Goal: Task Accomplishment & Management: Complete application form

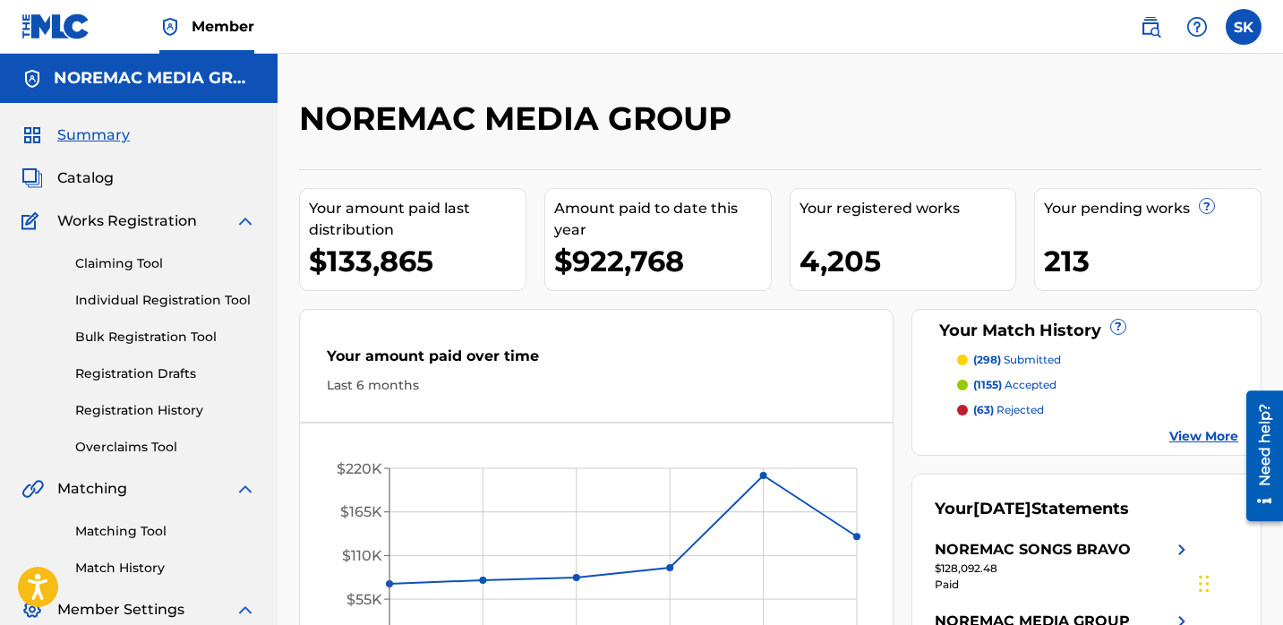
click at [95, 188] on div "Summary Catalog Works Registration Claiming Tool Individual Registration Tool B…" at bounding box center [139, 393] width 278 height 580
click at [107, 176] on span "Catalog" at bounding box center [85, 177] width 56 height 21
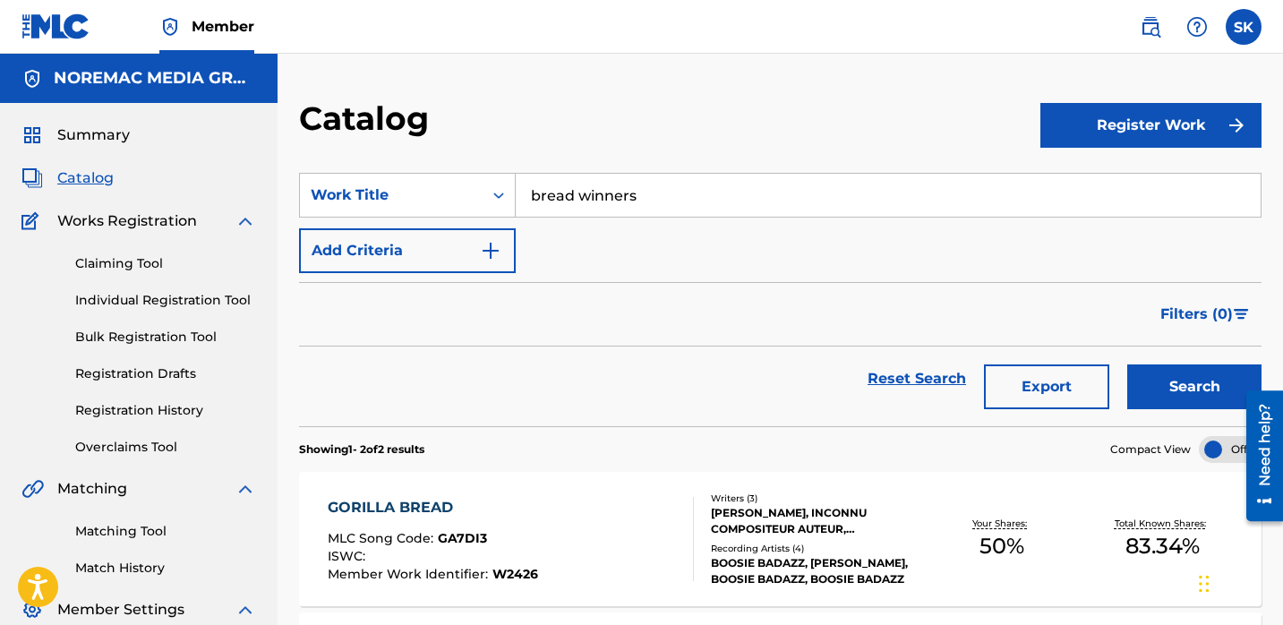
drag, startPoint x: 601, startPoint y: 106, endPoint x: 612, endPoint y: 143, distance: 39.1
click at [601, 106] on div "Catalog" at bounding box center [670, 125] width 742 height 53
click at [614, 180] on input "bread winners" at bounding box center [888, 195] width 745 height 43
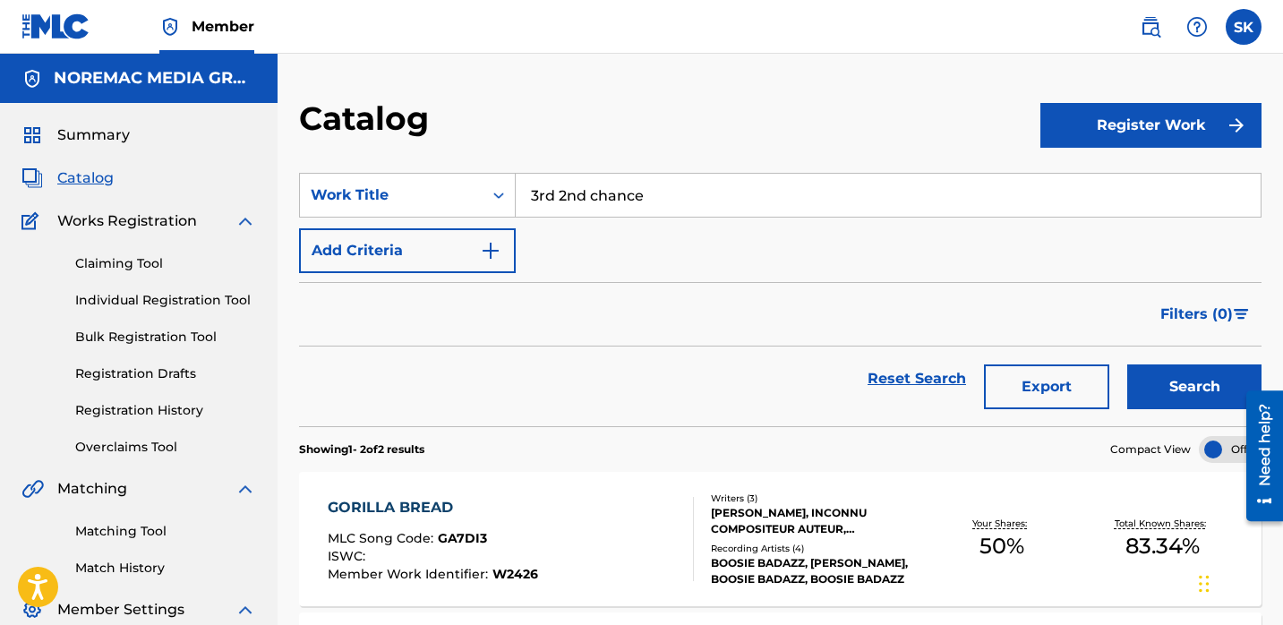
type input "3rd 2nd chance"
click at [1127, 364] on button "Search" at bounding box center [1194, 386] width 134 height 45
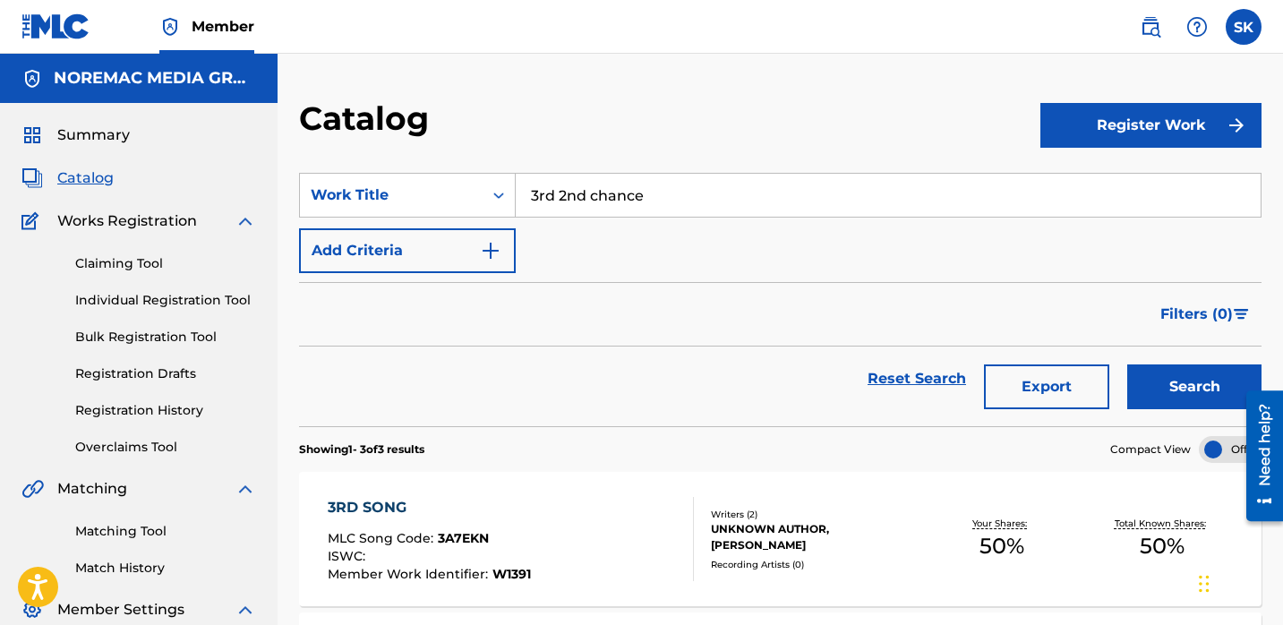
click at [115, 307] on link "Individual Registration Tool" at bounding box center [165, 300] width 181 height 19
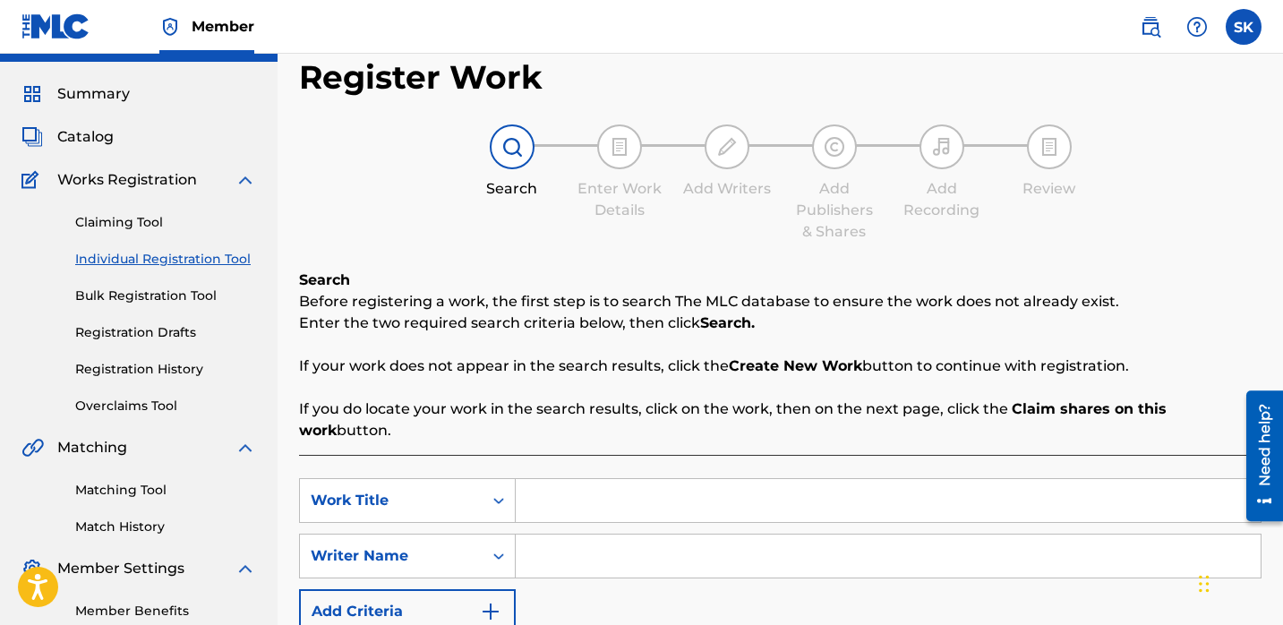
scroll to position [40, 0]
click at [166, 364] on link "Registration History" at bounding box center [165, 370] width 181 height 19
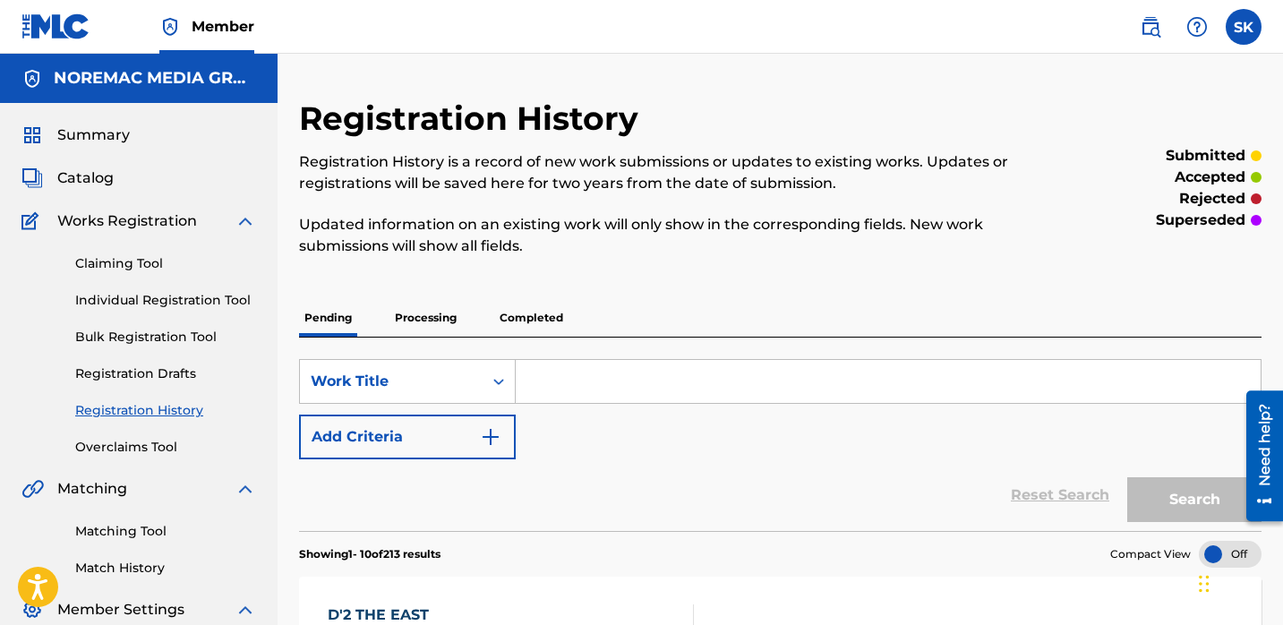
click at [548, 384] on input "Search Form" at bounding box center [888, 381] width 745 height 43
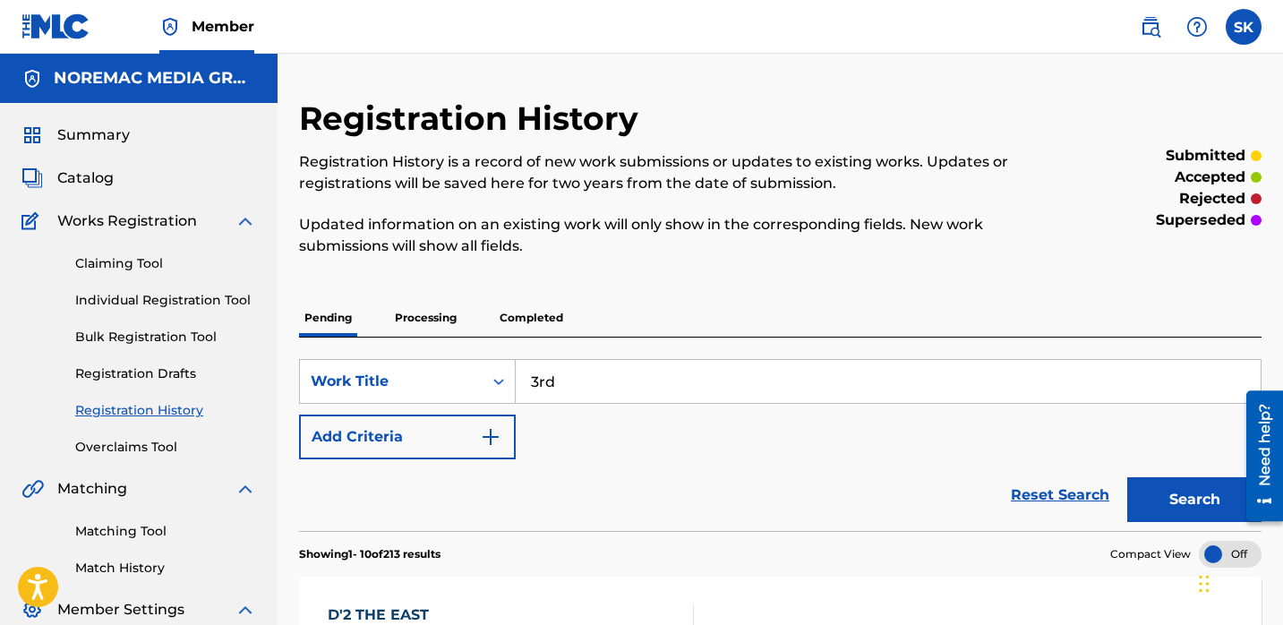
type input "3rd"
click at [1127, 477] on button "Search" at bounding box center [1194, 499] width 134 height 45
click at [443, 329] on p "Processing" at bounding box center [426, 318] width 73 height 38
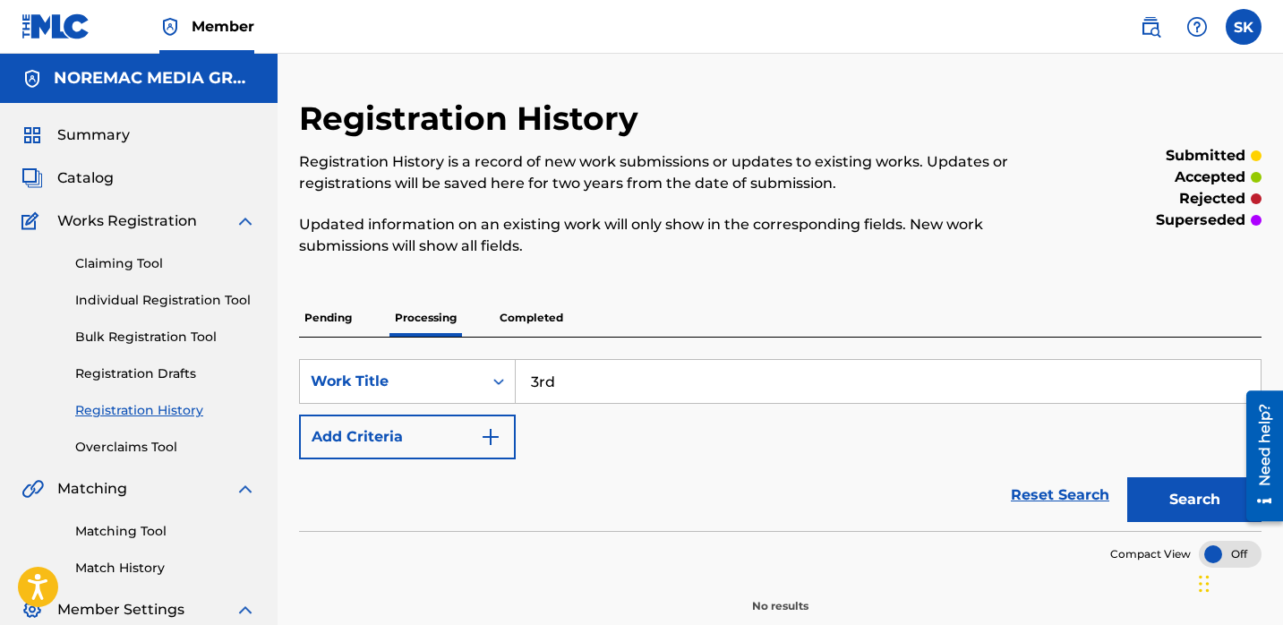
click at [597, 383] on input "3rd" at bounding box center [888, 381] width 745 height 43
type input "3rd 2nd"
click at [1127, 477] on button "Search" at bounding box center [1194, 499] width 134 height 45
click at [522, 322] on p "Completed" at bounding box center [531, 318] width 74 height 38
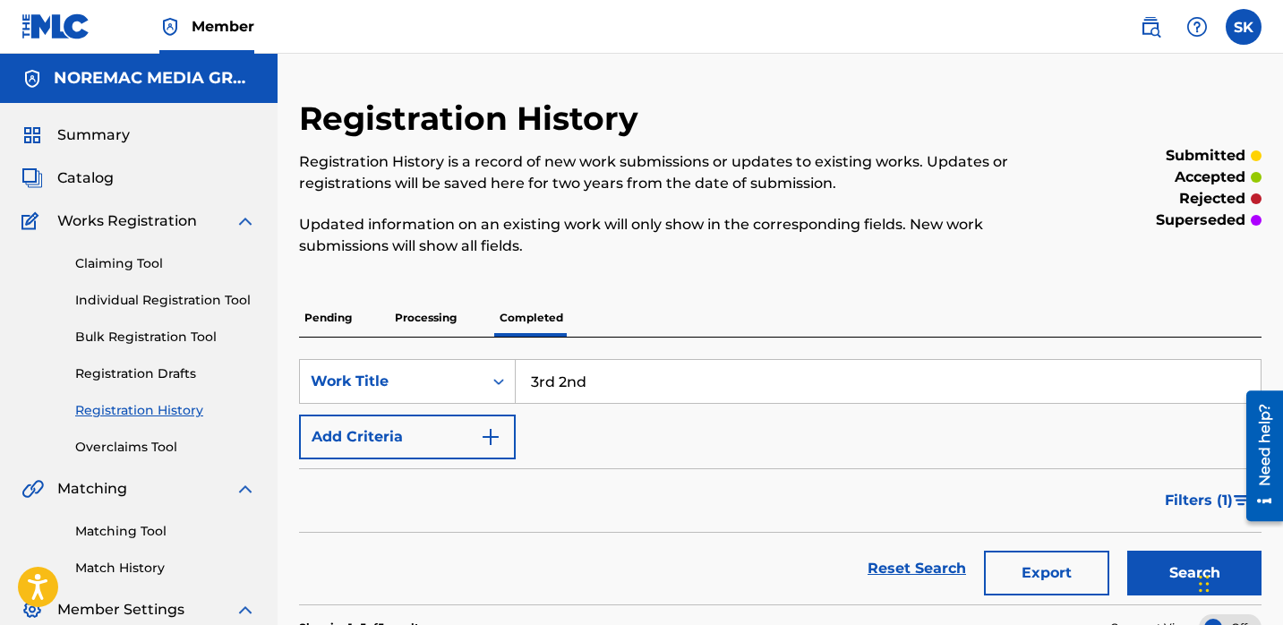
click at [615, 385] on input "3rd 2nd" at bounding box center [888, 381] width 745 height 43
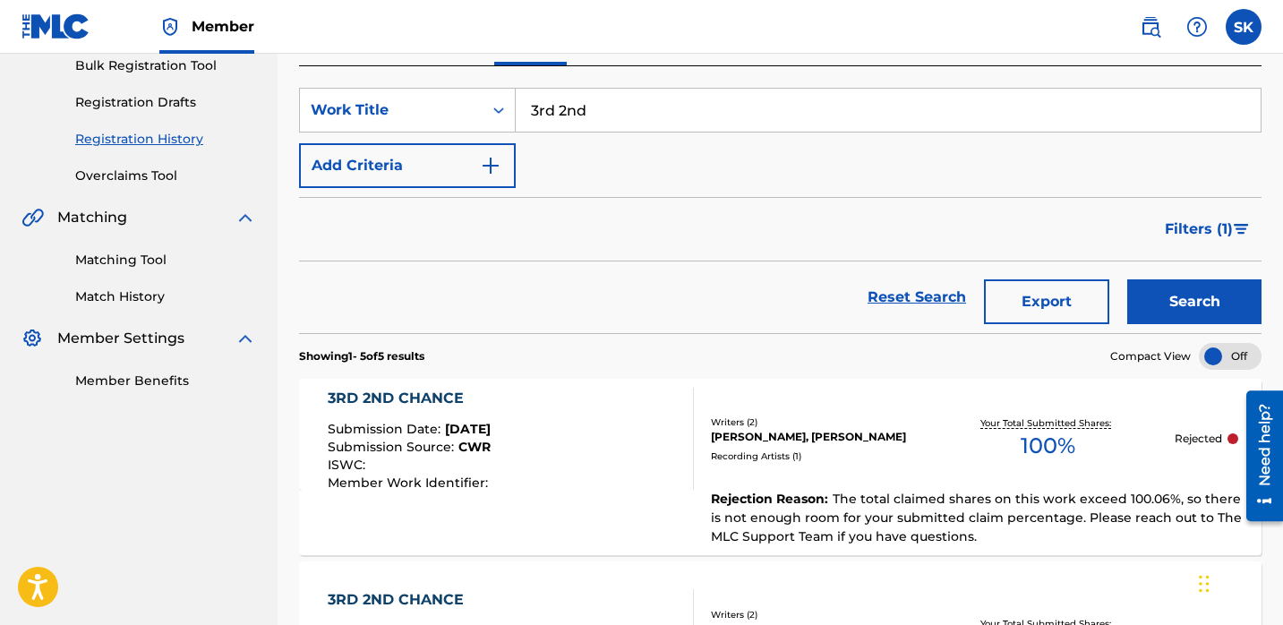
scroll to position [307, 0]
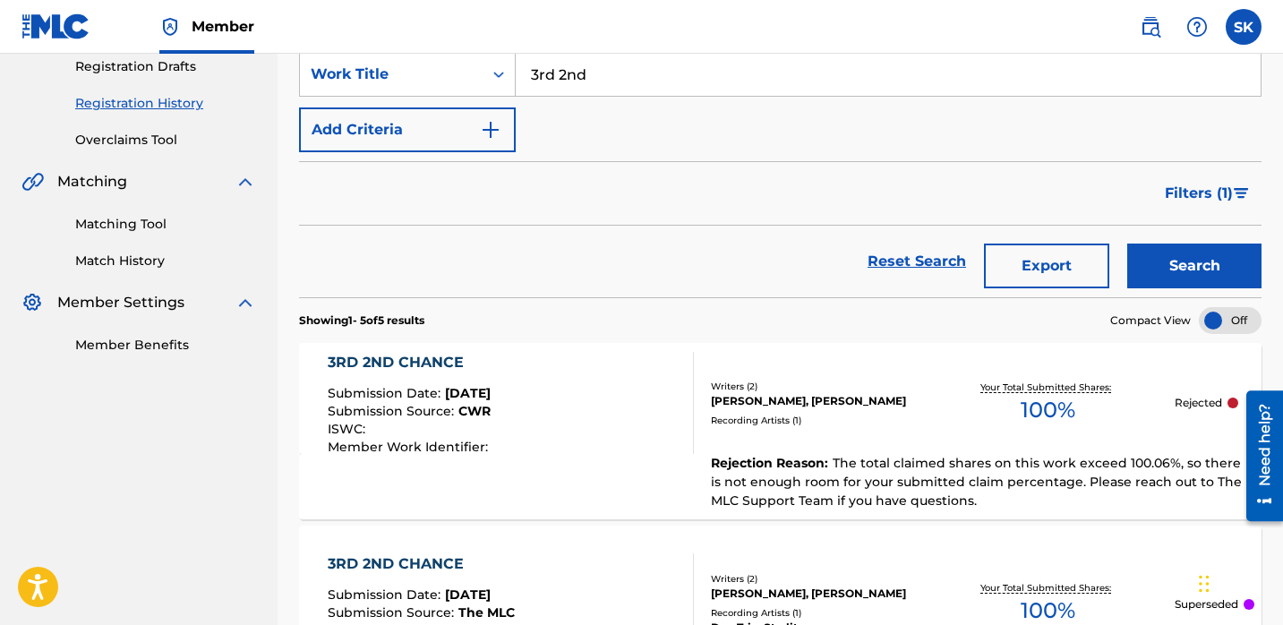
click at [633, 421] on div "3RD 2ND CHANCE Submission Date : [DATE] Submission Source : CWR ISWC : Member W…" at bounding box center [511, 403] width 366 height 102
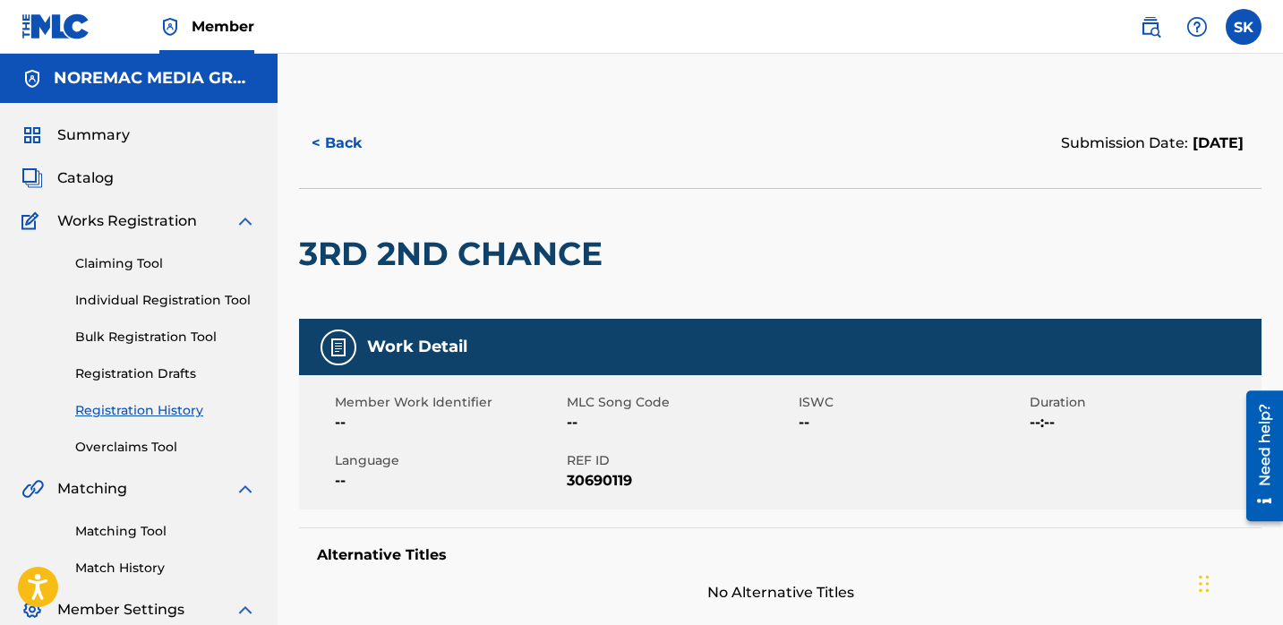
click at [353, 152] on button "< Back" at bounding box center [352, 143] width 107 height 45
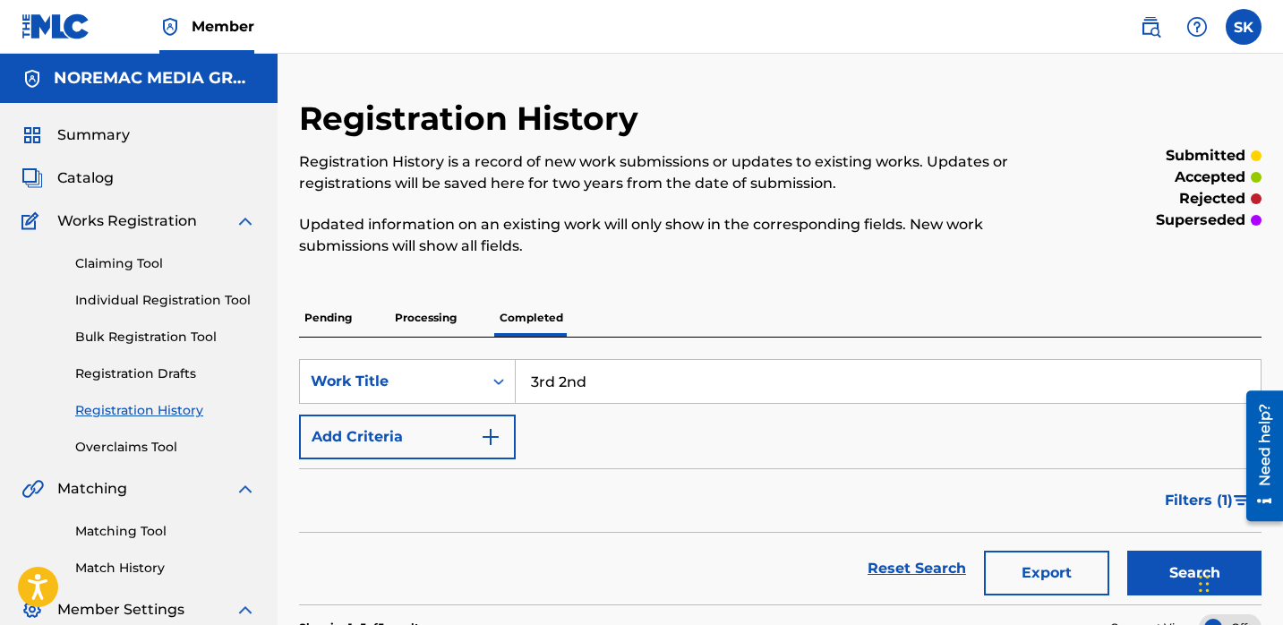
click at [120, 195] on div "Summary Catalog Works Registration Claiming Tool Individual Registration Tool B…" at bounding box center [139, 393] width 278 height 580
click at [105, 176] on span "Catalog" at bounding box center [85, 177] width 56 height 21
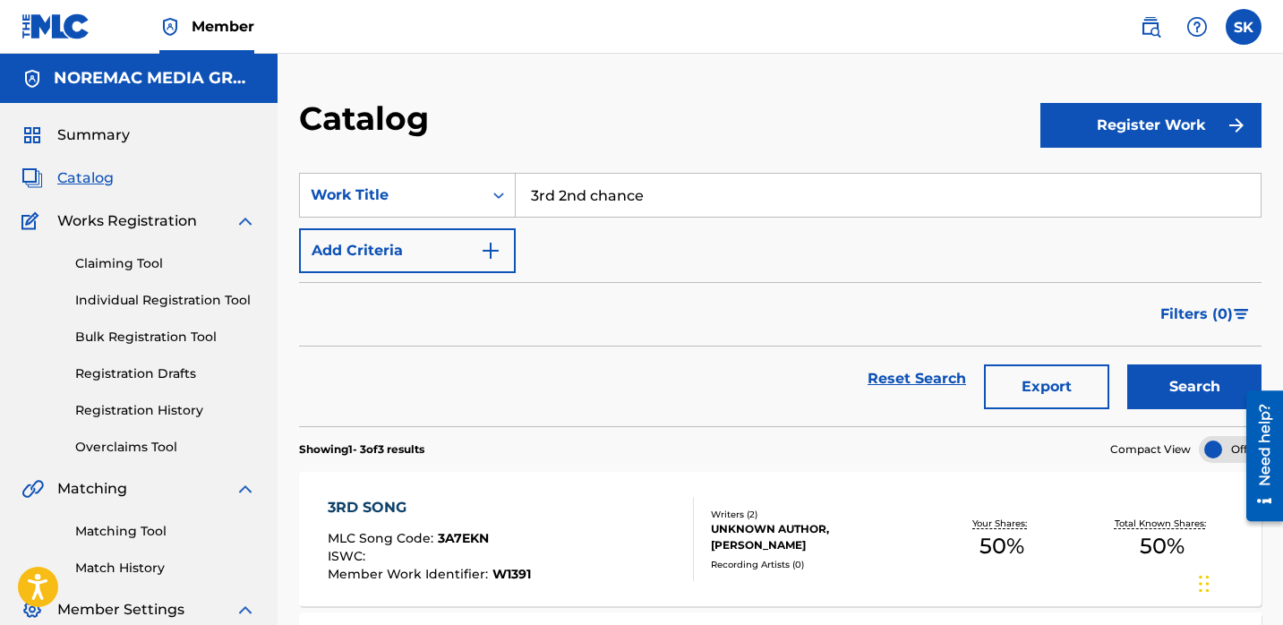
click at [141, 298] on link "Individual Registration Tool" at bounding box center [165, 300] width 181 height 19
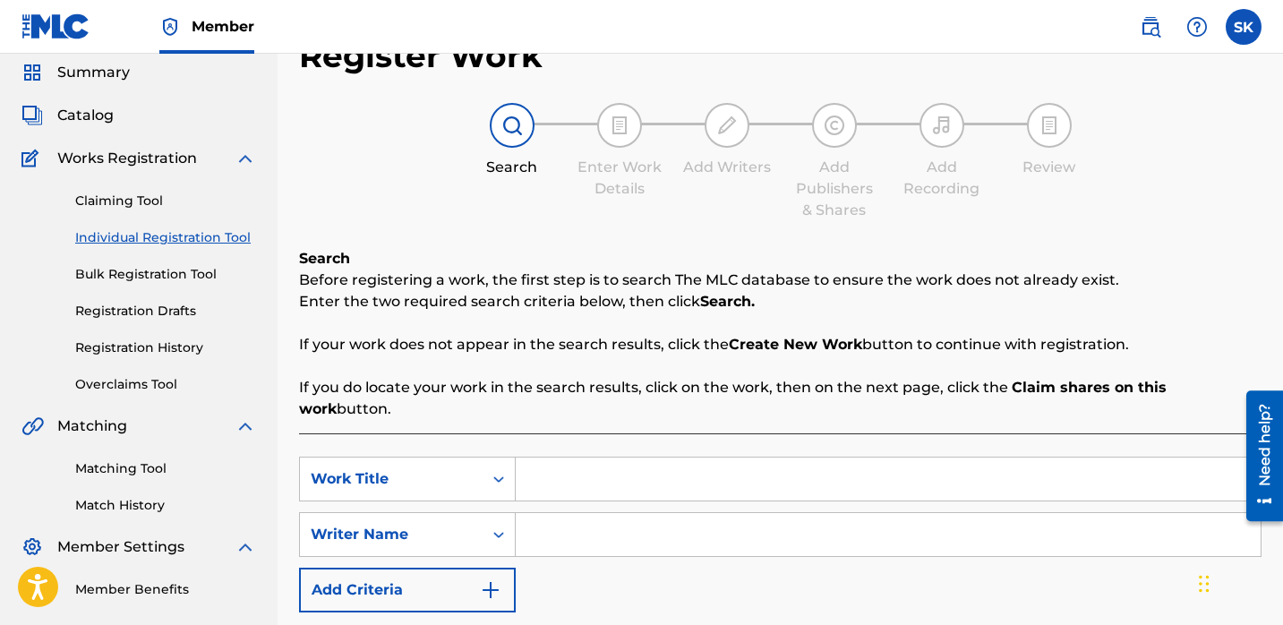
scroll to position [159, 0]
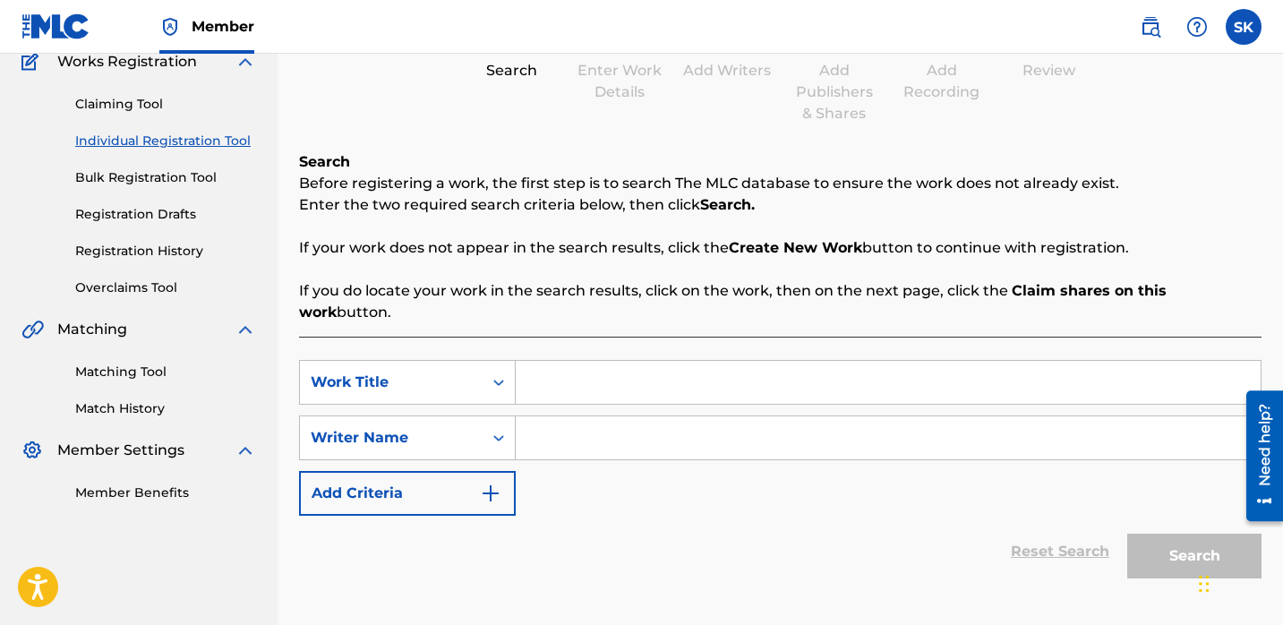
click at [553, 369] on input "Search Form" at bounding box center [888, 382] width 745 height 43
type input "3rd 2nd chance"
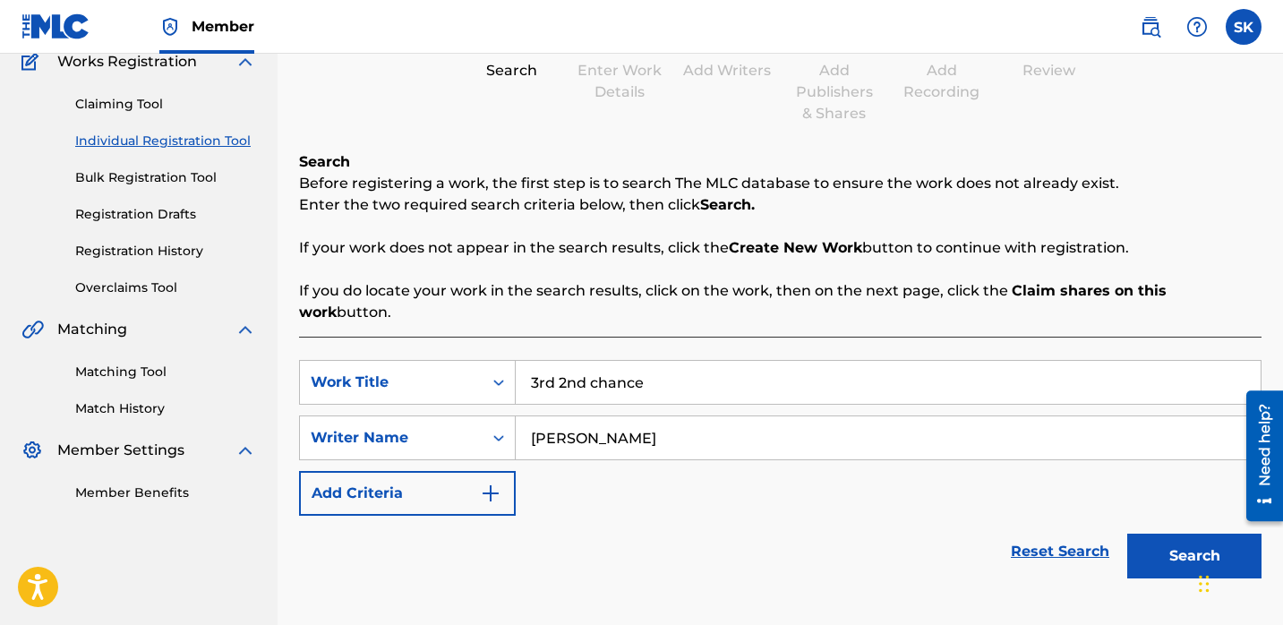
type input "[PERSON_NAME]"
click at [1127, 534] on button "Search" at bounding box center [1194, 556] width 134 height 45
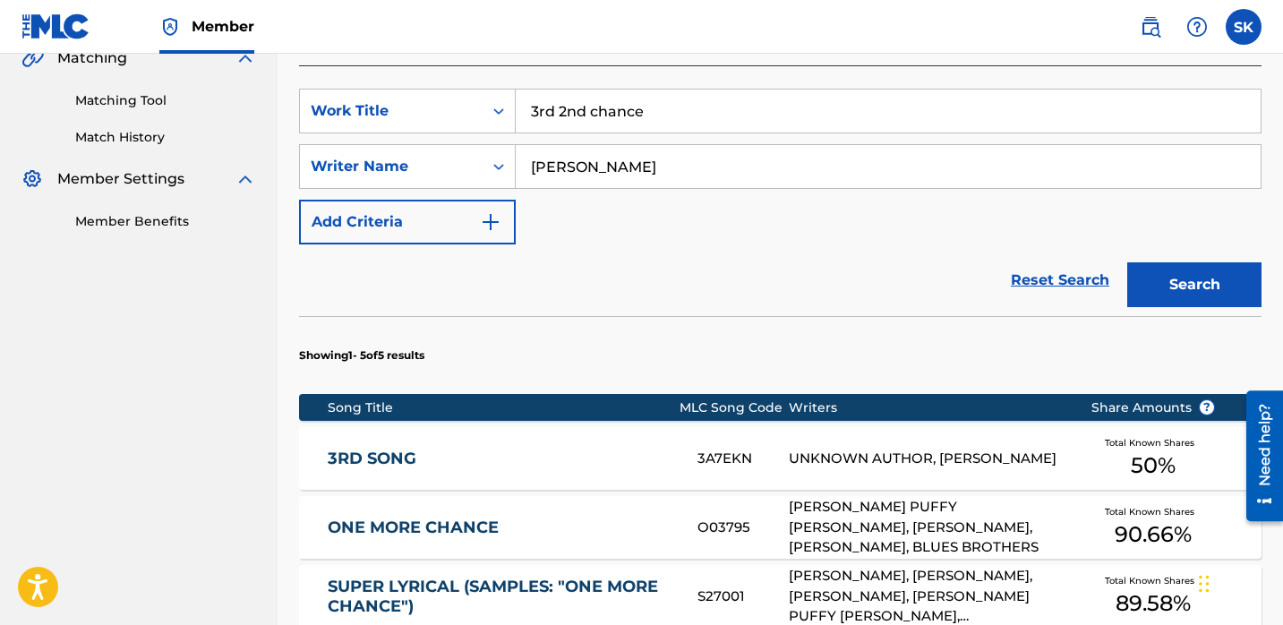
scroll to position [0, 0]
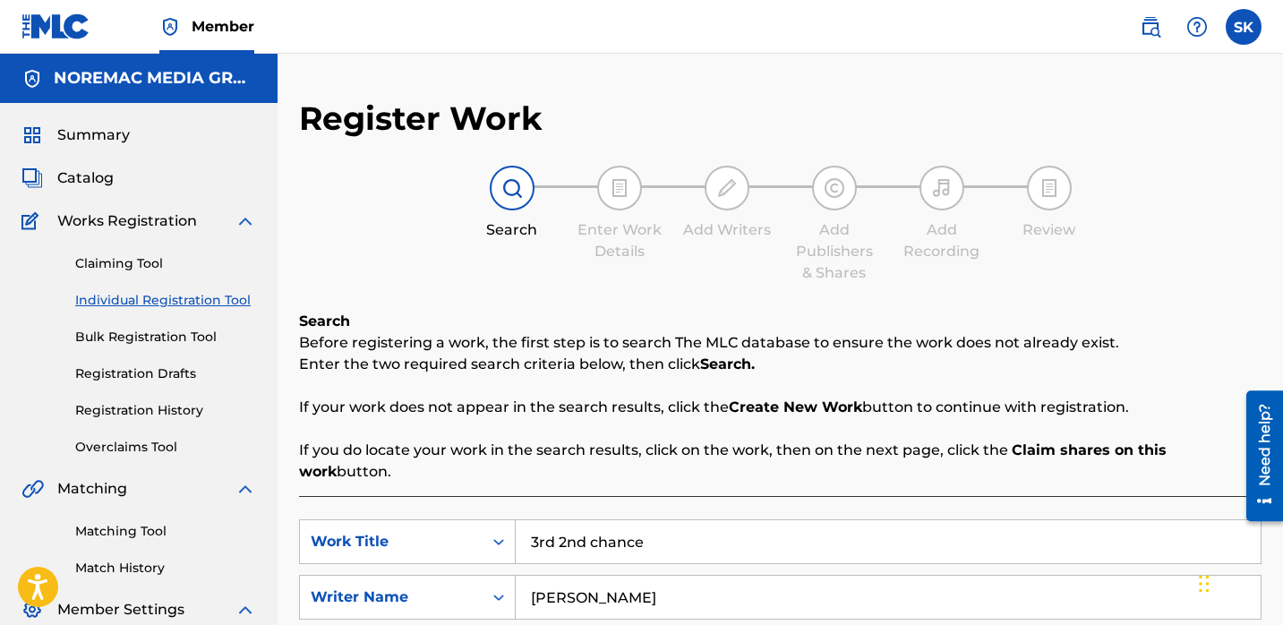
click at [98, 172] on span "Catalog" at bounding box center [85, 177] width 56 height 21
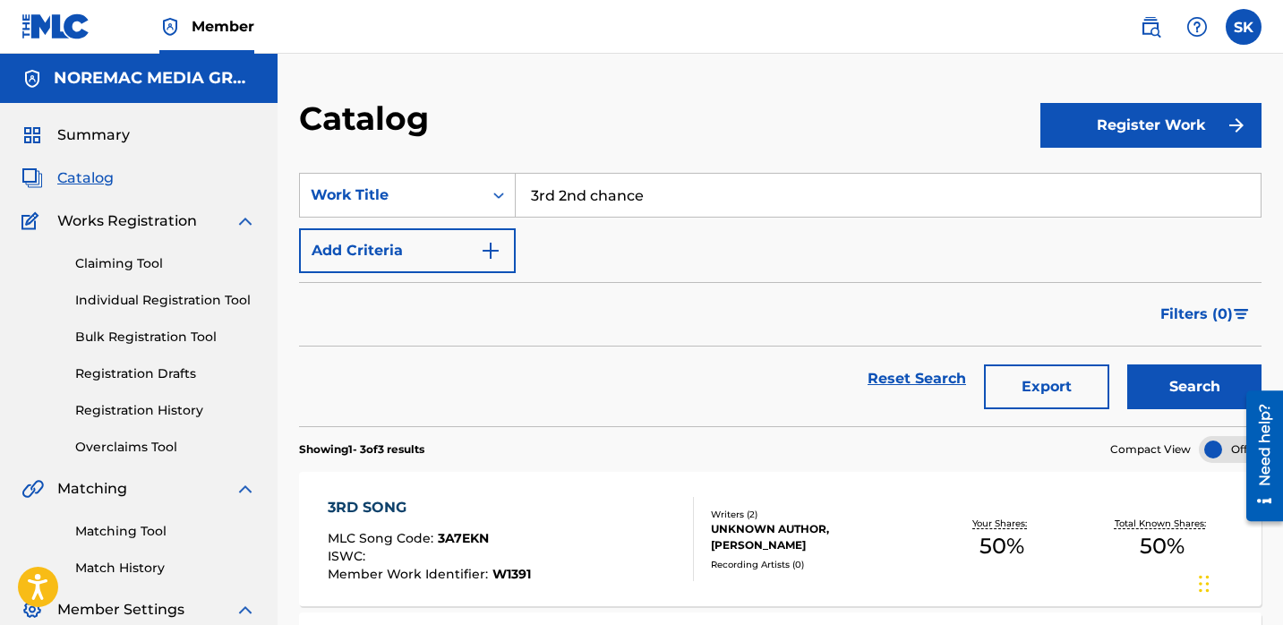
click at [602, 279] on form "SearchWithCriteria31a59588-51e1-4dc0-8c5e-27fa4a39a629 Work Title 3rd 2nd chanc…" at bounding box center [780, 299] width 963 height 253
click at [155, 416] on link "Registration History" at bounding box center [165, 410] width 181 height 19
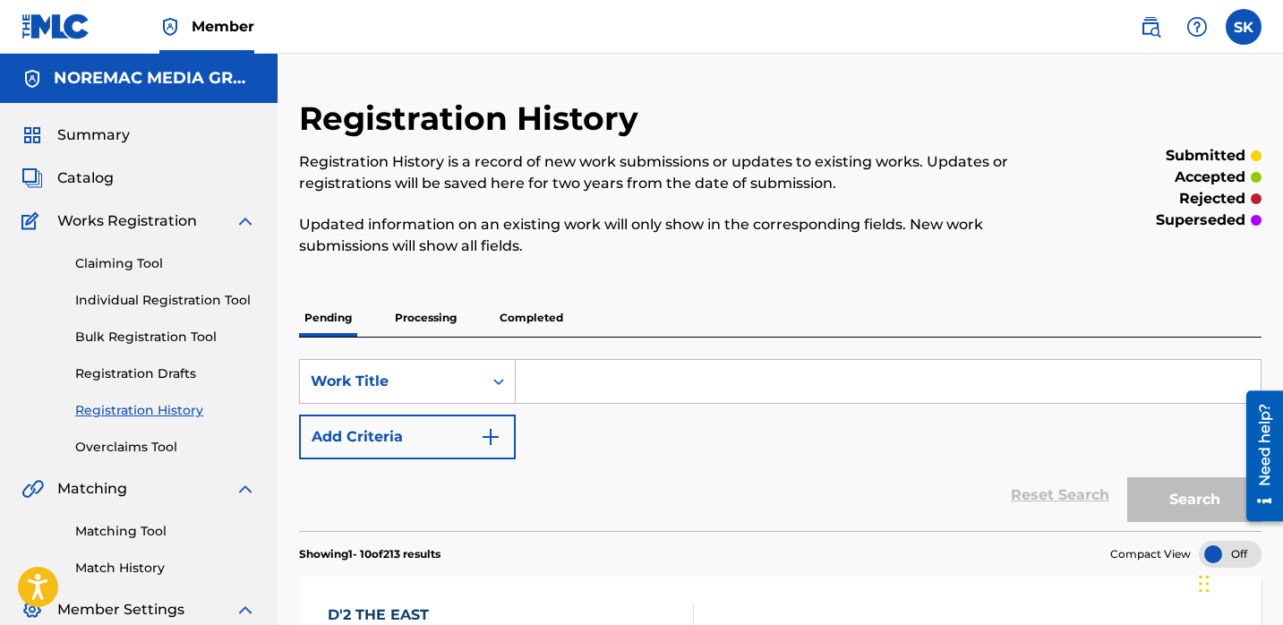
click at [529, 317] on p "Completed" at bounding box center [531, 318] width 74 height 38
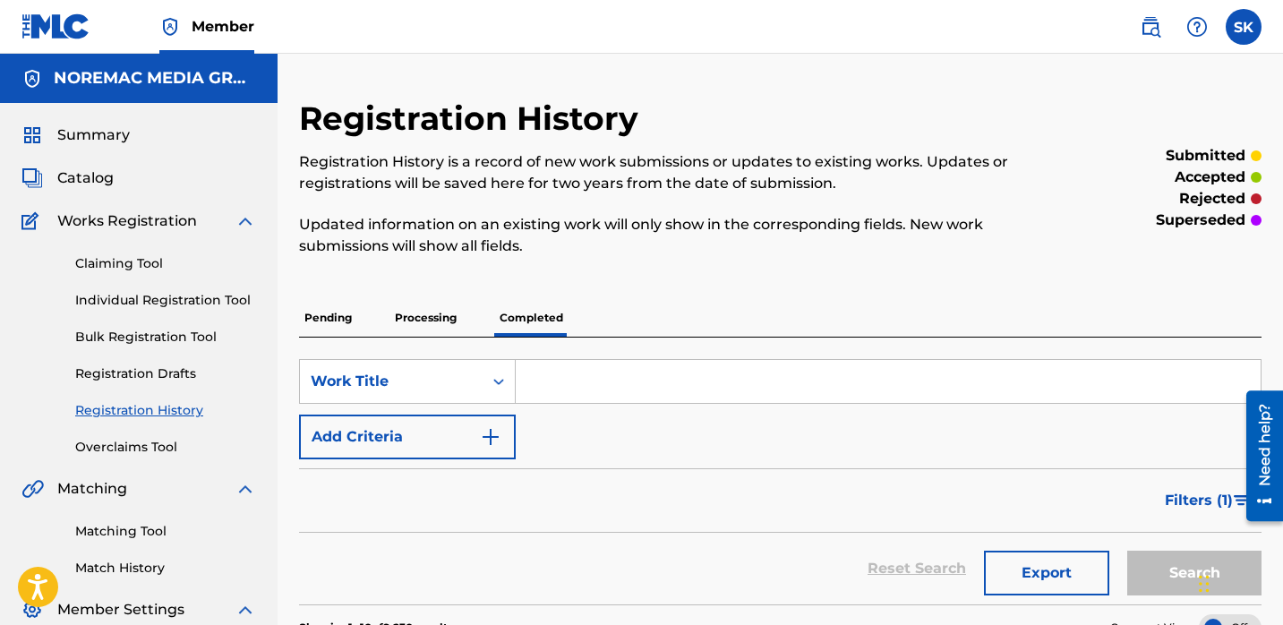
click at [594, 393] on input "Search Form" at bounding box center [888, 381] width 745 height 43
click at [1127, 551] on button "Search" at bounding box center [1194, 573] width 134 height 45
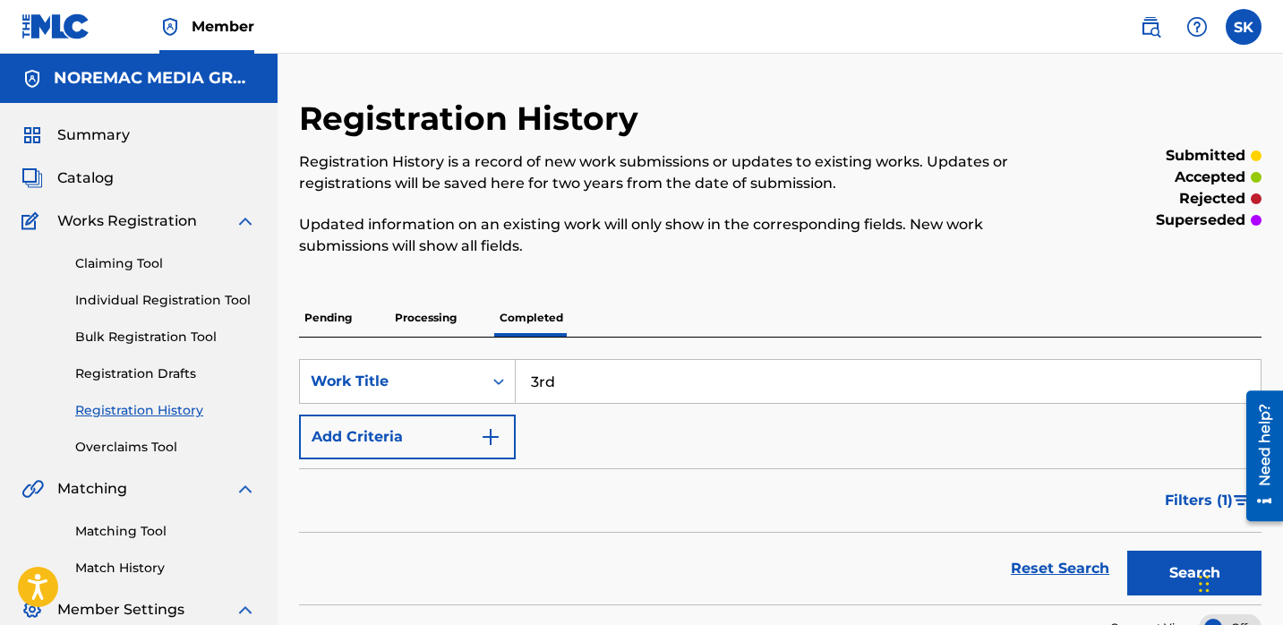
click at [770, 167] on p "Registration History is a record of new work submissions or updates to existing…" at bounding box center [670, 172] width 742 height 43
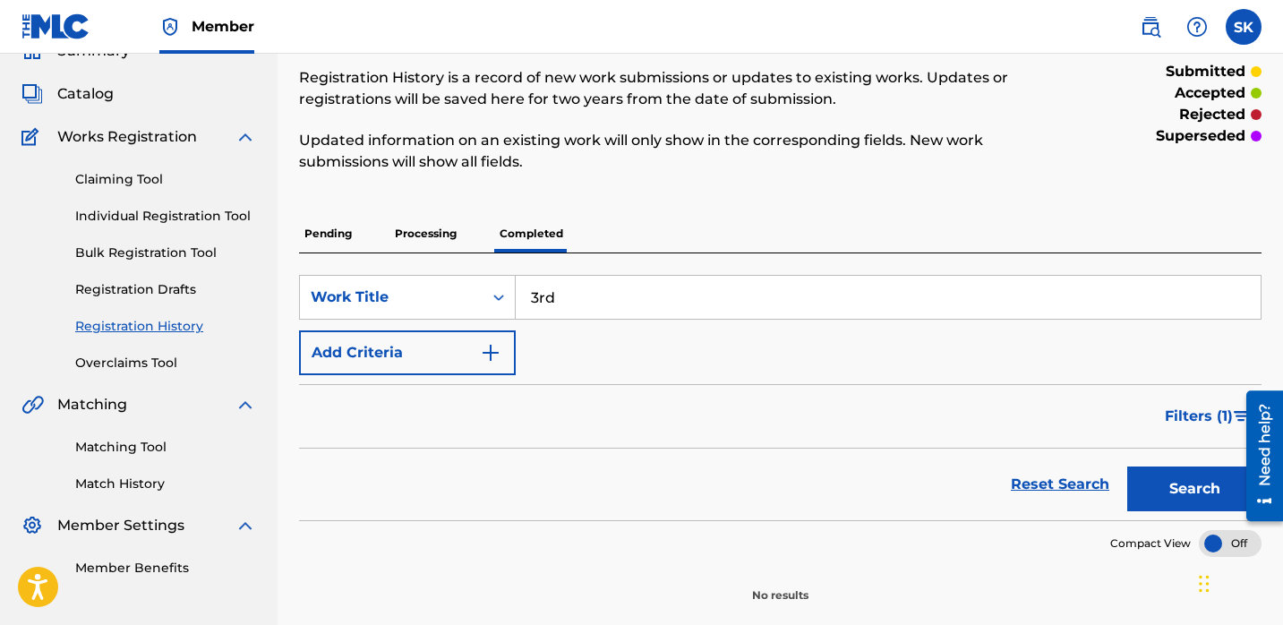
scroll to position [177, 0]
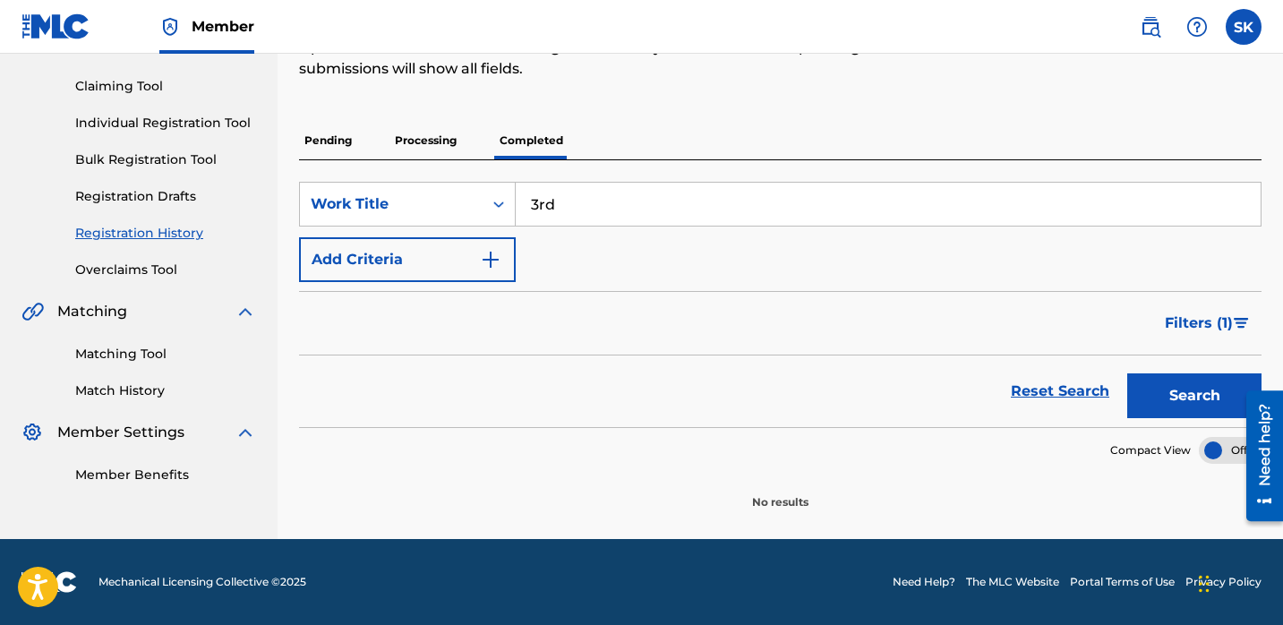
click at [706, 206] on input "3rd" at bounding box center [888, 204] width 745 height 43
type input "3rd 2nd chance"
click at [1127, 373] on button "Search" at bounding box center [1194, 395] width 134 height 45
click at [457, 159] on p "Processing" at bounding box center [426, 141] width 73 height 38
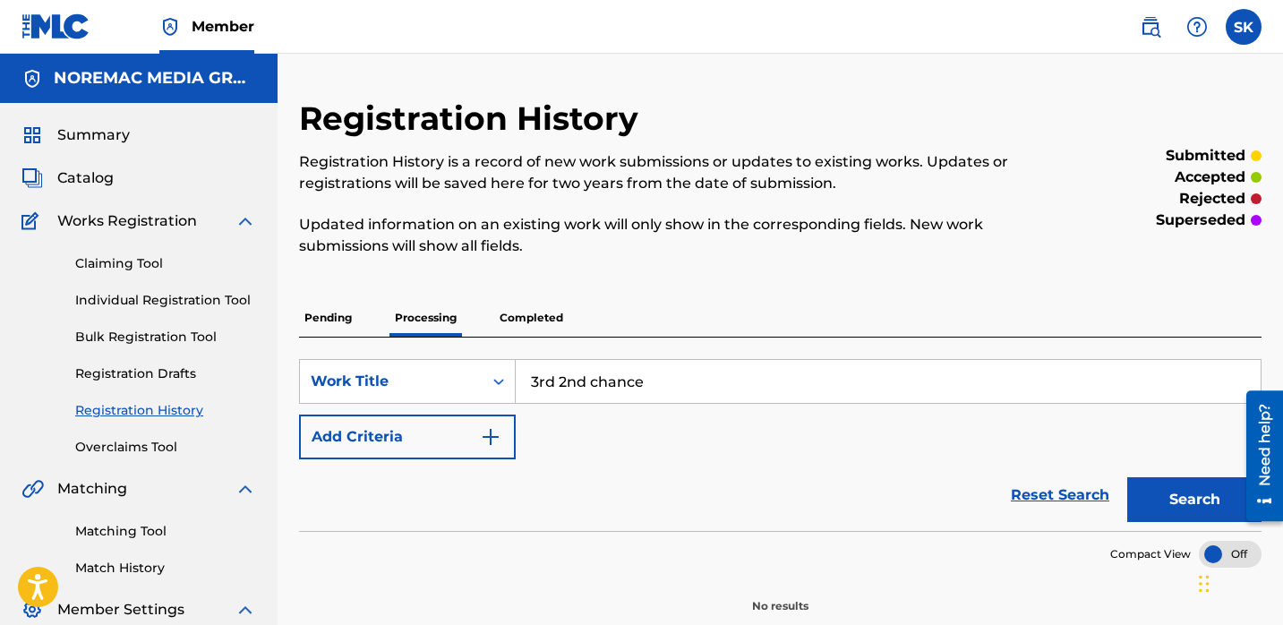
scroll to position [144, 0]
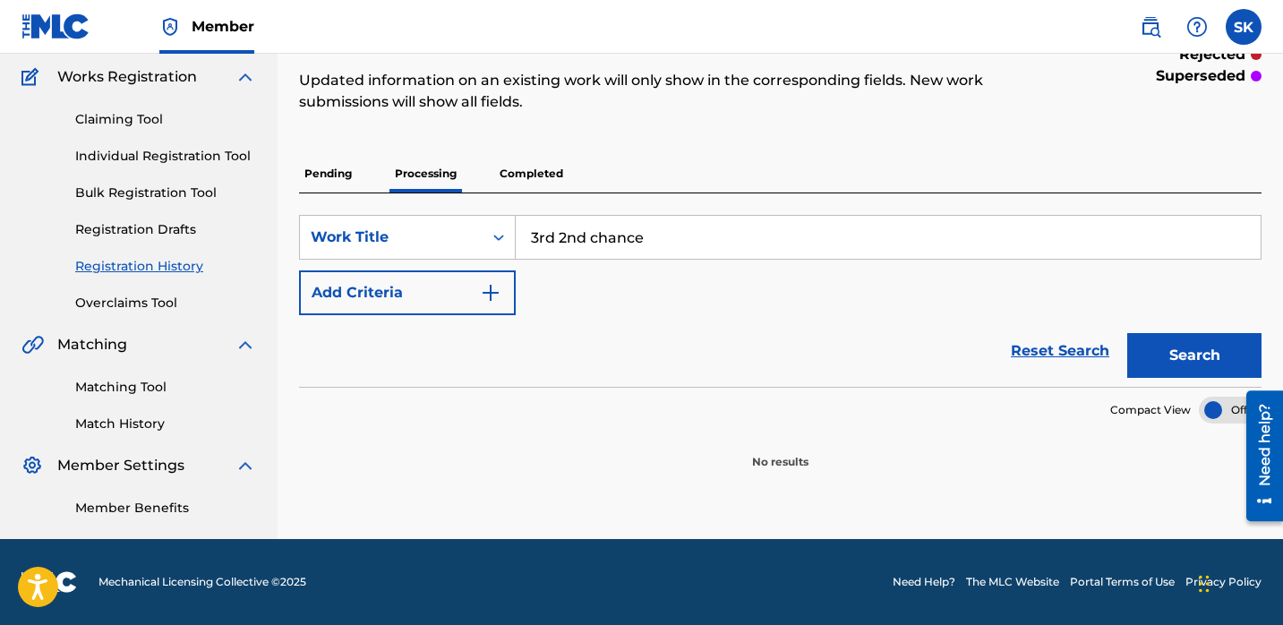
click at [1197, 331] on div "Search" at bounding box center [1190, 351] width 143 height 72
click at [1191, 352] on button "Search" at bounding box center [1194, 355] width 134 height 45
click at [534, 184] on p "Completed" at bounding box center [531, 174] width 74 height 38
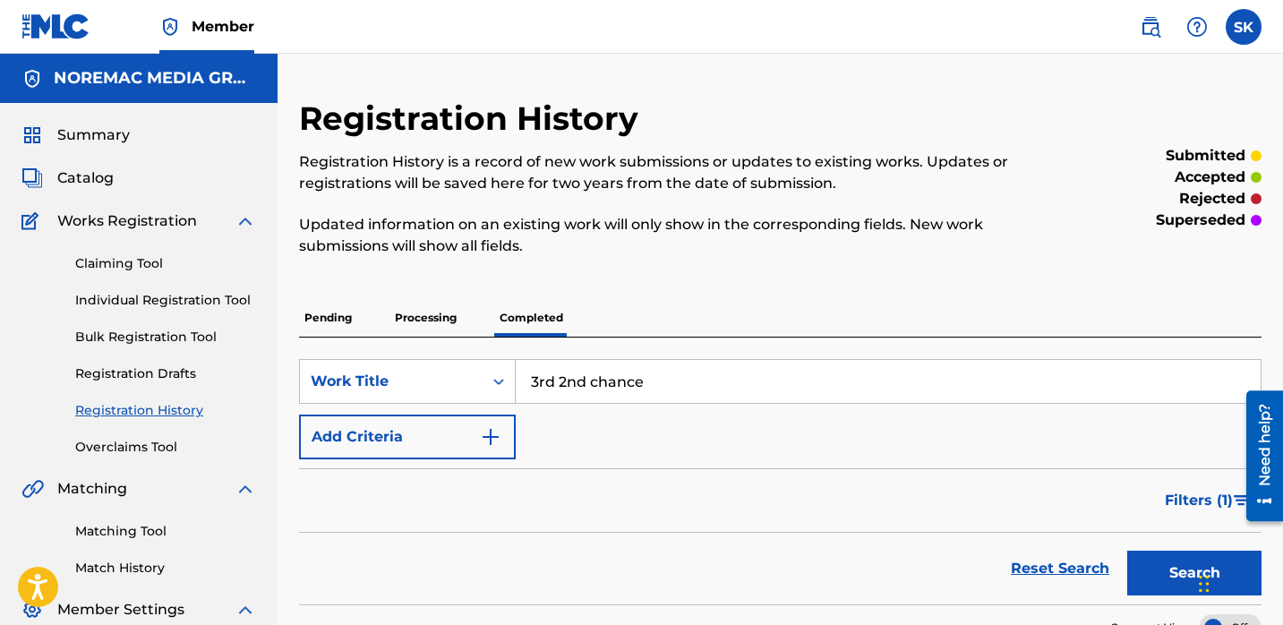
scroll to position [131, 0]
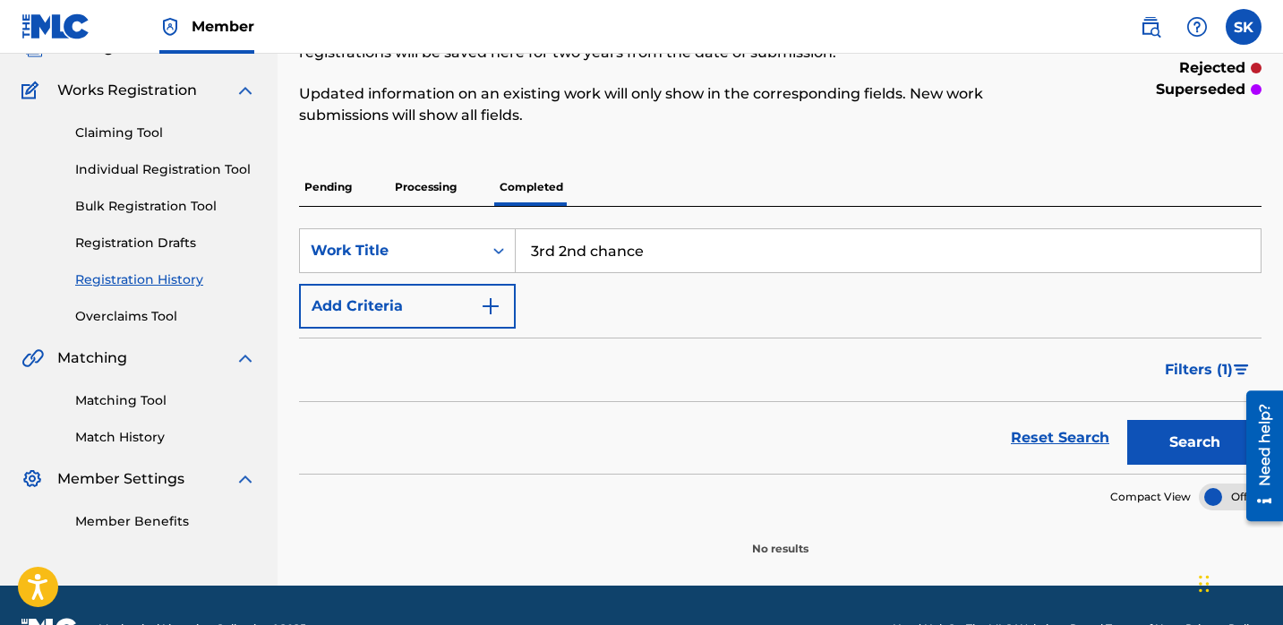
click at [1157, 447] on button "Search" at bounding box center [1194, 442] width 134 height 45
click at [664, 251] on input "3rd 2nd chance" at bounding box center [888, 250] width 745 height 43
click at [1127, 420] on button "Search" at bounding box center [1194, 442] width 134 height 45
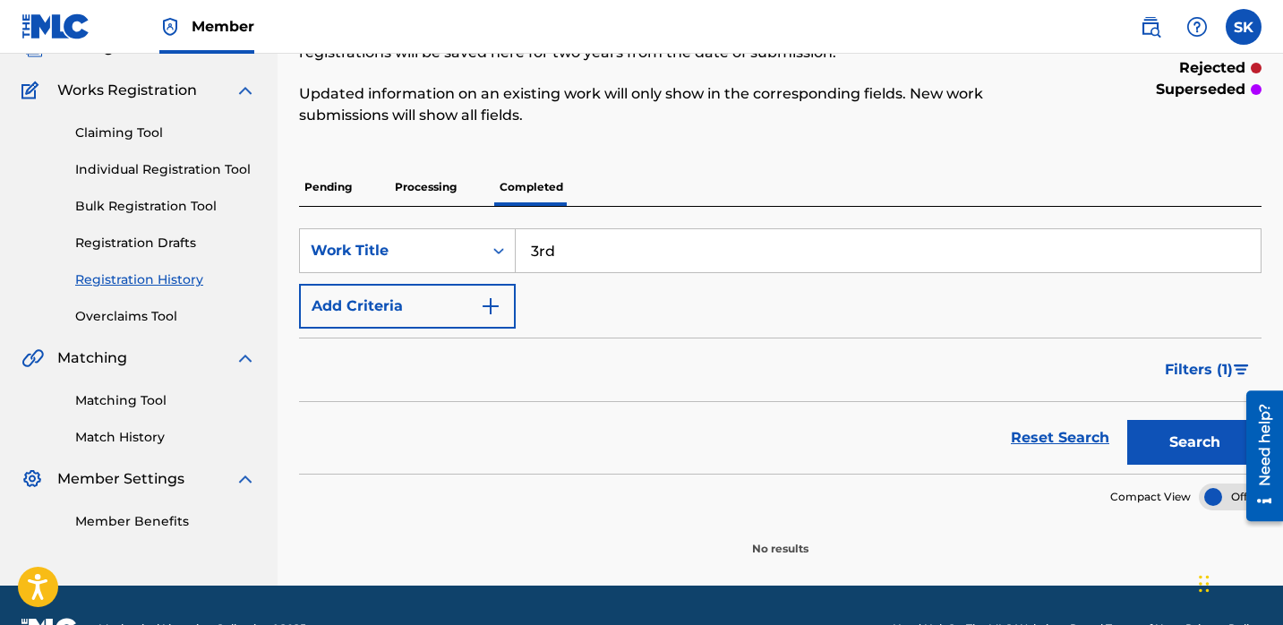
click at [1127, 420] on button "Search" at bounding box center [1194, 442] width 134 height 45
type input "3"
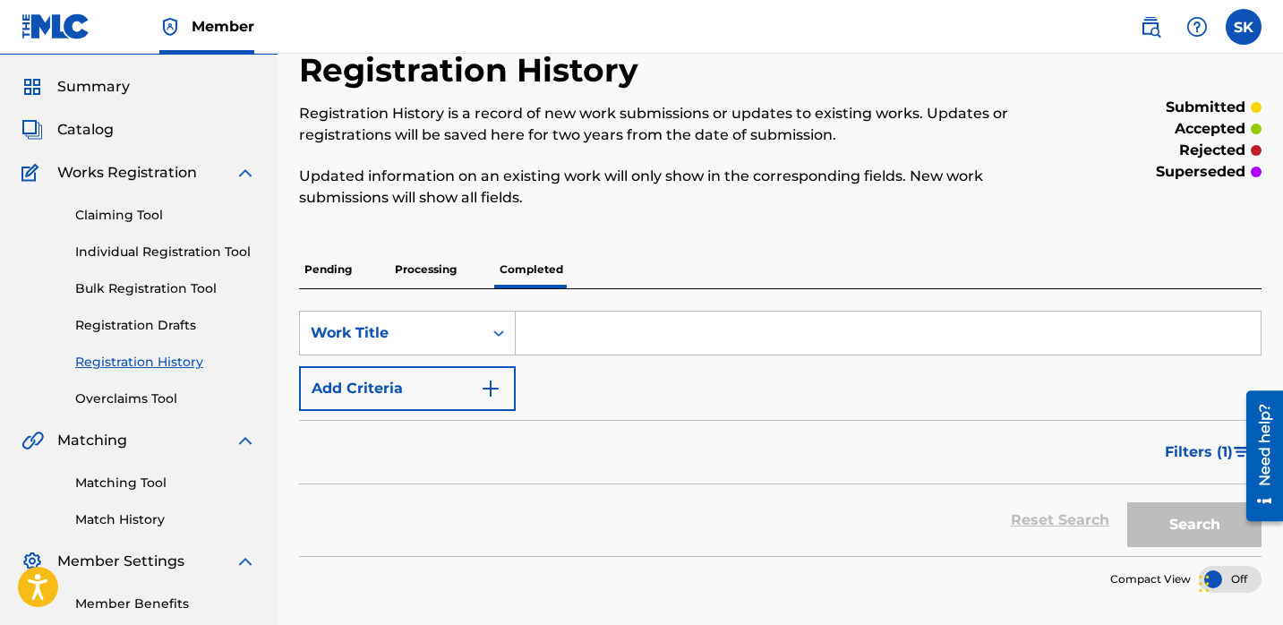
scroll to position [0, 0]
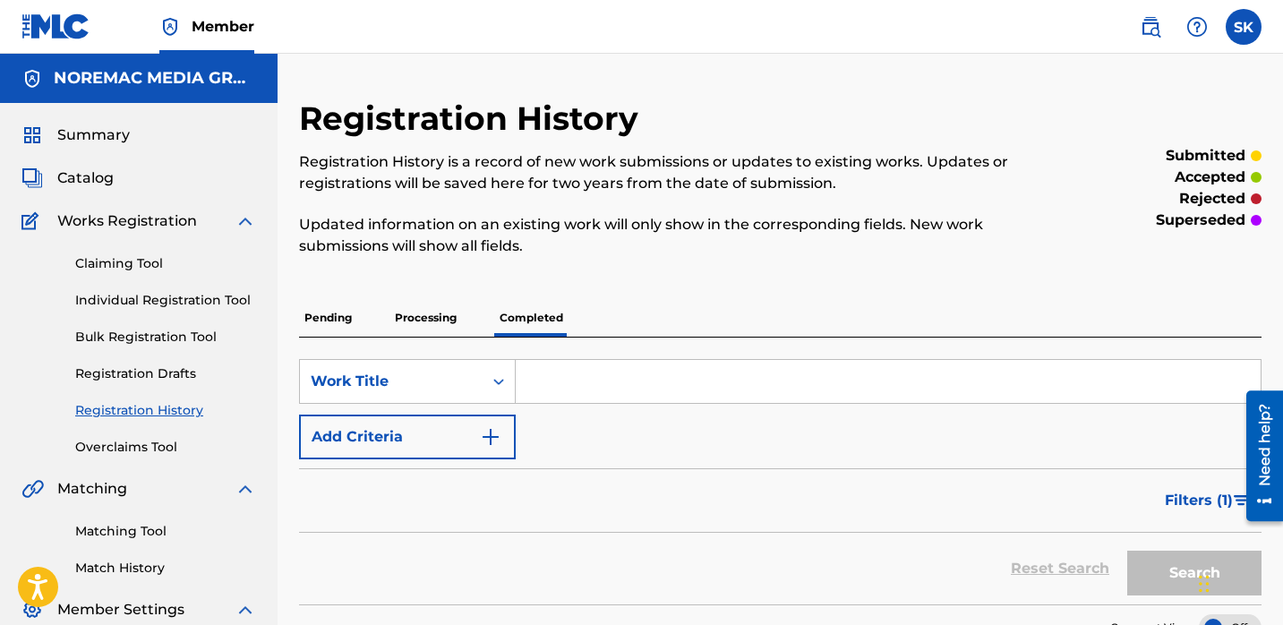
click at [130, 410] on link "Registration History" at bounding box center [165, 410] width 181 height 19
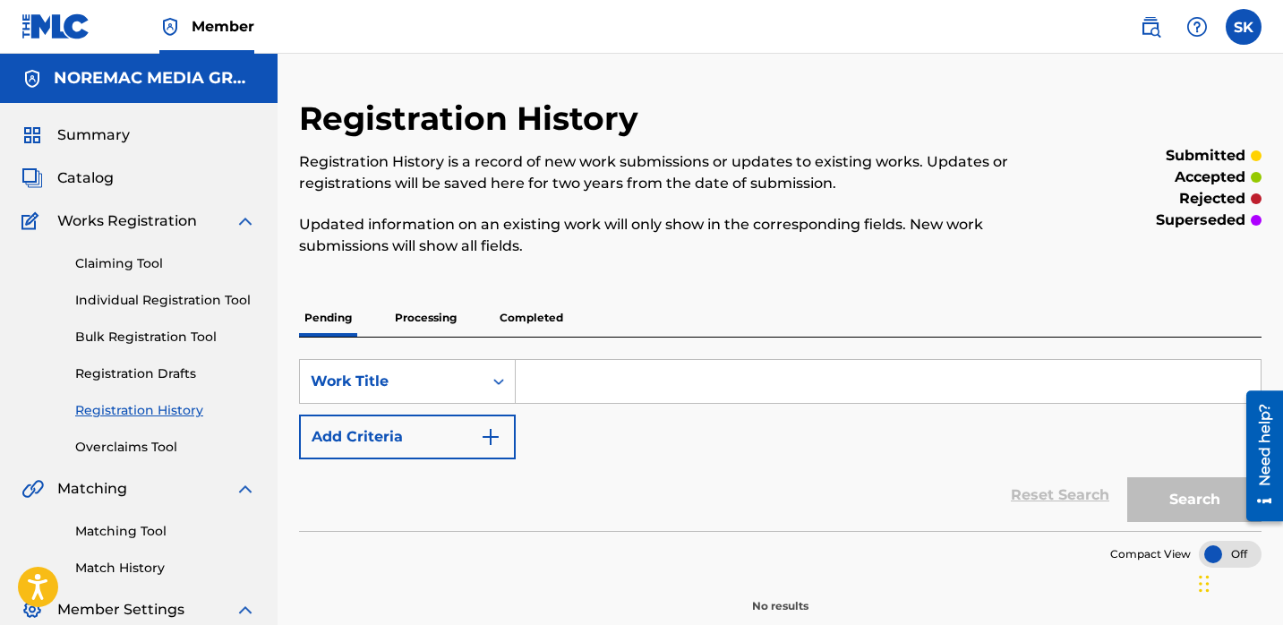
click at [532, 331] on p "Completed" at bounding box center [531, 318] width 74 height 38
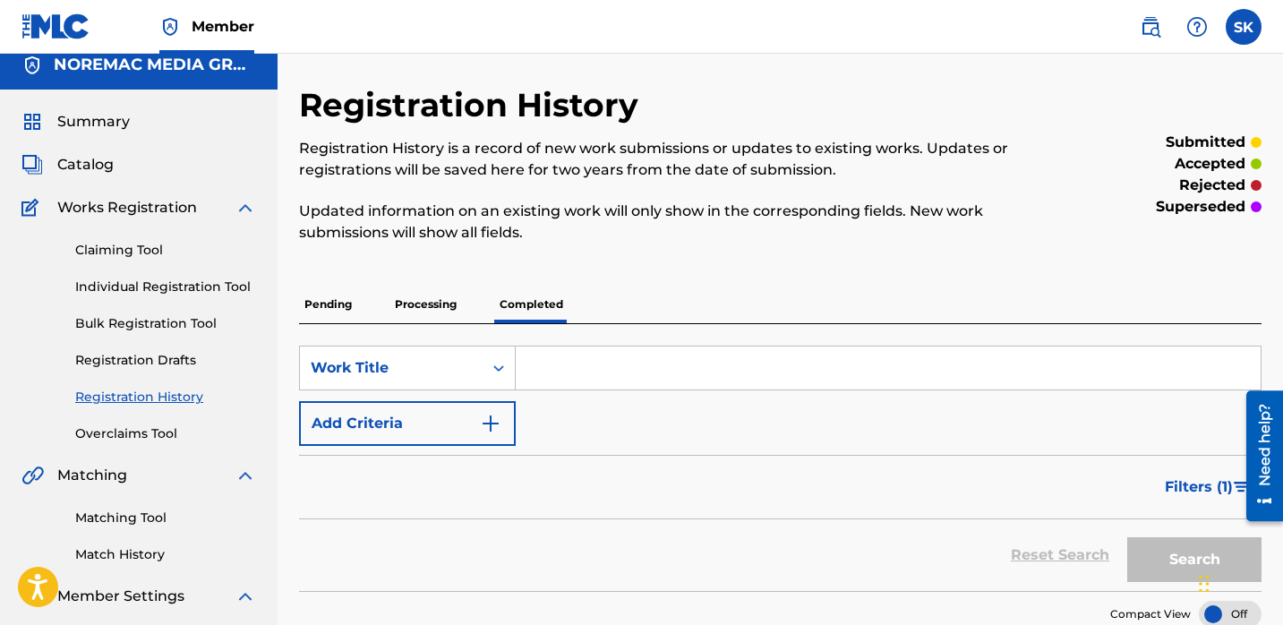
scroll to position [31, 0]
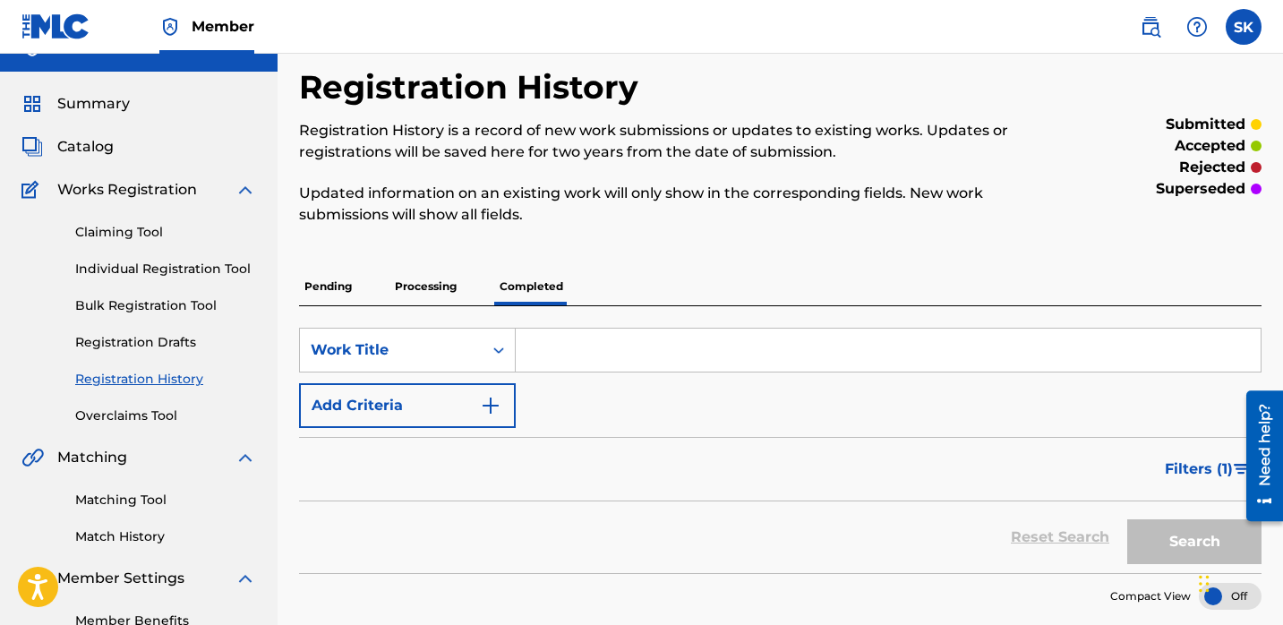
click at [557, 342] on input "Search Form" at bounding box center [888, 350] width 745 height 43
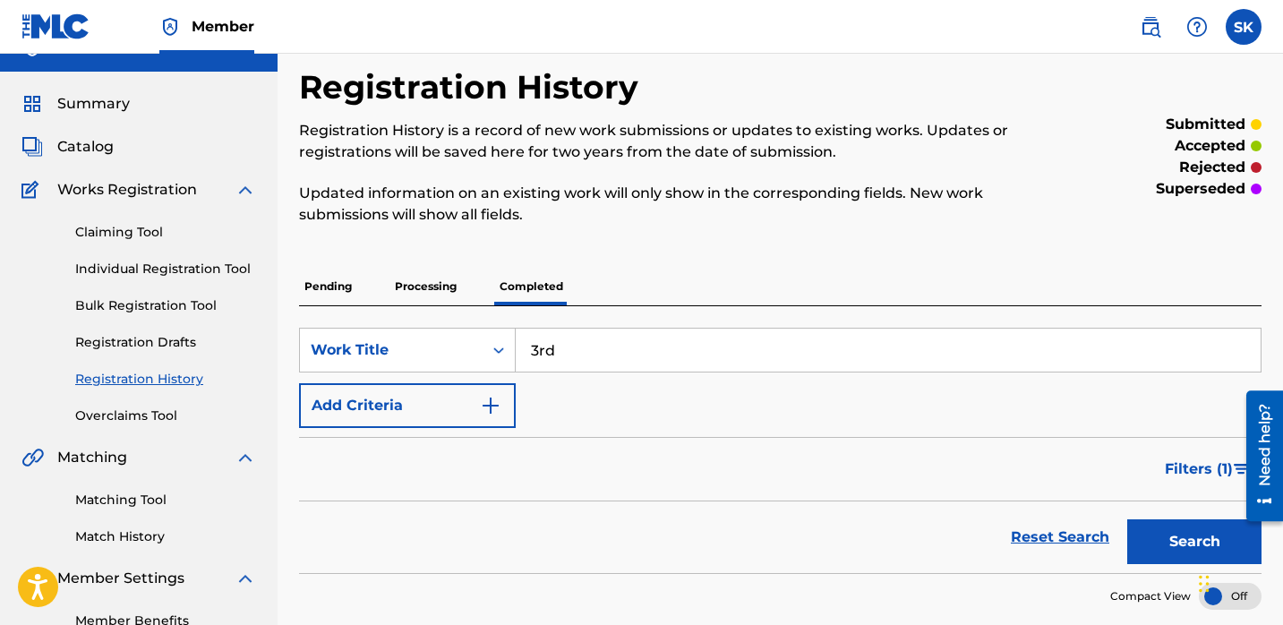
type input "3rd"
click at [1127, 519] on button "Search" at bounding box center [1194, 541] width 134 height 45
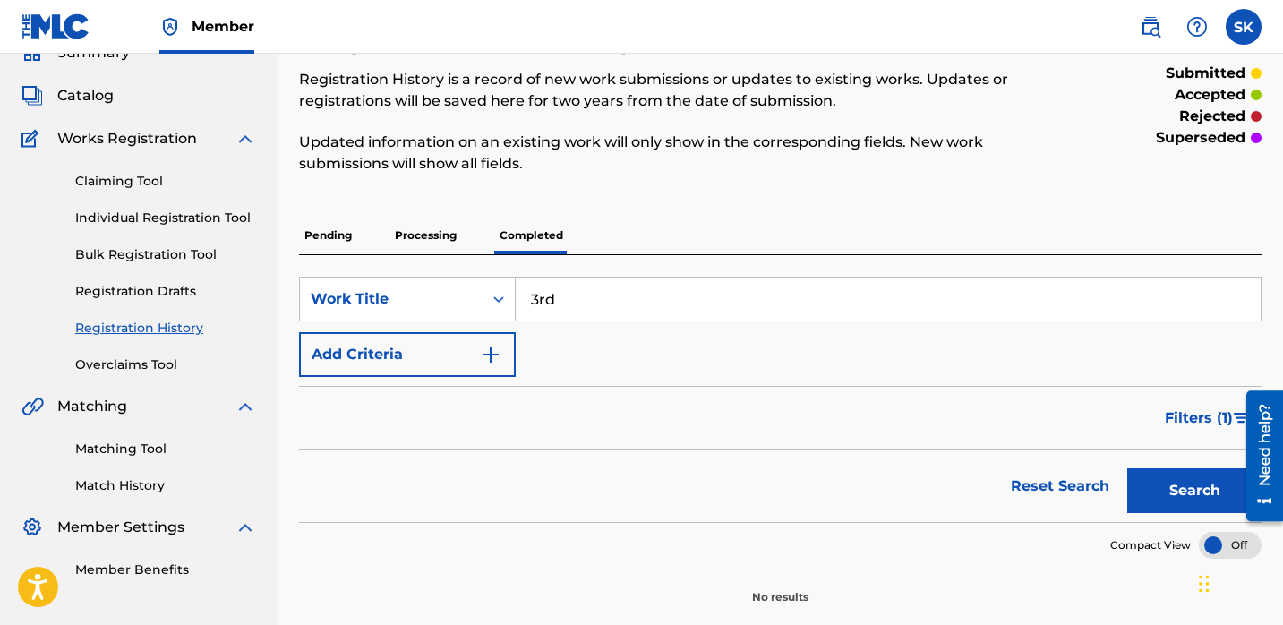
scroll to position [177, 0]
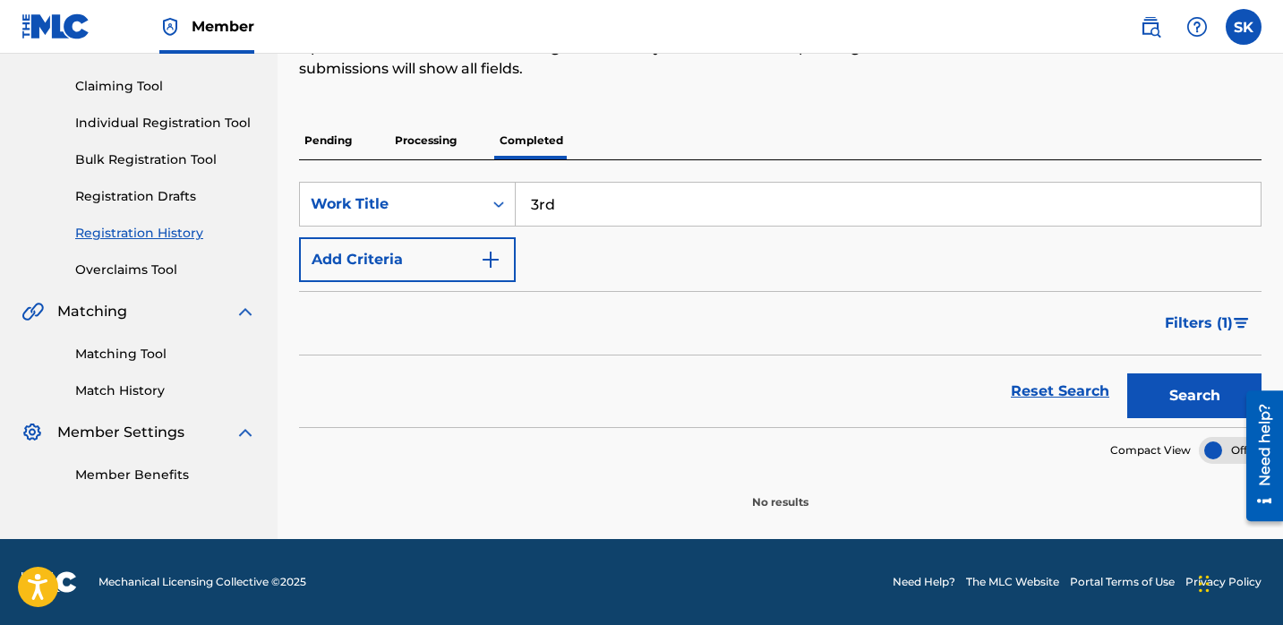
click at [435, 144] on p "Processing" at bounding box center [426, 141] width 73 height 38
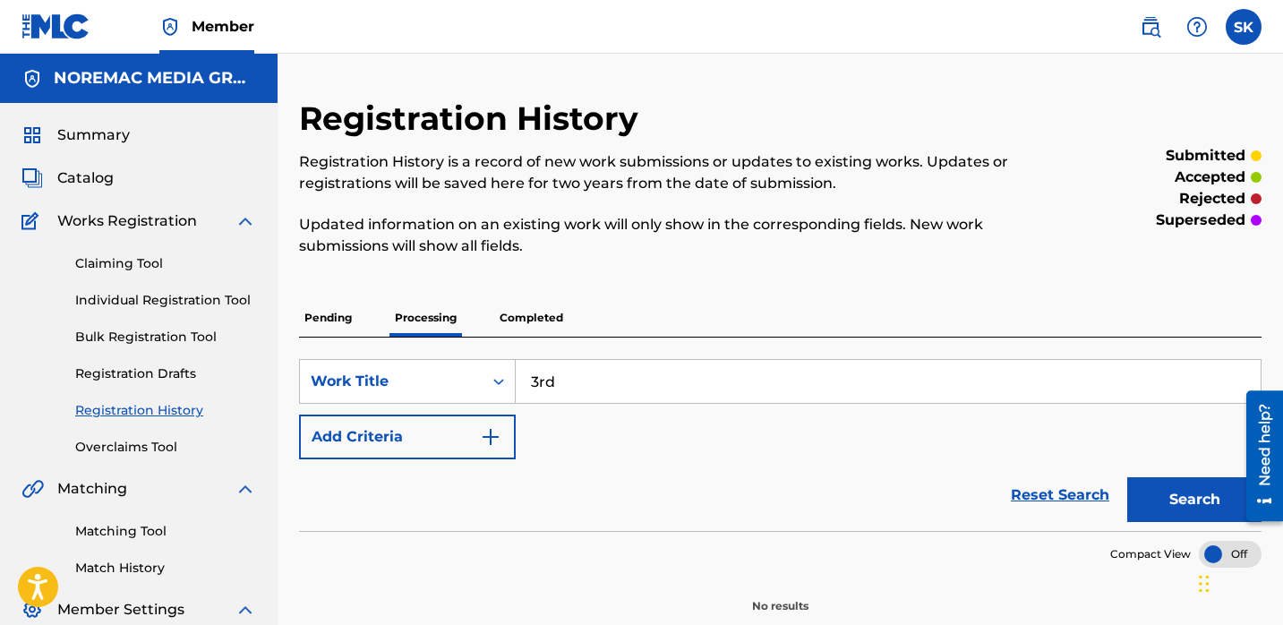
click at [438, 265] on div "Registration History Registration History is a record of new work submissions o…" at bounding box center [670, 188] width 742 height 179
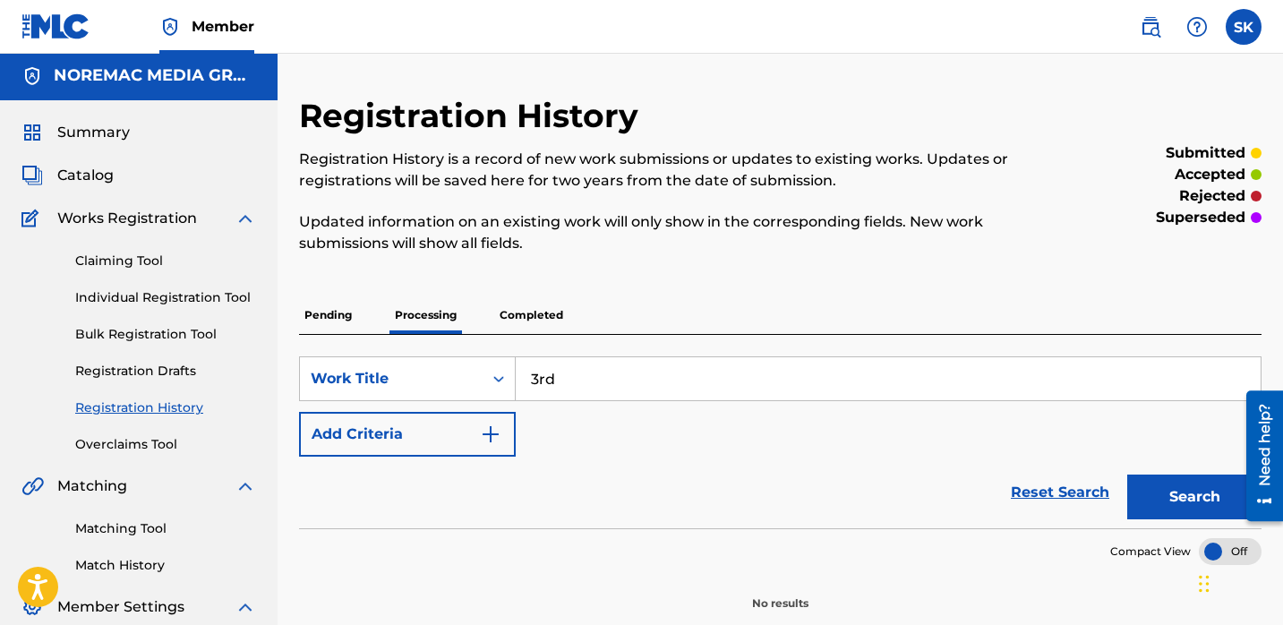
scroll to position [4, 0]
click at [337, 314] on p "Pending" at bounding box center [328, 315] width 58 height 38
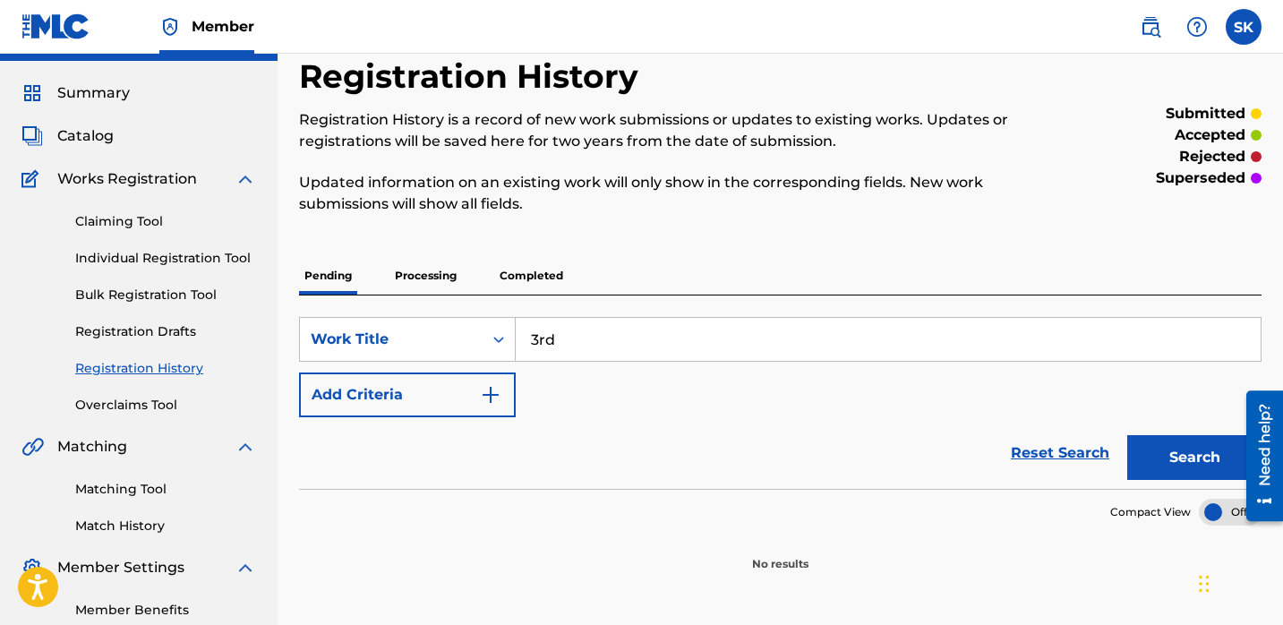
scroll to position [130, 0]
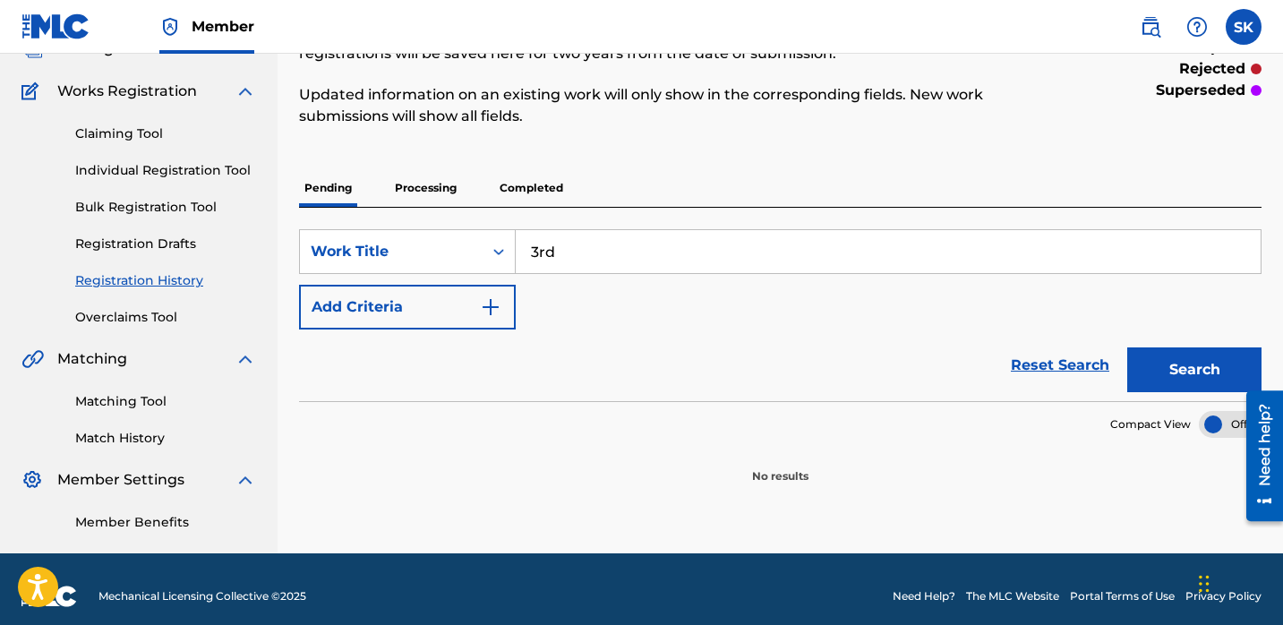
click at [607, 223] on div "SearchWithCriteriad447f87a-a94c-4a9d-816b-7bd6c555e448 Work Title 3rd Add Crite…" at bounding box center [780, 304] width 963 height 193
click at [601, 247] on input "3rd" at bounding box center [888, 251] width 745 height 43
type input "3rd 2nd"
click at [1127, 347] on button "Search" at bounding box center [1194, 369] width 134 height 45
click at [1179, 381] on button "Search" at bounding box center [1194, 369] width 134 height 45
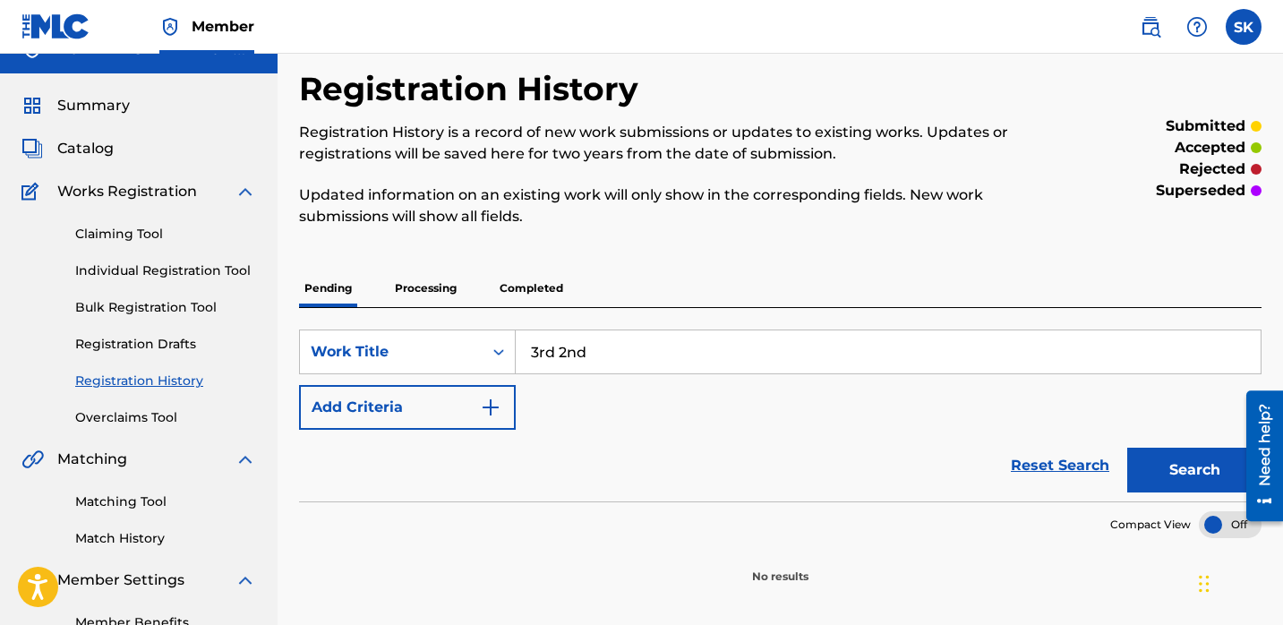
scroll to position [0, 0]
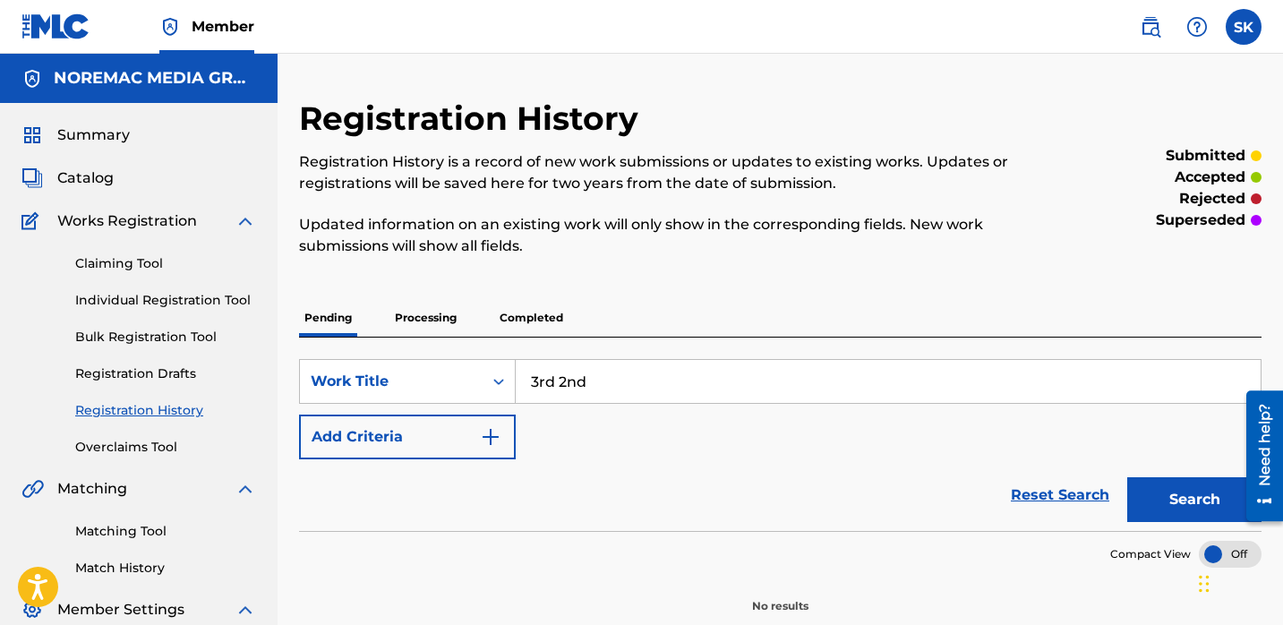
click at [99, 198] on div "Summary Catalog Works Registration Claiming Tool Individual Registration Tool B…" at bounding box center [139, 393] width 278 height 580
click at [95, 182] on span "Catalog" at bounding box center [85, 177] width 56 height 21
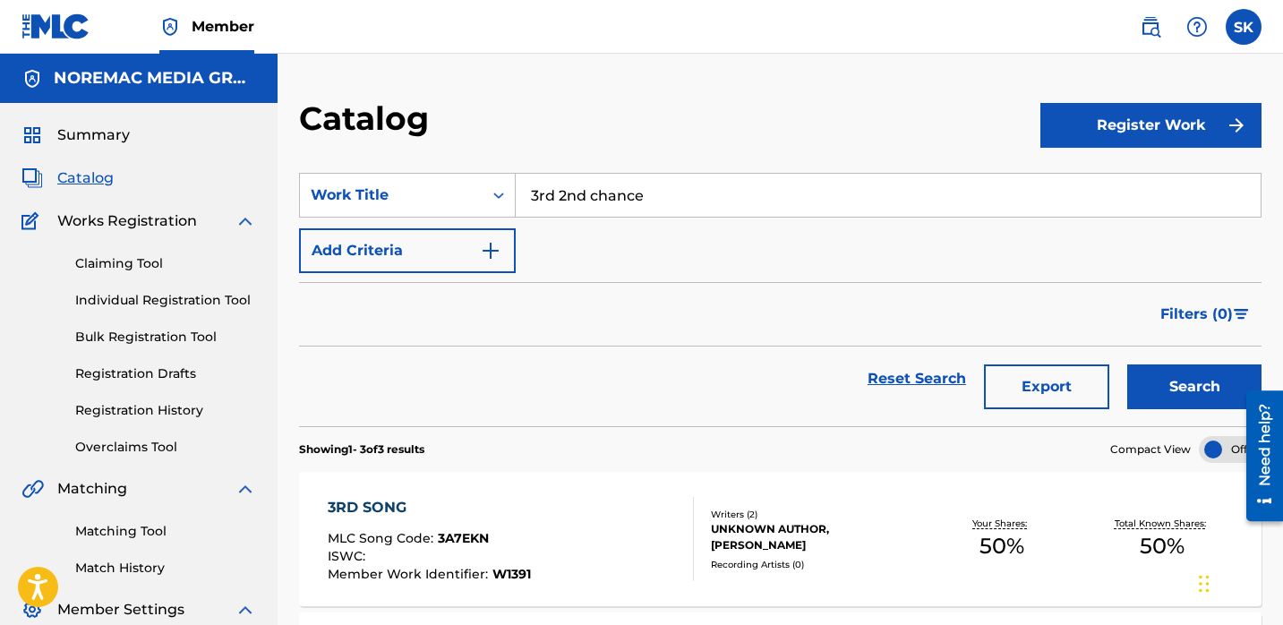
click at [716, 202] on input "3rd 2nd chance" at bounding box center [888, 195] width 745 height 43
click at [1127, 364] on button "Search" at bounding box center [1194, 386] width 134 height 45
drag, startPoint x: 99, startPoint y: 138, endPoint x: 108, endPoint y: 150, distance: 14.7
click at [99, 138] on span "Summary" at bounding box center [93, 134] width 73 height 21
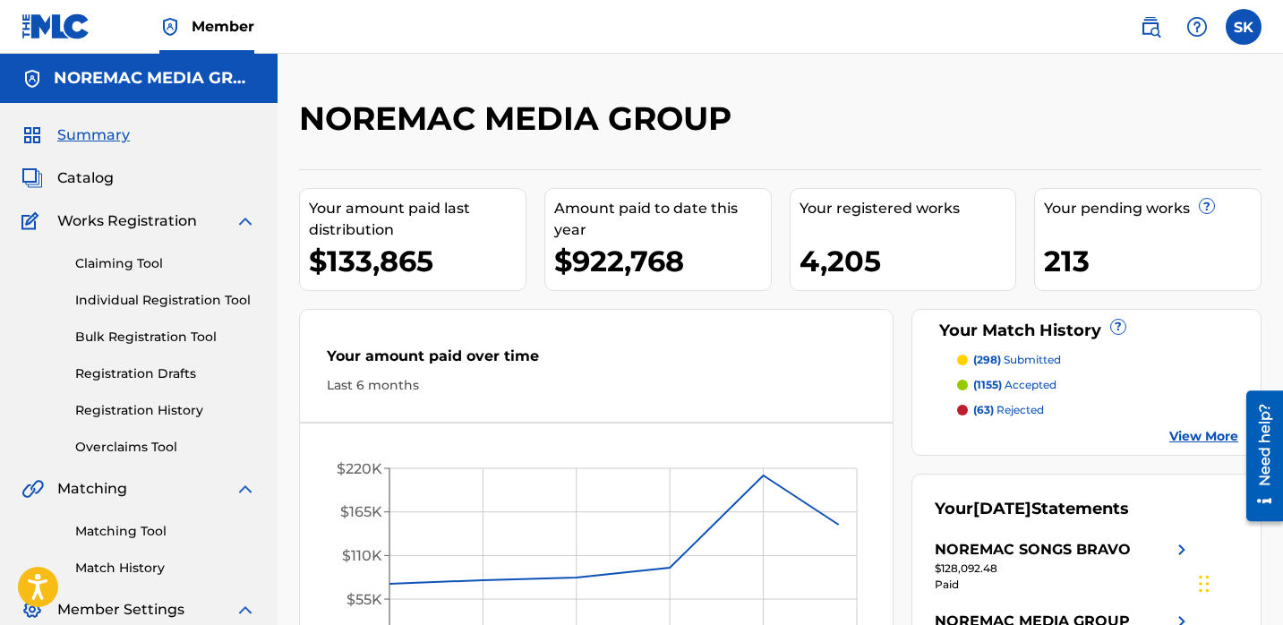
click at [92, 177] on span "Catalog" at bounding box center [85, 177] width 56 height 21
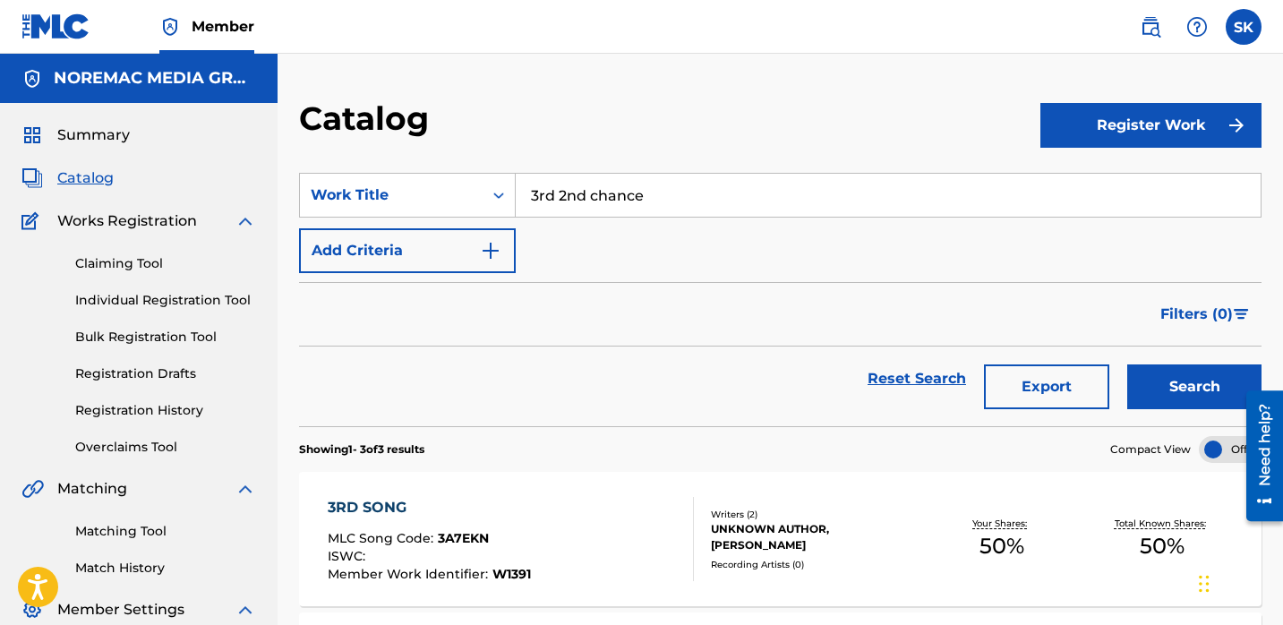
click at [1087, 133] on button "Register Work" at bounding box center [1151, 125] width 221 height 45
click at [1155, 193] on link "Individual" at bounding box center [1151, 183] width 221 height 43
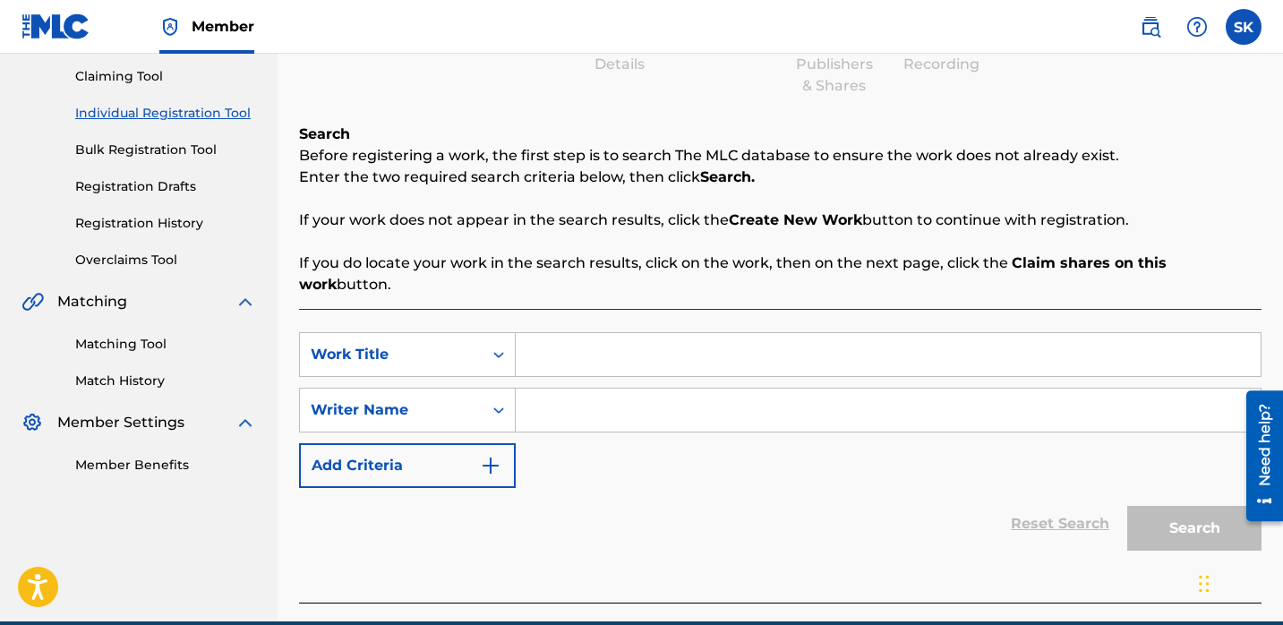
scroll to position [196, 0]
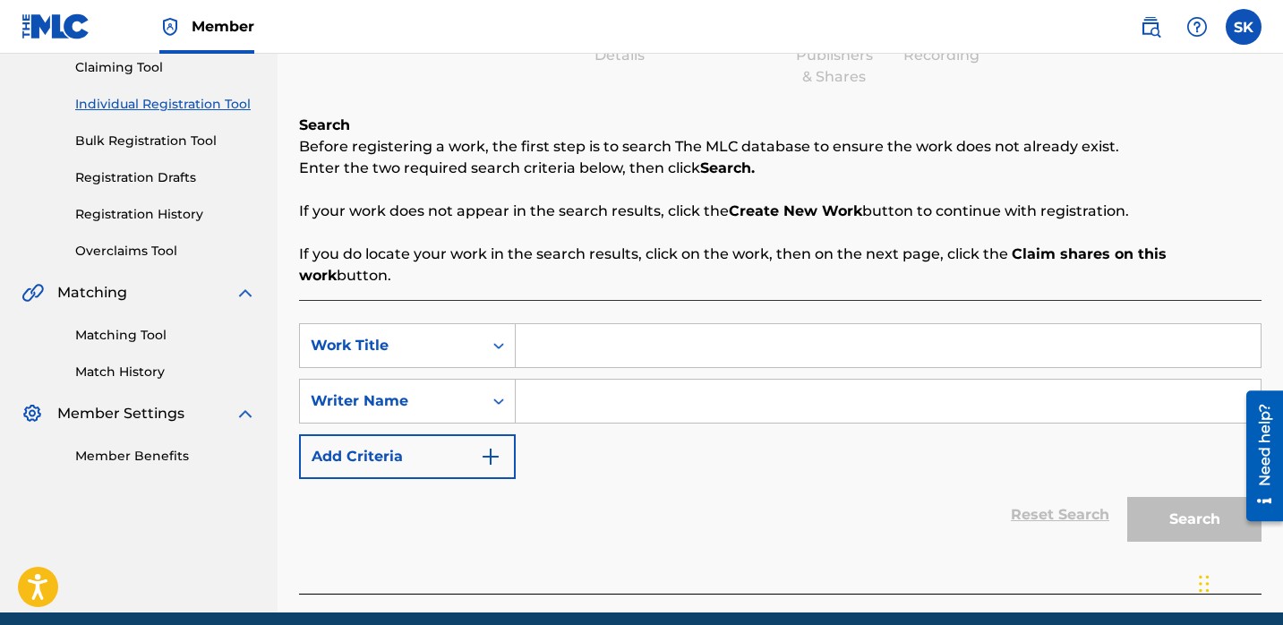
click at [627, 333] on input "Search Form" at bounding box center [888, 345] width 745 height 43
type input "2"
type input "3rd 2nd chance"
click at [637, 380] on input "Search Form" at bounding box center [888, 401] width 745 height 43
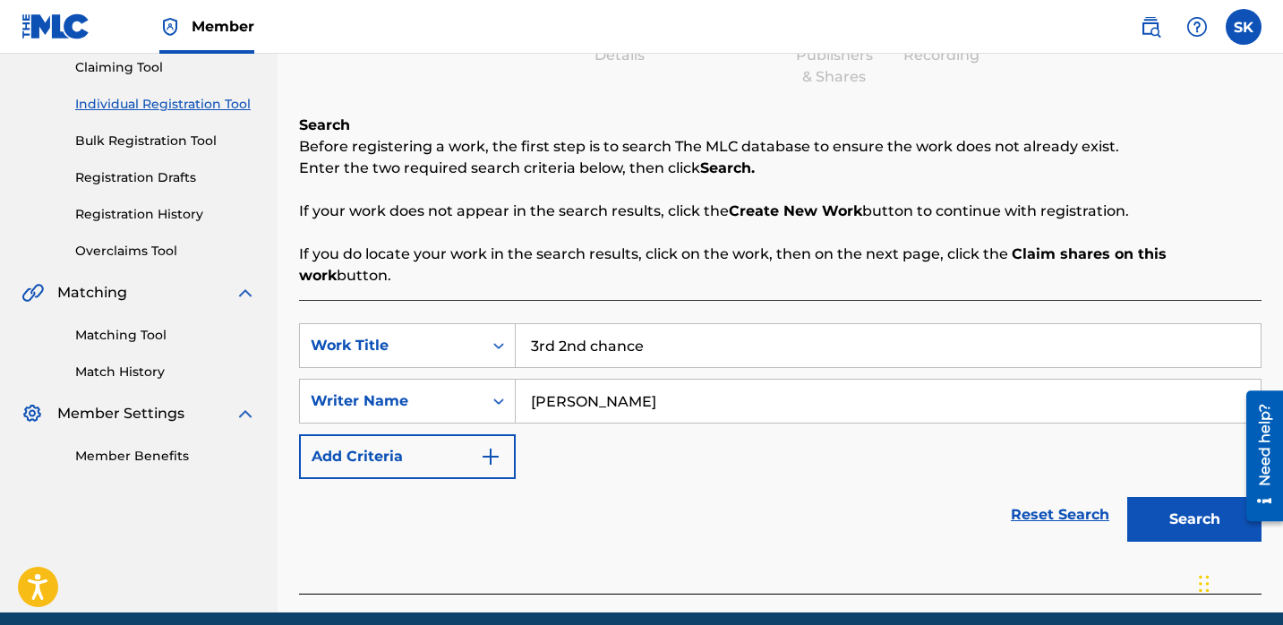
type input "[PERSON_NAME]"
click at [1127, 497] on button "Search" at bounding box center [1194, 519] width 134 height 45
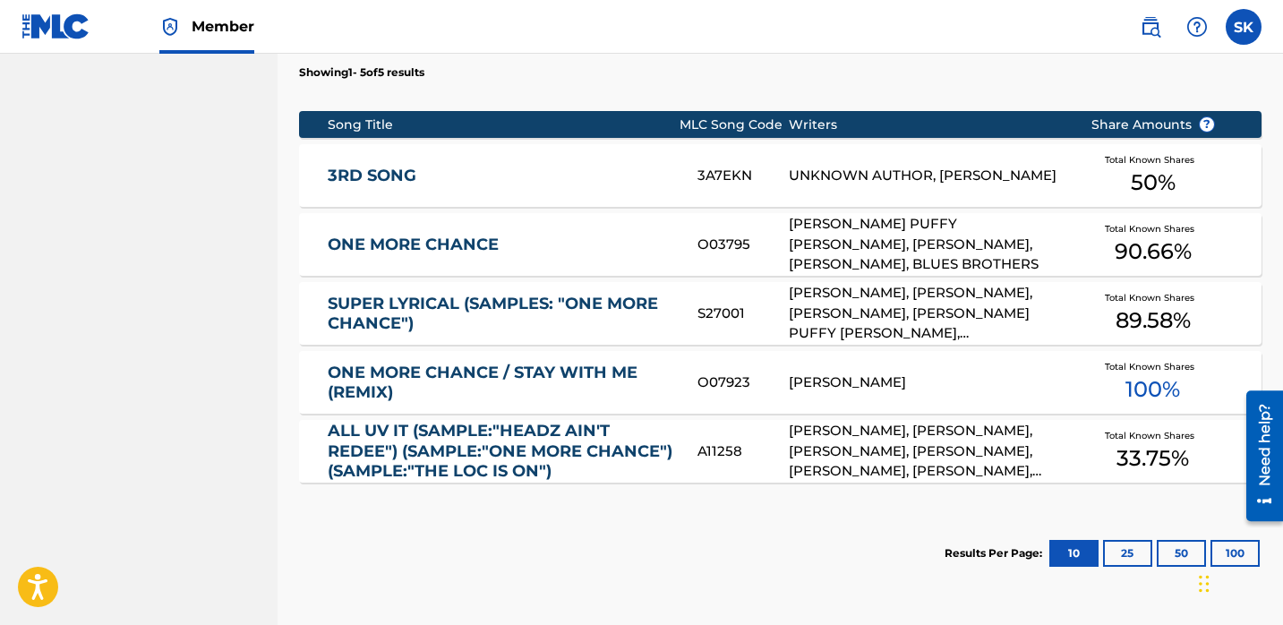
scroll to position [855, 0]
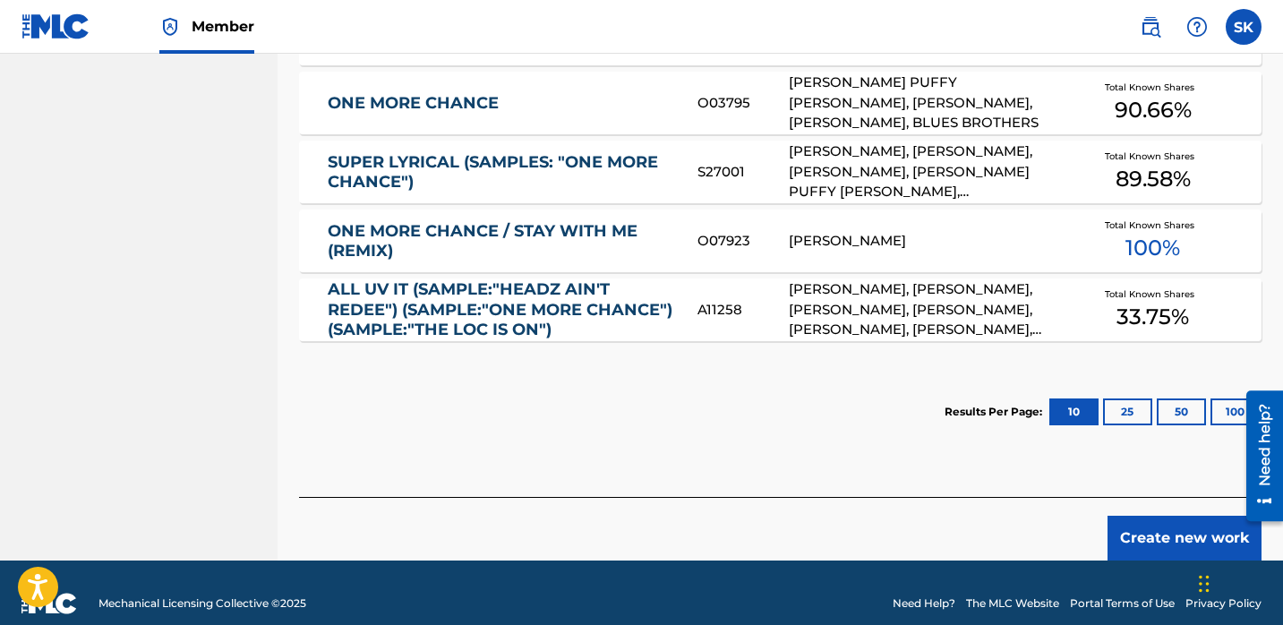
click at [1174, 516] on button "Create new work" at bounding box center [1185, 538] width 154 height 45
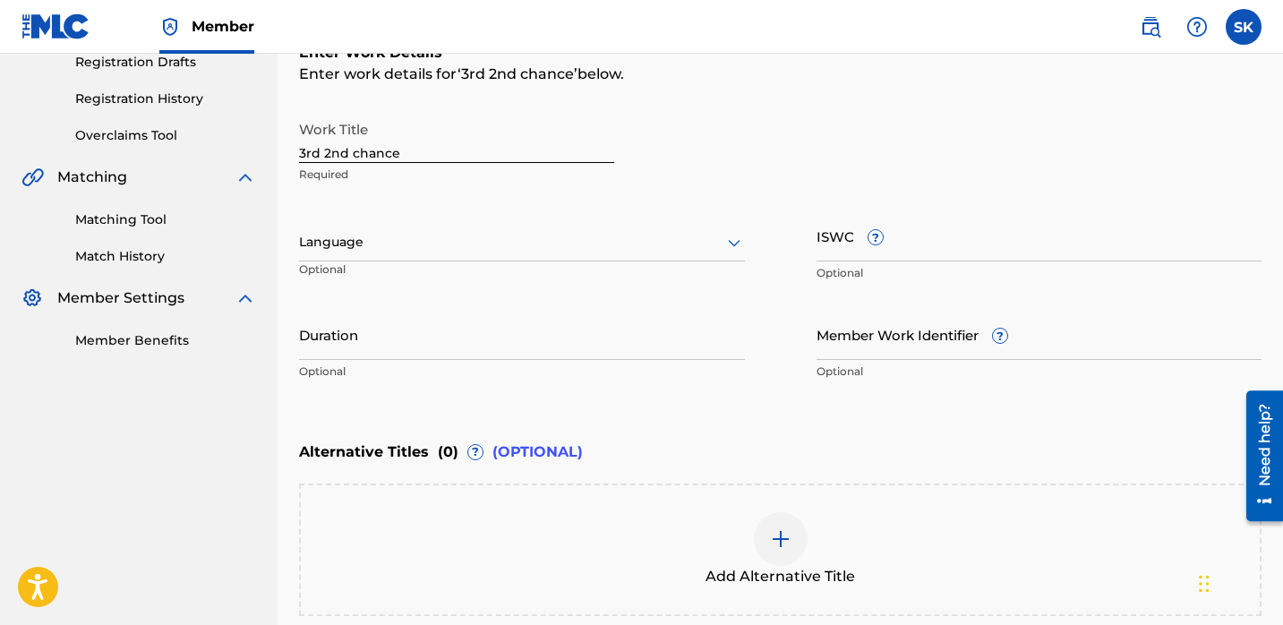
scroll to position [308, 0]
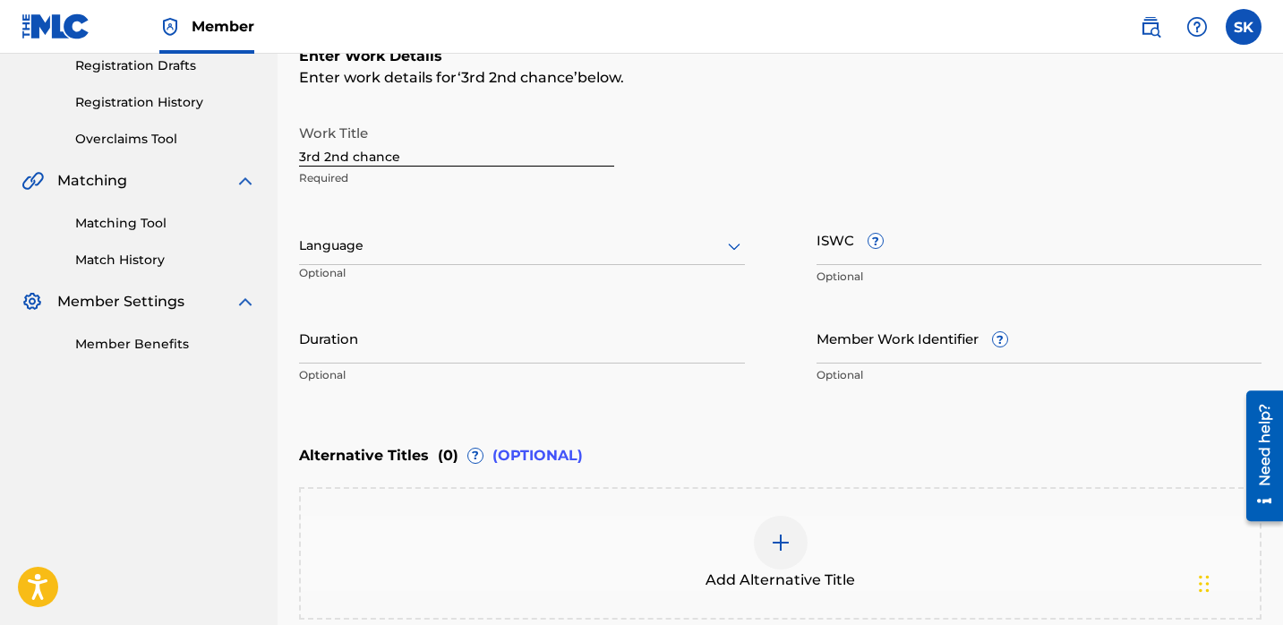
click at [357, 160] on input "3rd 2nd chance" at bounding box center [456, 141] width 315 height 51
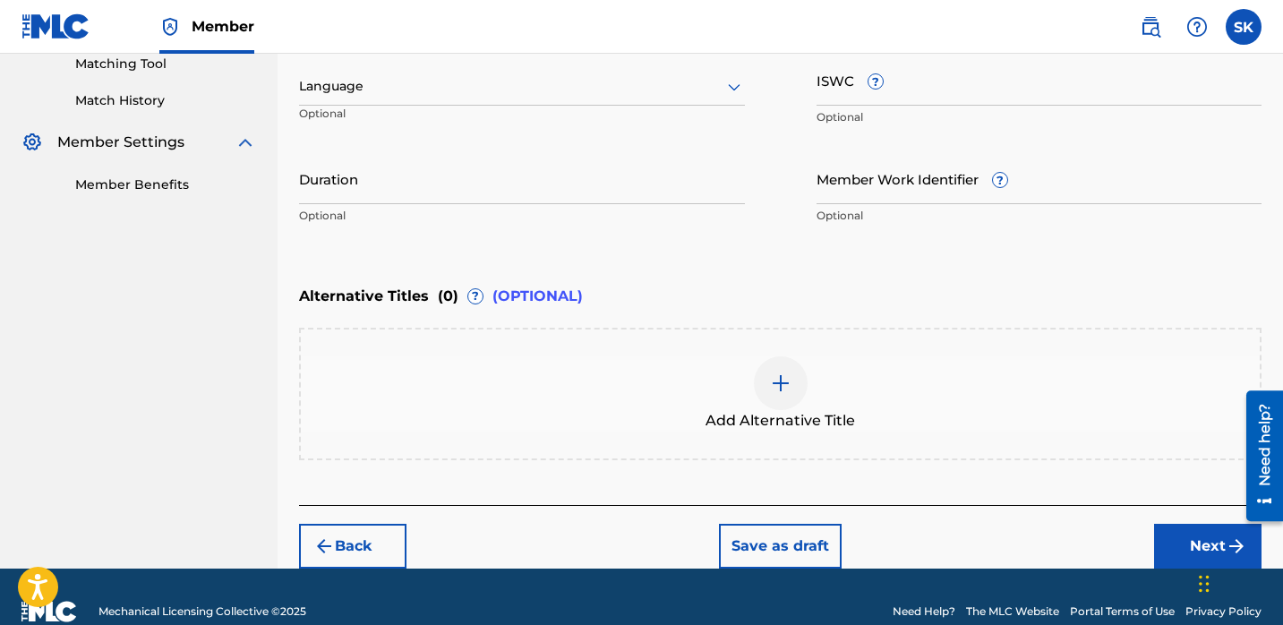
type input "3rd 2nd Chance"
click at [1184, 536] on button "Next" at bounding box center [1207, 546] width 107 height 45
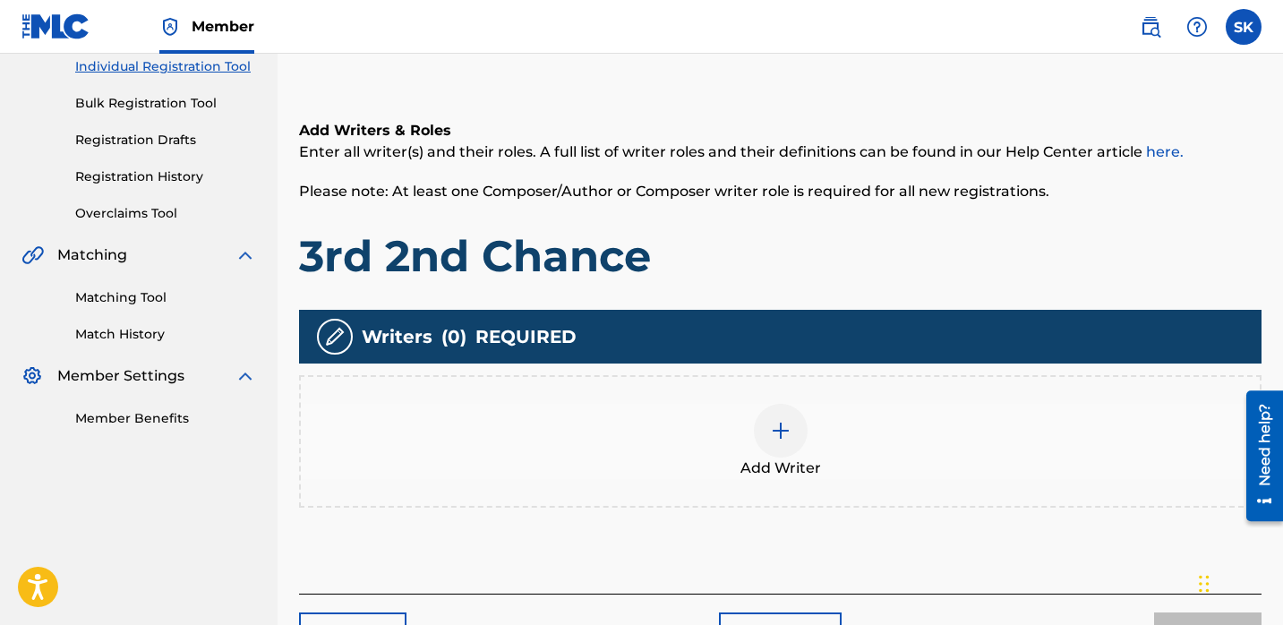
scroll to position [235, 0]
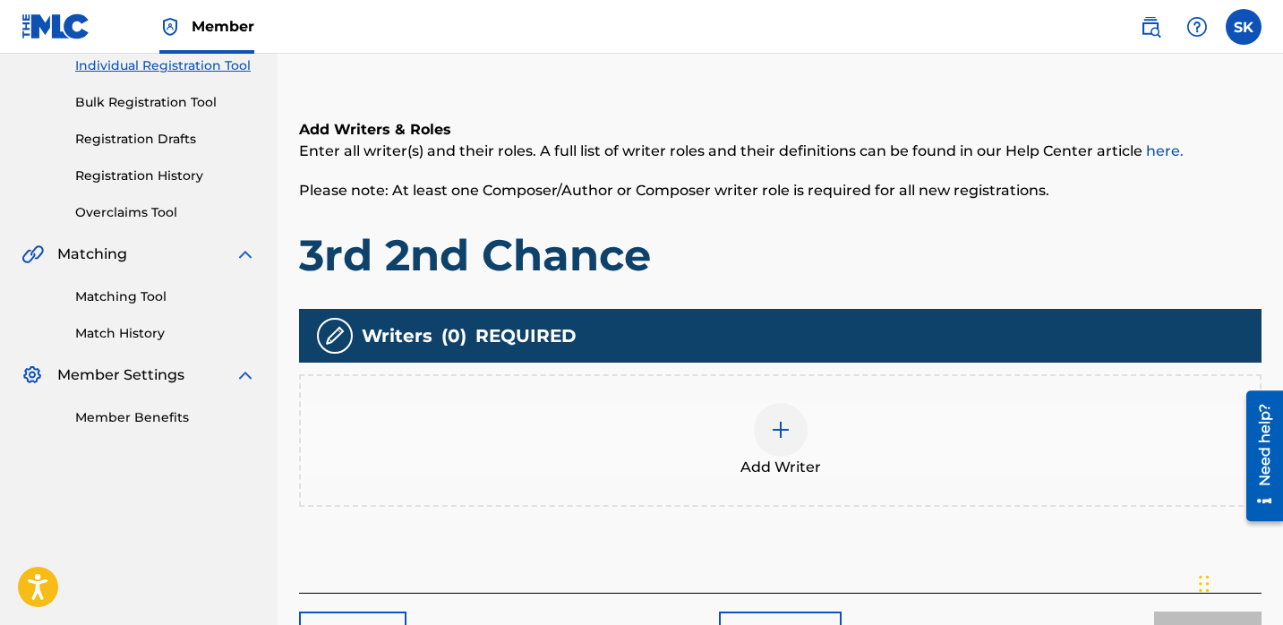
click at [762, 449] on div at bounding box center [781, 430] width 54 height 54
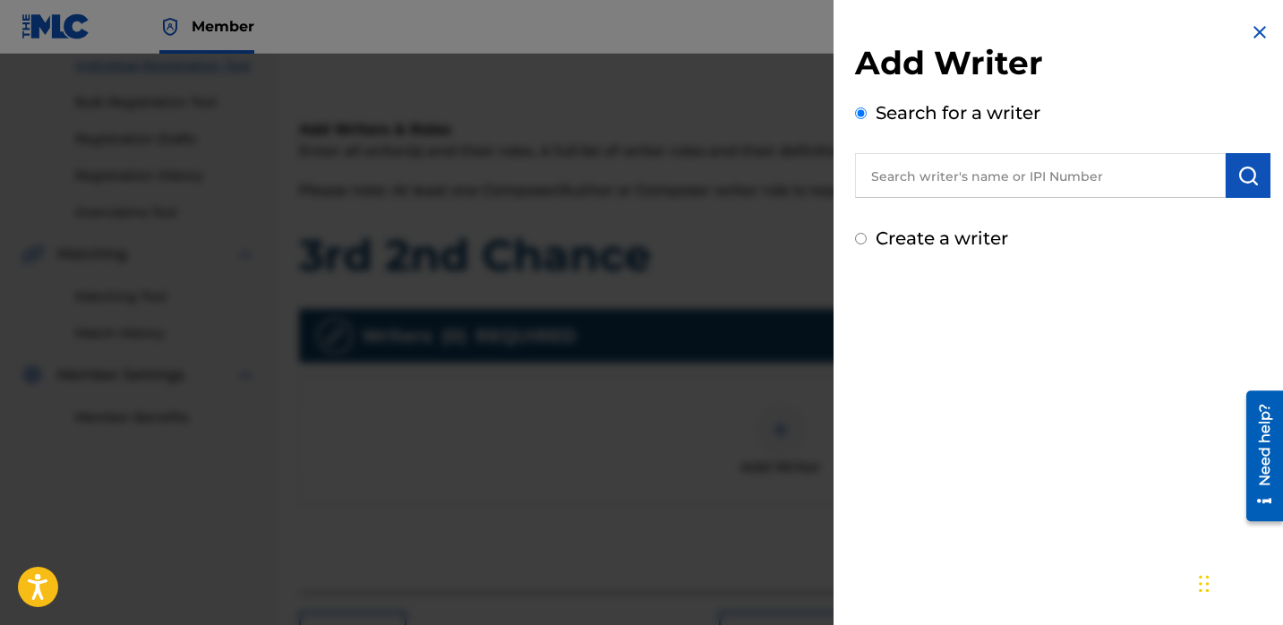
click at [1011, 161] on input "text" at bounding box center [1040, 175] width 371 height 45
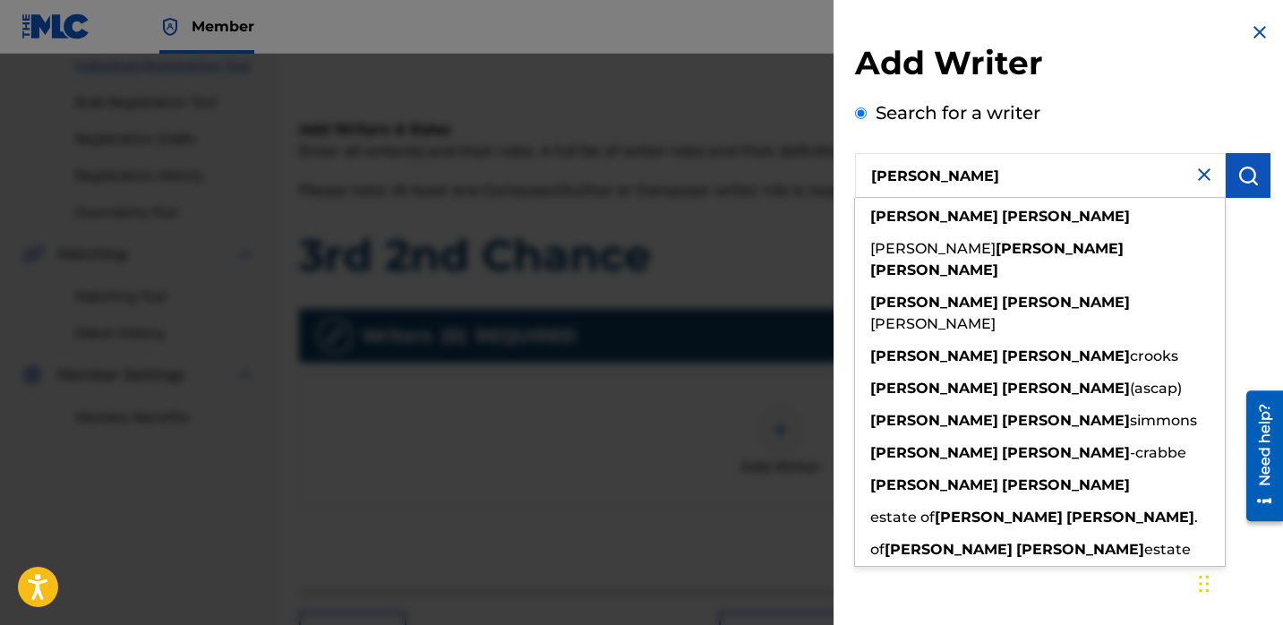
type input "[PERSON_NAME]"
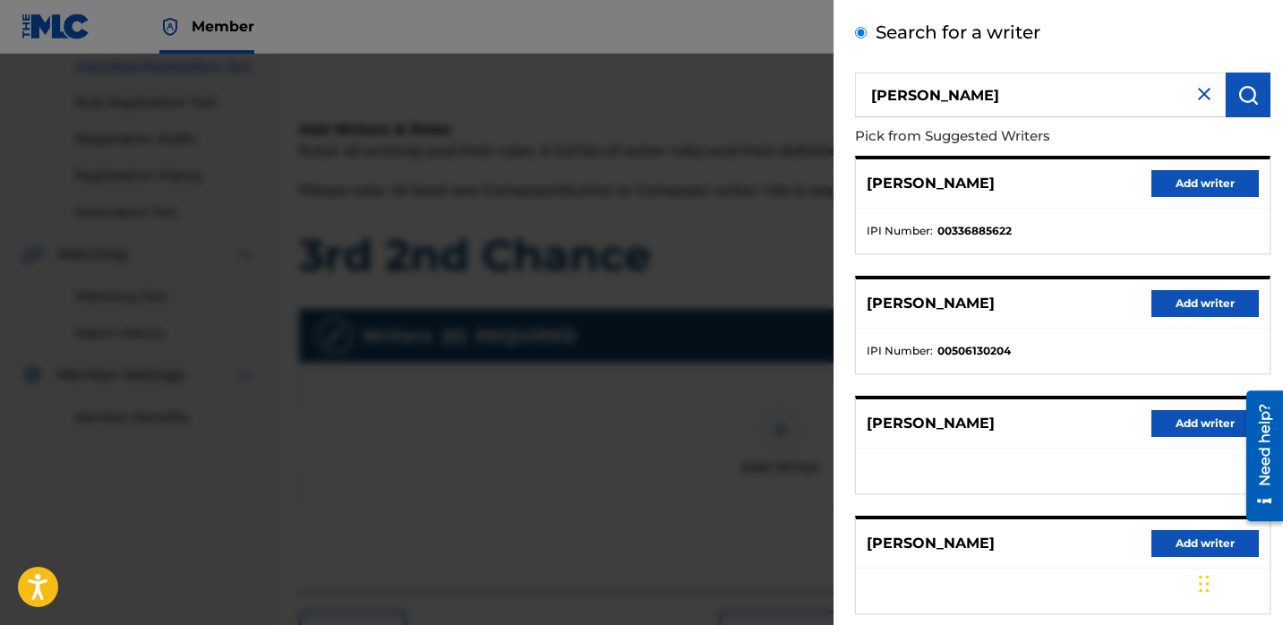
scroll to position [99, 0]
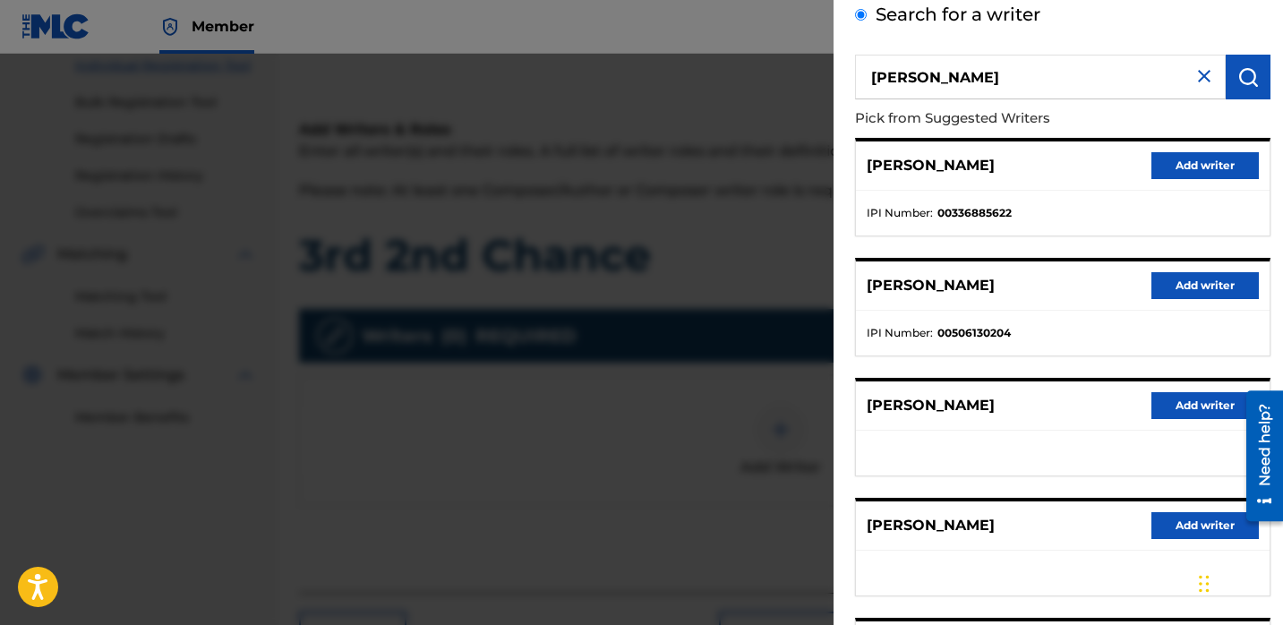
click at [1196, 287] on button "Add writer" at bounding box center [1205, 285] width 107 height 27
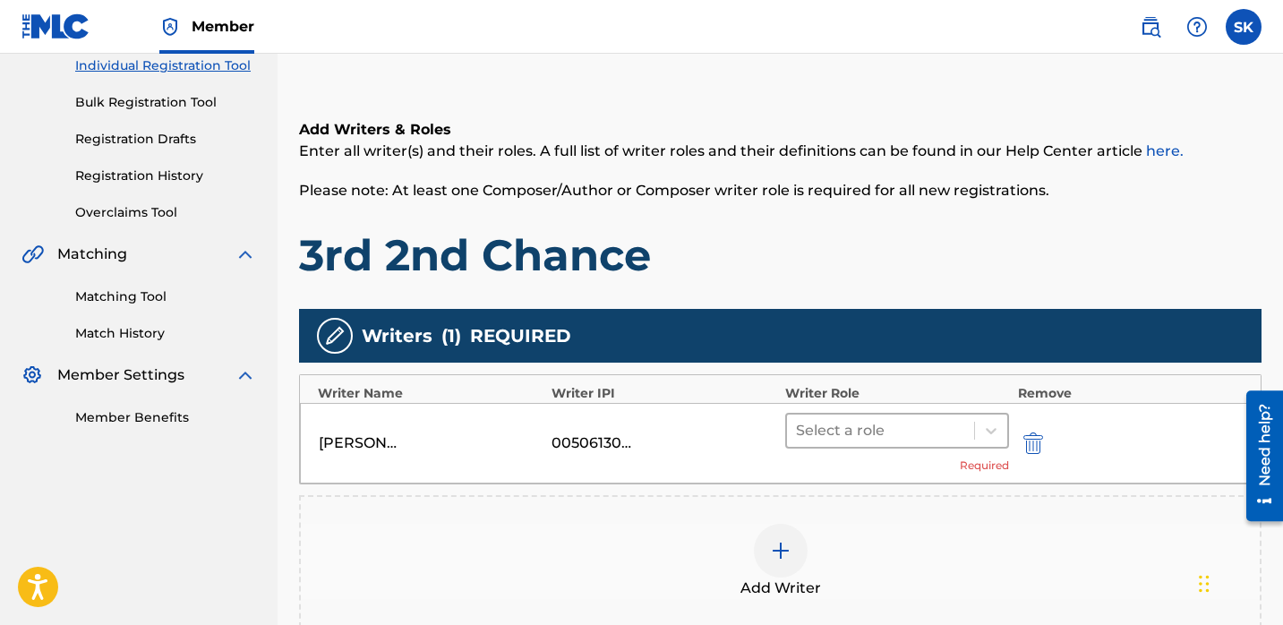
drag, startPoint x: 892, startPoint y: 422, endPoint x: 885, endPoint y: 434, distance: 14.4
click at [892, 423] on div at bounding box center [880, 430] width 169 height 25
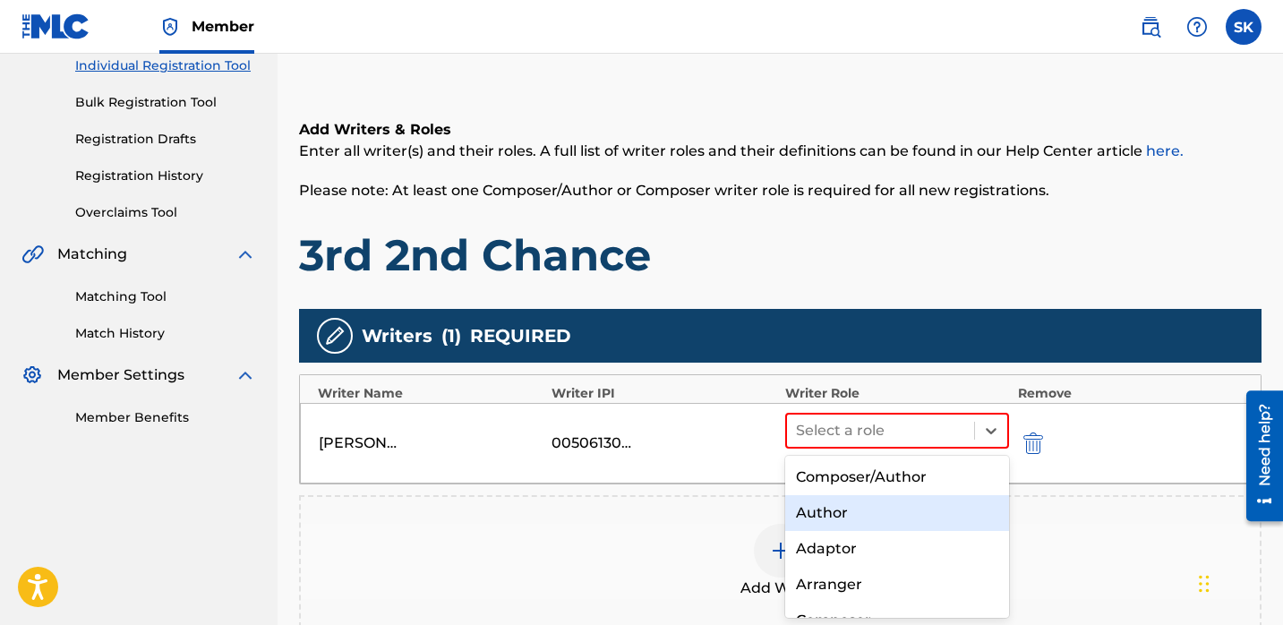
click at [853, 512] on div "Author" at bounding box center [897, 513] width 224 height 36
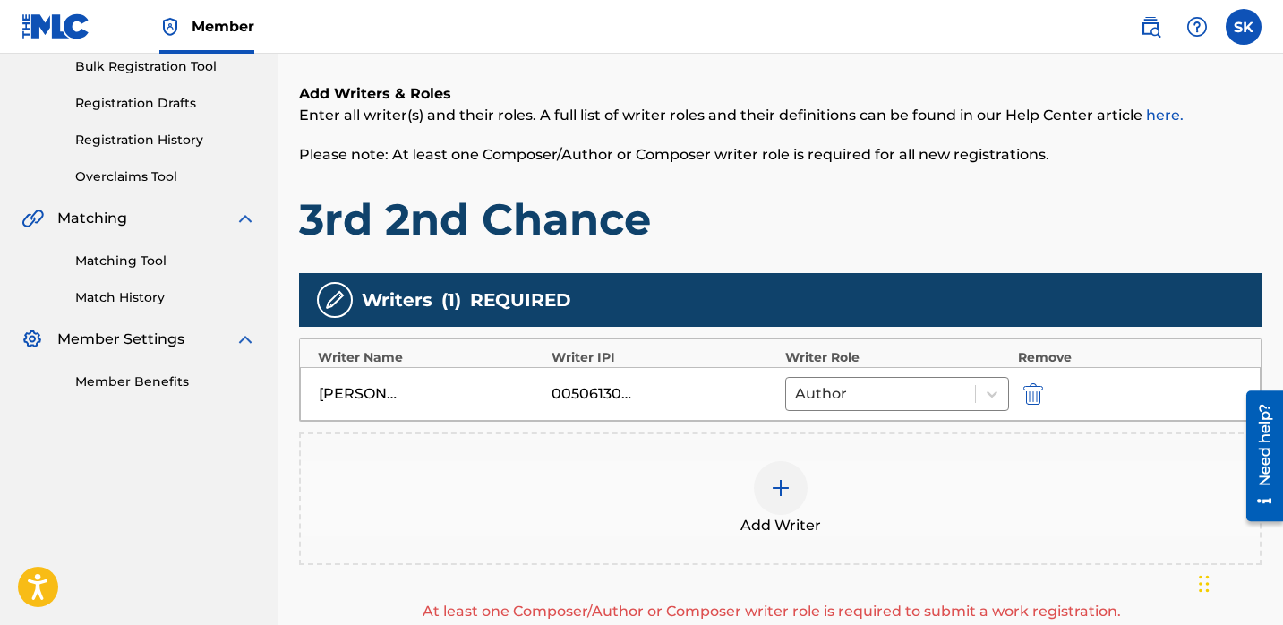
scroll to position [284, 0]
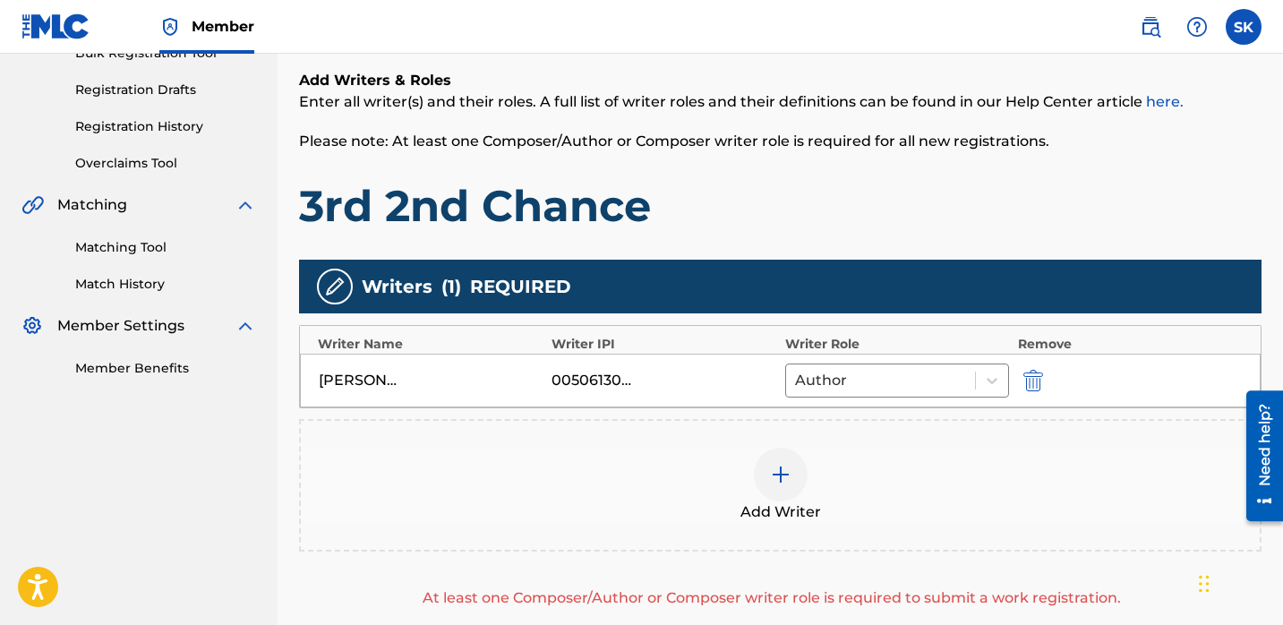
click at [820, 493] on div "Add Writer" at bounding box center [780, 485] width 959 height 75
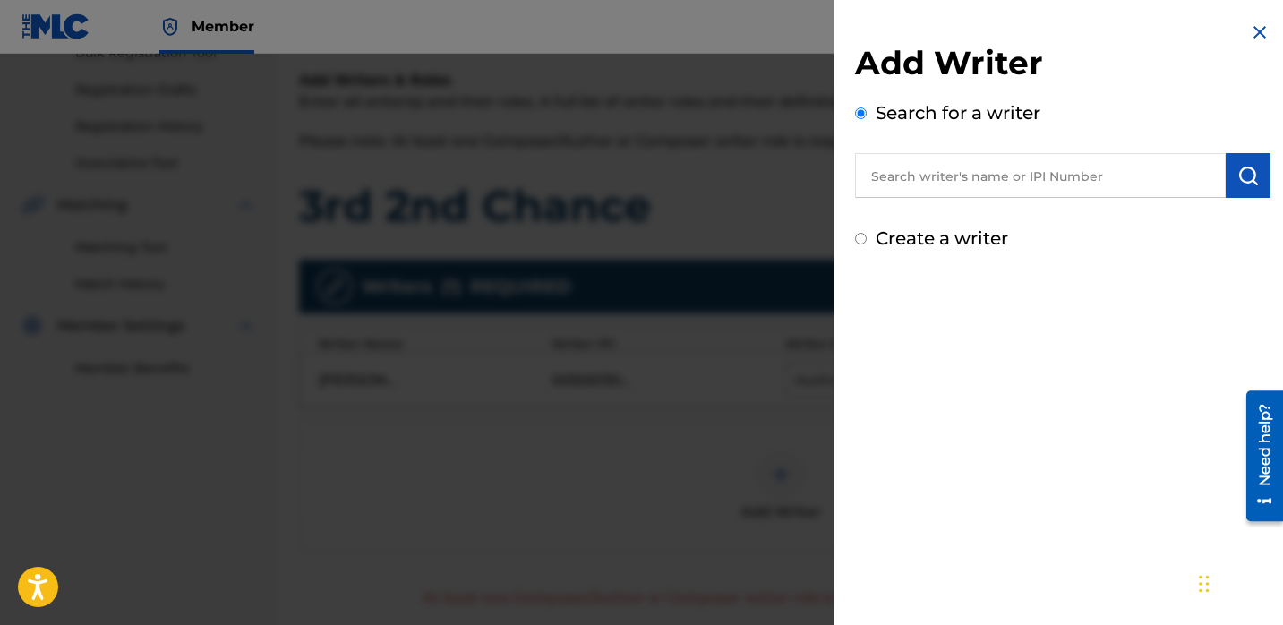
click at [955, 173] on input "text" at bounding box center [1040, 175] width 371 height 45
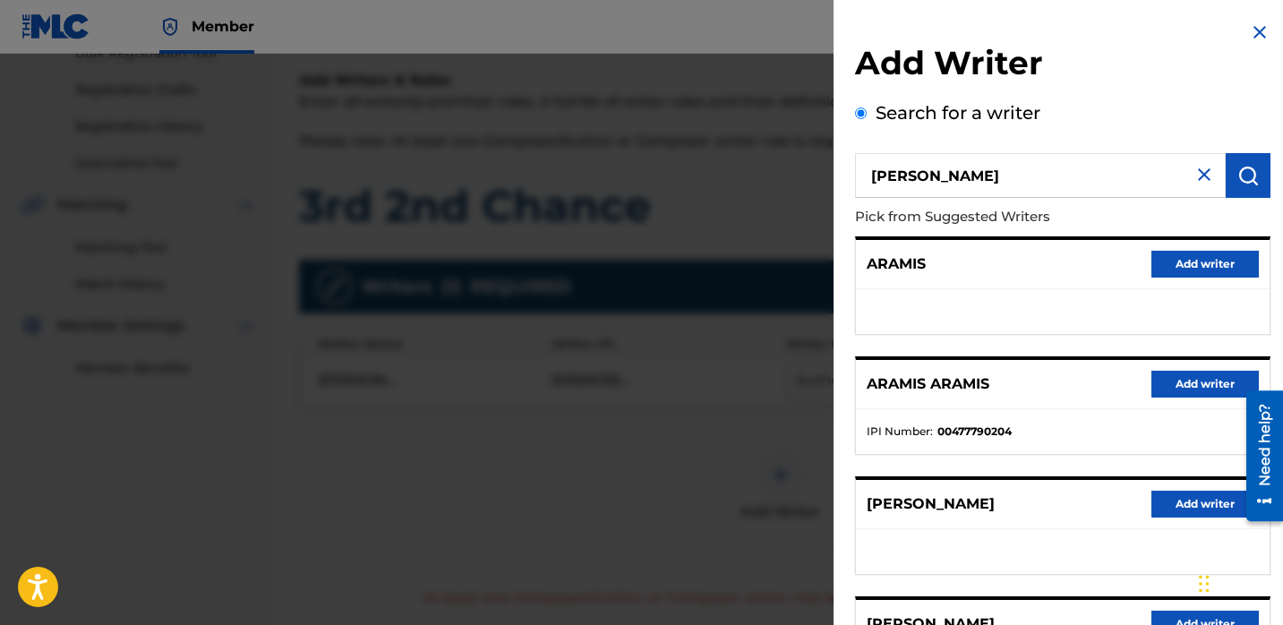
click at [1000, 184] on input "[PERSON_NAME]" at bounding box center [1040, 175] width 371 height 45
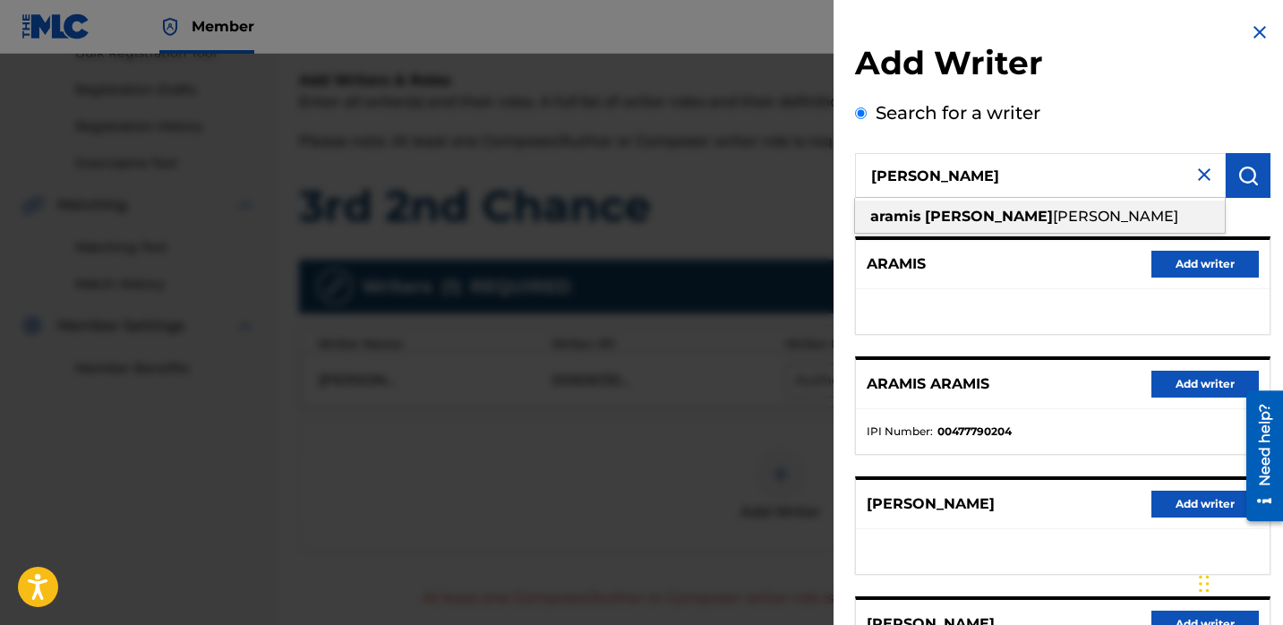
drag, startPoint x: 996, startPoint y: 219, endPoint x: 1024, endPoint y: 231, distance: 30.1
click at [1053, 219] on span "[PERSON_NAME]" at bounding box center [1115, 216] width 125 height 17
type input "[PERSON_NAME]"
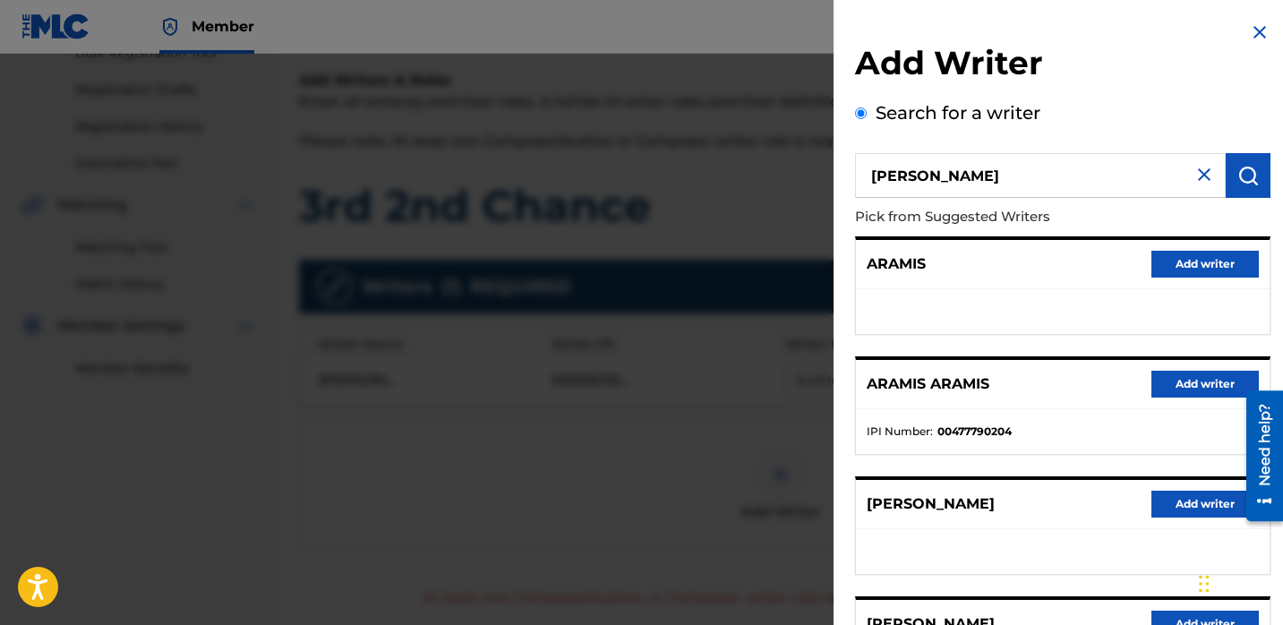
click at [1247, 170] on img "submit" at bounding box center [1248, 175] width 21 height 21
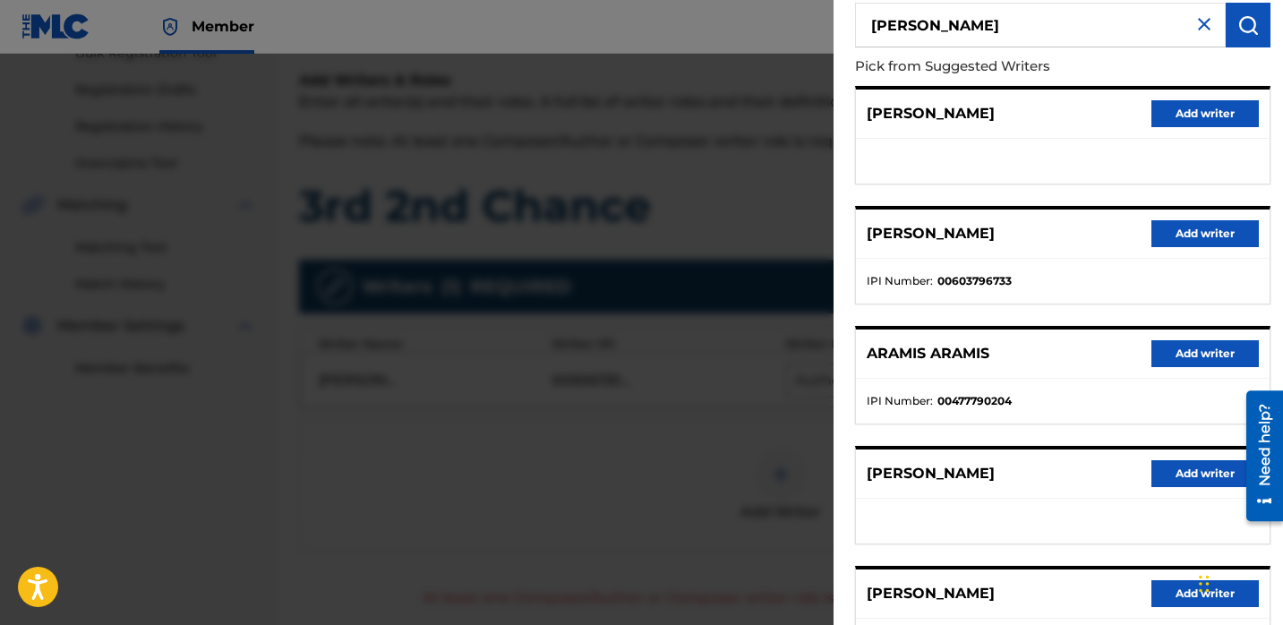
scroll to position [150, 0]
click at [1200, 227] on button "Add writer" at bounding box center [1205, 233] width 107 height 27
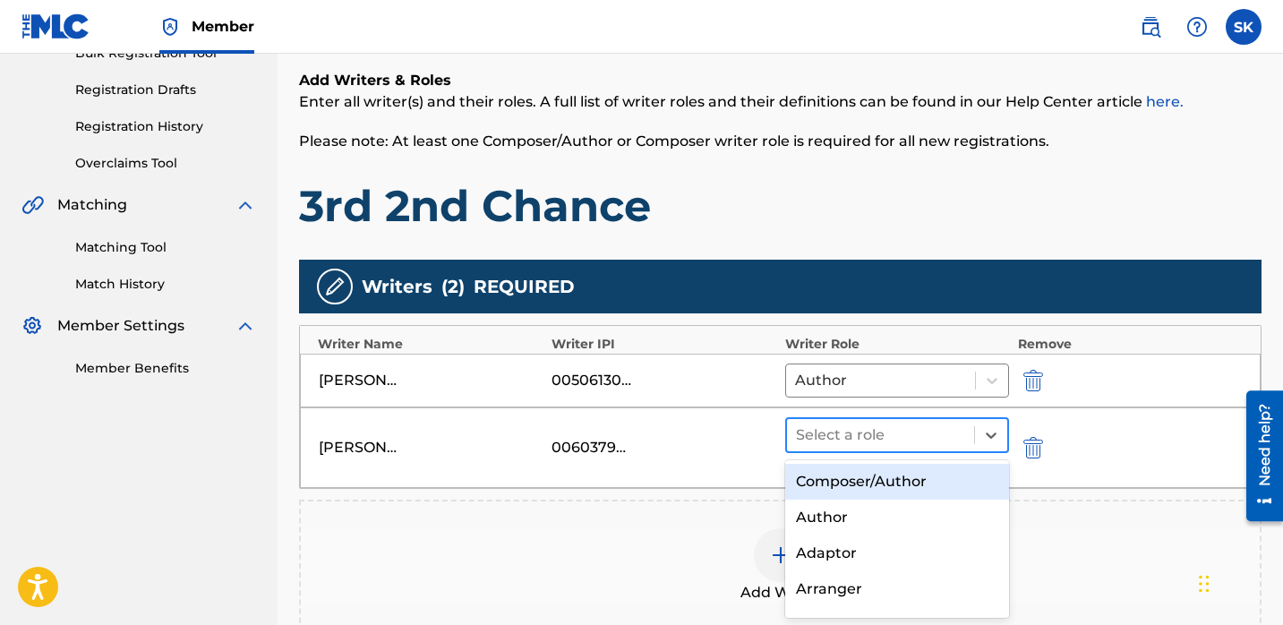
click at [933, 436] on div at bounding box center [880, 435] width 169 height 25
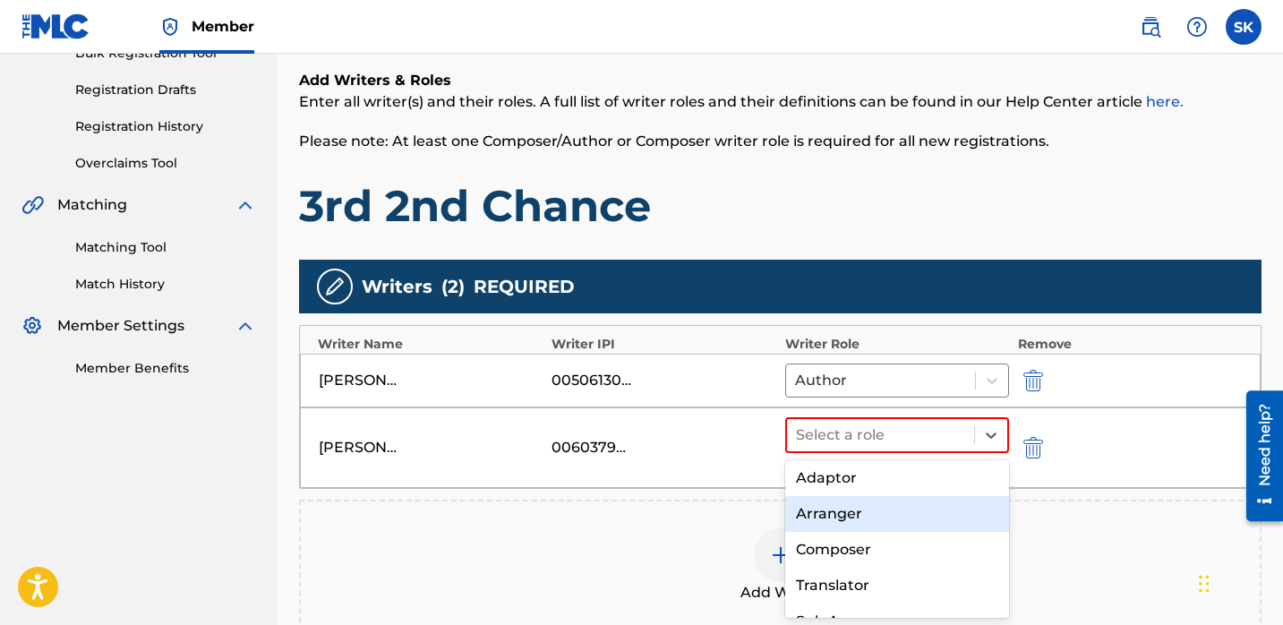
scroll to position [98, 0]
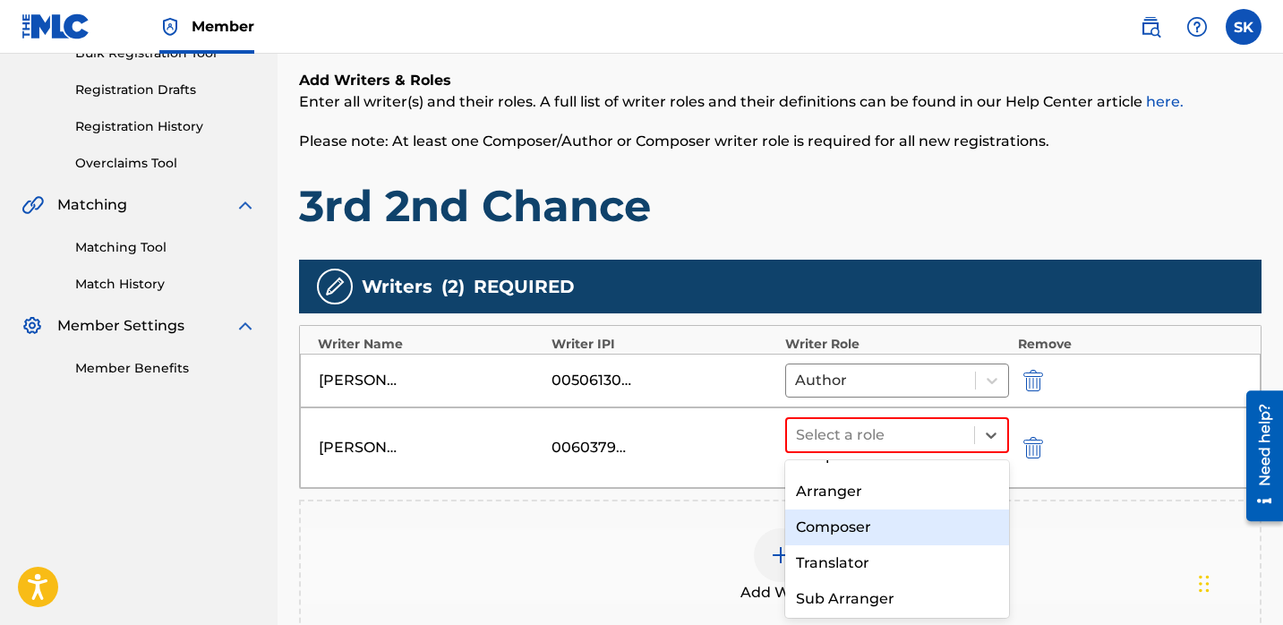
click at [869, 534] on div "Composer" at bounding box center [897, 528] width 224 height 36
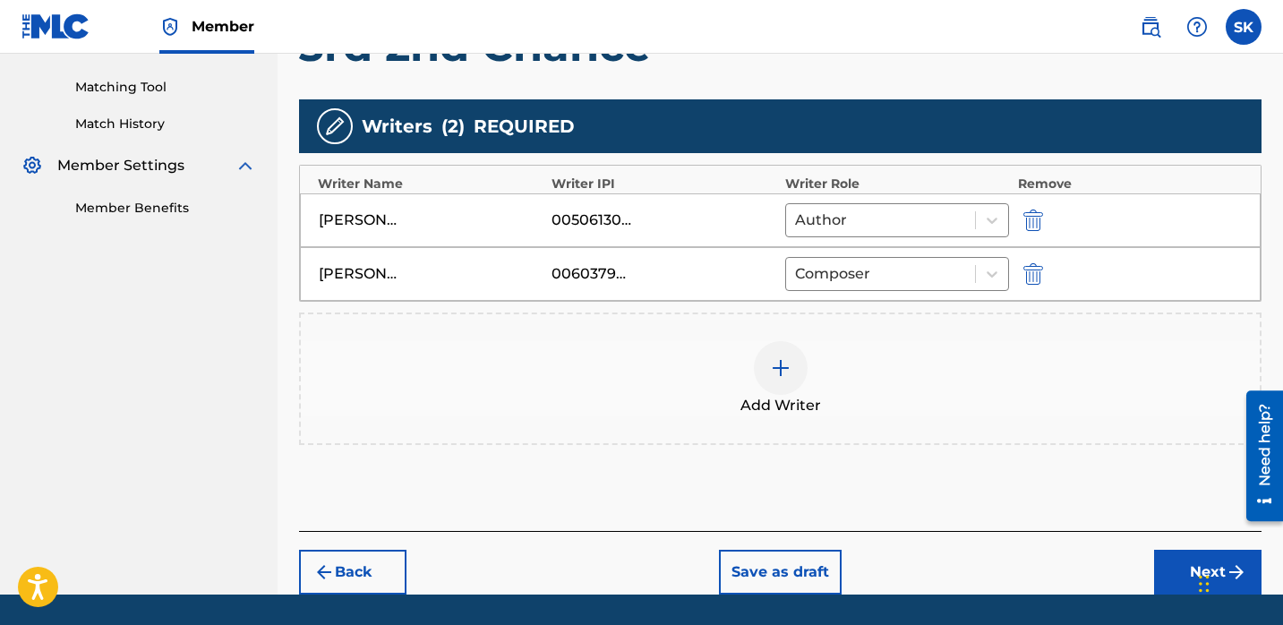
click at [1164, 568] on button "Next" at bounding box center [1207, 572] width 107 height 45
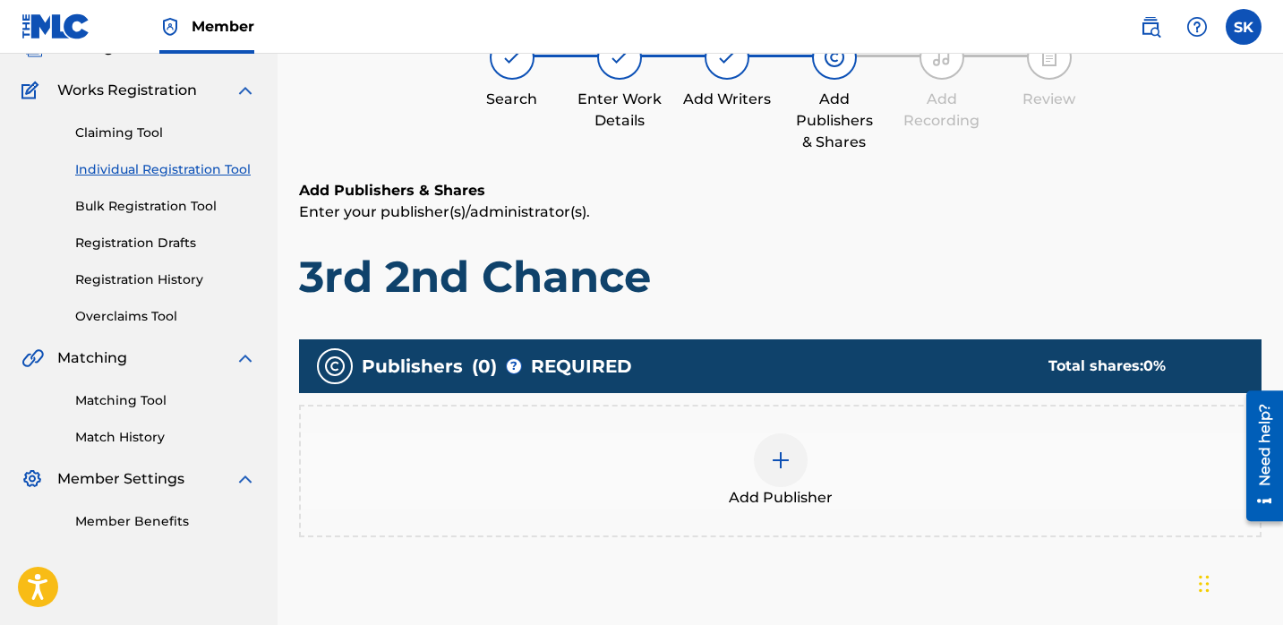
scroll to position [331, 0]
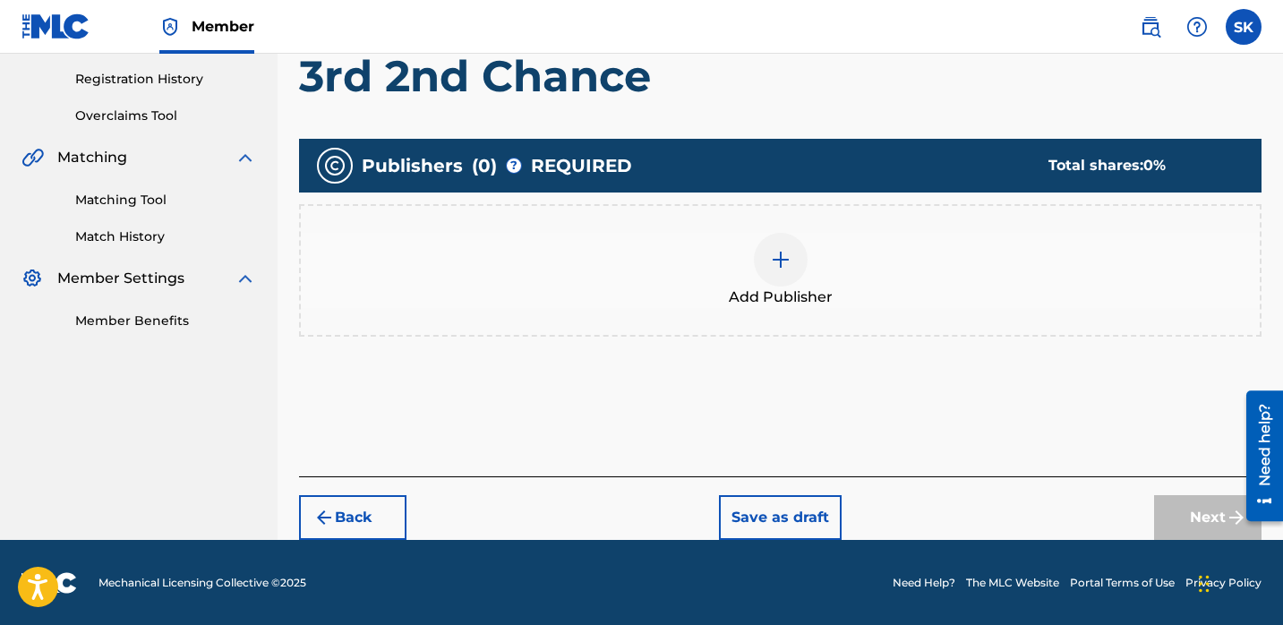
click at [819, 256] on div "Add Publisher" at bounding box center [780, 270] width 959 height 75
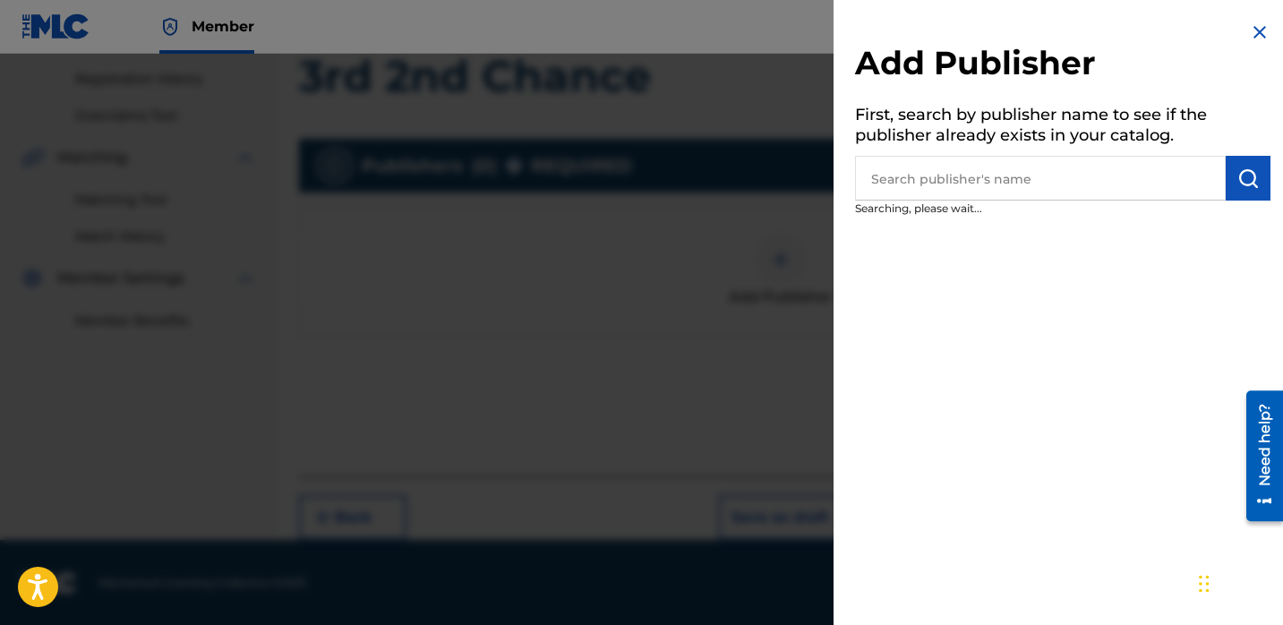
drag, startPoint x: 1075, startPoint y: 132, endPoint x: 1073, endPoint y: 169, distance: 37.7
click at [1075, 136] on h5 "First, search by publisher name to see if the publisher already exists in your …" at bounding box center [1063, 127] width 416 height 56
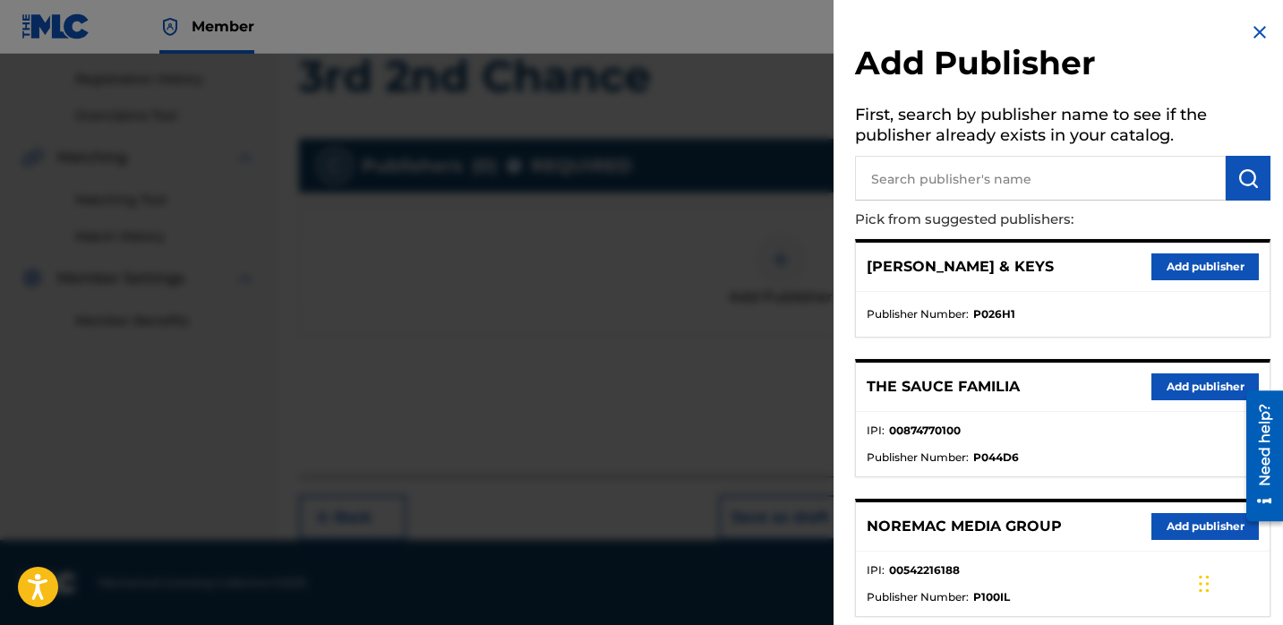
click at [1072, 169] on input "text" at bounding box center [1040, 178] width 371 height 45
type input "Noremac"
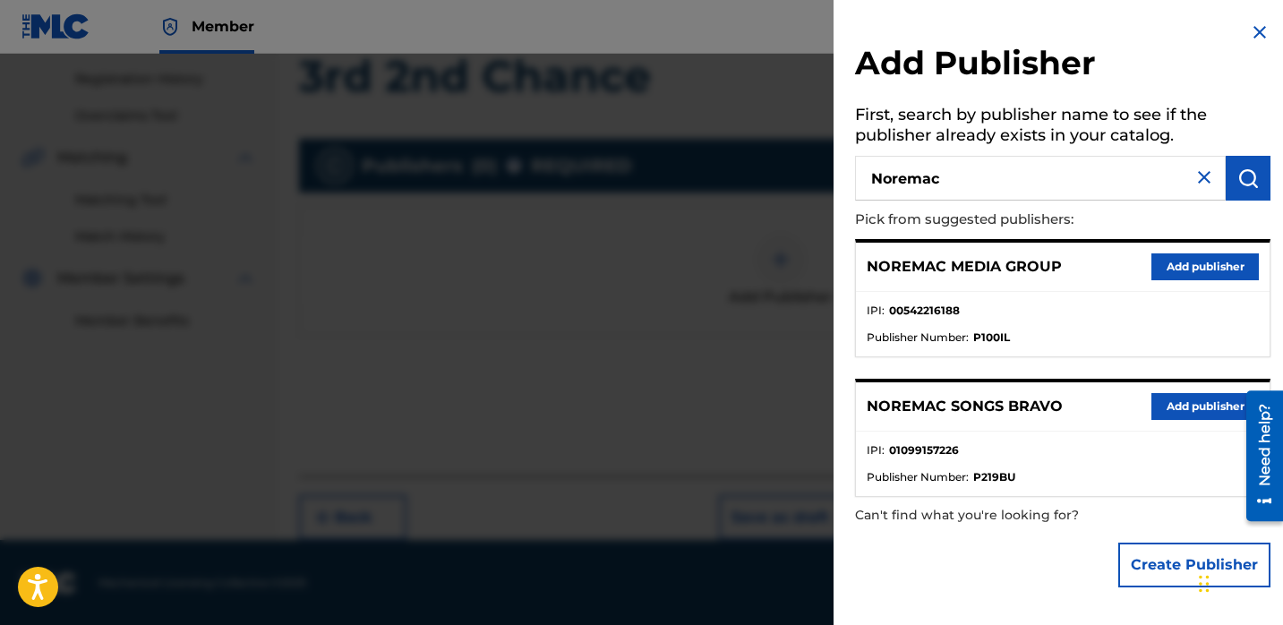
click at [1196, 404] on button "Add publisher" at bounding box center [1205, 406] width 107 height 27
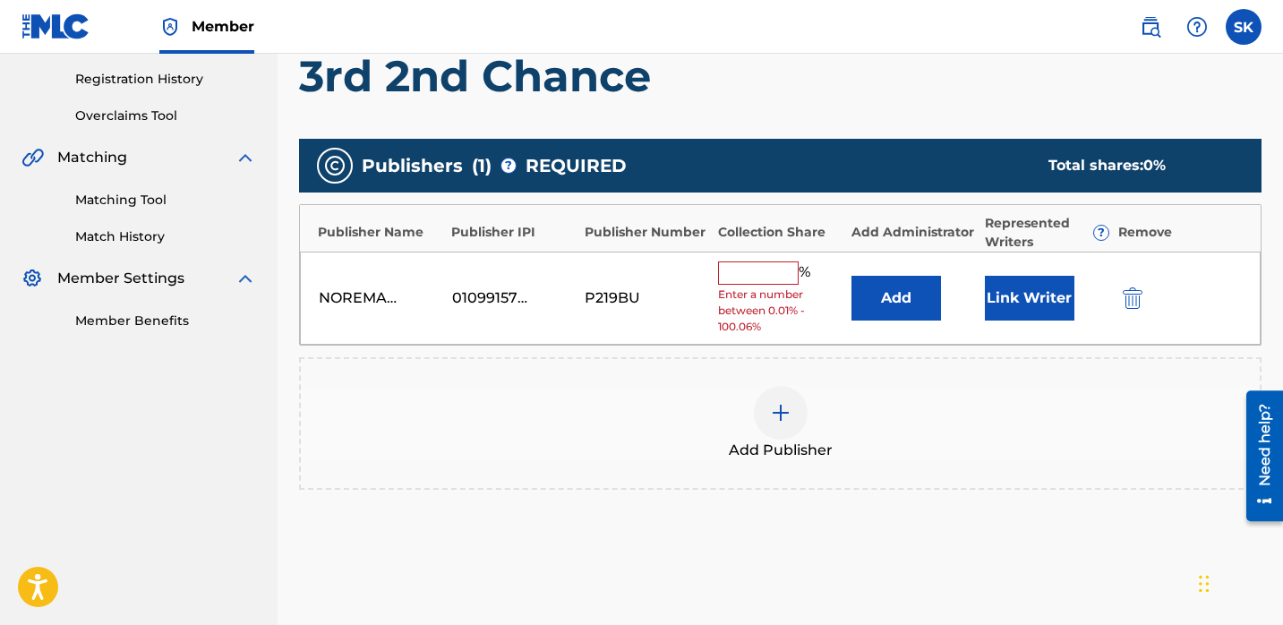
click at [780, 272] on input "text" at bounding box center [758, 272] width 81 height 23
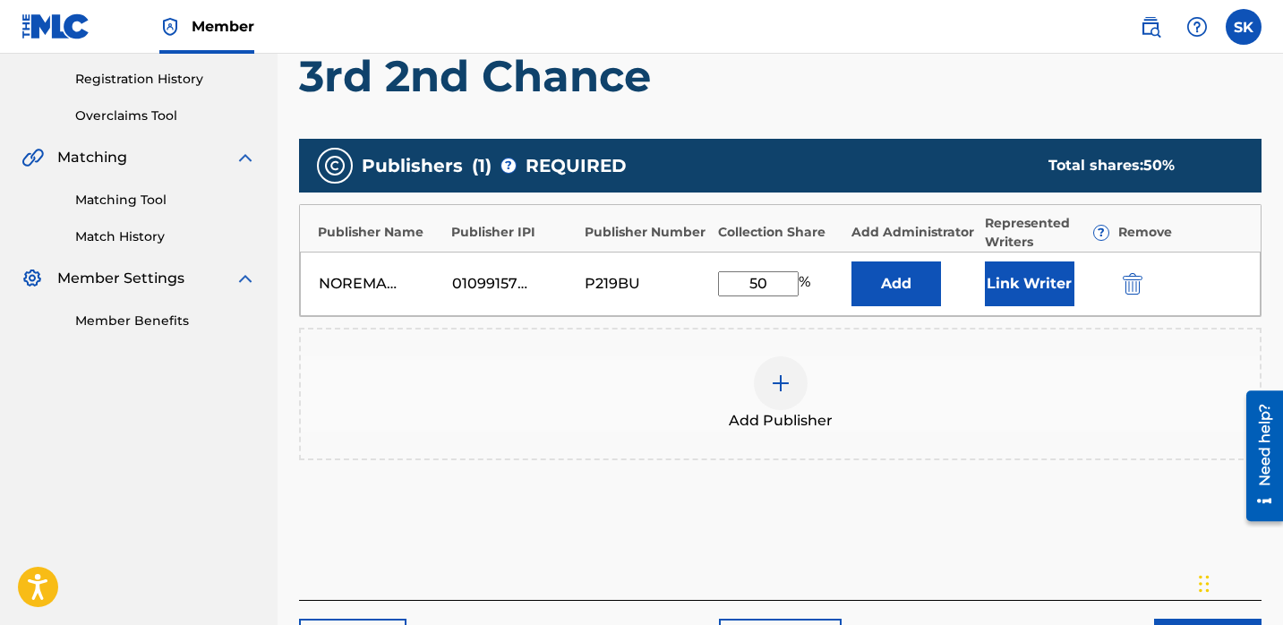
type input "50"
click at [927, 286] on button "Add" at bounding box center [897, 283] width 90 height 45
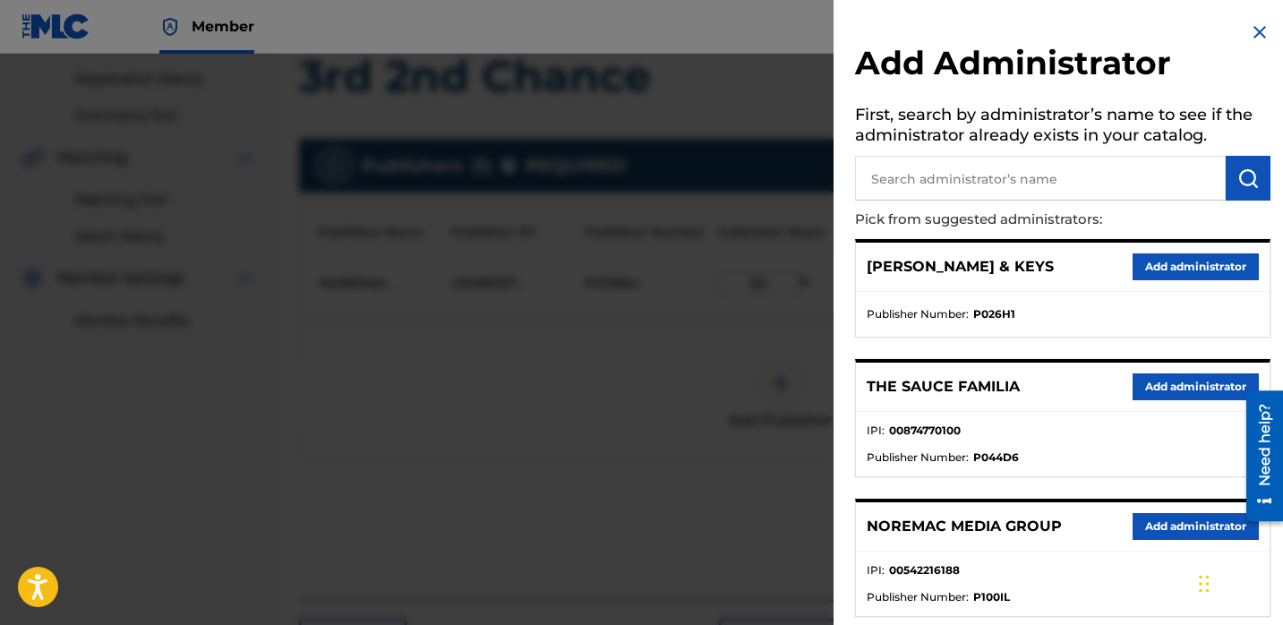
click at [1249, 29] on img at bounding box center [1259, 31] width 21 height 21
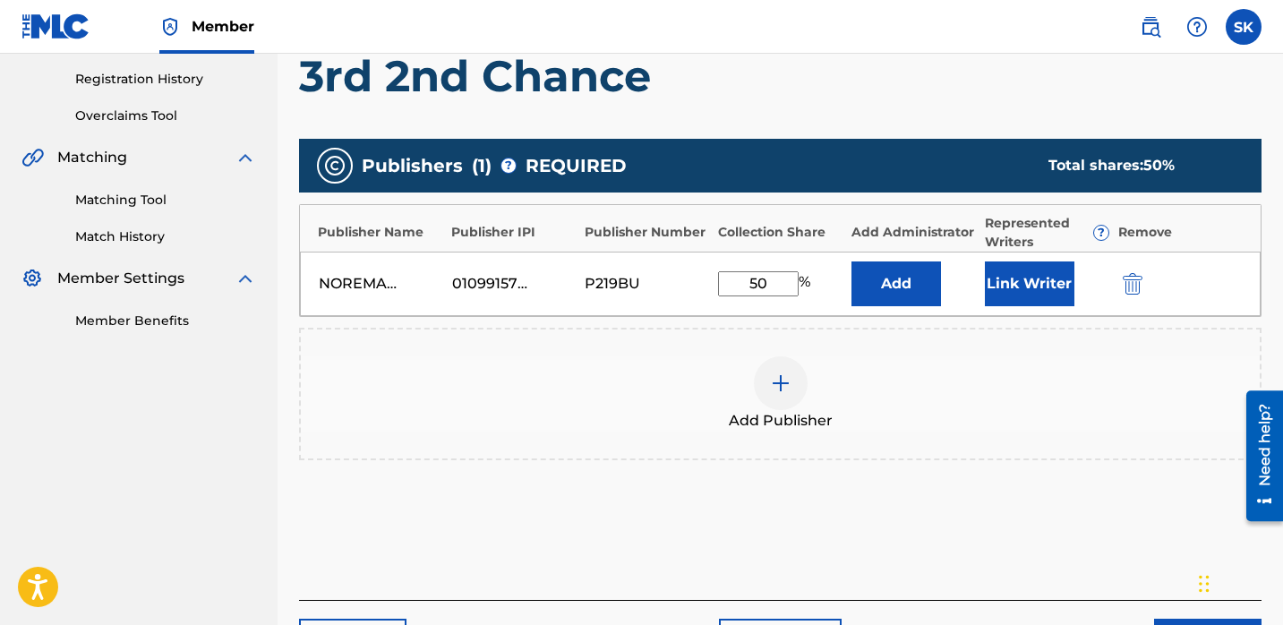
click at [1134, 279] on img "submit" at bounding box center [1133, 283] width 20 height 21
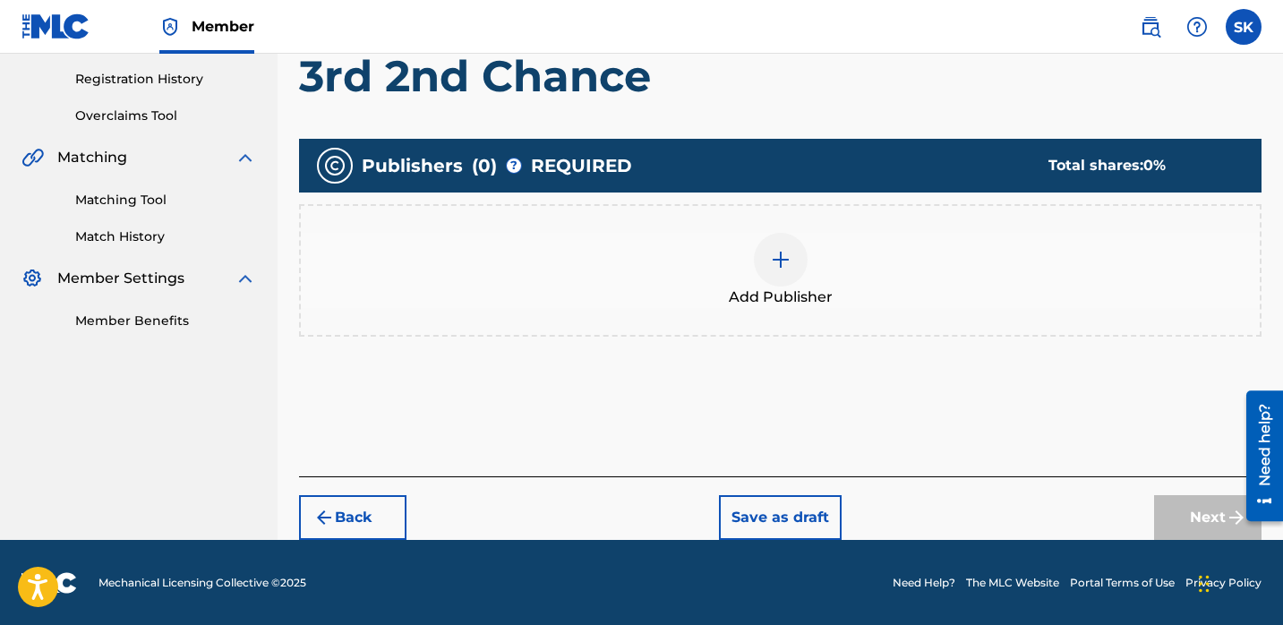
click at [794, 290] on span "Add Publisher" at bounding box center [781, 297] width 104 height 21
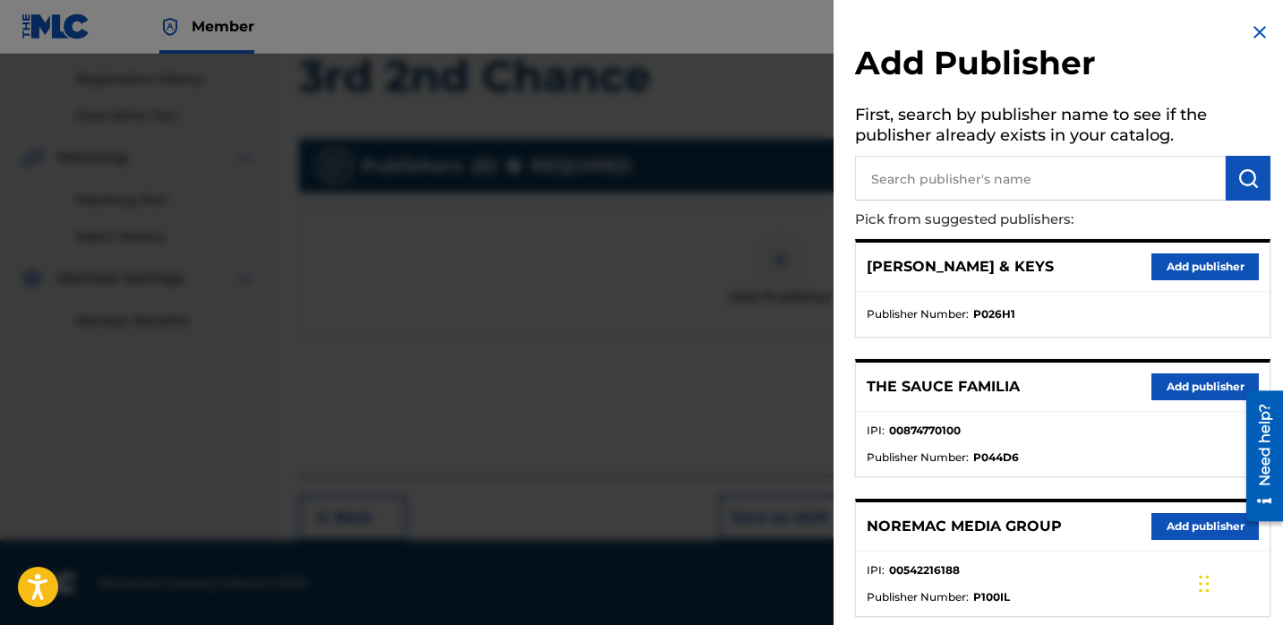
drag, startPoint x: 1022, startPoint y: 139, endPoint x: 1019, endPoint y: 165, distance: 26.1
click at [1022, 139] on h5 "First, search by publisher name to see if the publisher already exists in your …" at bounding box center [1063, 127] width 416 height 56
drag, startPoint x: 1017, startPoint y: 193, endPoint x: 1001, endPoint y: 226, distance: 36.8
click at [1017, 193] on input "text" at bounding box center [1040, 178] width 371 height 45
type input "RedOnTheBeats"
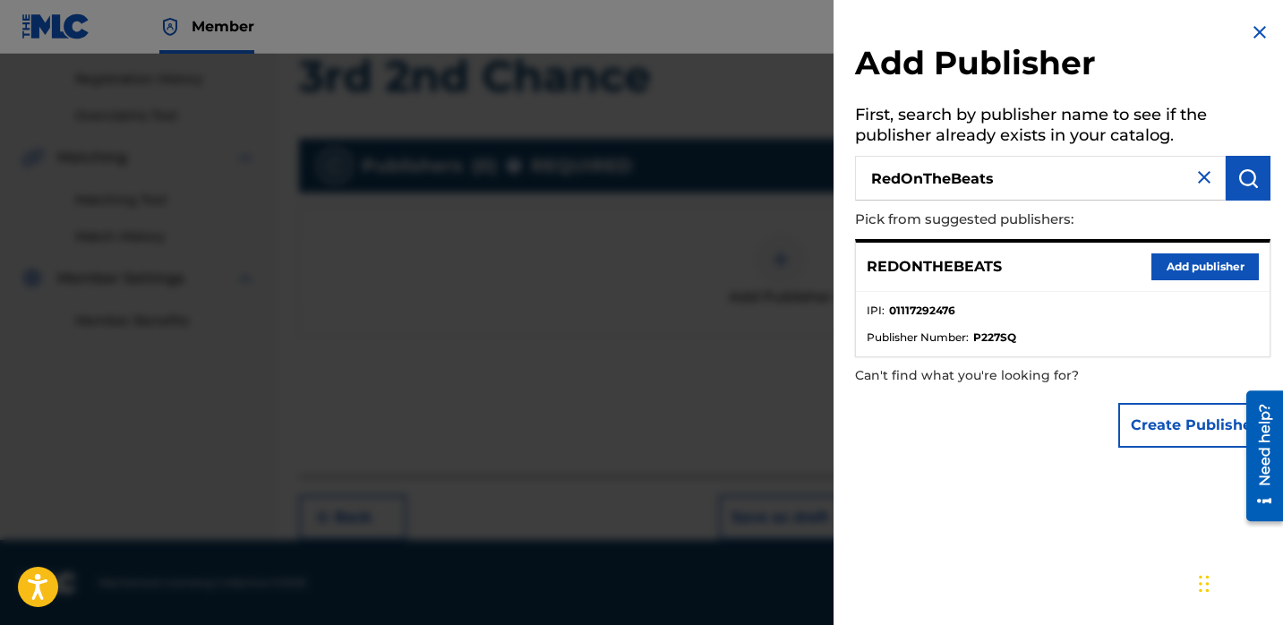
click at [1232, 266] on button "Add publisher" at bounding box center [1205, 266] width 107 height 27
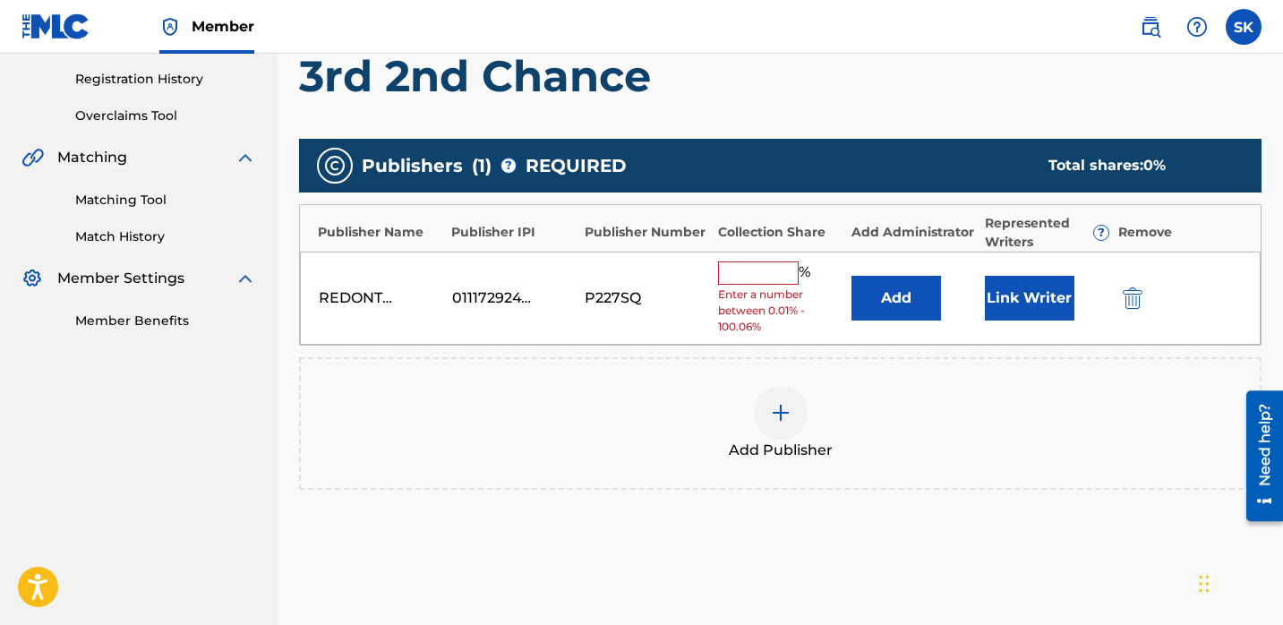
click at [776, 281] on input "text" at bounding box center [758, 272] width 81 height 23
type input "50"
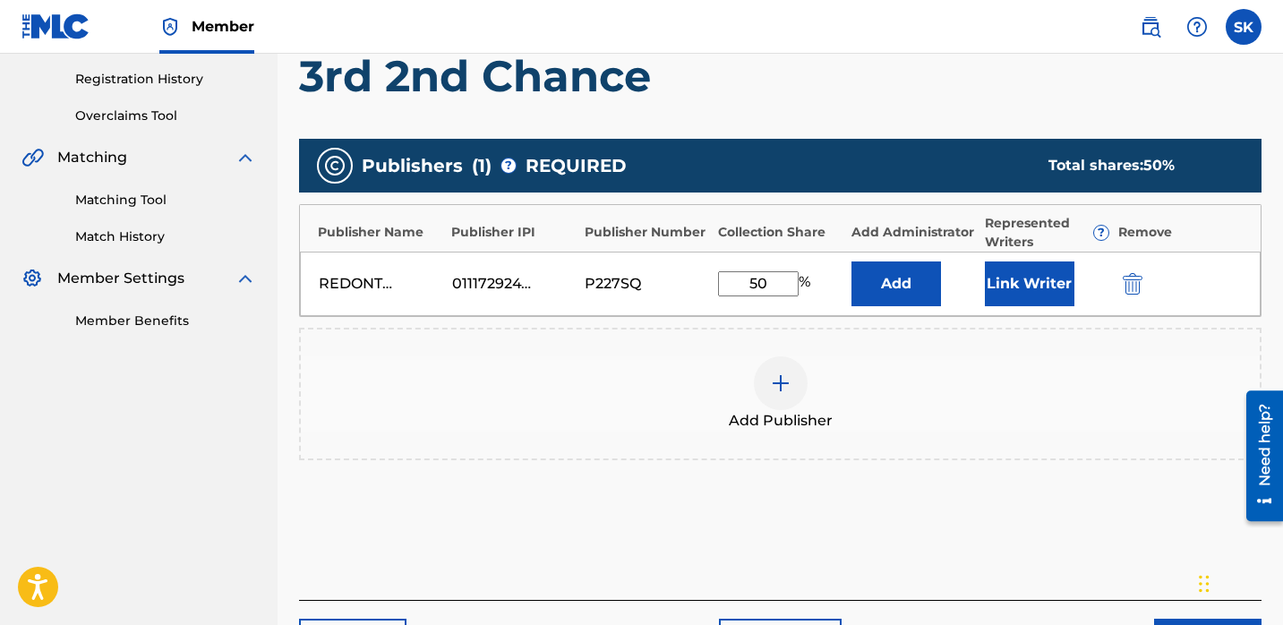
click at [891, 281] on button "Add" at bounding box center [897, 283] width 90 height 45
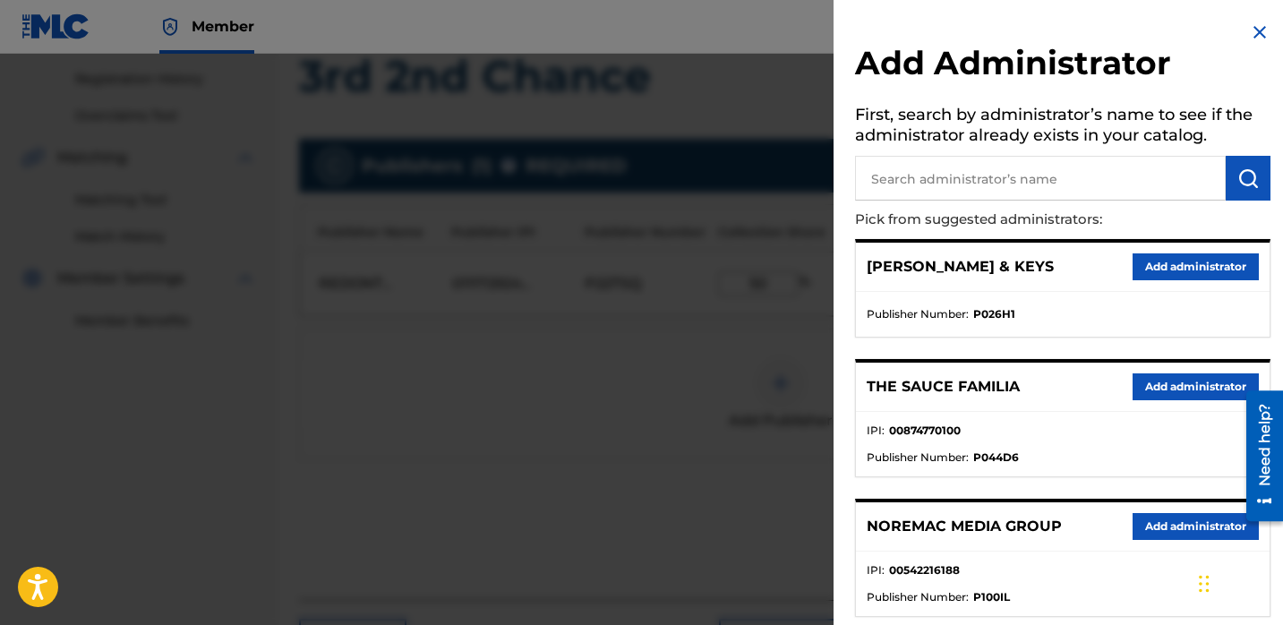
click at [953, 180] on input "text" at bounding box center [1040, 178] width 371 height 45
type input "nore"
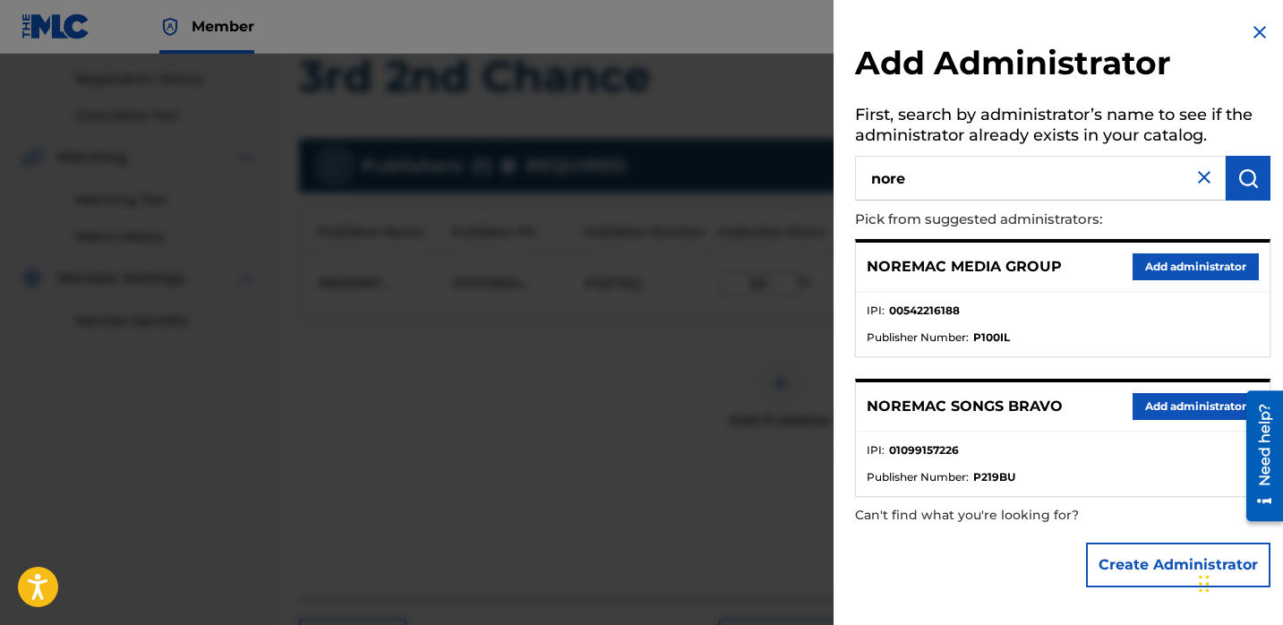
click at [1178, 400] on button "Add administrator" at bounding box center [1196, 406] width 126 height 27
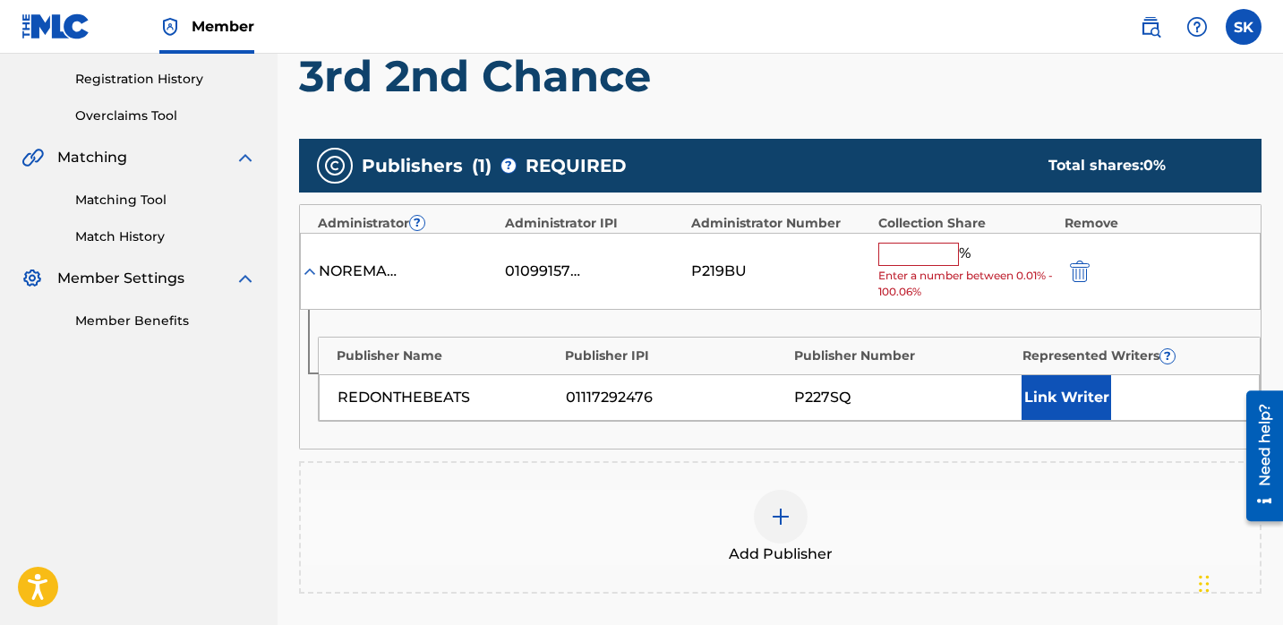
click at [916, 248] on input "text" at bounding box center [919, 254] width 81 height 23
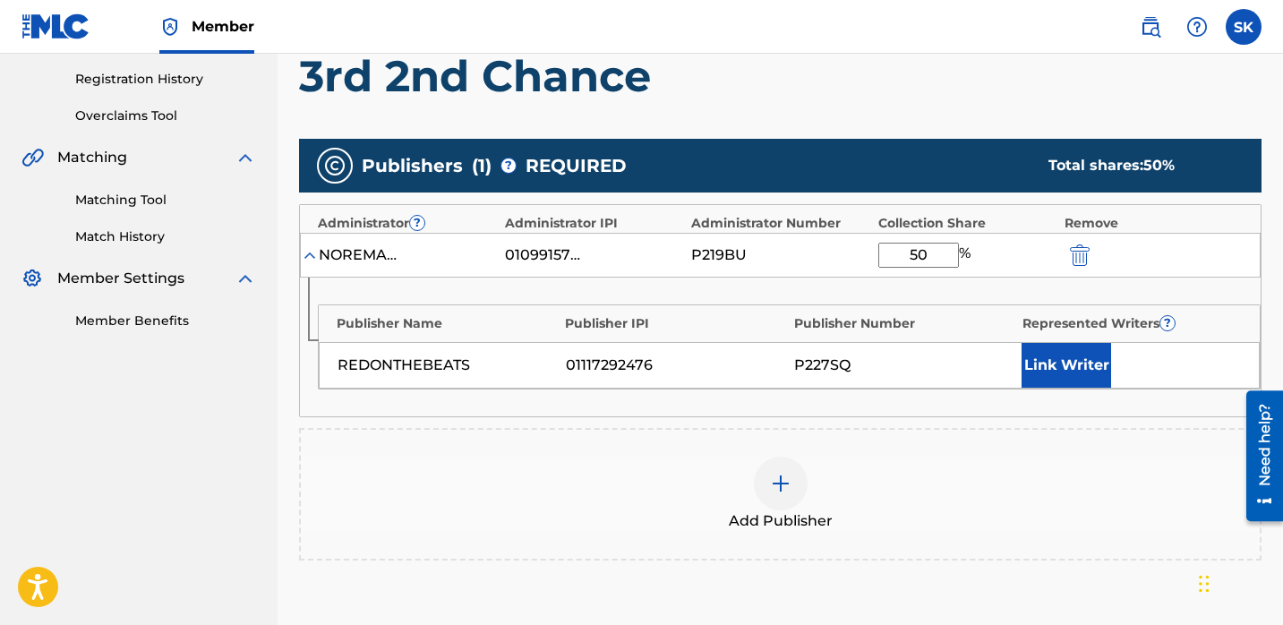
type input "50"
click at [1085, 373] on button "Link Writer" at bounding box center [1067, 365] width 90 height 45
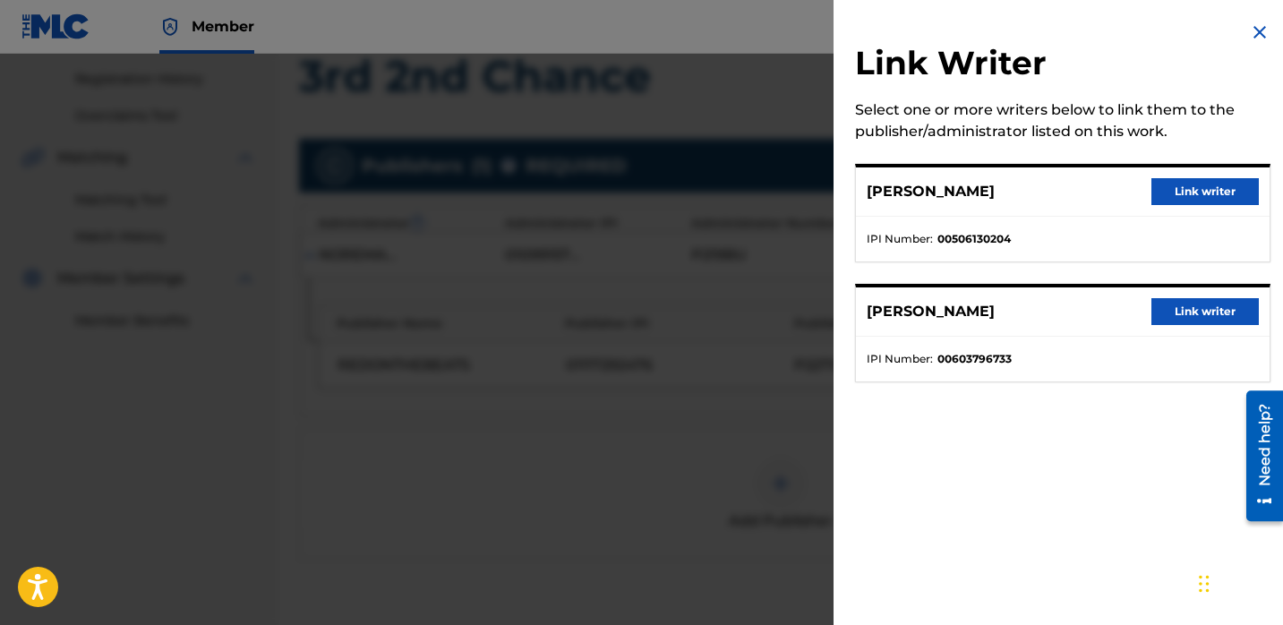
click at [1225, 304] on button "Link writer" at bounding box center [1205, 311] width 107 height 27
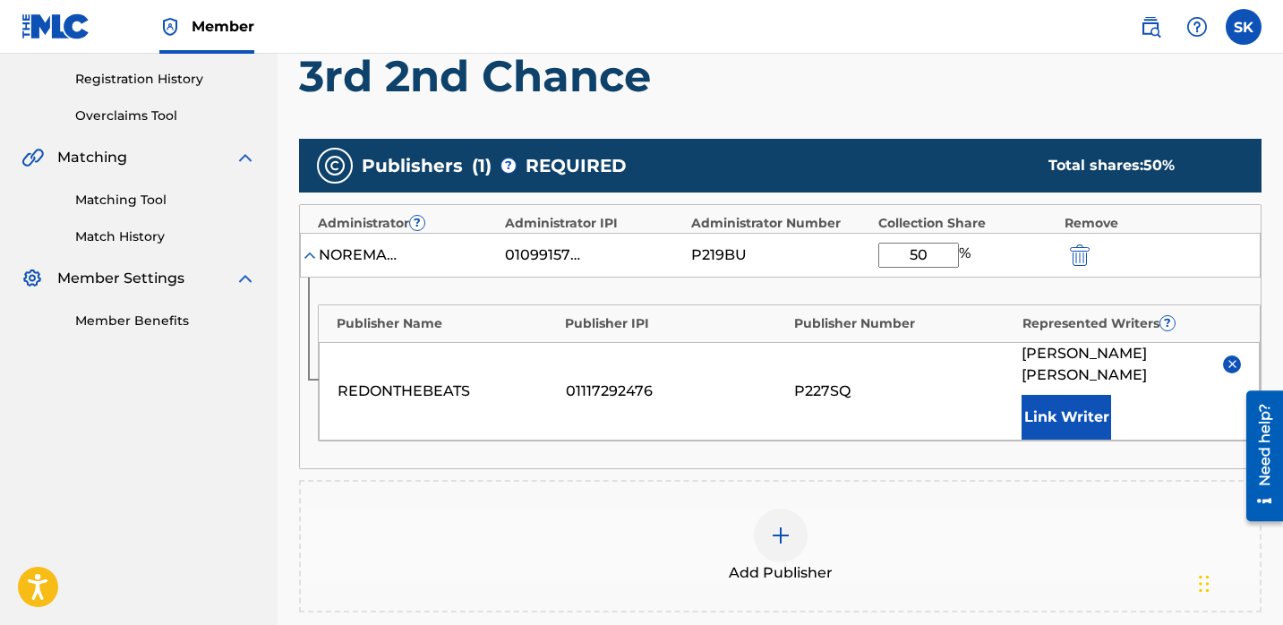
scroll to position [358, 0]
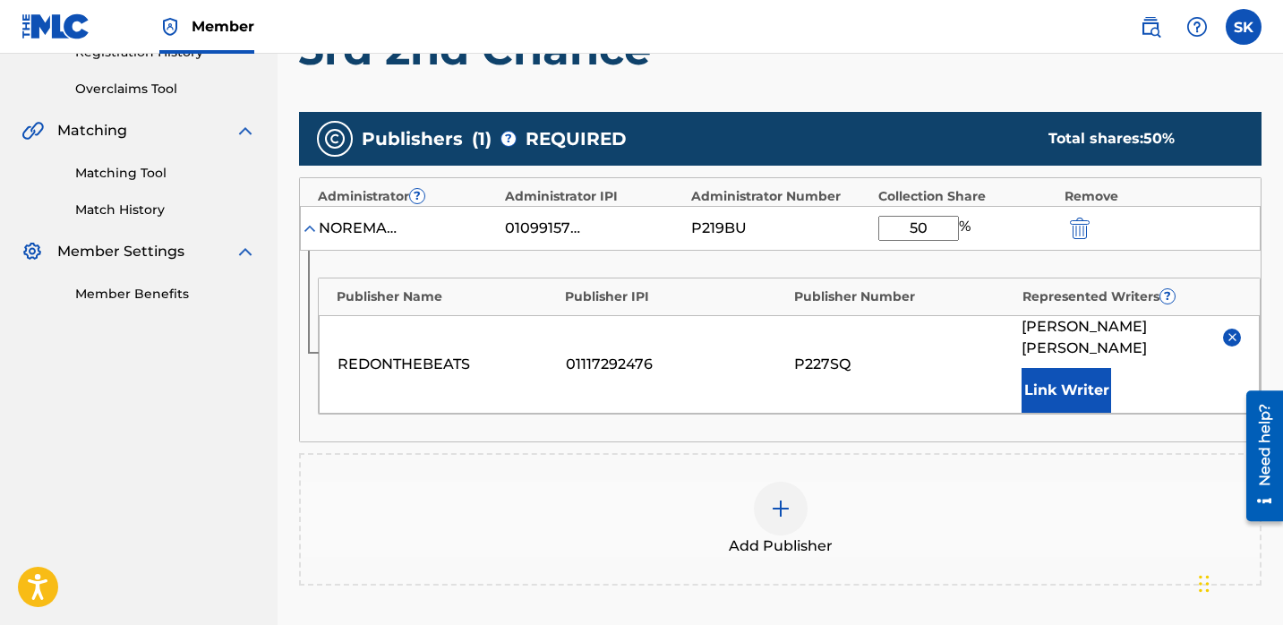
click at [733, 493] on div "Add Publisher" at bounding box center [780, 519] width 959 height 75
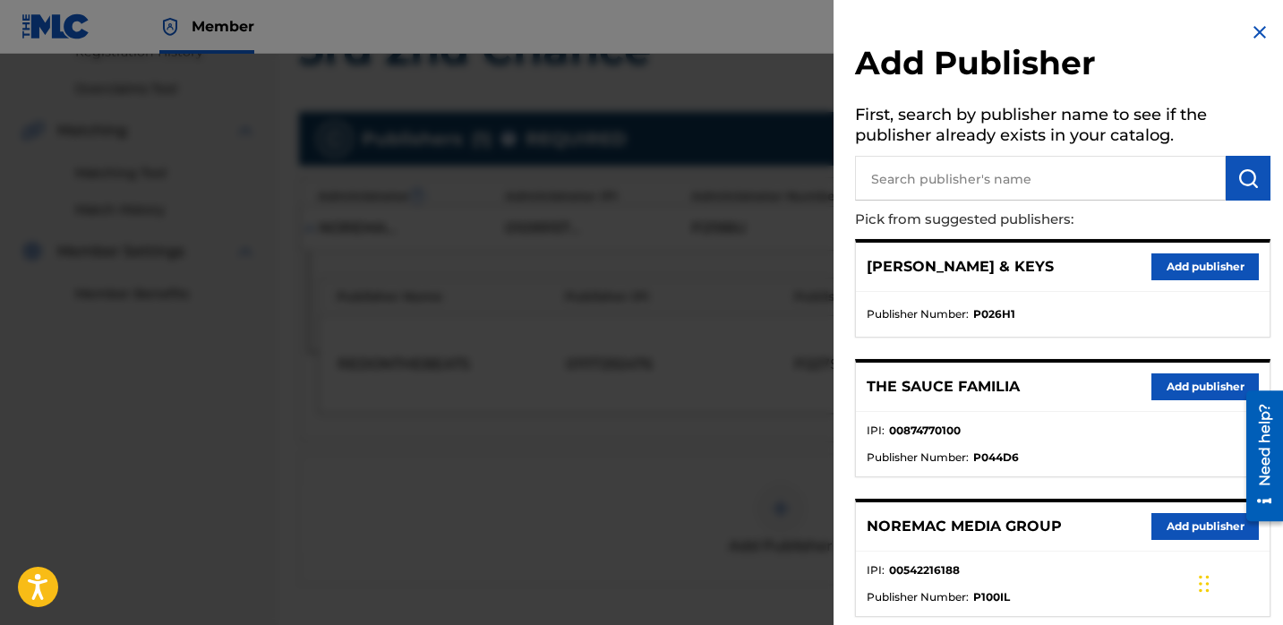
click at [951, 172] on input "text" at bounding box center [1040, 178] width 371 height 45
type input "i own"
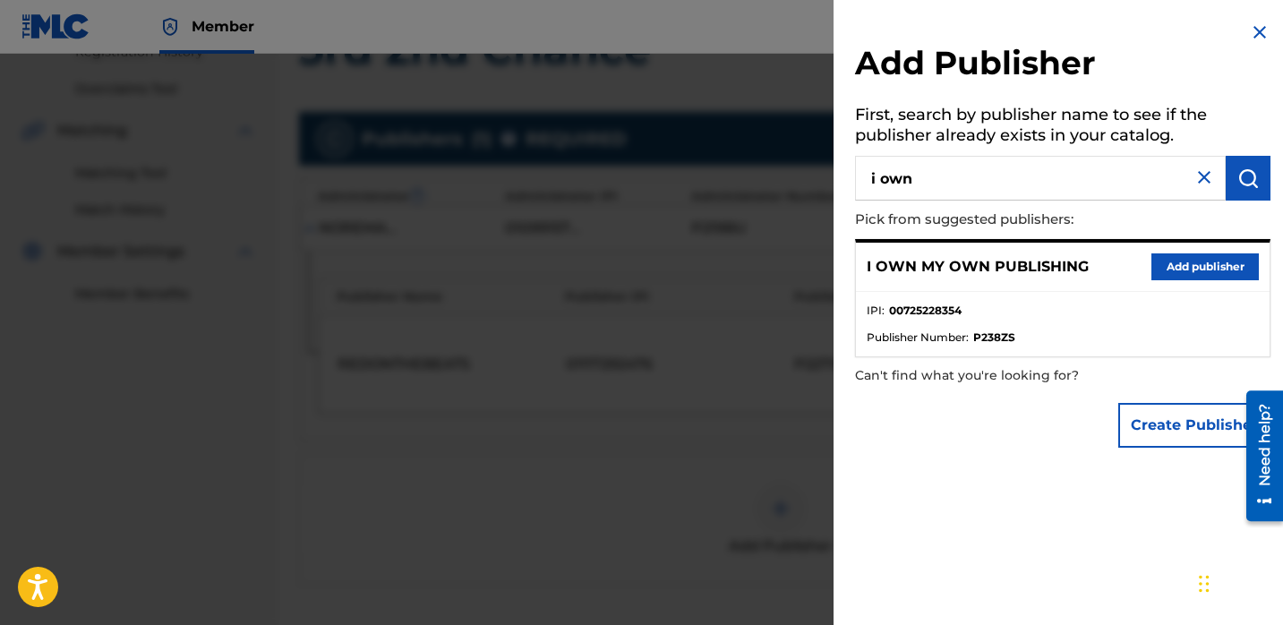
click at [1216, 278] on button "Add publisher" at bounding box center [1205, 266] width 107 height 27
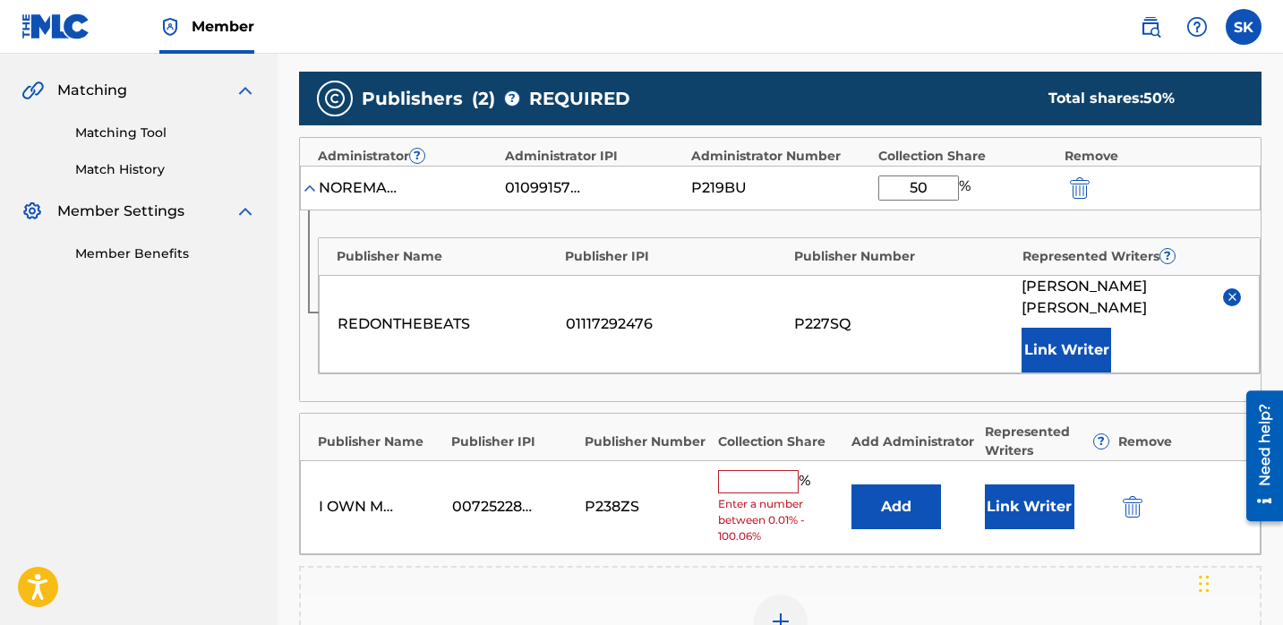
scroll to position [430, 0]
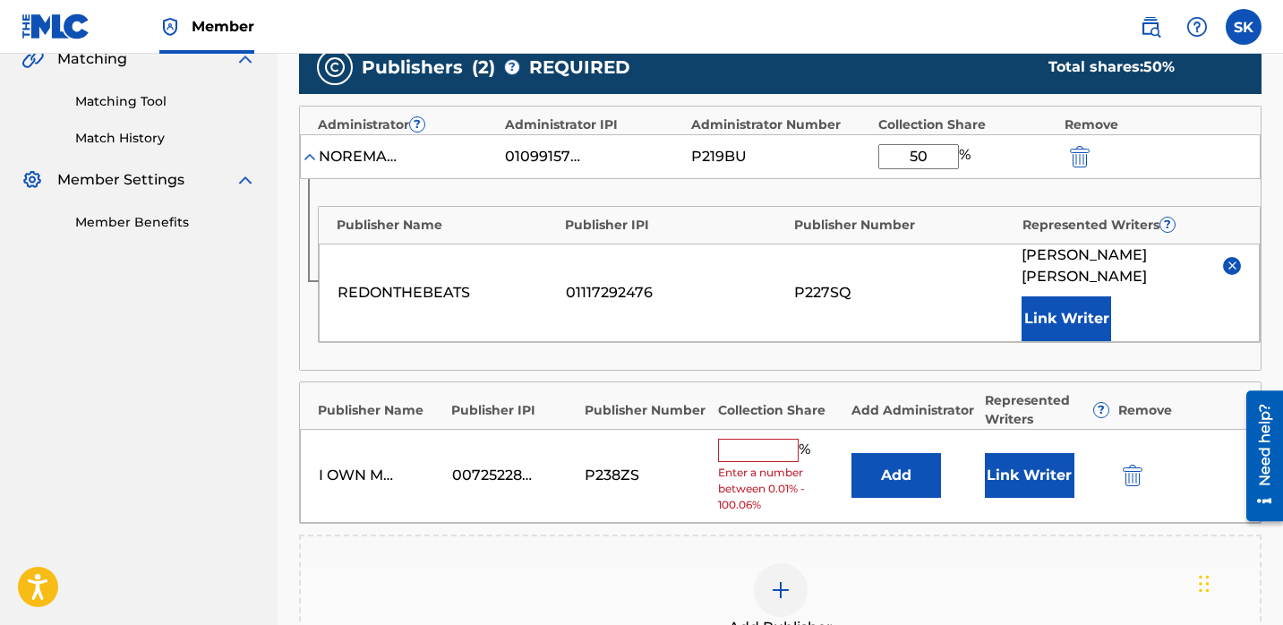
click at [916, 459] on button "Add" at bounding box center [897, 475] width 90 height 45
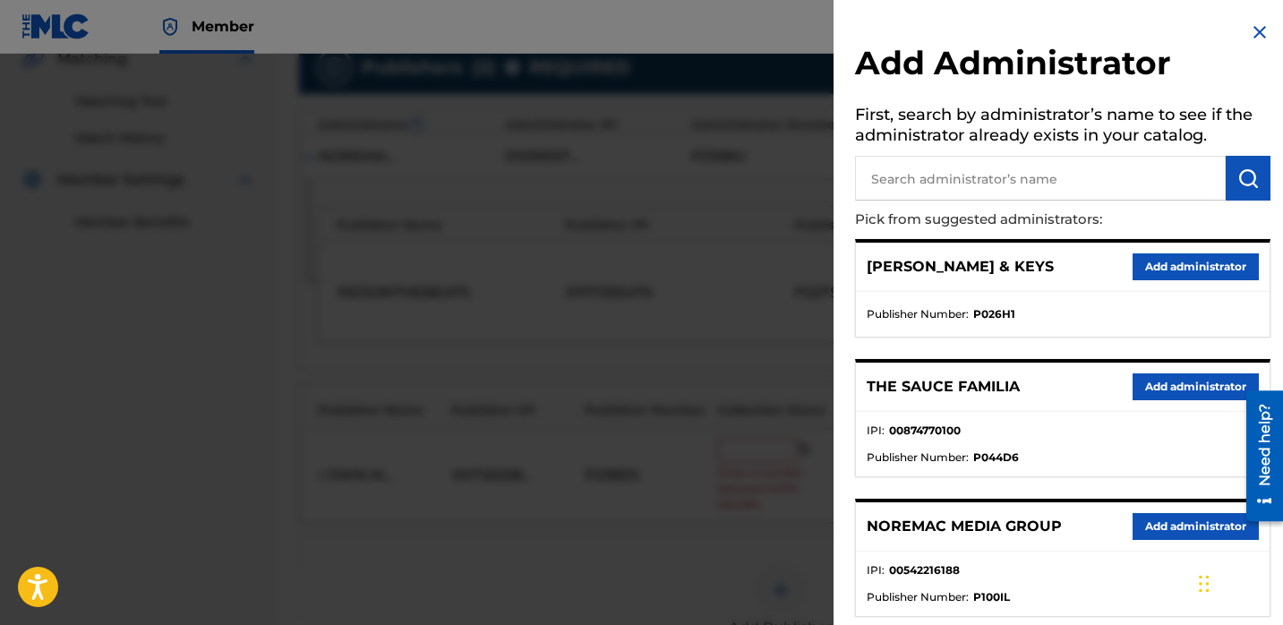
click at [994, 189] on input "text" at bounding box center [1040, 178] width 371 height 45
type input "nore"
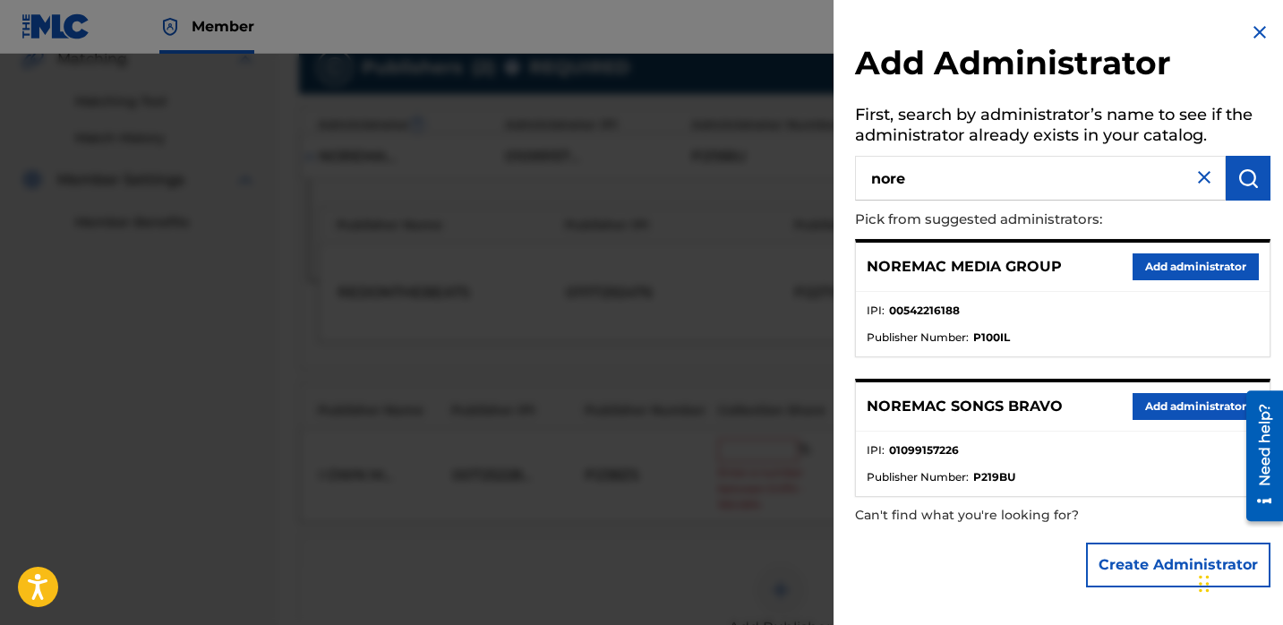
click at [1145, 408] on button "Add administrator" at bounding box center [1196, 406] width 126 height 27
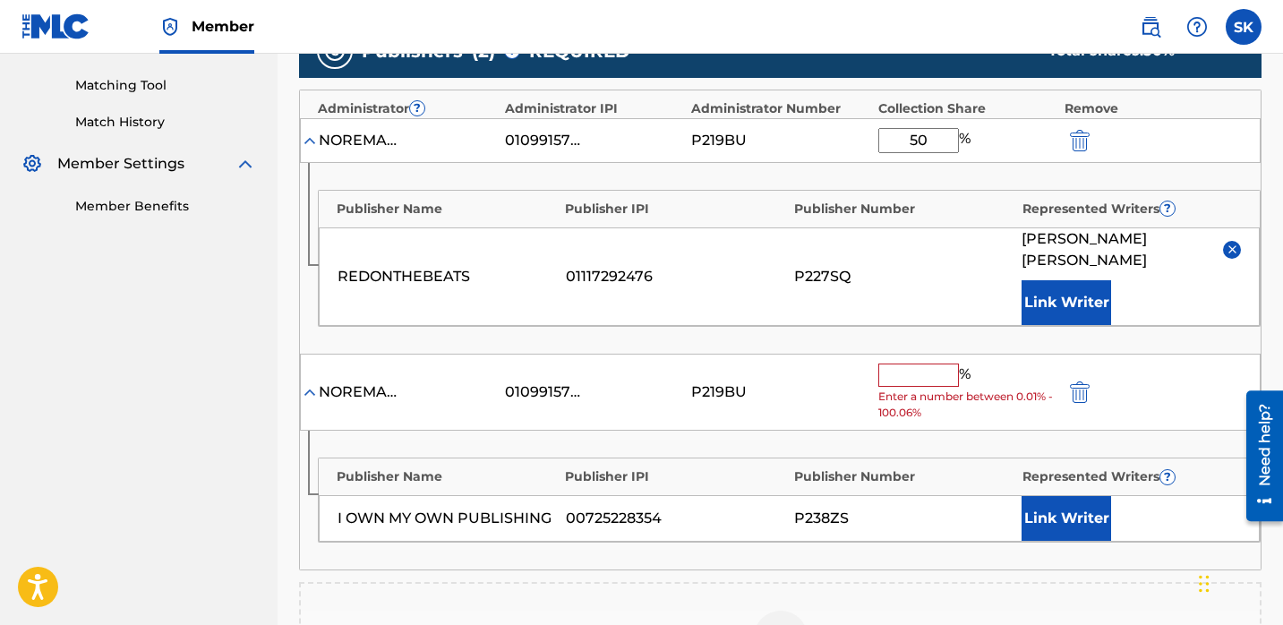
scroll to position [446, 0]
click at [946, 366] on input "text" at bounding box center [919, 375] width 81 height 23
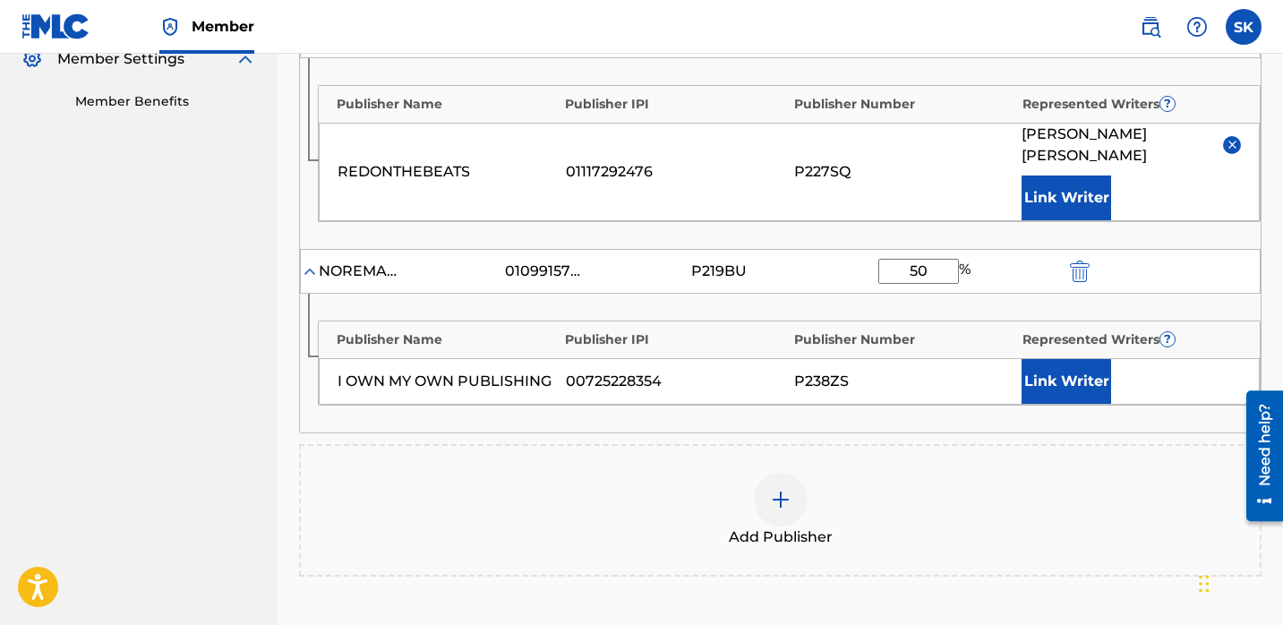
scroll to position [556, 0]
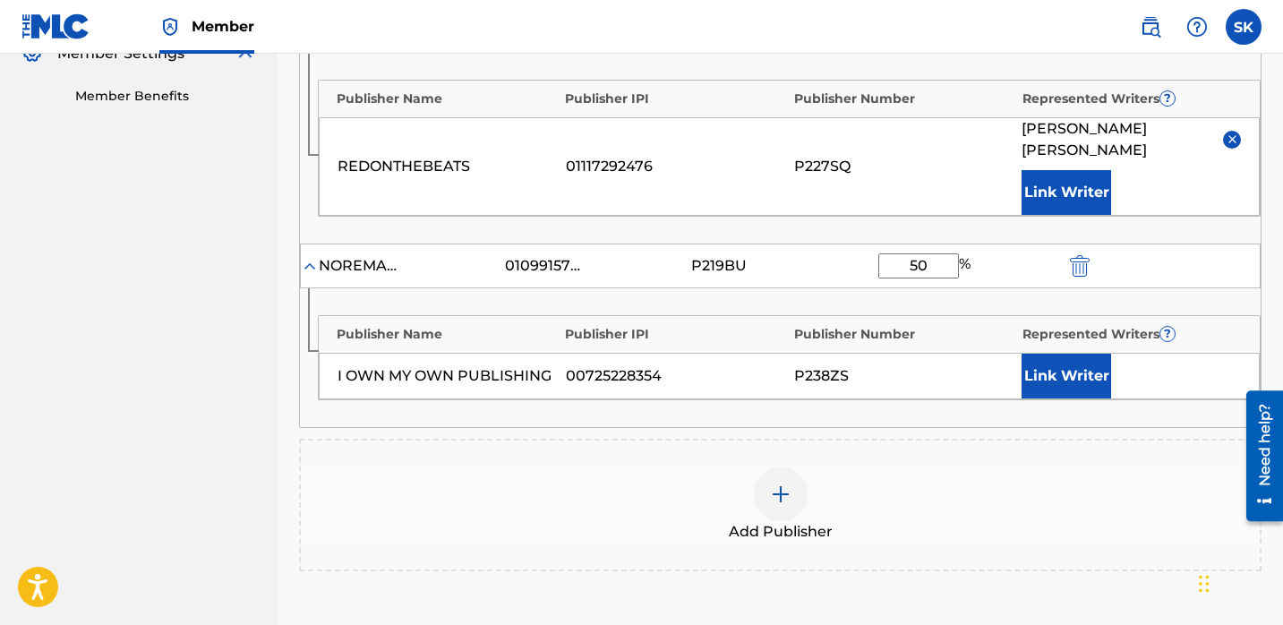
type input "50"
click at [1079, 374] on button "Link Writer" at bounding box center [1067, 376] width 90 height 45
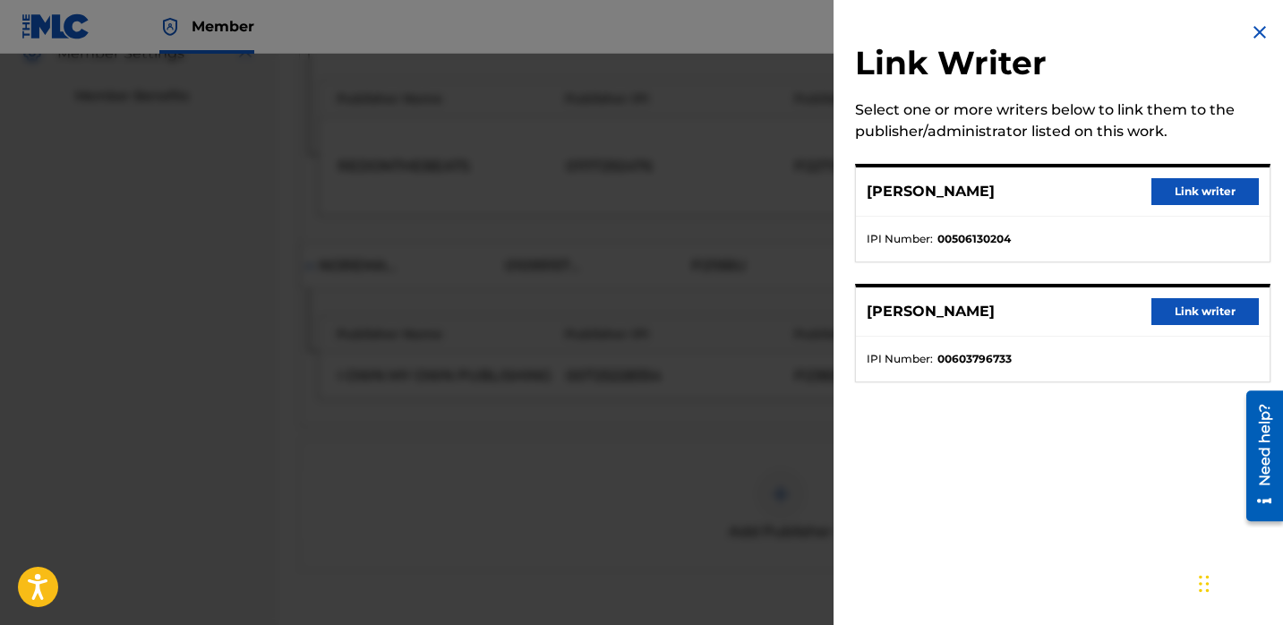
click at [1185, 197] on button "Link writer" at bounding box center [1205, 191] width 107 height 27
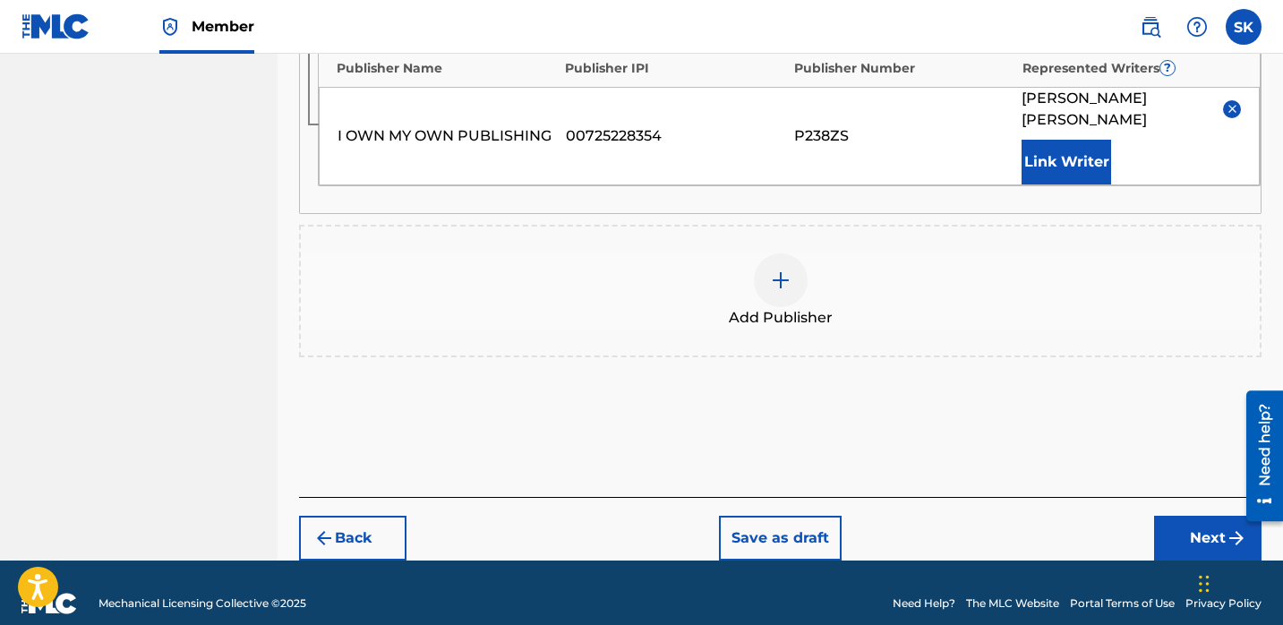
click at [1186, 517] on button "Next" at bounding box center [1207, 538] width 107 height 45
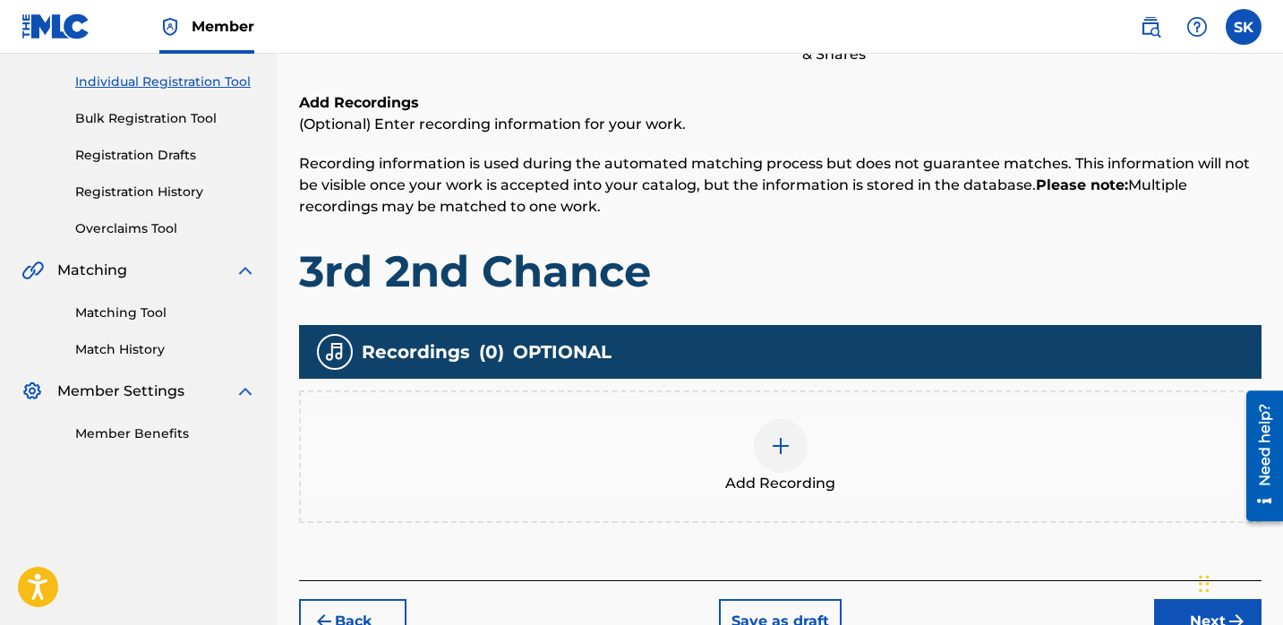
scroll to position [248, 0]
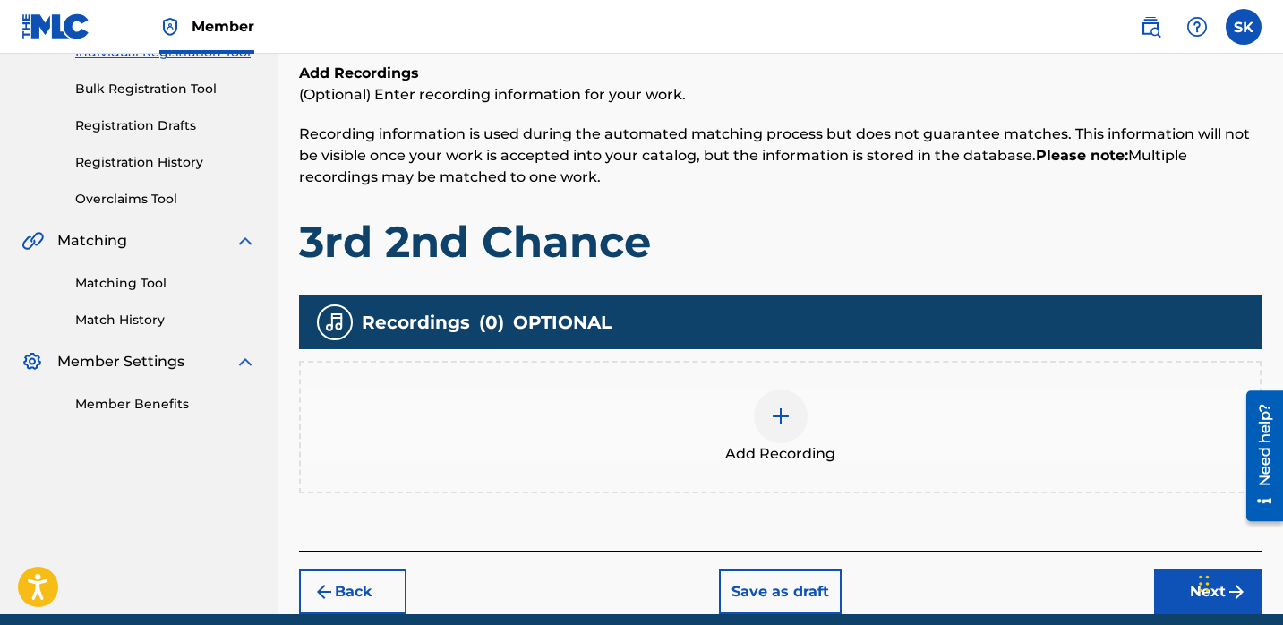
click at [799, 419] on div at bounding box center [781, 417] width 54 height 54
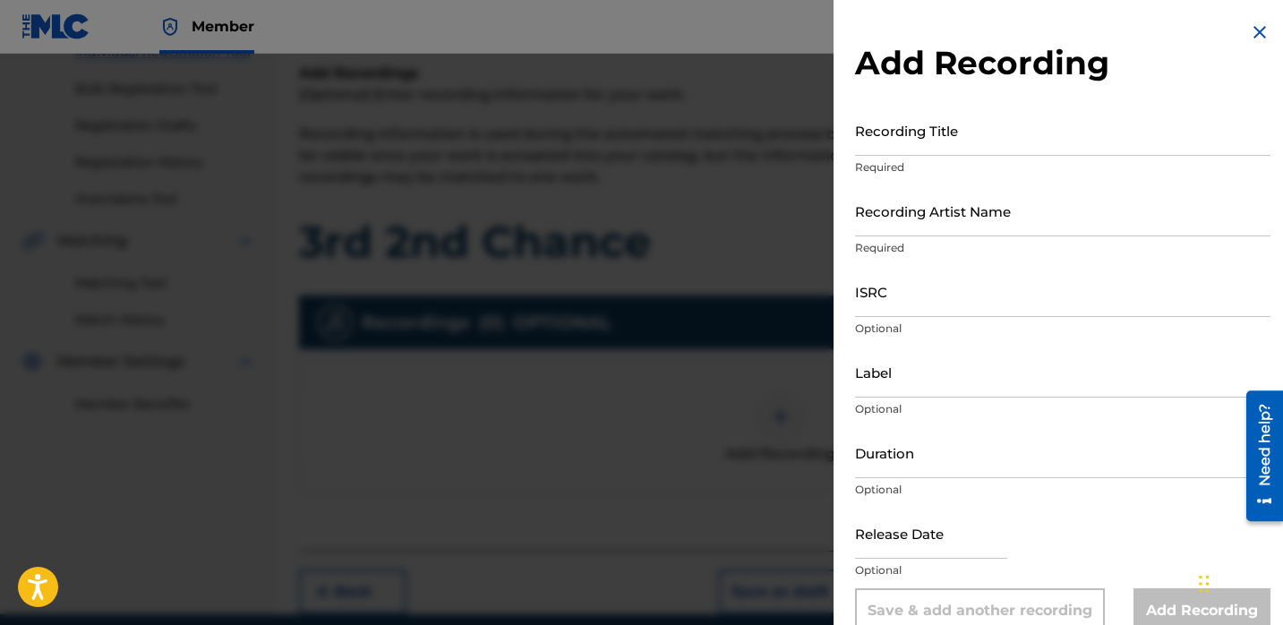
click at [949, 151] on input "Recording Title" at bounding box center [1063, 130] width 416 height 51
type input "3rd 2nd Chance"
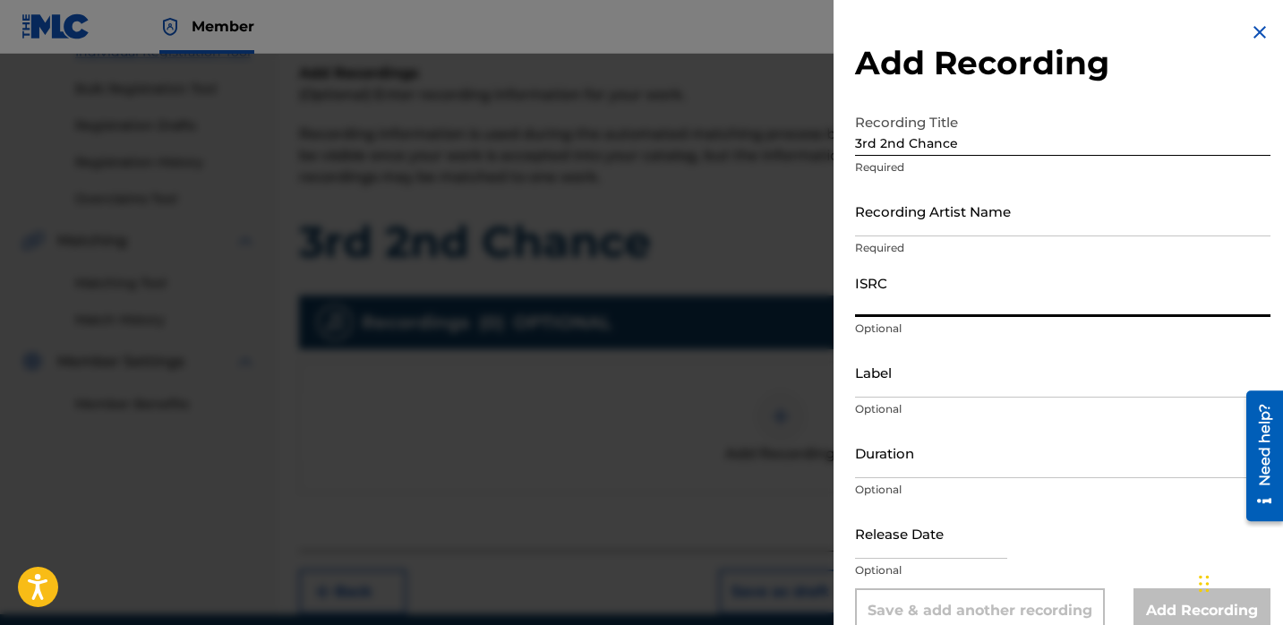
click at [1009, 206] on input "Recording Artist Name" at bounding box center [1063, 210] width 416 height 51
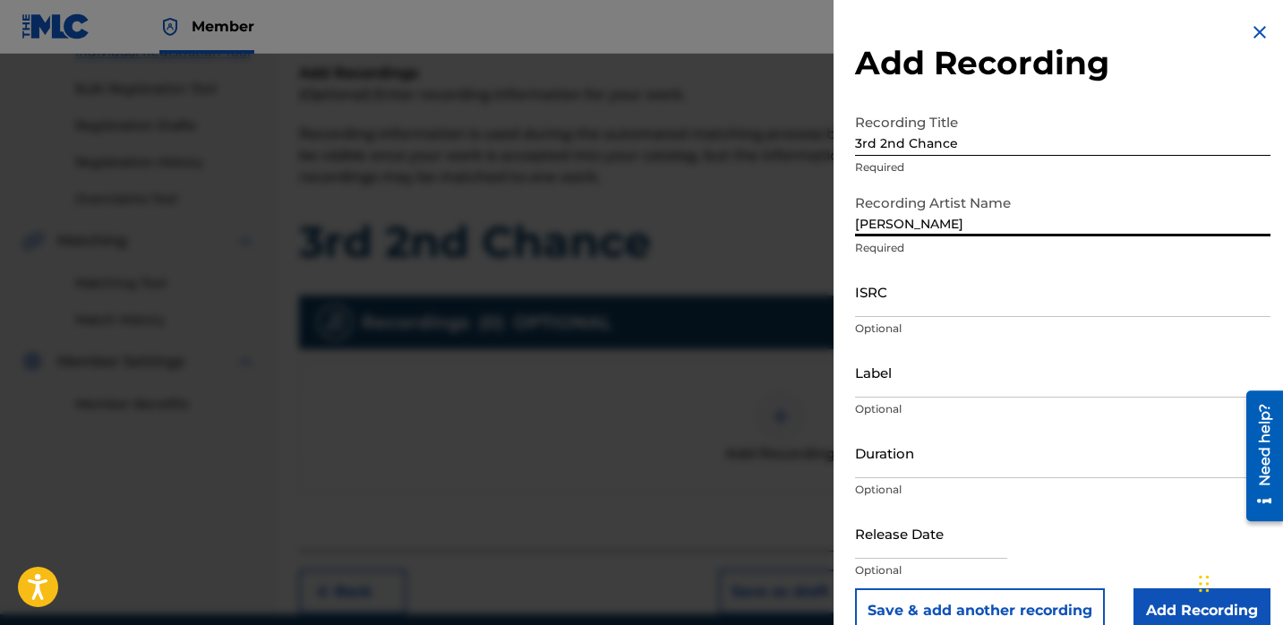
type input "[PERSON_NAME]"
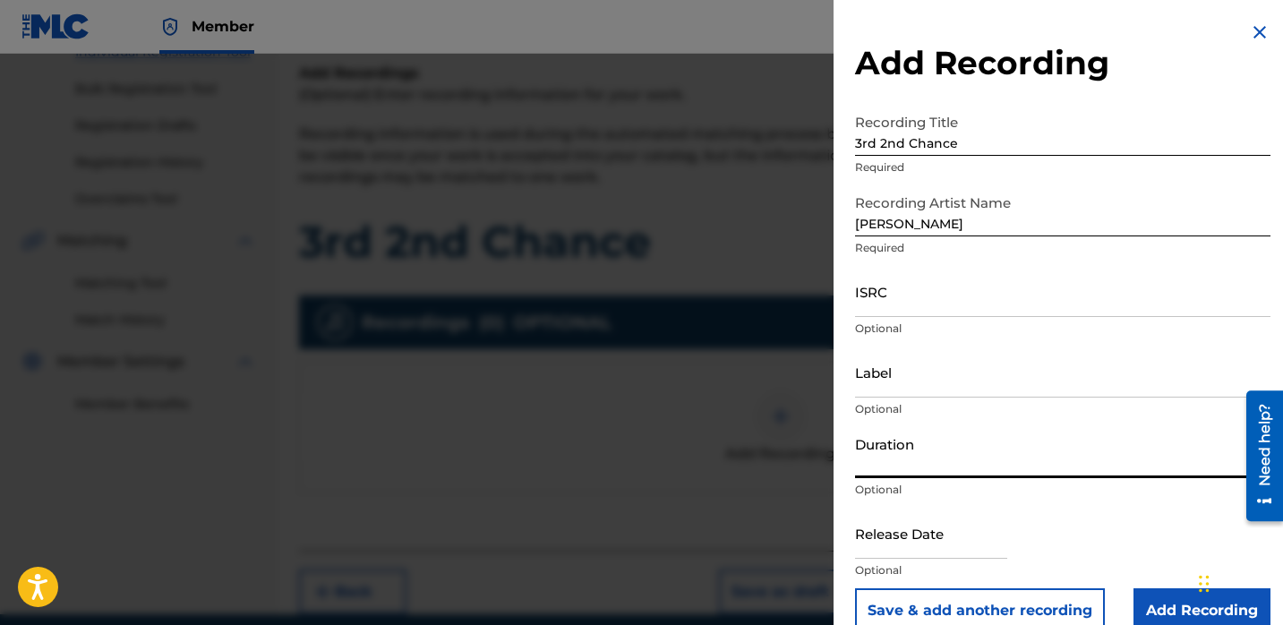
select select "7"
select select "2025"
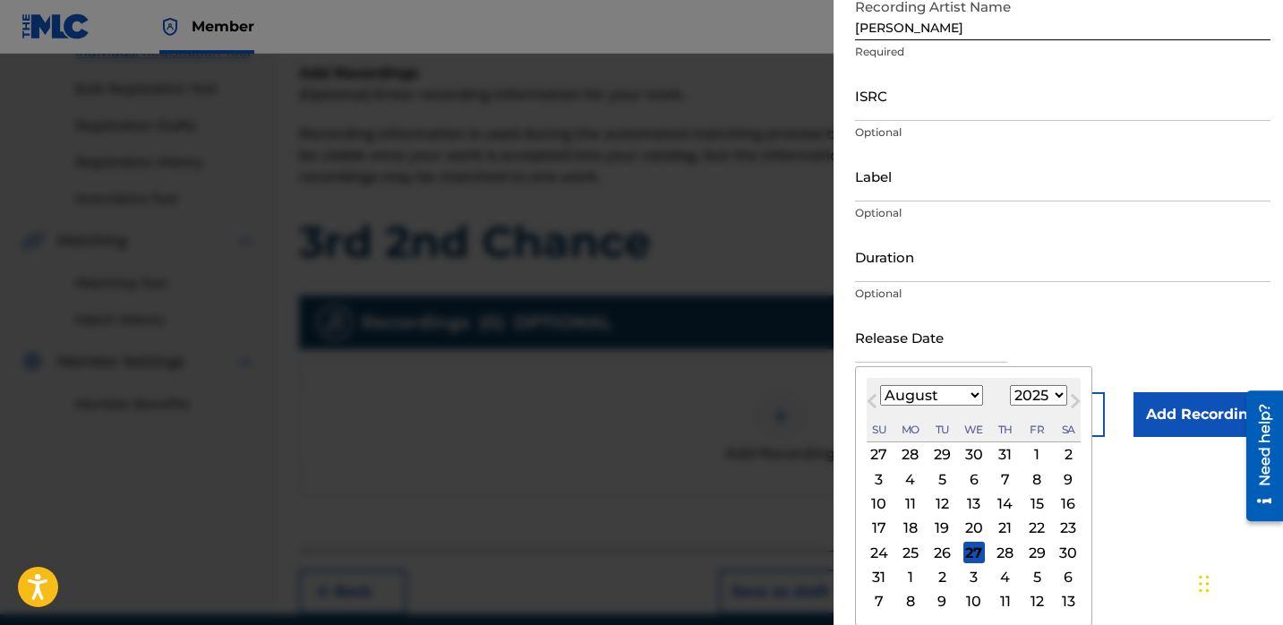
click at [1172, 357] on form "Recording Title 3rd 2nd Chance Required Recording Artist Name [PERSON_NAME] Req…" at bounding box center [1063, 173] width 416 height 528
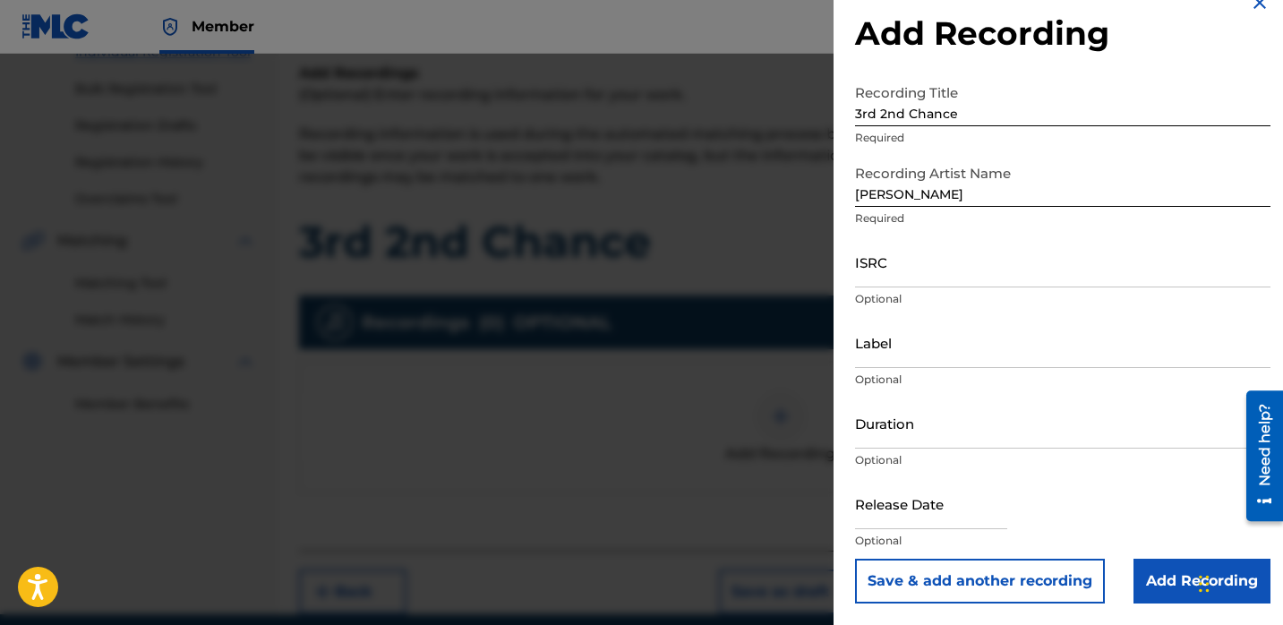
scroll to position [252, 0]
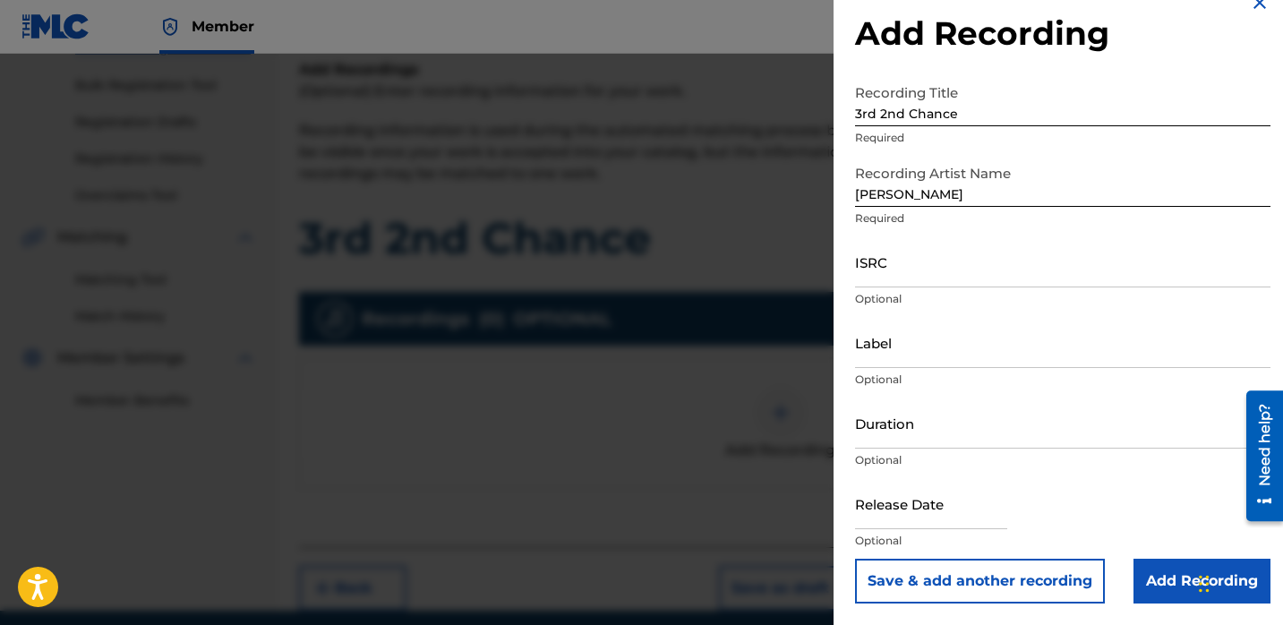
click at [903, 264] on input "ISRC" at bounding box center [1063, 261] width 416 height 51
click at [962, 196] on input "[PERSON_NAME]" at bounding box center [1063, 181] width 416 height 51
click at [886, 287] on input "ISRC" at bounding box center [1063, 261] width 416 height 51
paste input "USUYG1132304"
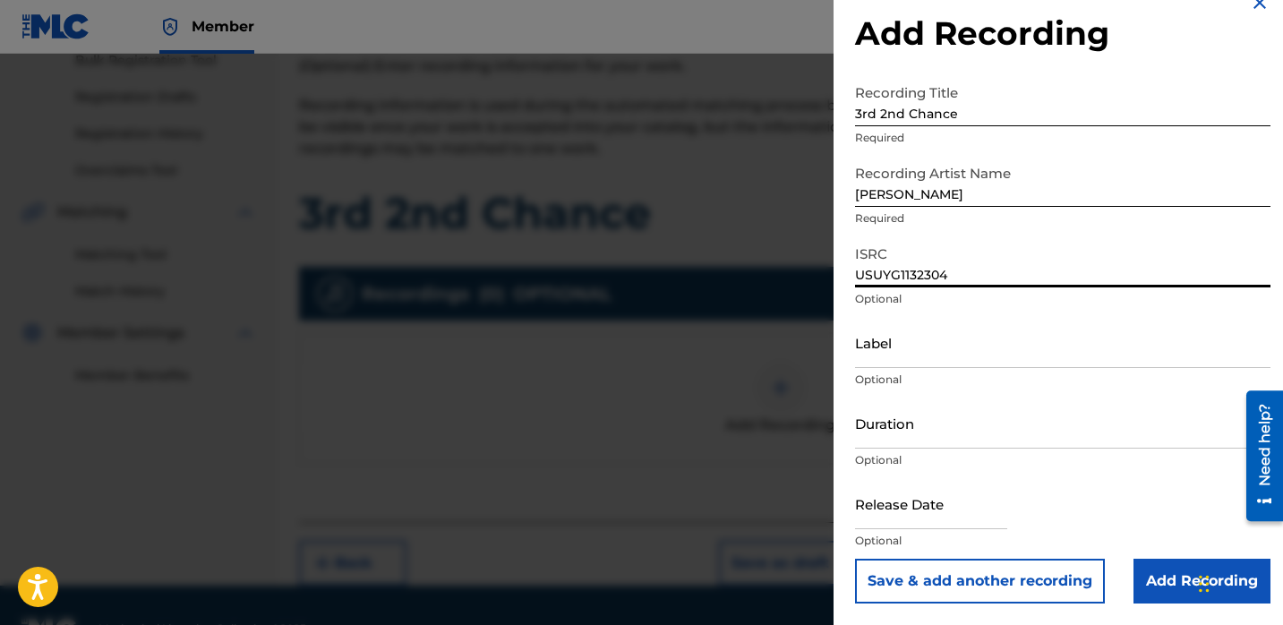
scroll to position [322, 0]
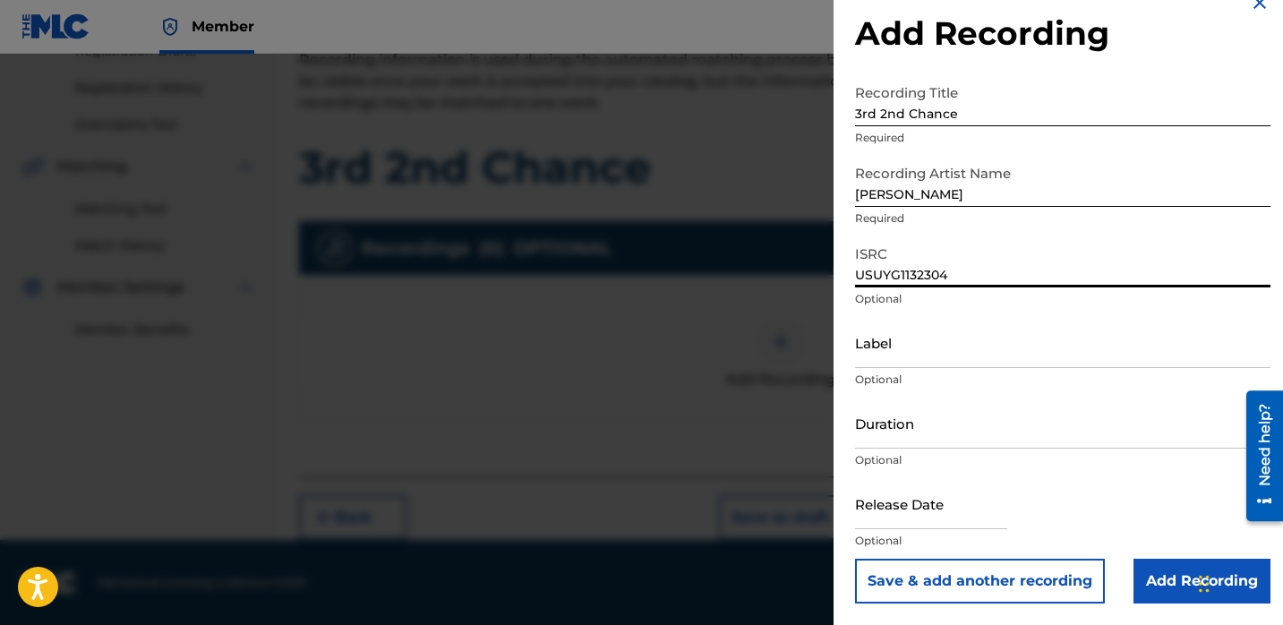
type input "USUYG1132304"
click at [1178, 586] on input "Add Recording" at bounding box center [1202, 581] width 137 height 45
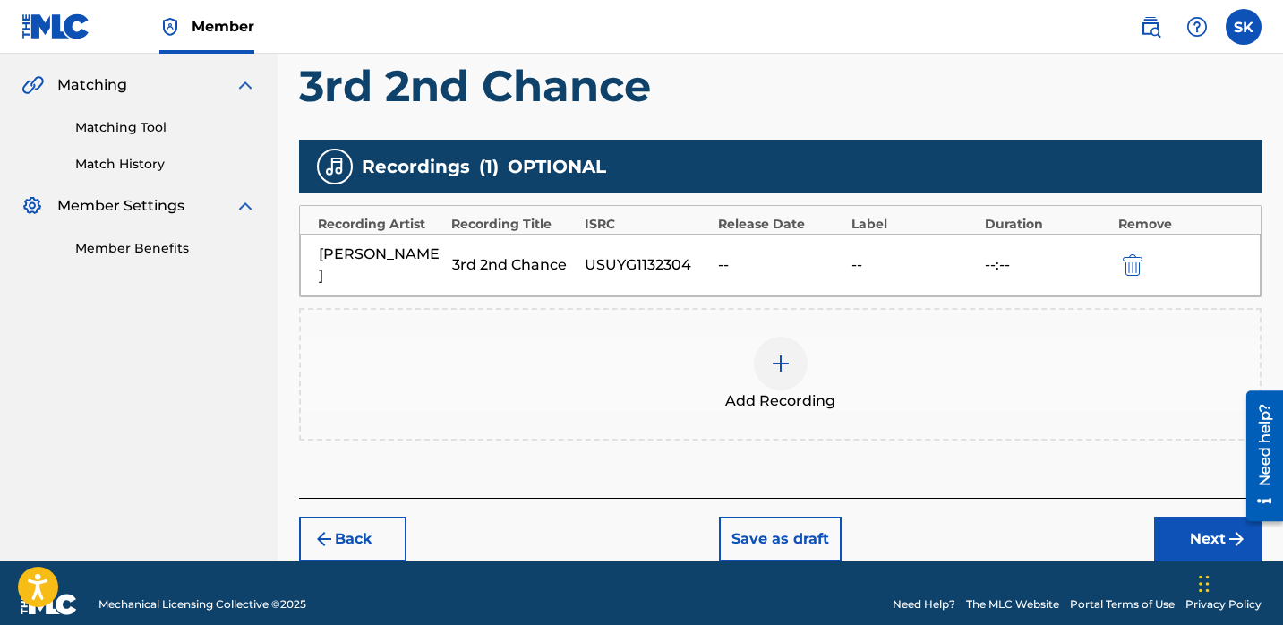
scroll to position [405, 0]
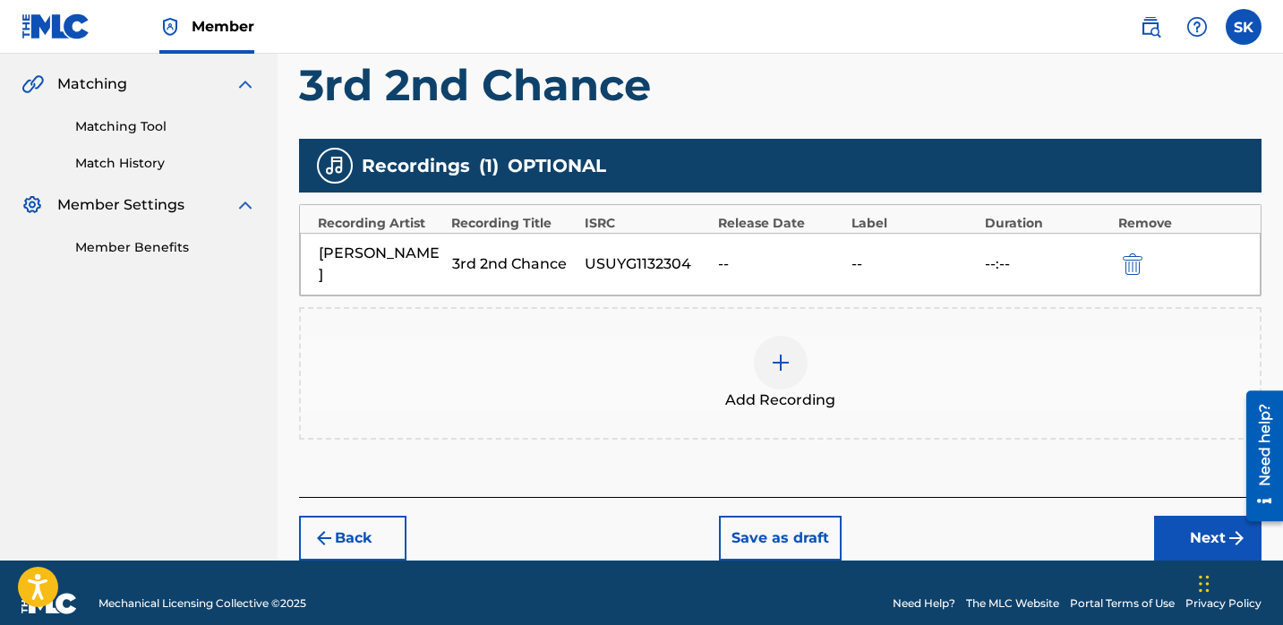
click at [1174, 527] on button "Next" at bounding box center [1207, 538] width 107 height 45
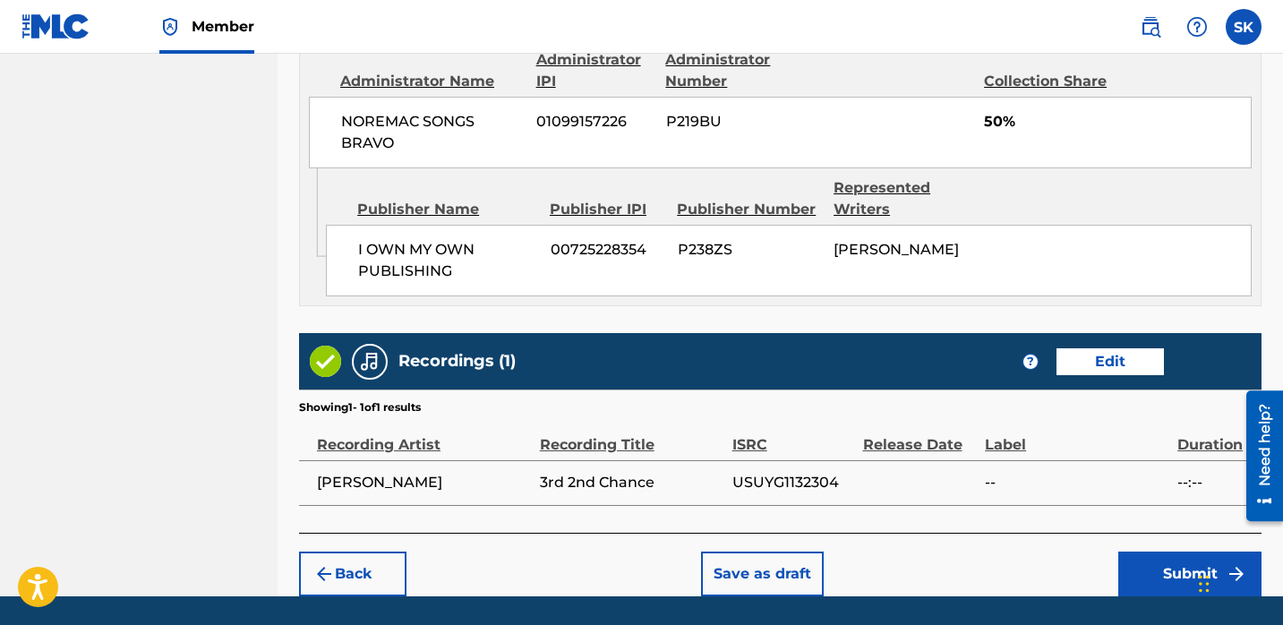
scroll to position [1349, 0]
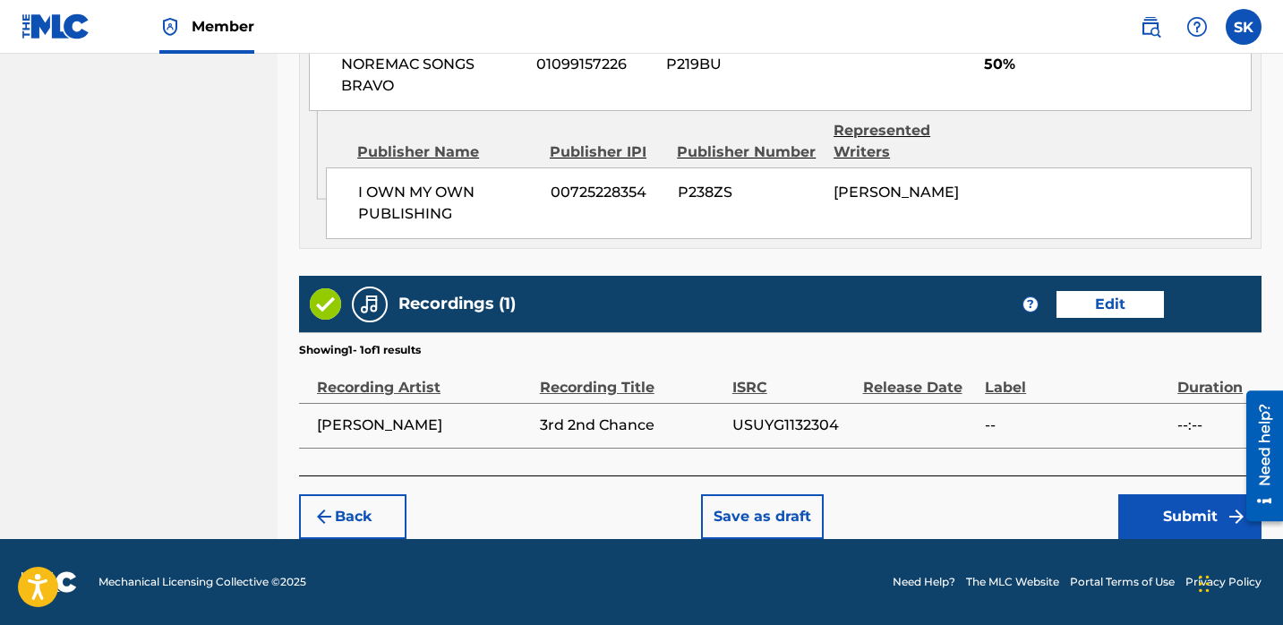
click at [1167, 510] on button "Submit" at bounding box center [1190, 516] width 143 height 45
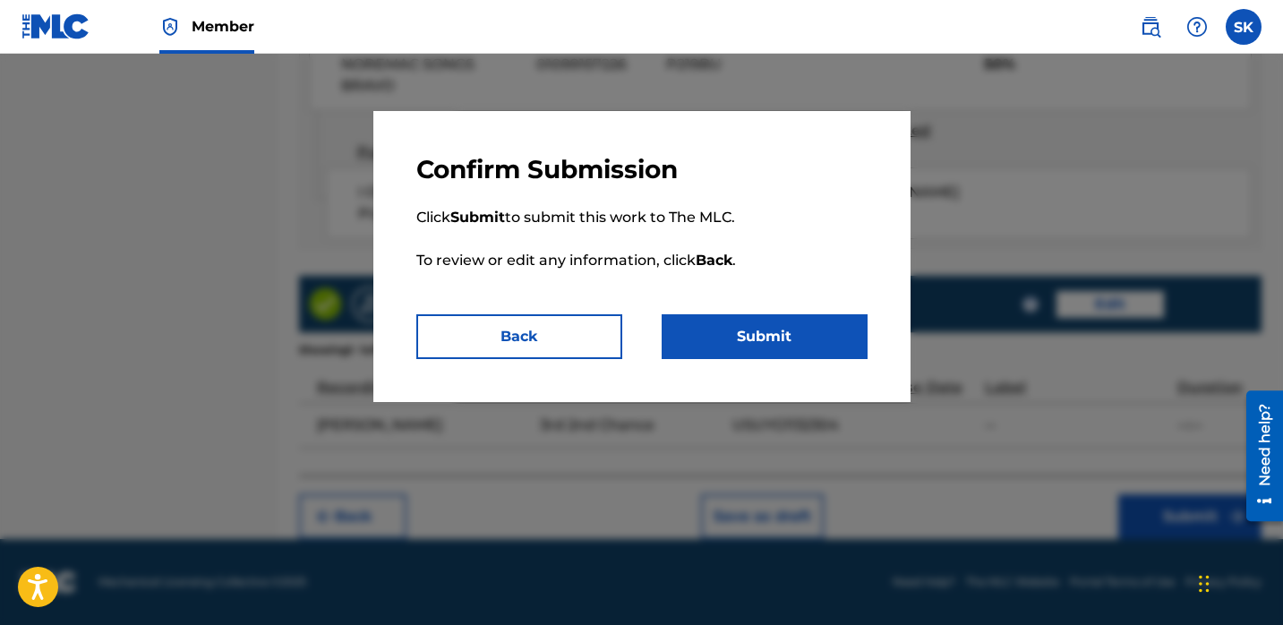
click at [761, 339] on button "Submit" at bounding box center [765, 336] width 206 height 45
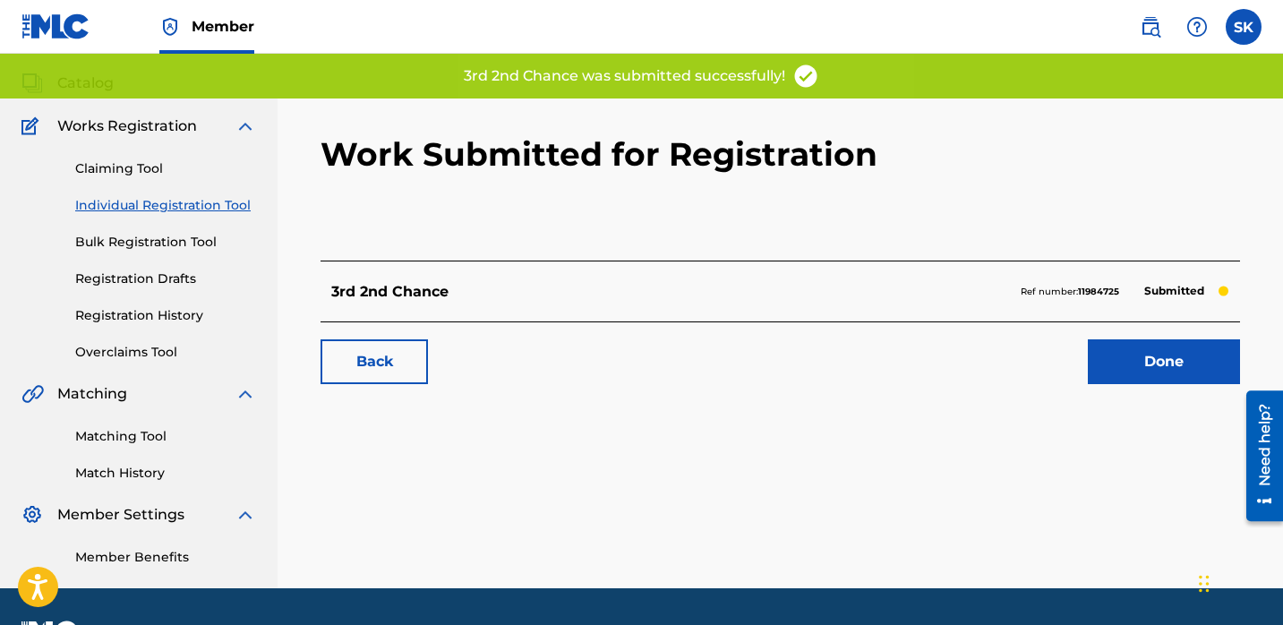
scroll to position [144, 0]
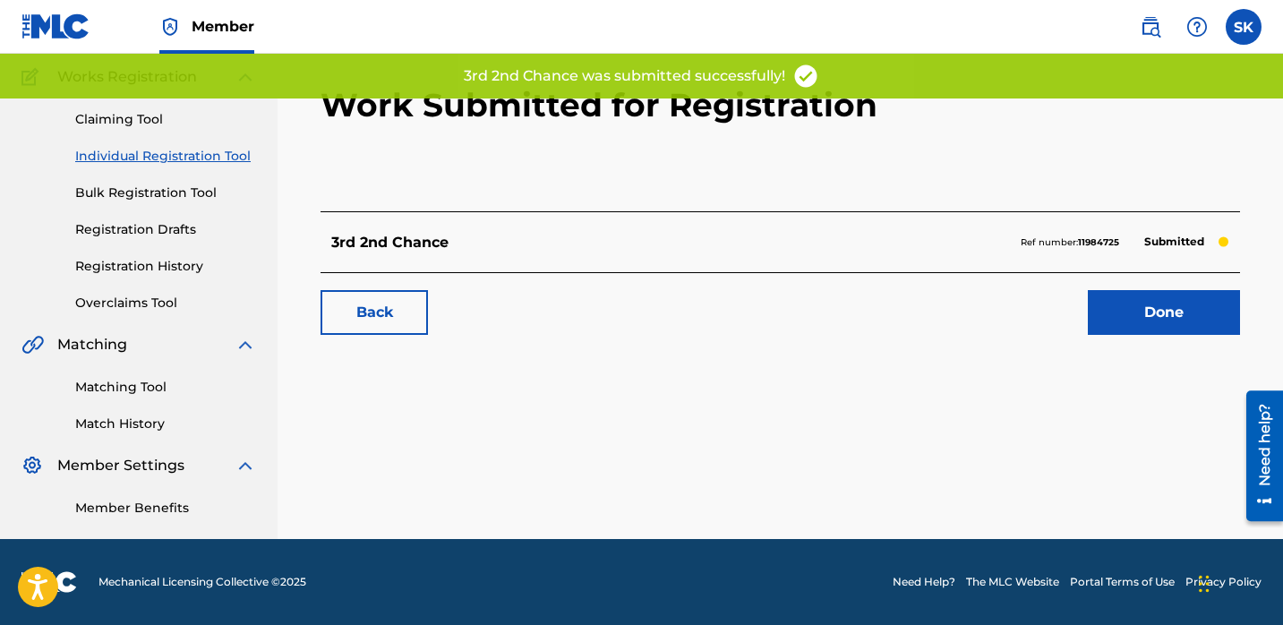
click at [1143, 312] on link "Done" at bounding box center [1164, 312] width 152 height 45
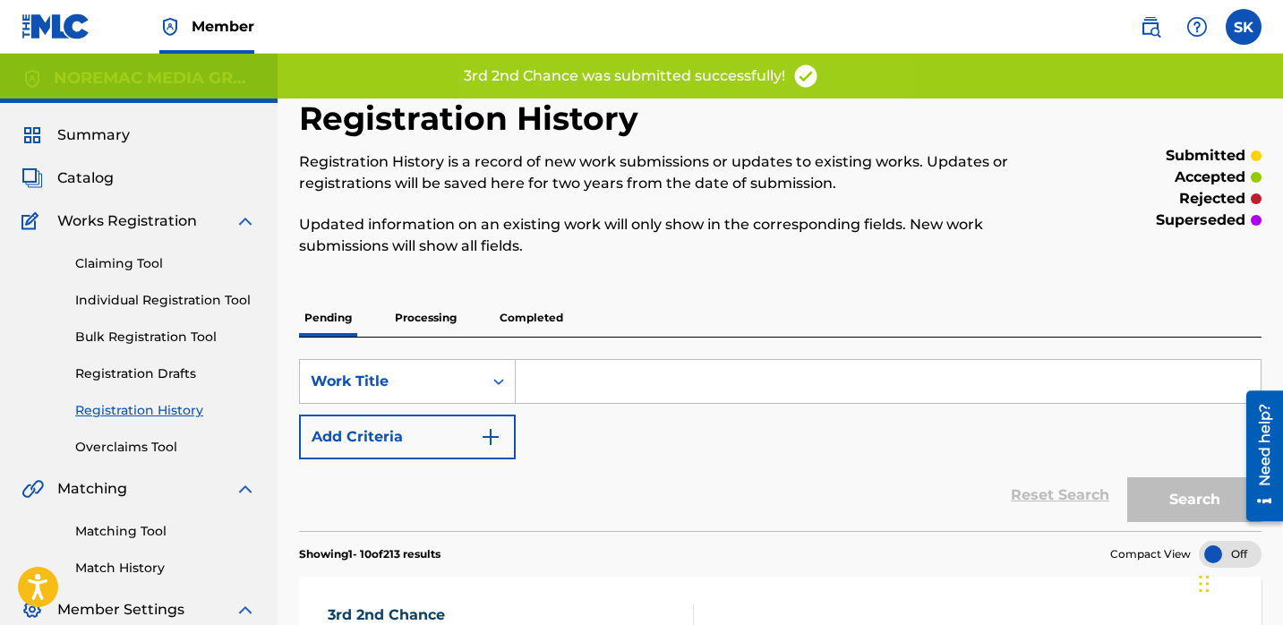
click at [72, 179] on span "Catalog" at bounding box center [85, 177] width 56 height 21
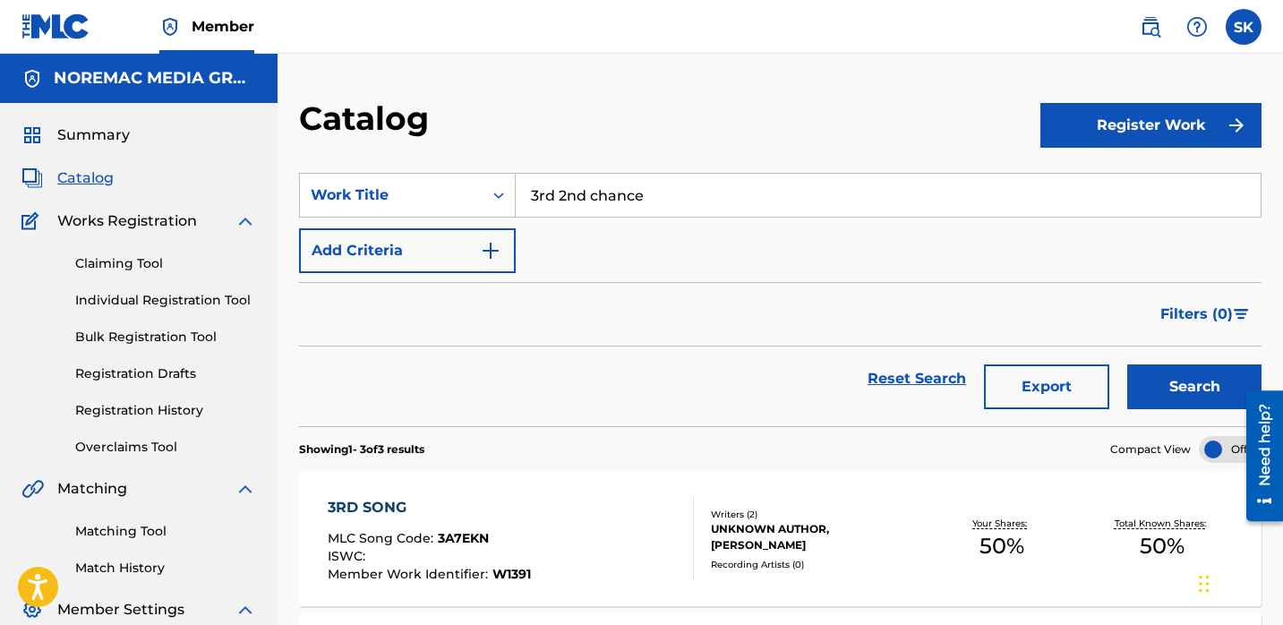
click at [565, 202] on input "3rd 2nd chance" at bounding box center [888, 195] width 745 height 43
click at [566, 203] on input "3rd 2nd chance" at bounding box center [888, 195] width 745 height 43
click at [1127, 364] on button "Search" at bounding box center [1194, 386] width 134 height 45
click at [614, 201] on input "no rearv" at bounding box center [888, 195] width 745 height 43
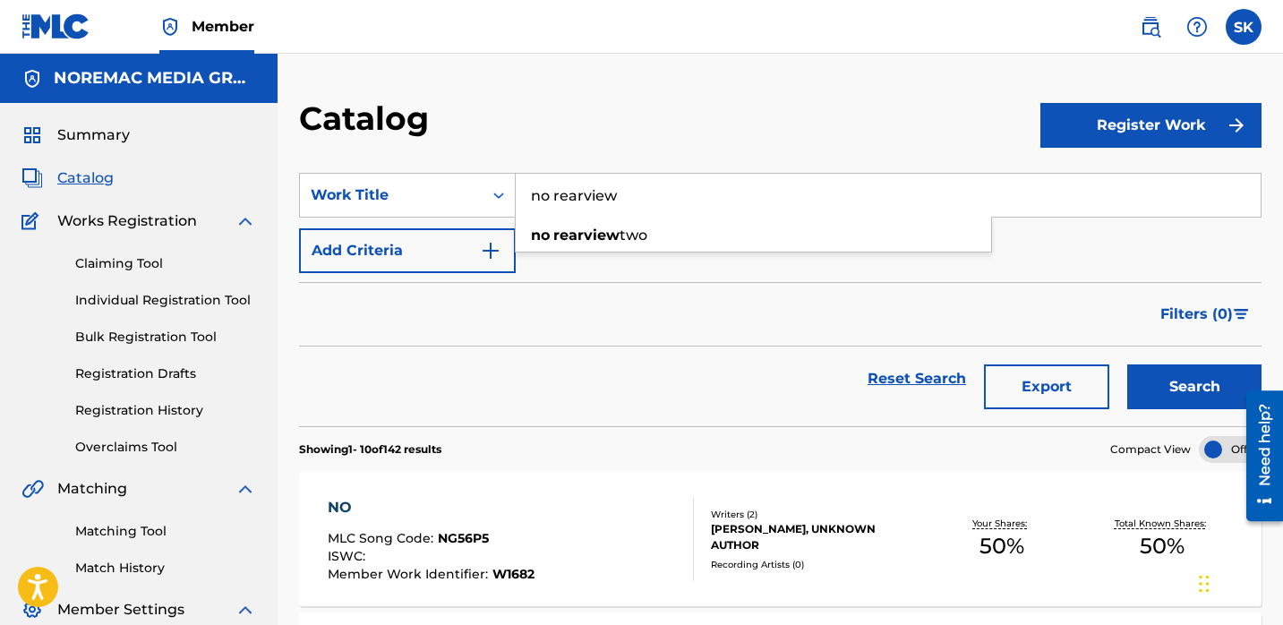
click at [1127, 364] on button "Search" at bounding box center [1194, 386] width 134 height 45
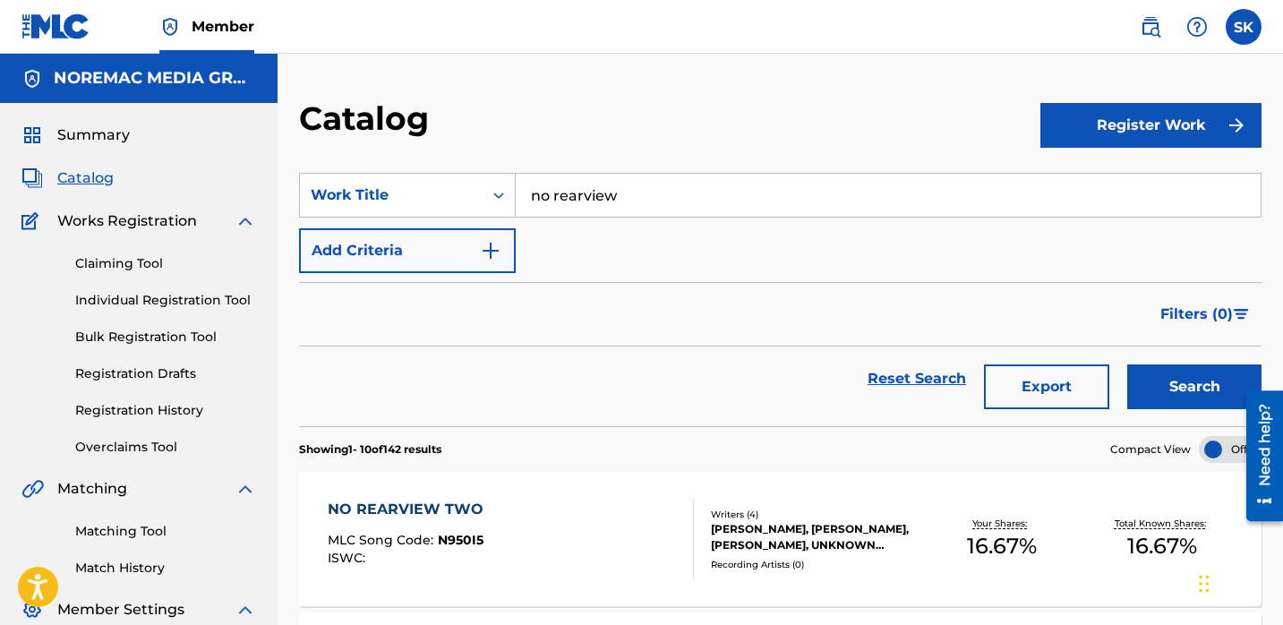
click at [716, 277] on form "SearchWithCriteria31a59588-51e1-4dc0-8c5e-27fa4a39a629 Work Title no rearview A…" at bounding box center [780, 299] width 963 height 253
click at [746, 193] on input "no rearview" at bounding box center [888, 195] width 745 height 43
click at [1127, 364] on button "Search" at bounding box center [1194, 386] width 134 height 45
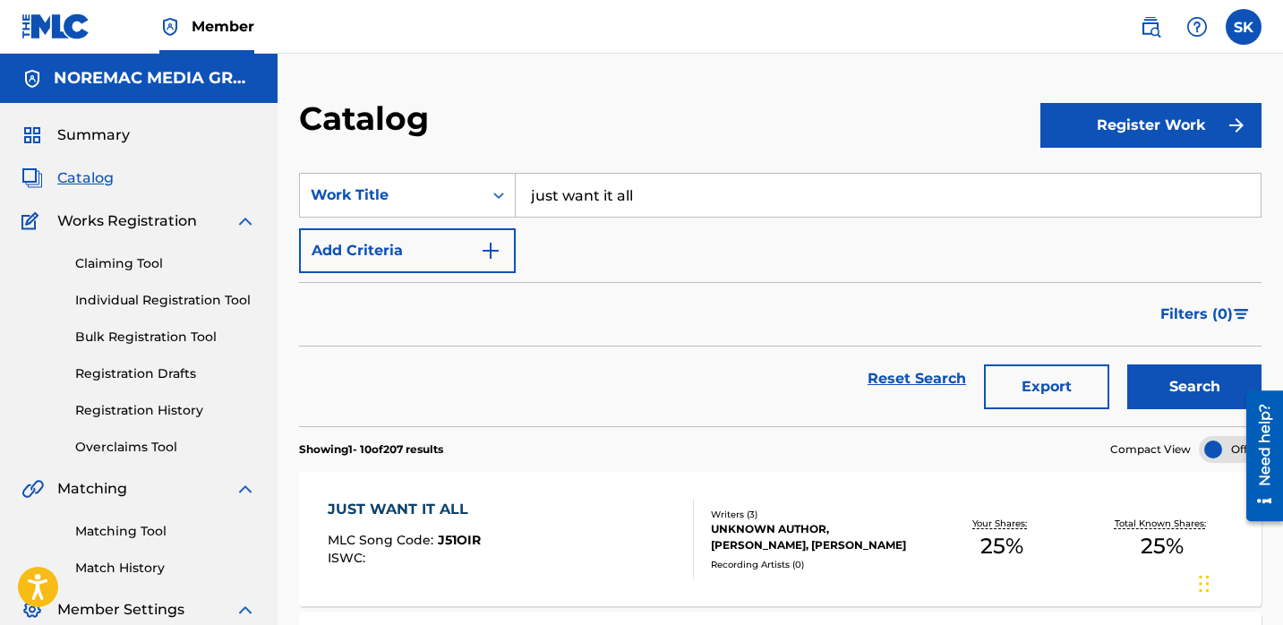
click at [579, 198] on input "just want it all" at bounding box center [888, 195] width 745 height 43
type input "stir crazy"
click at [1127, 364] on button "Search" at bounding box center [1194, 386] width 134 height 45
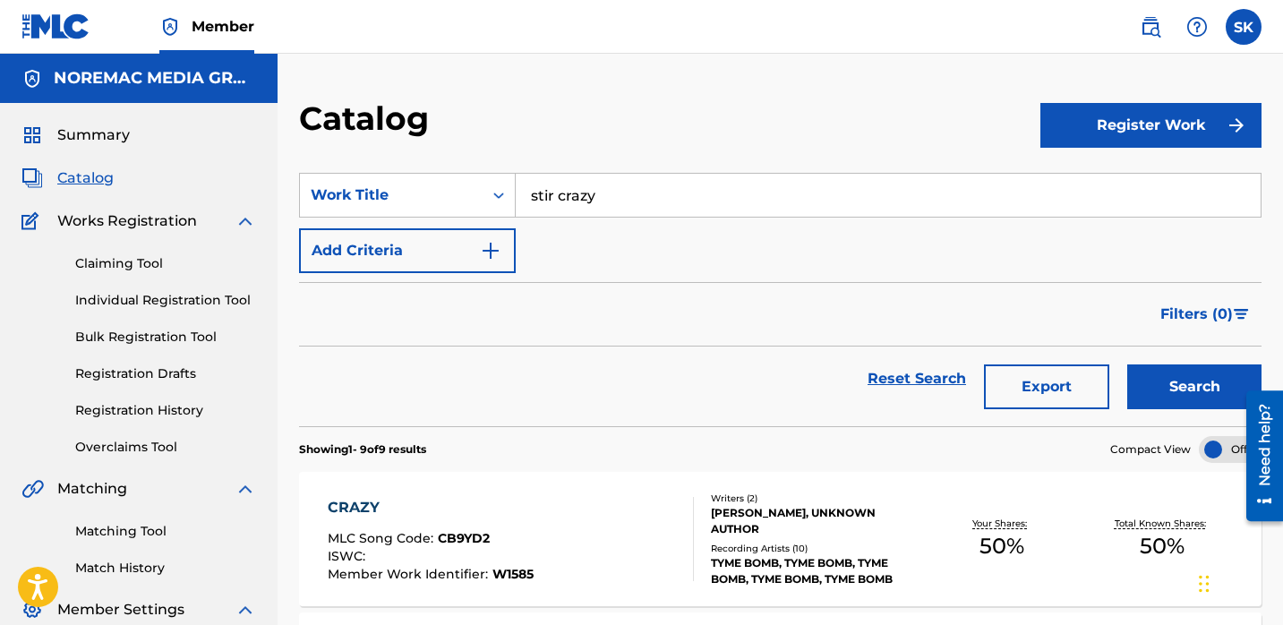
click at [210, 413] on link "Registration History" at bounding box center [165, 410] width 181 height 19
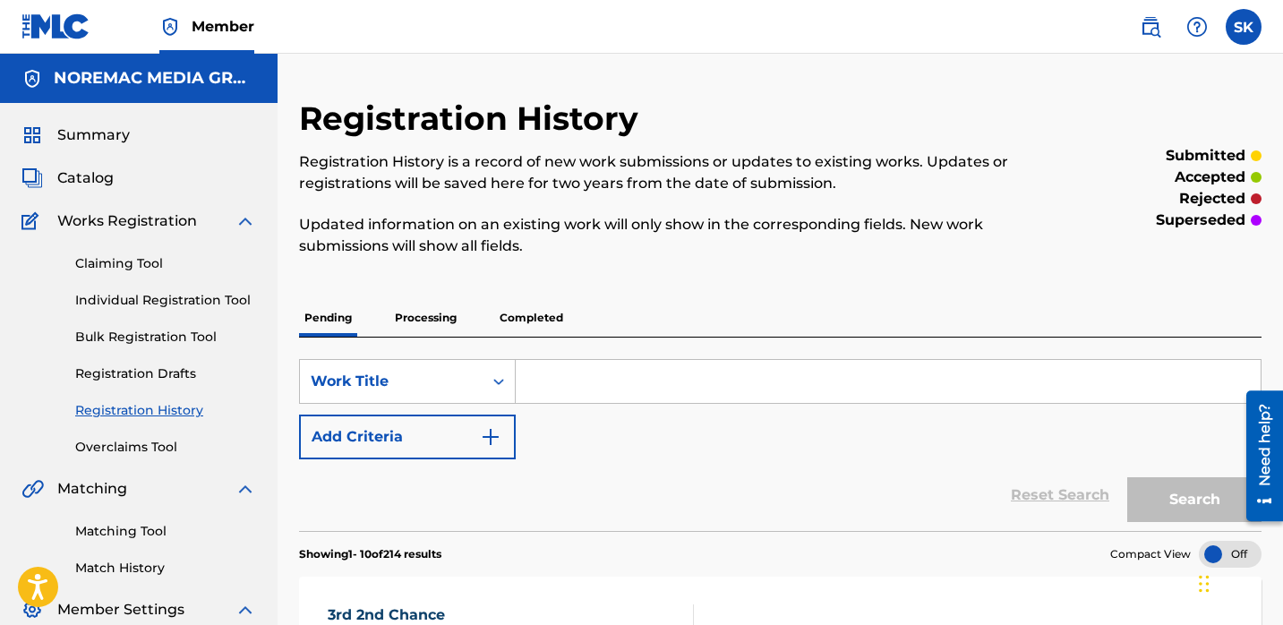
click at [536, 385] on input "Search Form" at bounding box center [888, 381] width 745 height 43
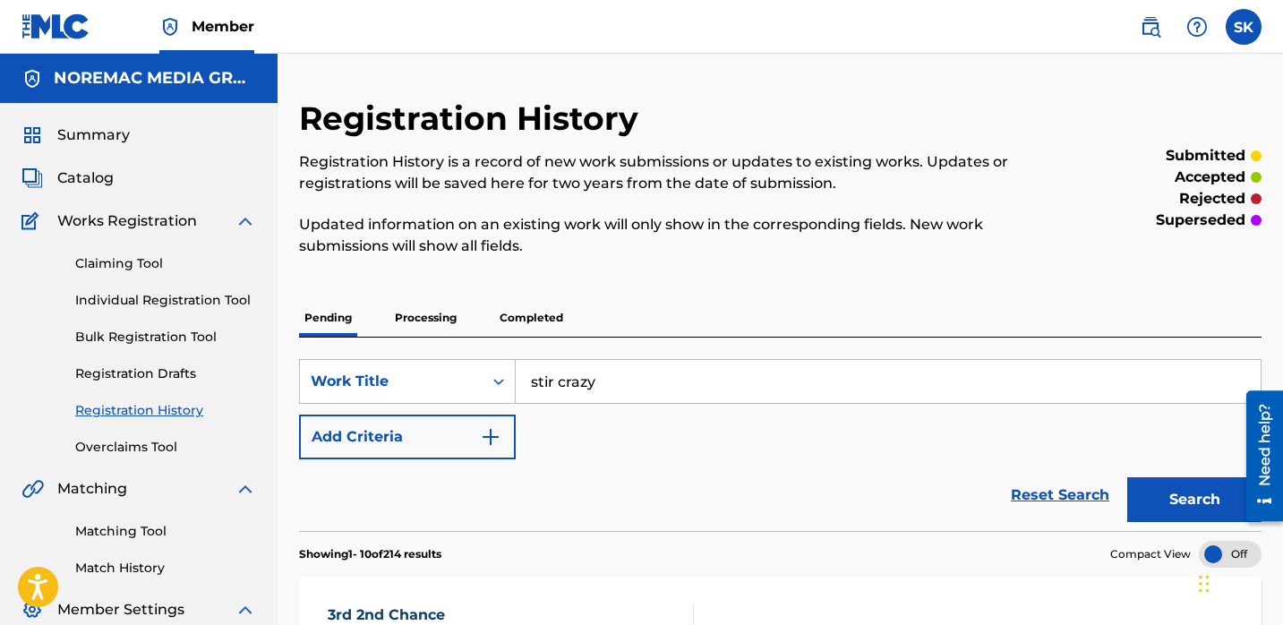
type input "stir crazy"
click at [1127, 477] on button "Search" at bounding box center [1194, 499] width 134 height 45
click at [446, 338] on div "SearchWithCriteriad447f87a-a94c-4a9d-816b-7bd6c555e448 Work Title stir crazy Ad…" at bounding box center [780, 434] width 963 height 193
click at [450, 322] on p "Processing" at bounding box center [426, 318] width 73 height 38
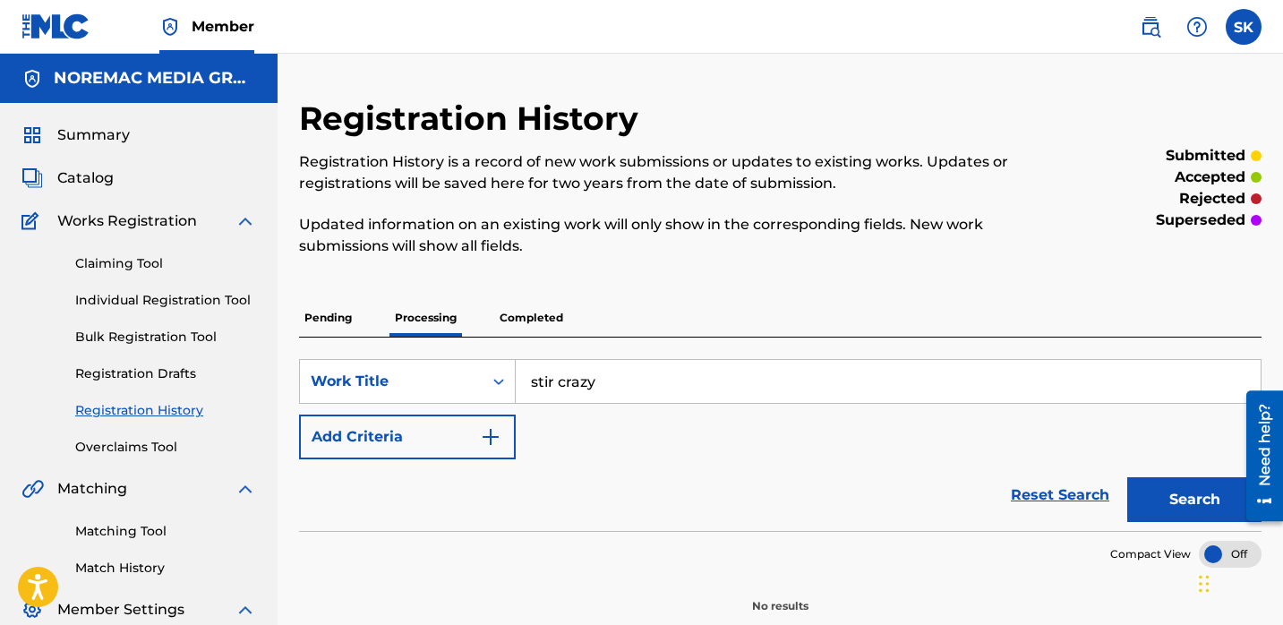
click at [536, 312] on p "Completed" at bounding box center [531, 318] width 74 height 38
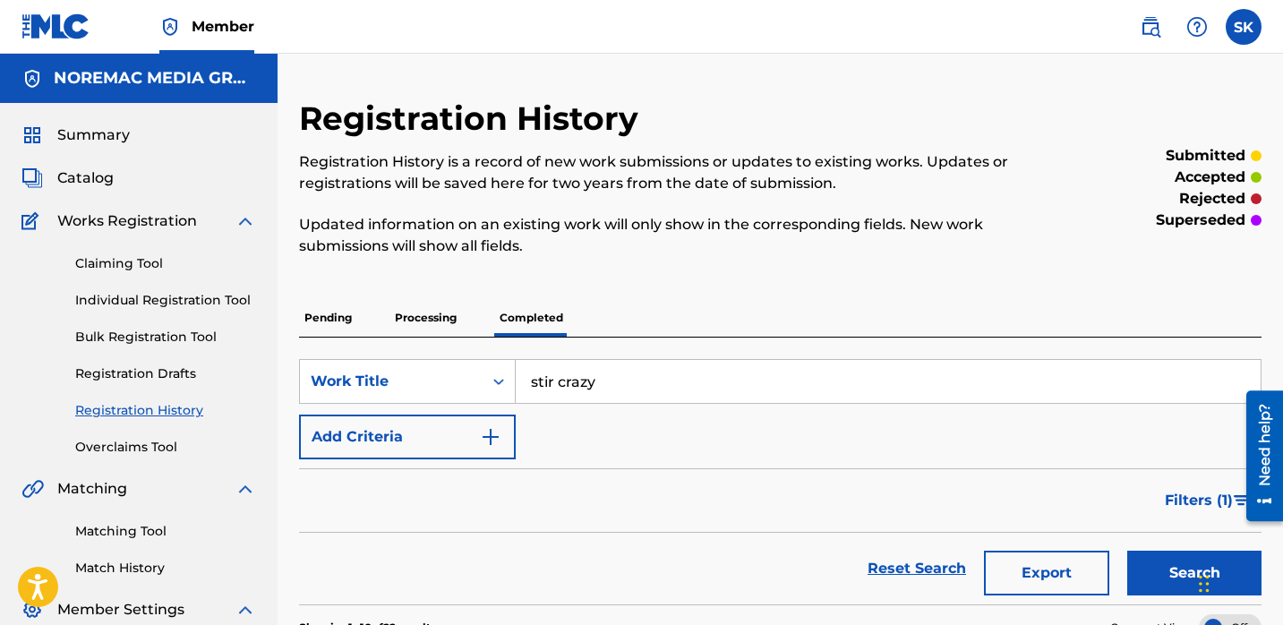
drag, startPoint x: 98, startPoint y: 183, endPoint x: 119, endPoint y: 201, distance: 28.0
click at [98, 183] on span "Catalog" at bounding box center [85, 177] width 56 height 21
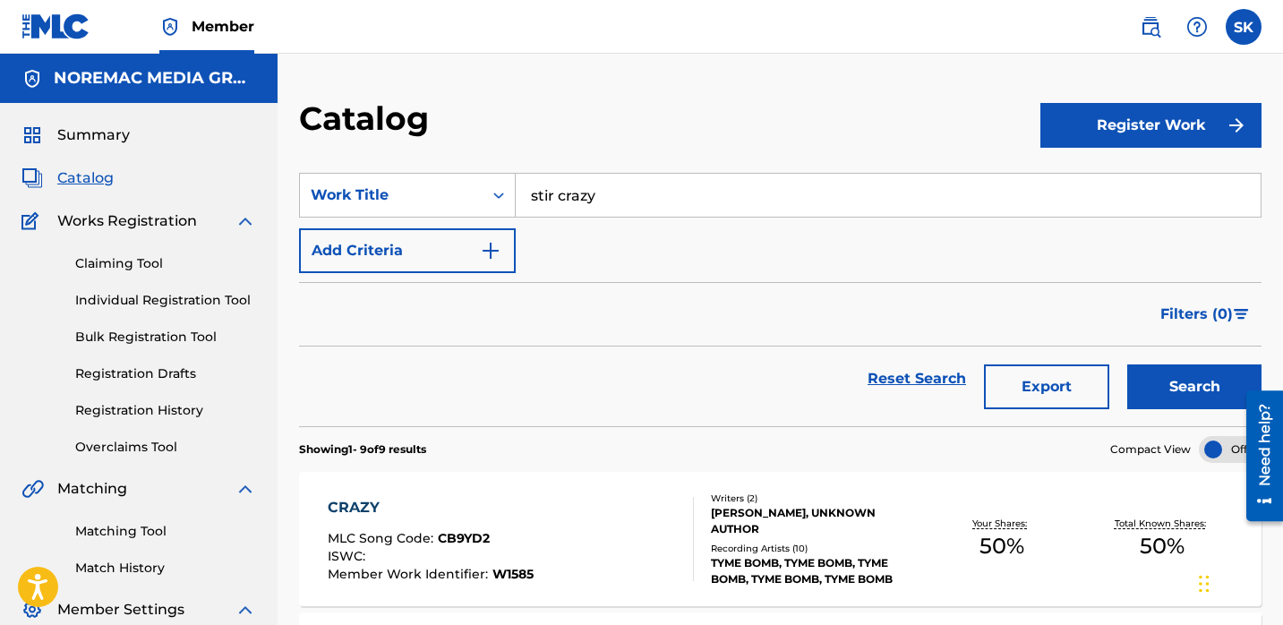
click at [148, 291] on link "Individual Registration Tool" at bounding box center [165, 300] width 181 height 19
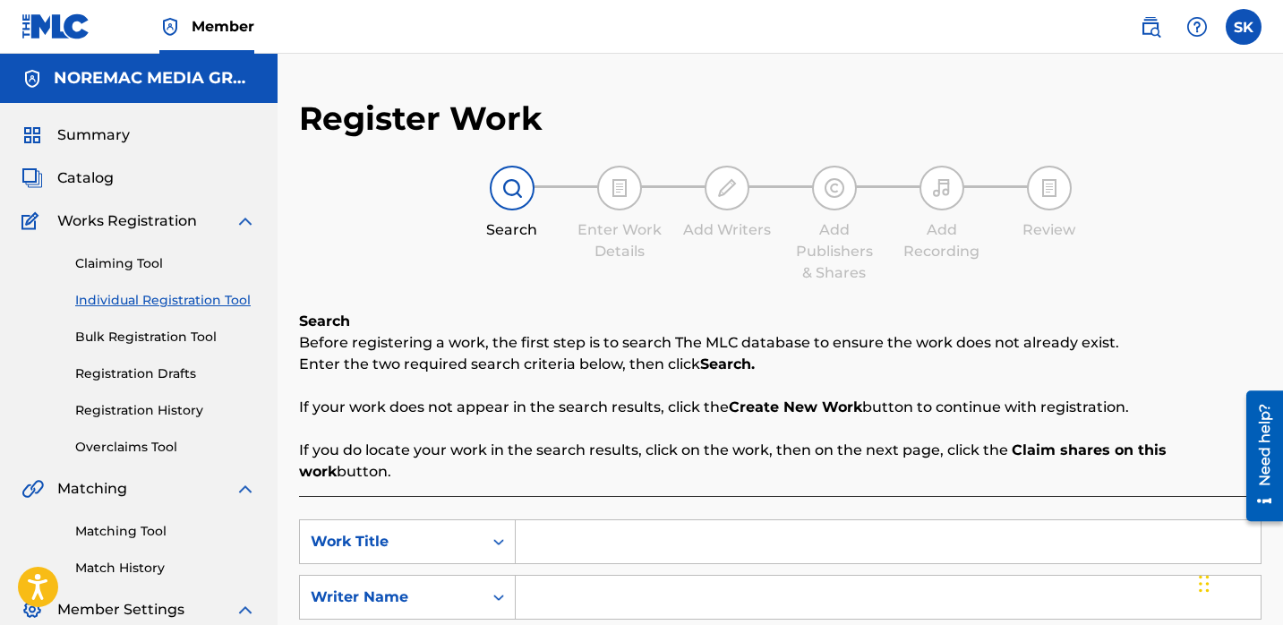
scroll to position [171, 0]
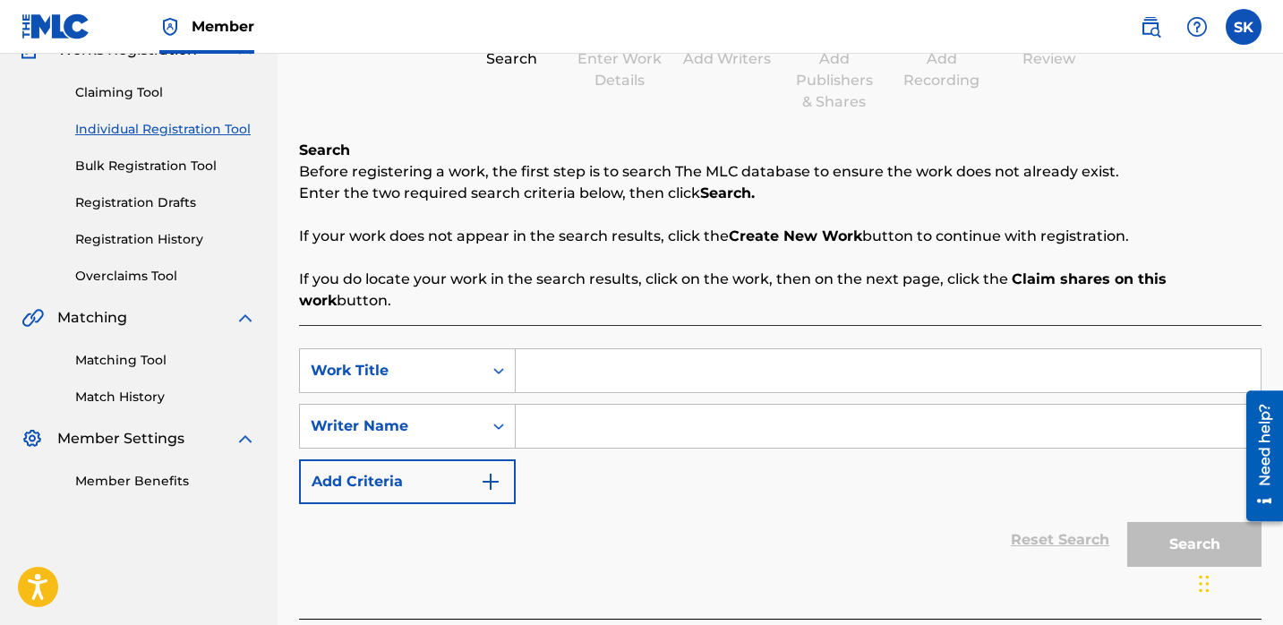
click at [550, 365] on input "Search Form" at bounding box center [888, 370] width 745 height 43
type input "stir crazy"
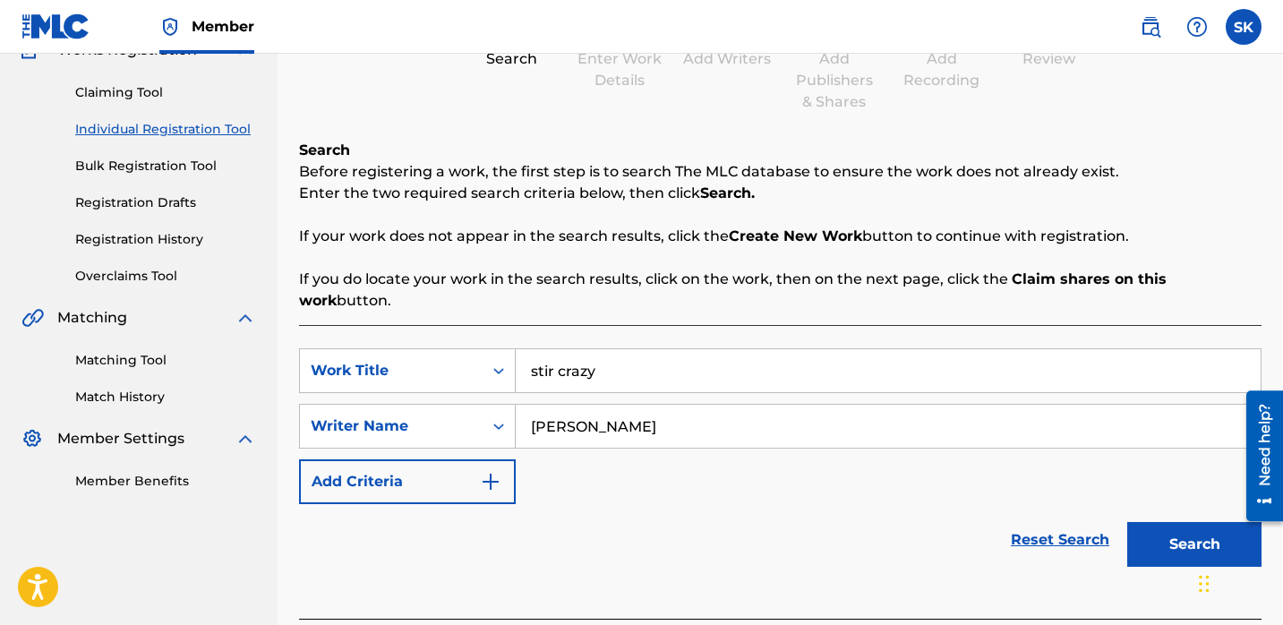
type input "[PERSON_NAME]"
click at [1127, 522] on button "Search" at bounding box center [1194, 544] width 134 height 45
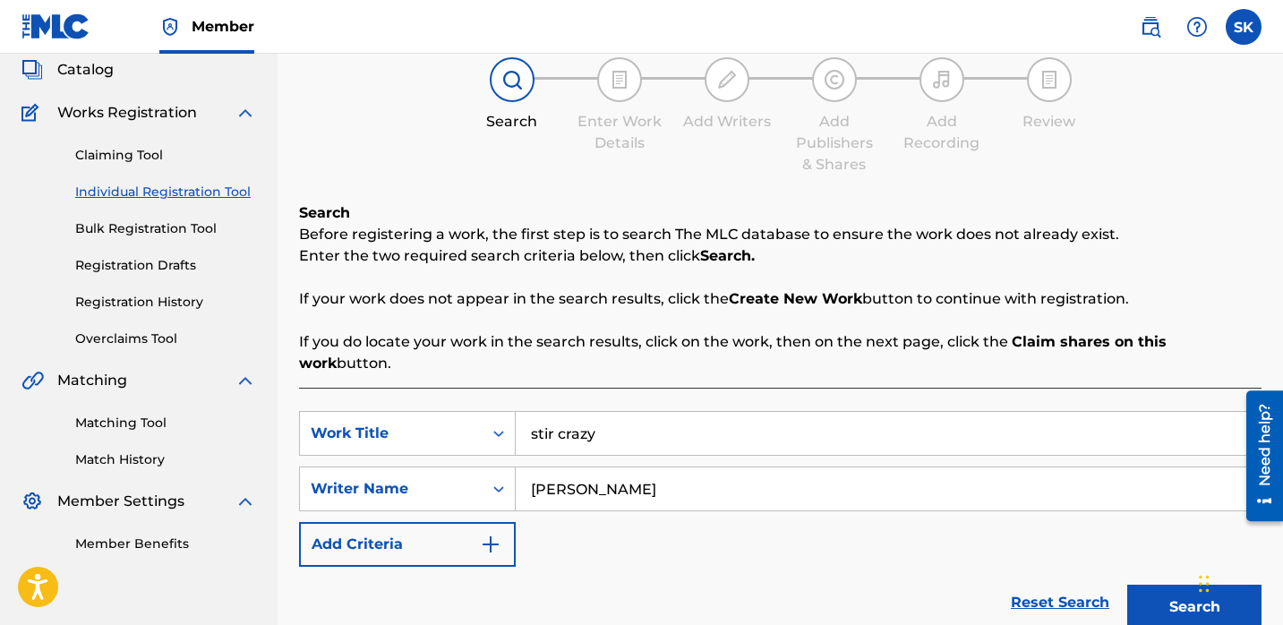
scroll to position [0, 0]
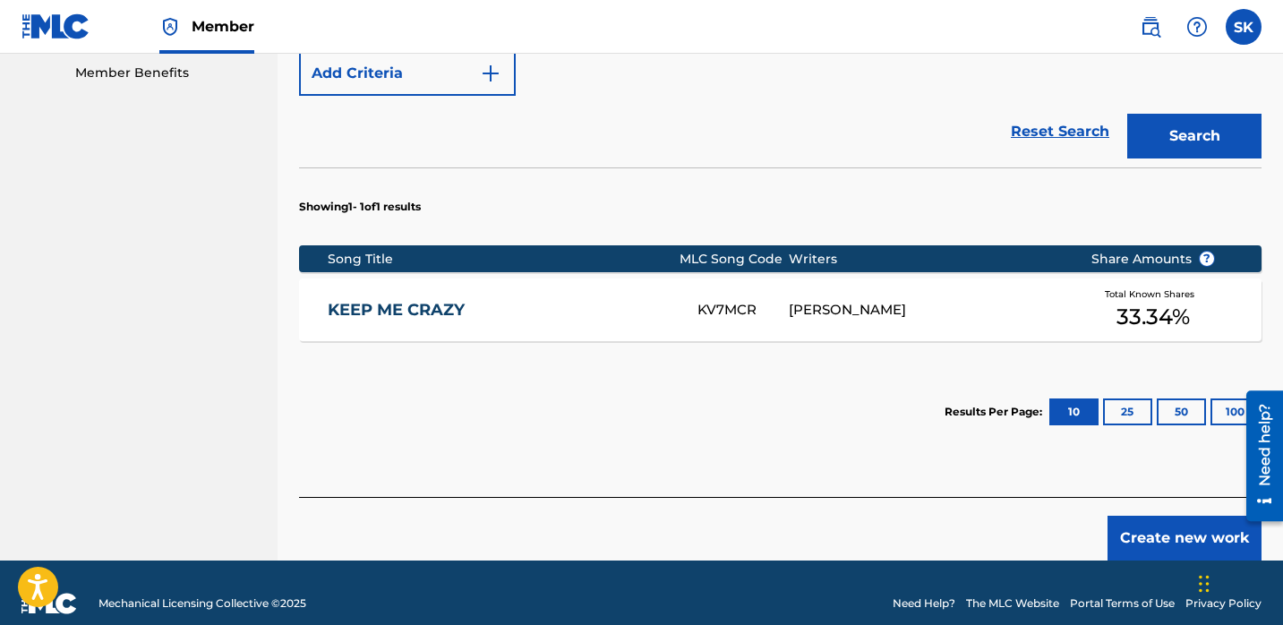
click at [1165, 517] on button "Create new work" at bounding box center [1185, 538] width 154 height 45
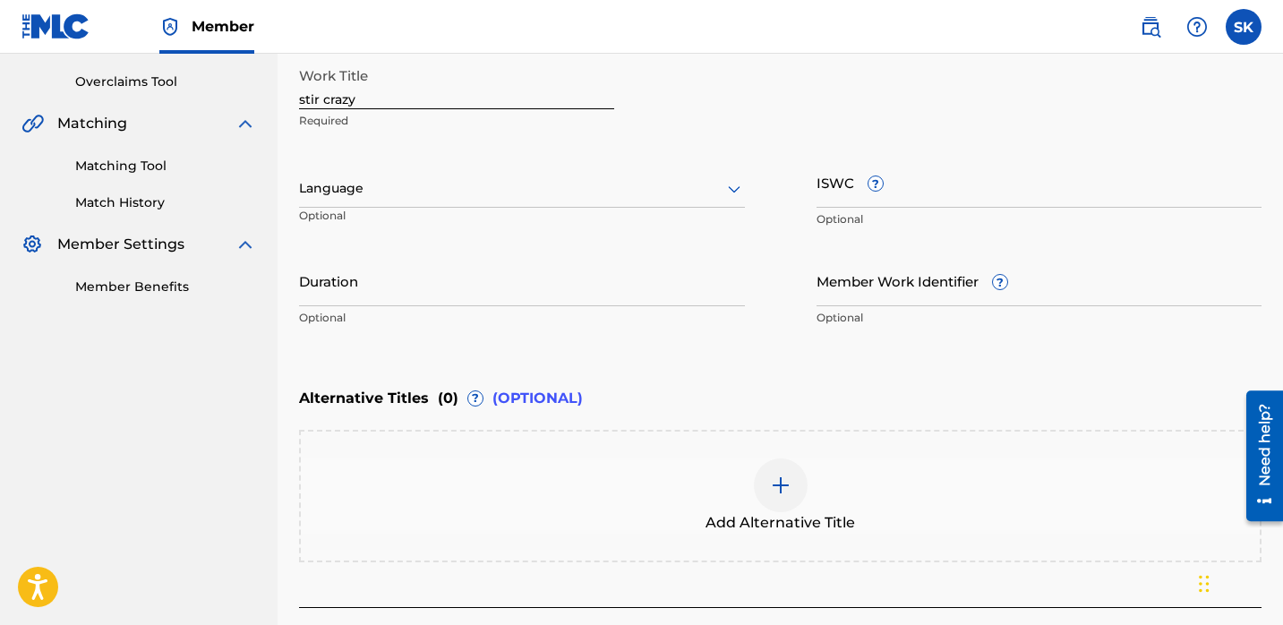
scroll to position [280, 0]
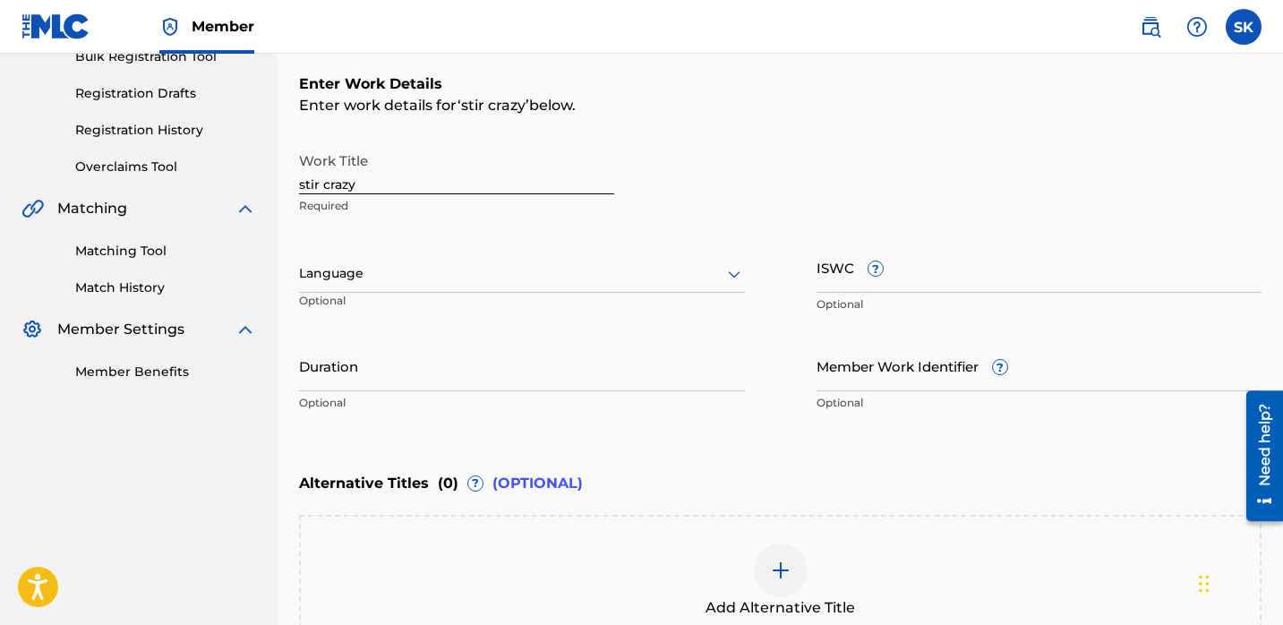
click at [501, 181] on input "stir crazy" at bounding box center [456, 168] width 315 height 51
click at [499, 184] on input "stir crazy" at bounding box center [456, 168] width 315 height 51
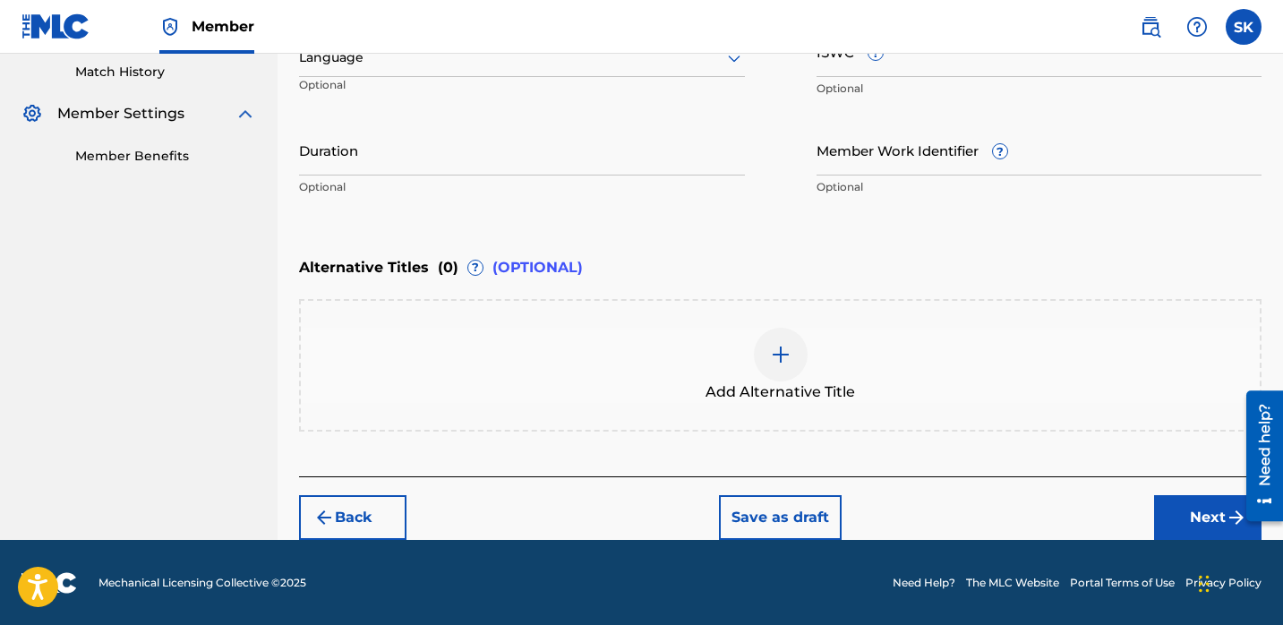
type input "Stir Crazy"
click at [1170, 519] on button "Next" at bounding box center [1207, 517] width 107 height 45
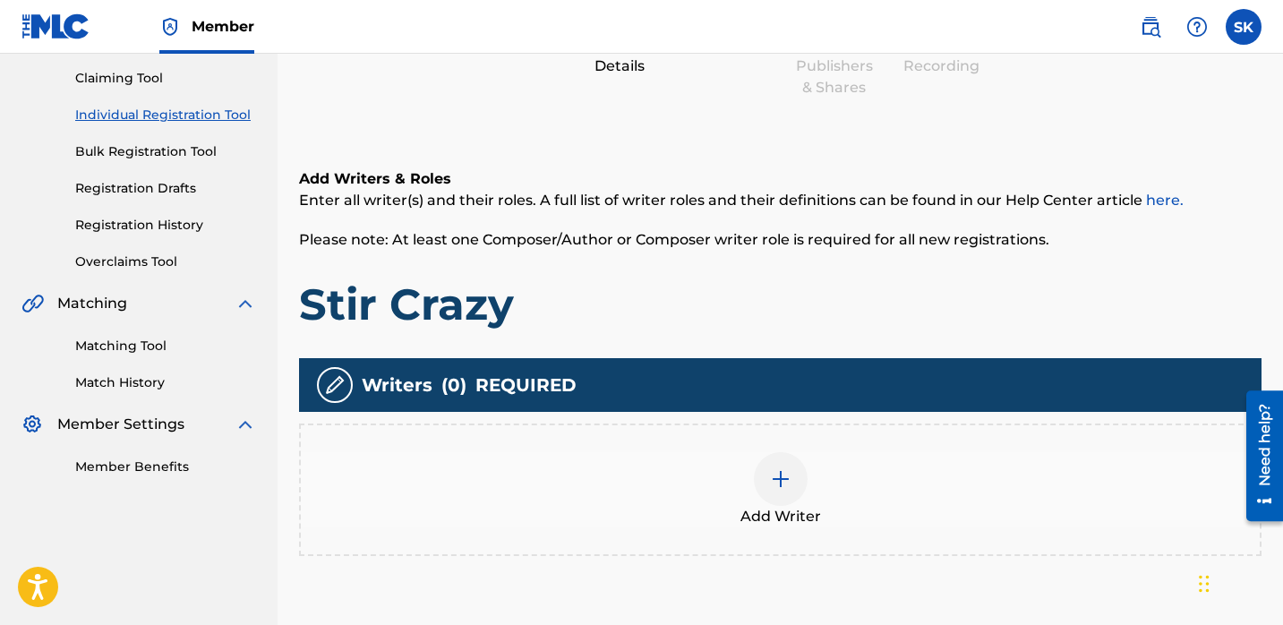
scroll to position [232, 0]
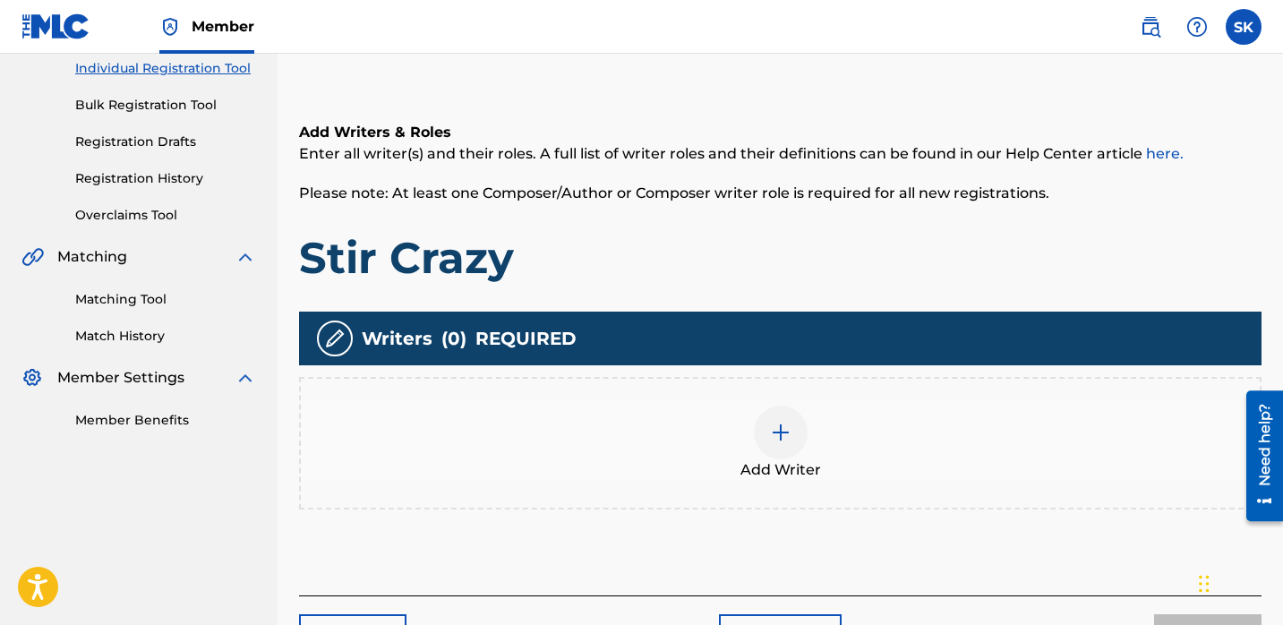
click at [790, 448] on div at bounding box center [781, 433] width 54 height 54
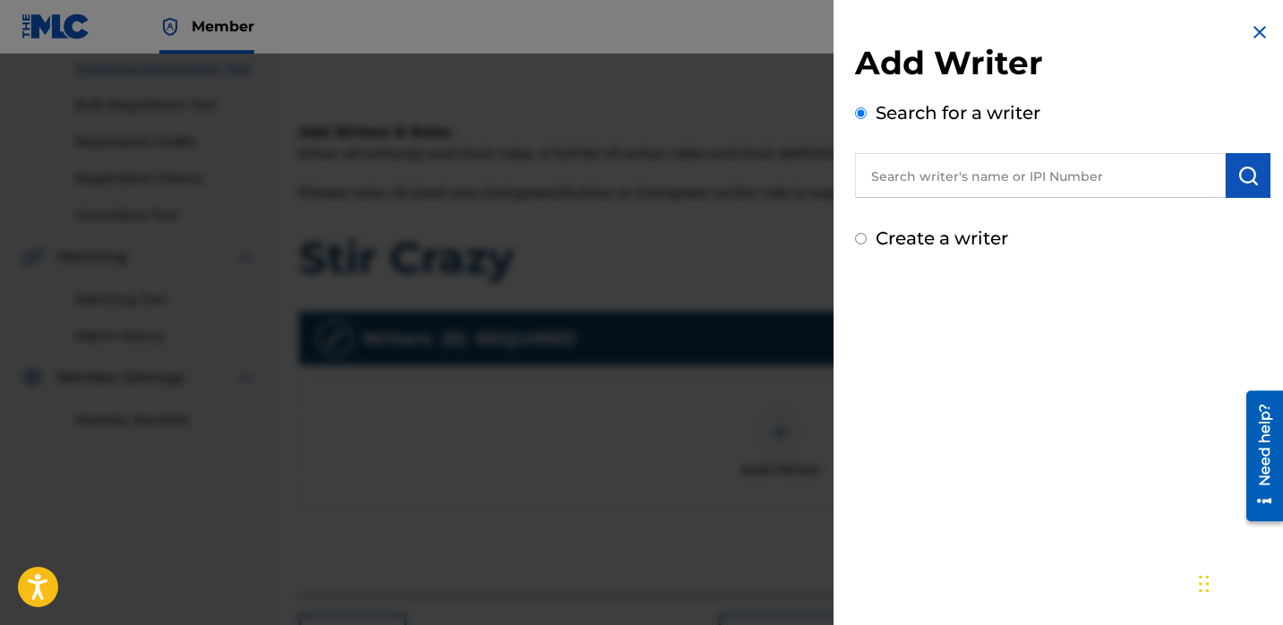
click at [902, 176] on input "text" at bounding box center [1040, 175] width 371 height 45
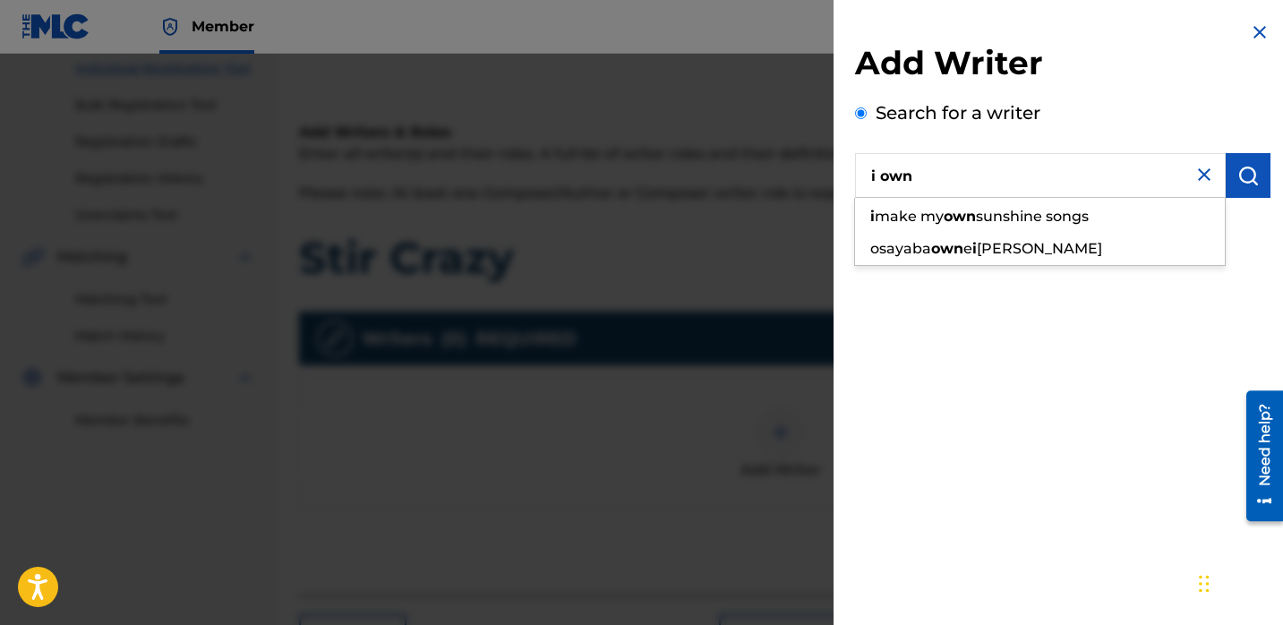
type input "i own"
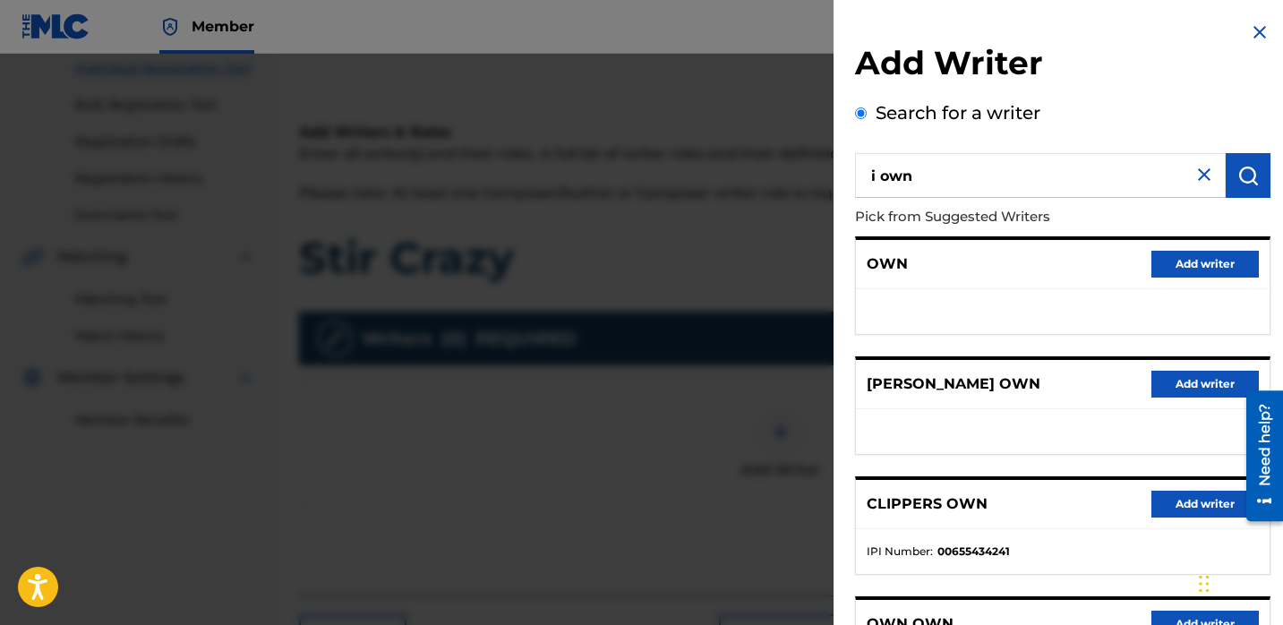
click at [1207, 172] on img at bounding box center [1204, 174] width 21 height 21
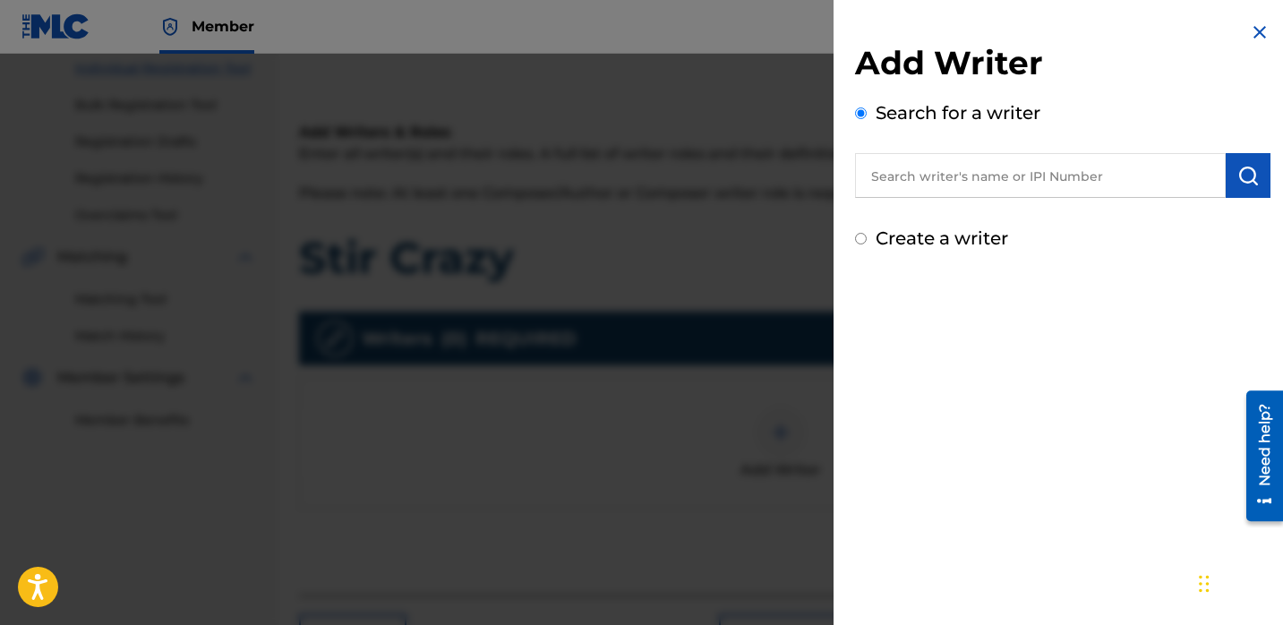
drag, startPoint x: 938, startPoint y: 150, endPoint x: 941, endPoint y: 168, distance: 19.1
click at [939, 150] on div "Search for a writer" at bounding box center [1063, 148] width 416 height 99
click at [941, 168] on input "text" at bounding box center [1040, 175] width 371 height 45
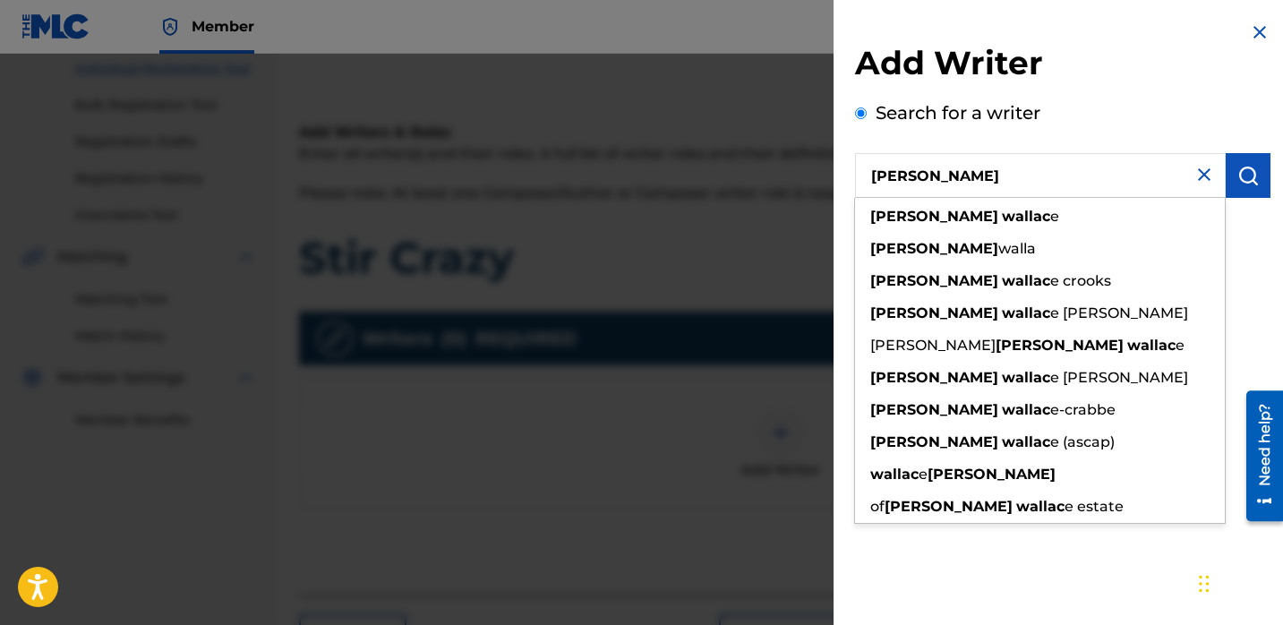
type input "[PERSON_NAME]"
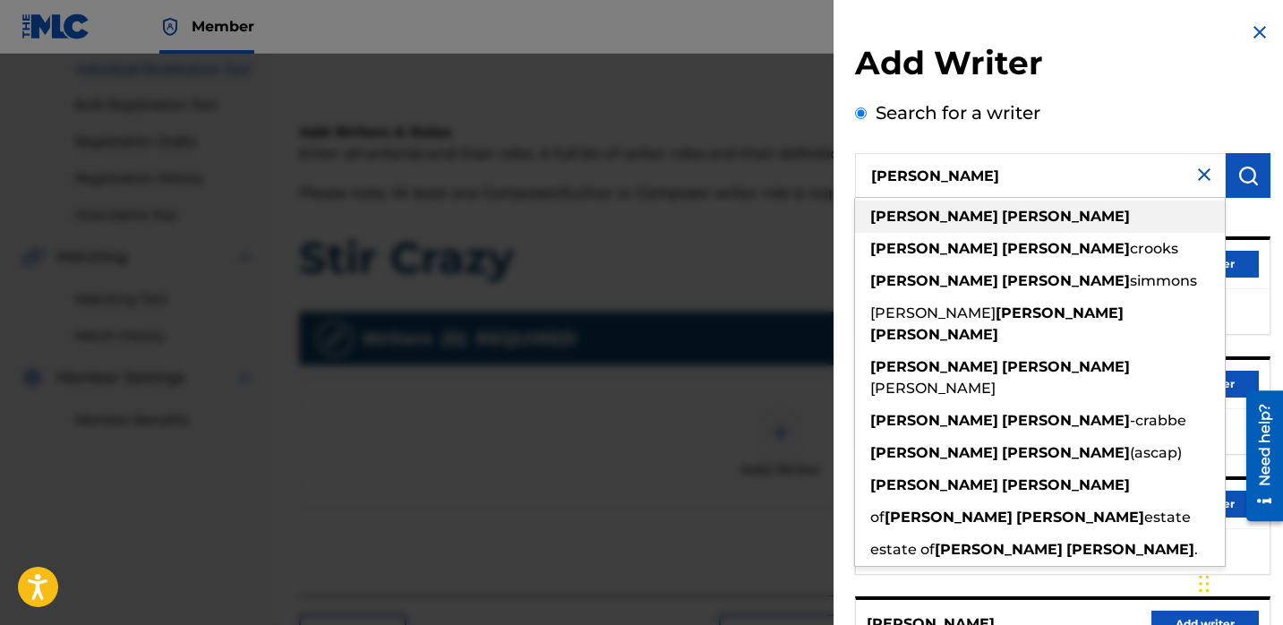
click at [986, 205] on div "[PERSON_NAME]" at bounding box center [1040, 217] width 370 height 32
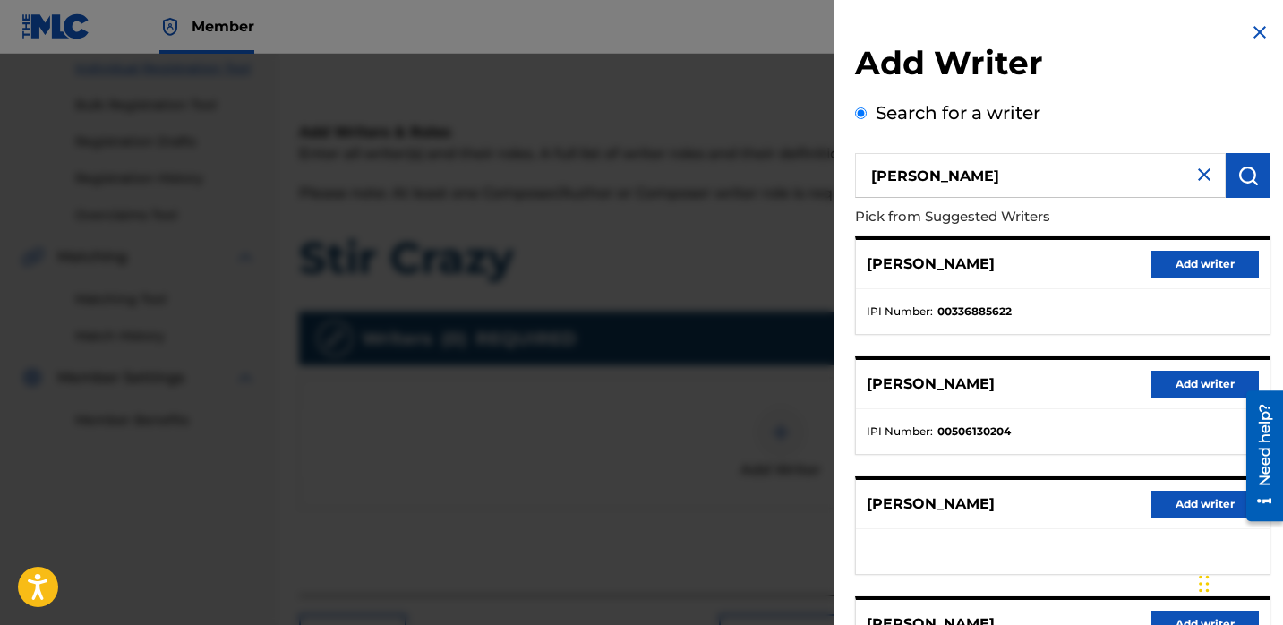
click at [1213, 374] on button "Add writer" at bounding box center [1205, 384] width 107 height 27
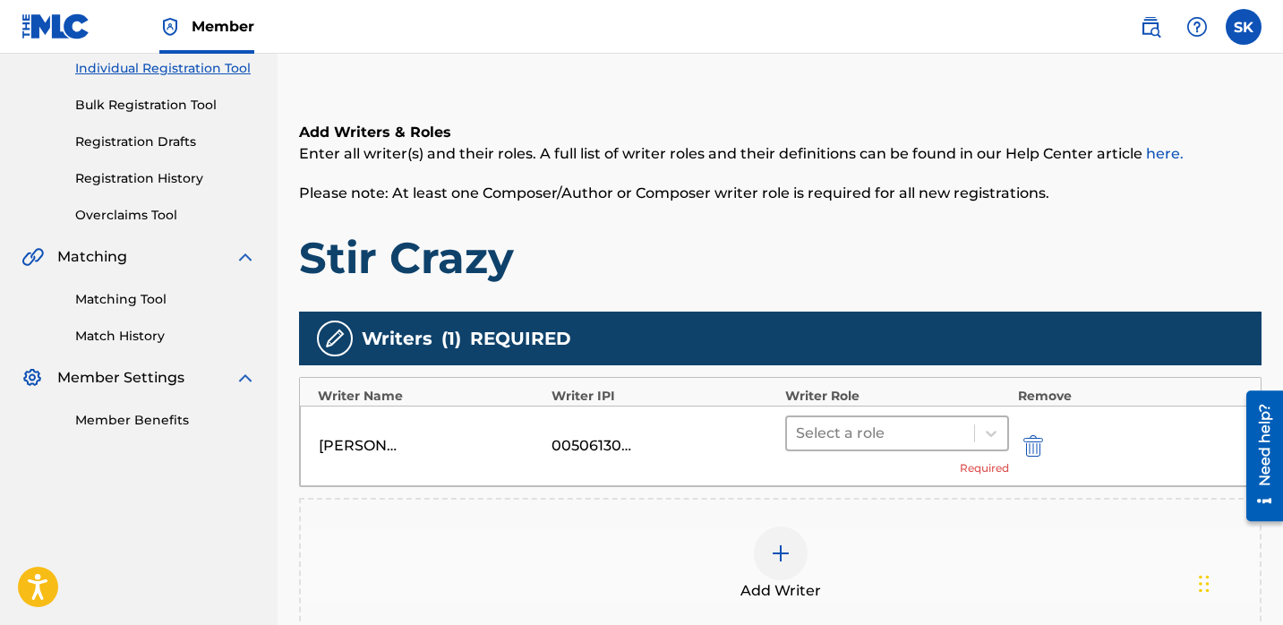
click at [918, 414] on div "[PERSON_NAME] 00506130204 Select a role Required" at bounding box center [780, 446] width 961 height 81
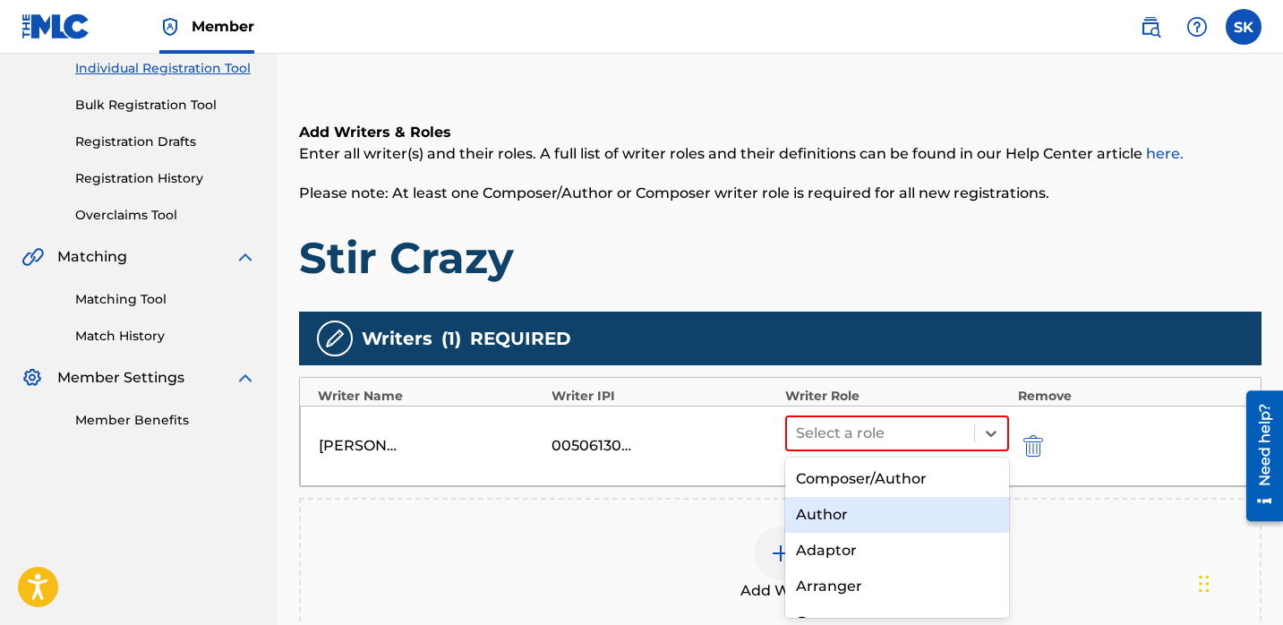
click at [887, 509] on div "Author" at bounding box center [897, 515] width 224 height 36
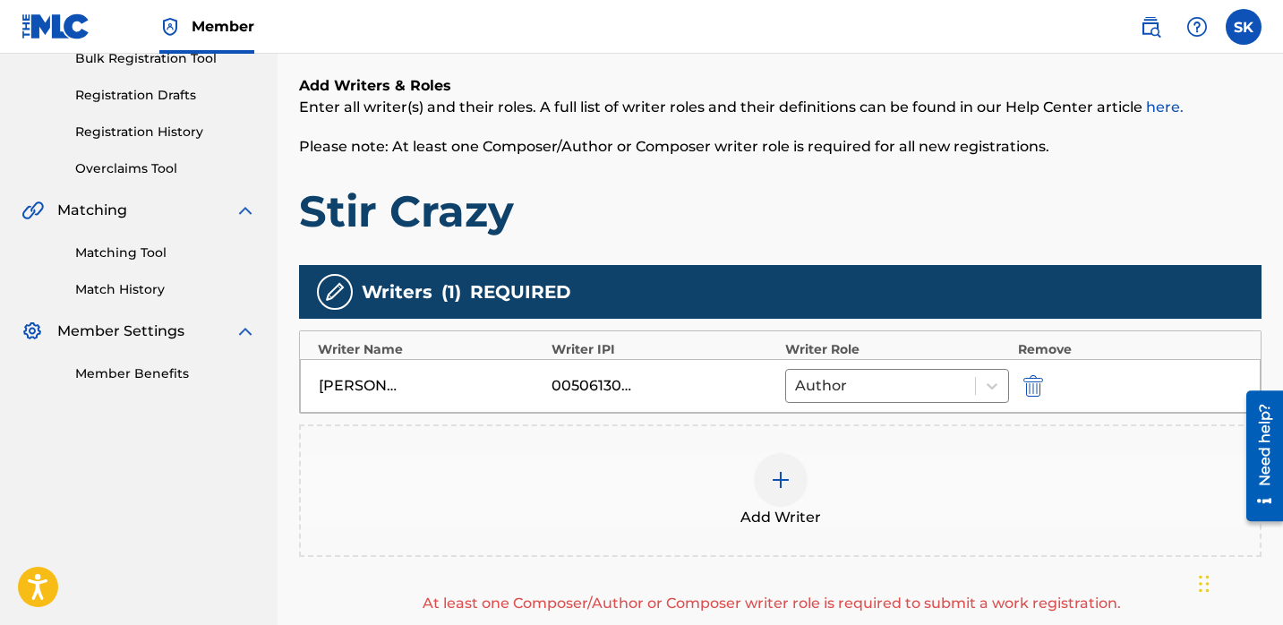
scroll to position [380, 0]
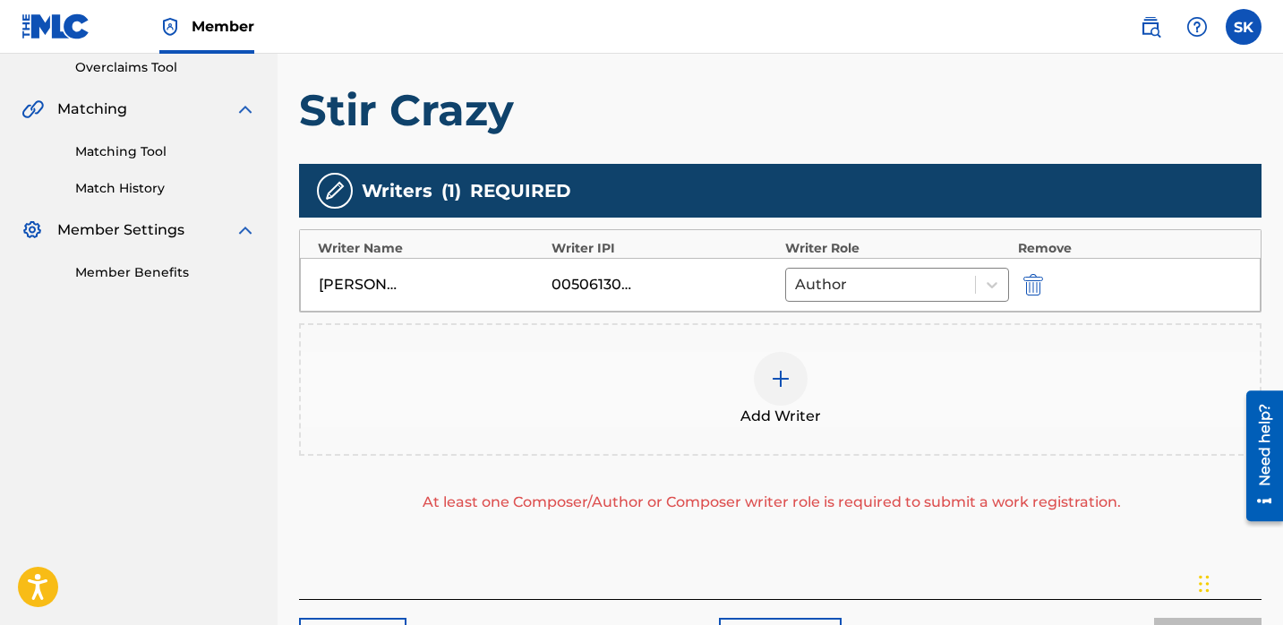
click at [620, 373] on div "Add Writer" at bounding box center [780, 389] width 959 height 75
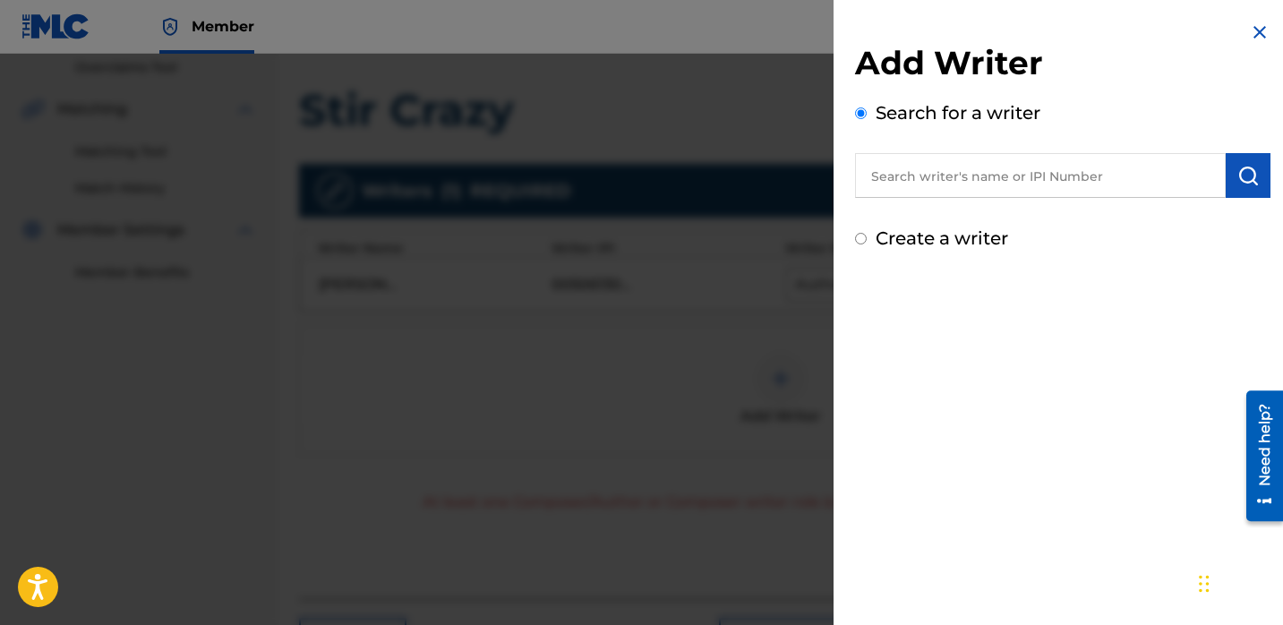
click at [874, 170] on input "text" at bounding box center [1040, 175] width 371 height 45
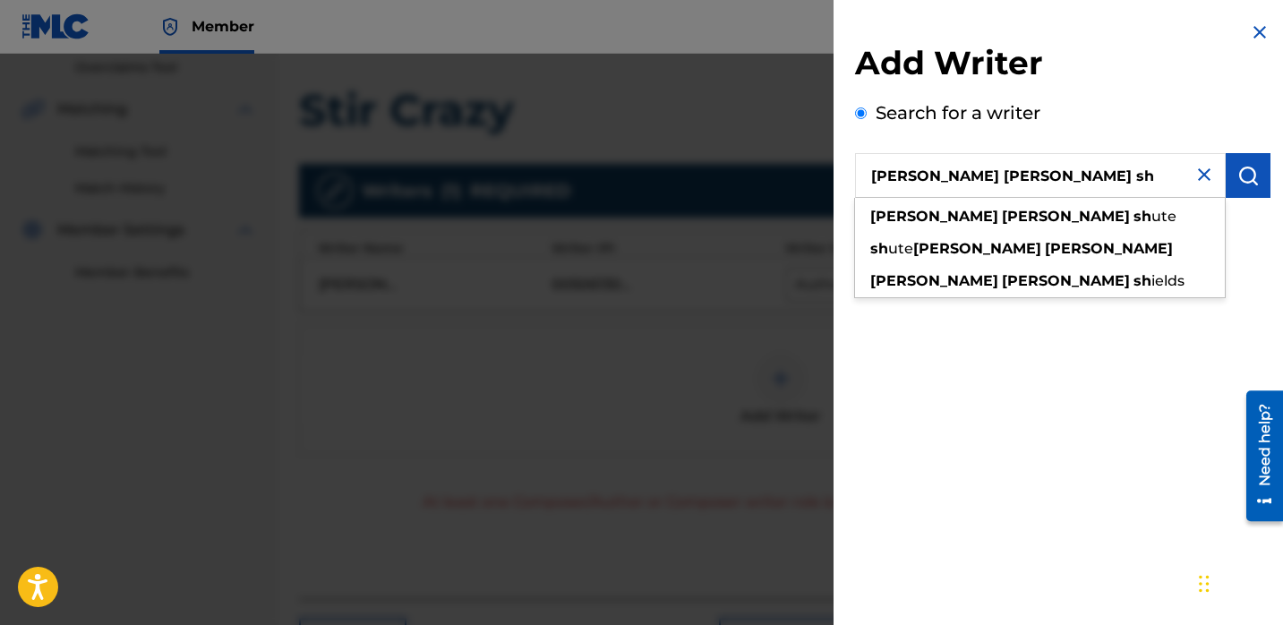
type input "[PERSON_NAME] [PERSON_NAME] sh"
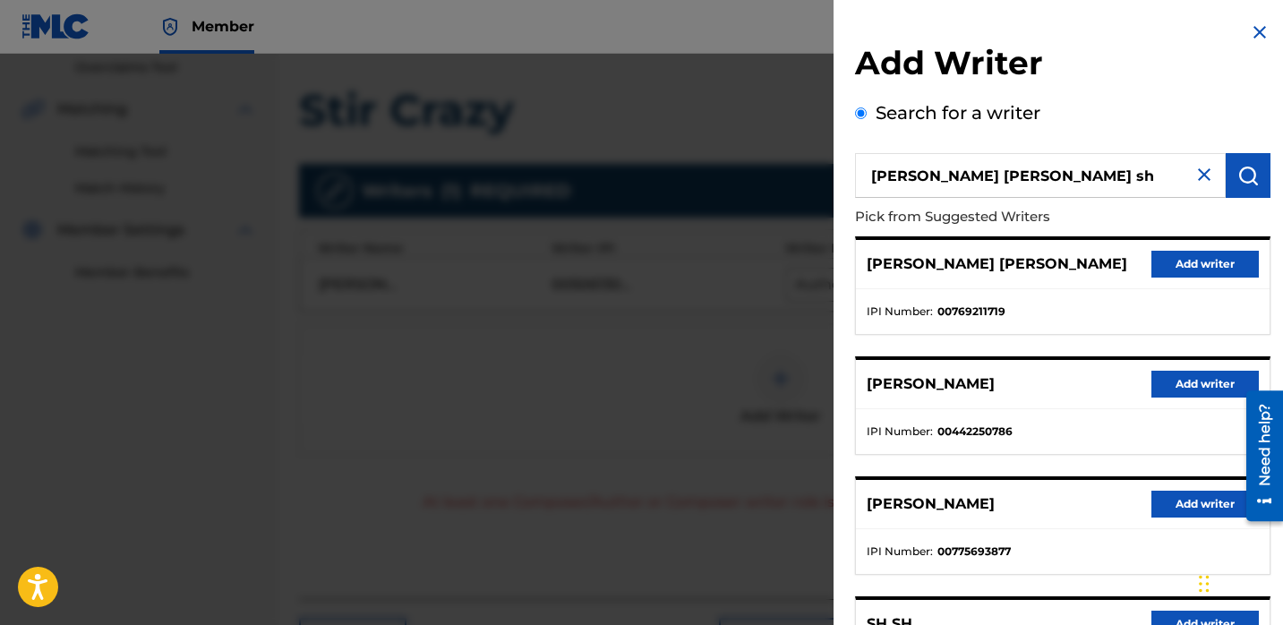
click at [1170, 390] on button "Add writer" at bounding box center [1205, 384] width 107 height 27
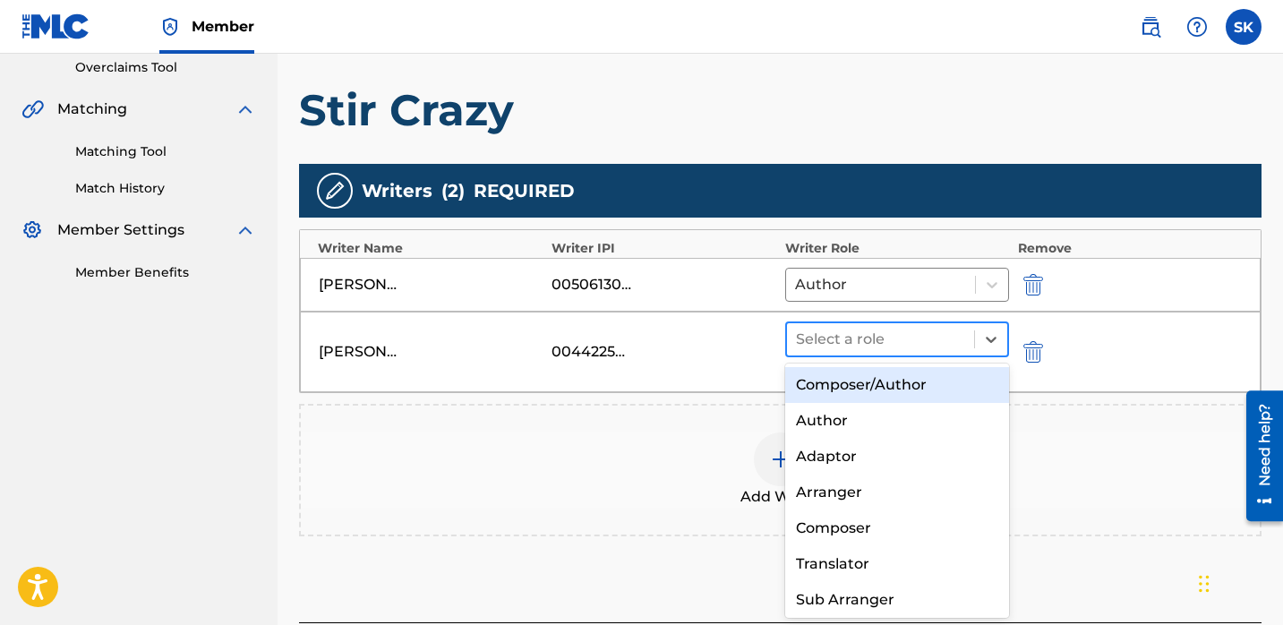
drag, startPoint x: 826, startPoint y: 342, endPoint x: 833, endPoint y: 355, distance: 14.4
click at [826, 343] on div at bounding box center [880, 339] width 169 height 25
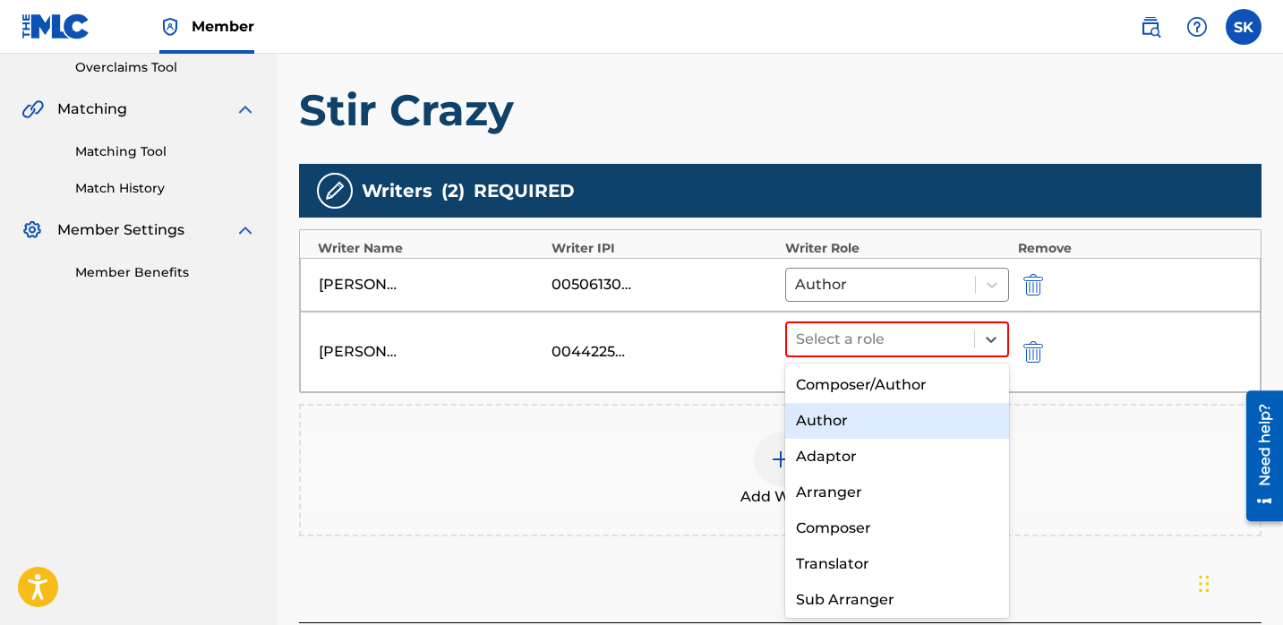
click at [855, 425] on div "Author" at bounding box center [897, 421] width 224 height 36
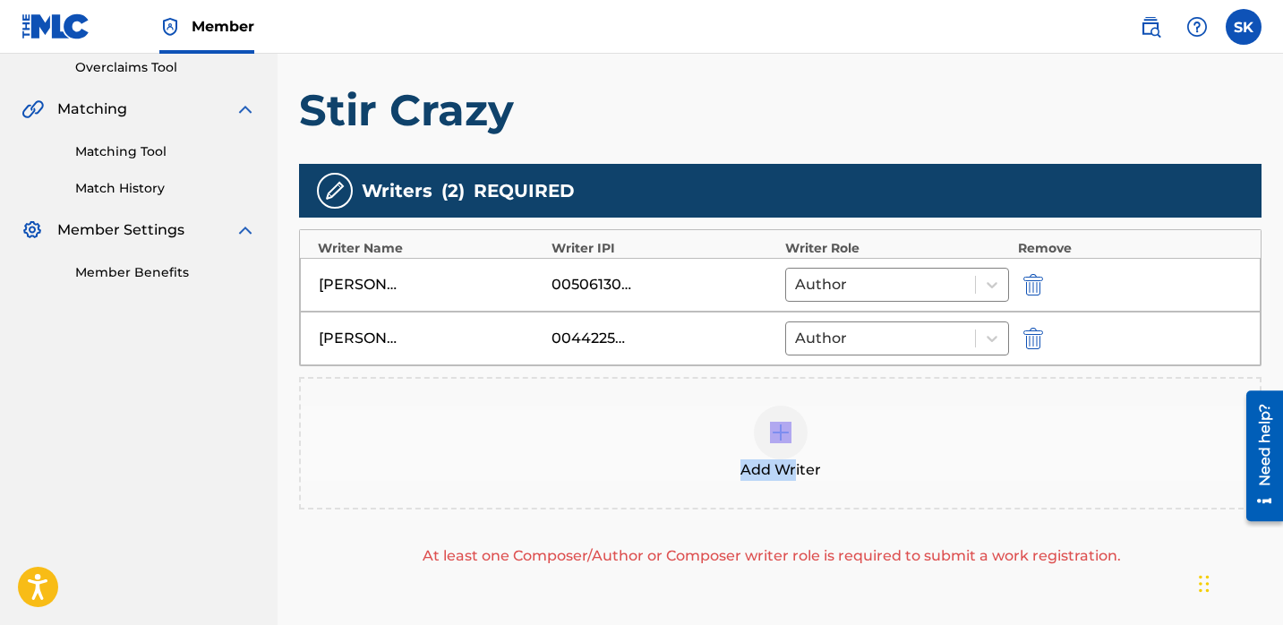
click at [797, 460] on div "Add Writer" at bounding box center [780, 443] width 959 height 75
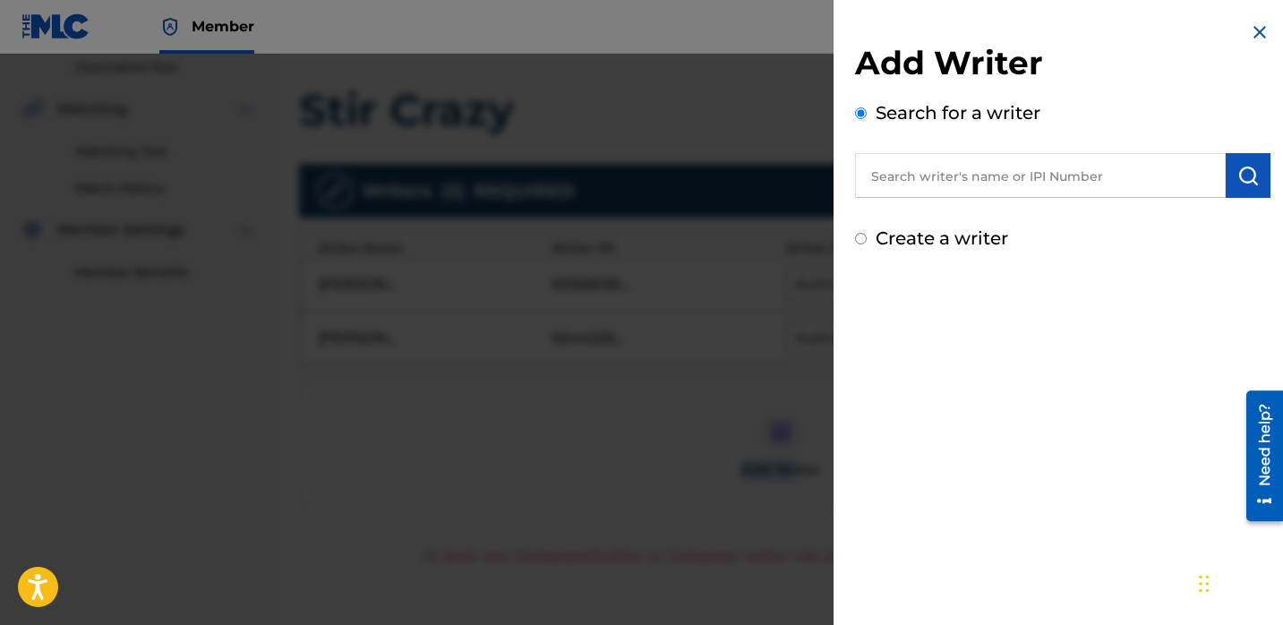
click at [945, 192] on input "text" at bounding box center [1040, 175] width 371 height 45
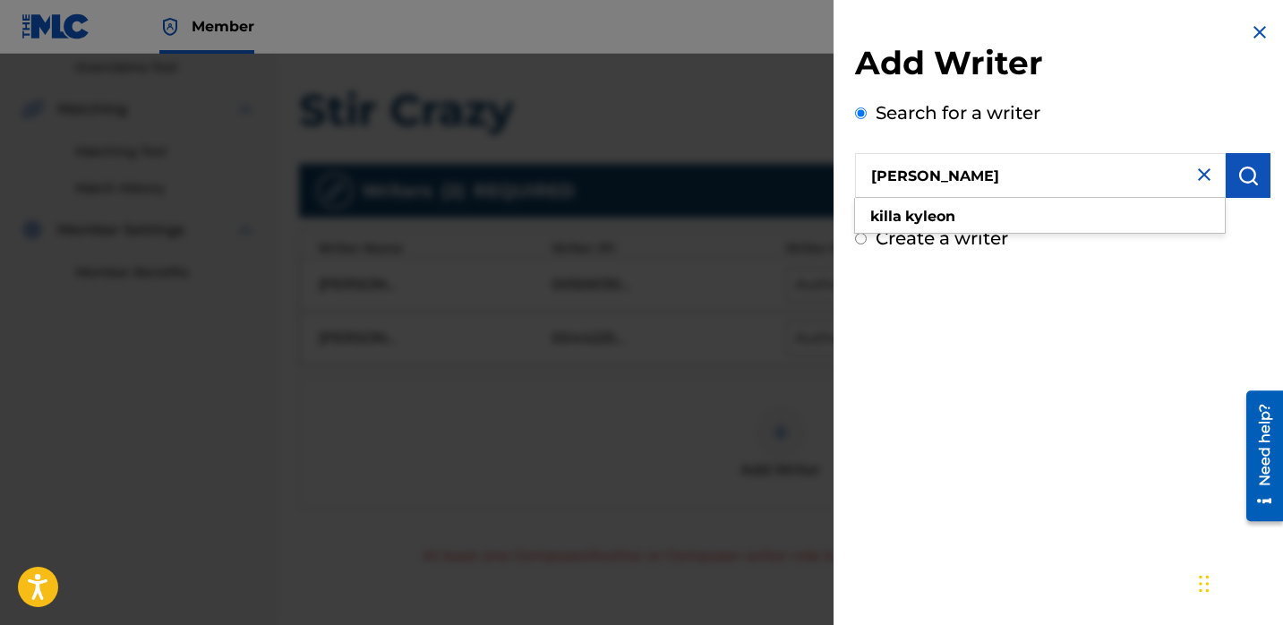
type input "[PERSON_NAME]"
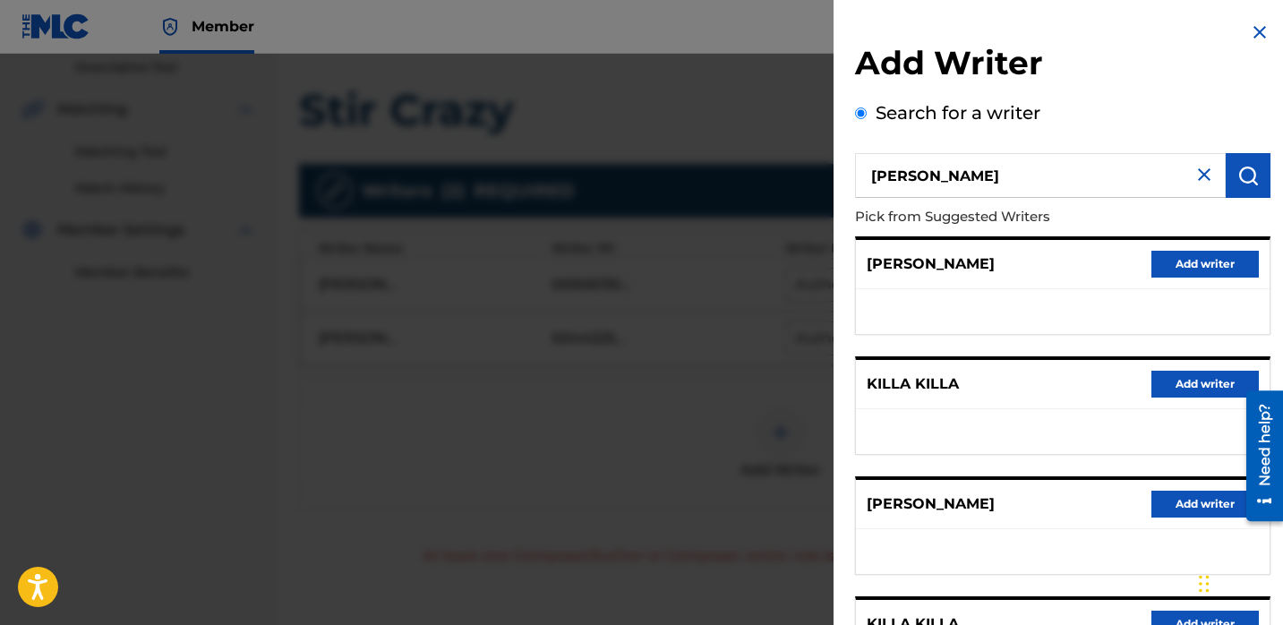
click at [1194, 270] on button "Add writer" at bounding box center [1205, 264] width 107 height 27
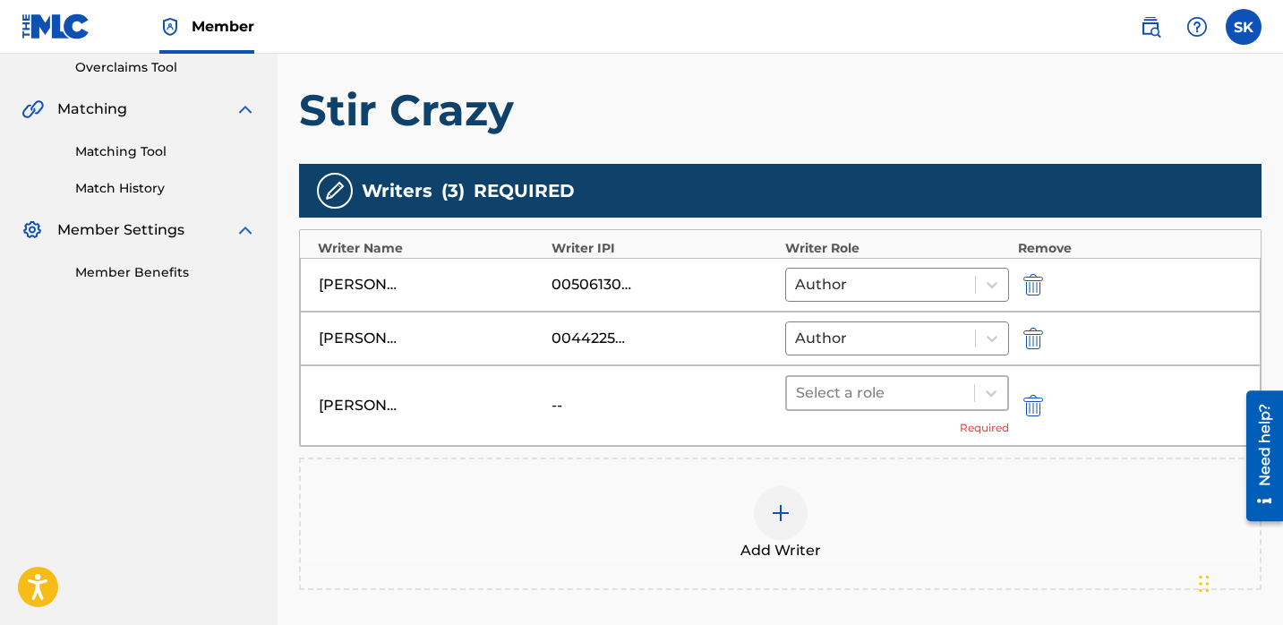
drag, startPoint x: 973, startPoint y: 382, endPoint x: 963, endPoint y: 399, distance: 20.1
click at [973, 382] on div "Select a role" at bounding box center [880, 393] width 187 height 32
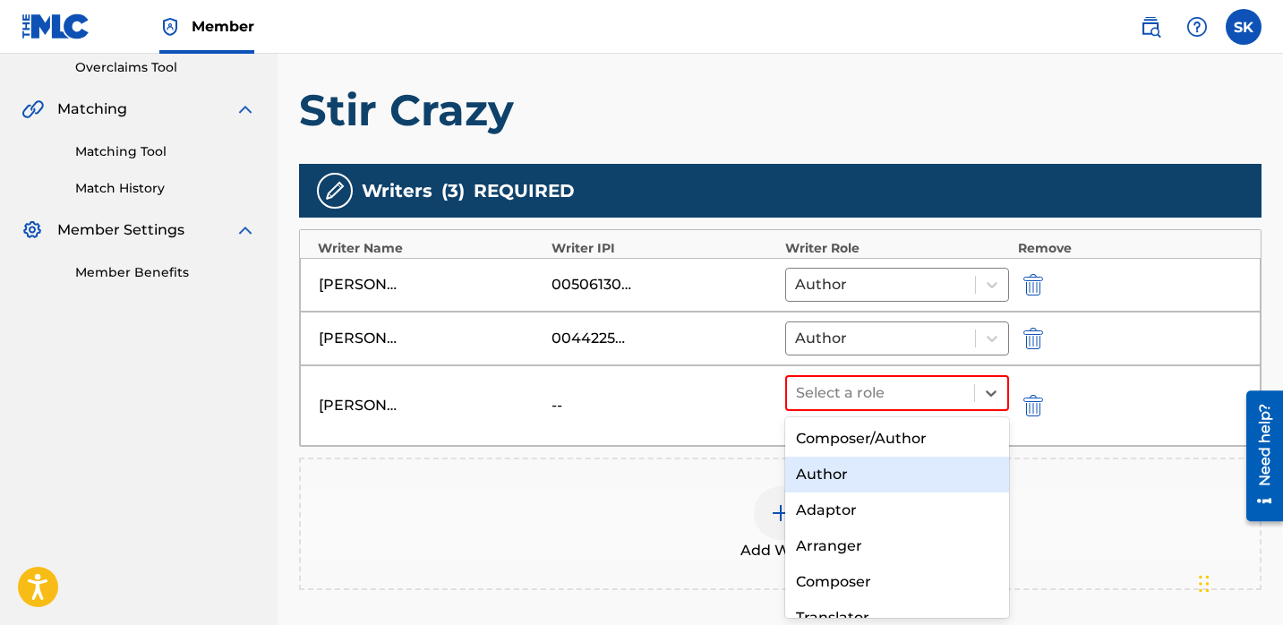
click at [893, 484] on div "Author" at bounding box center [897, 475] width 224 height 36
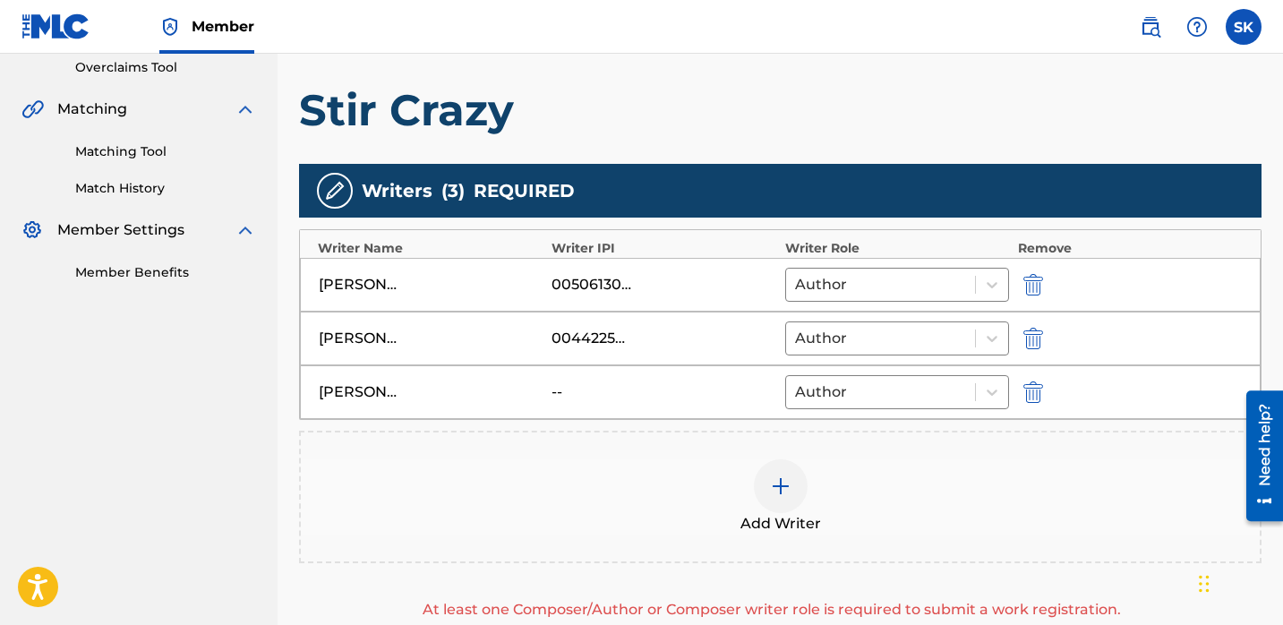
click at [857, 500] on div "Add Writer" at bounding box center [780, 496] width 959 height 75
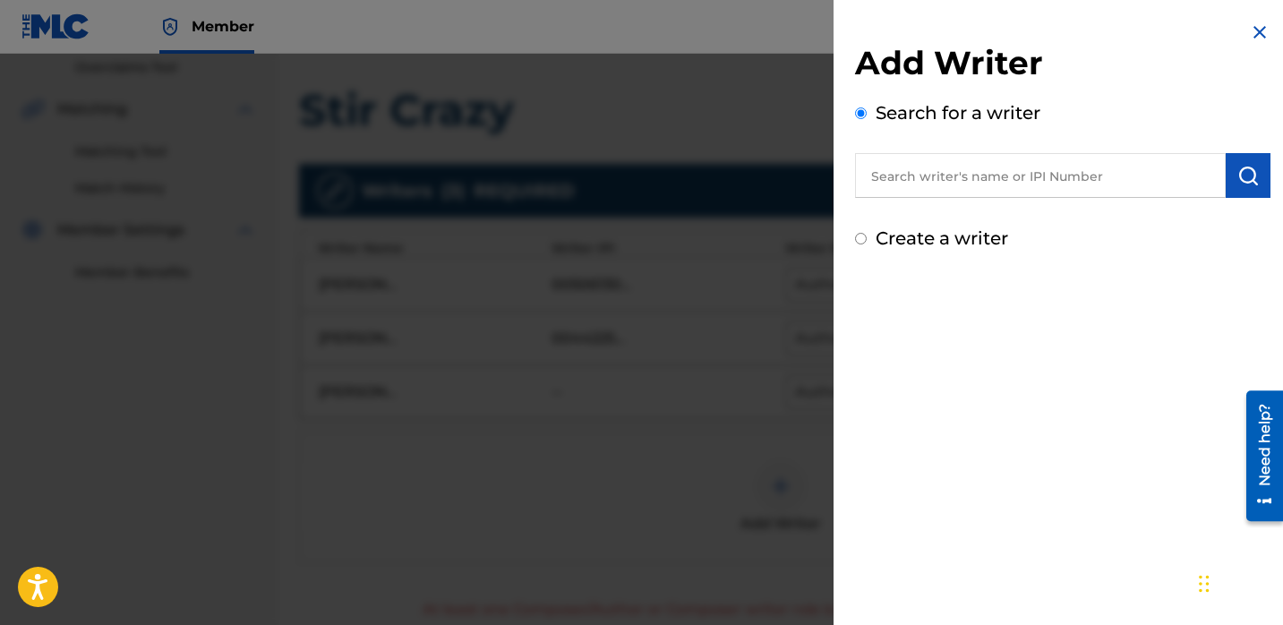
click at [992, 186] on input "text" at bounding box center [1040, 175] width 371 height 45
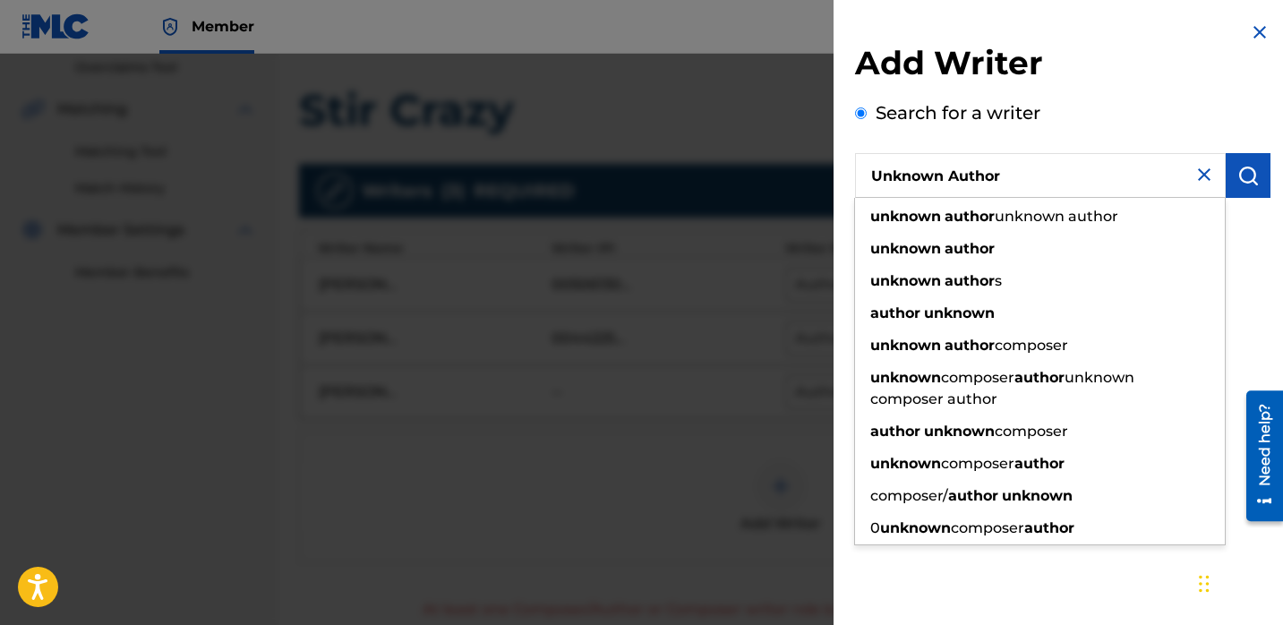
type input "Unknown Author"
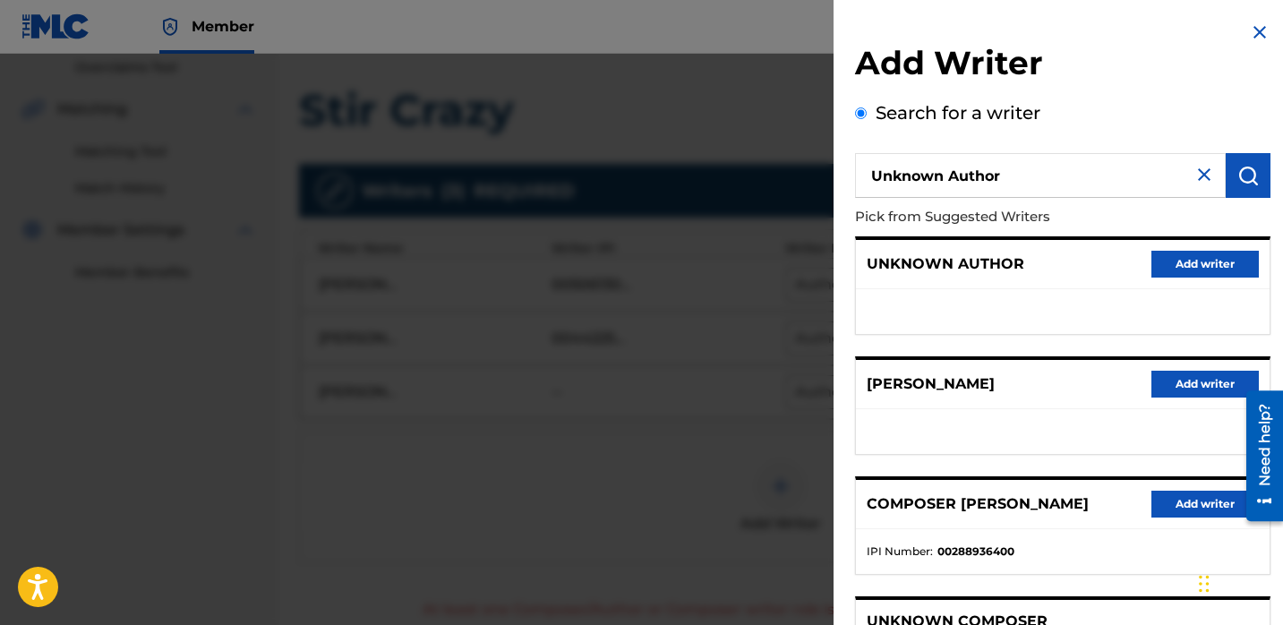
click at [1221, 258] on button "Add writer" at bounding box center [1205, 264] width 107 height 27
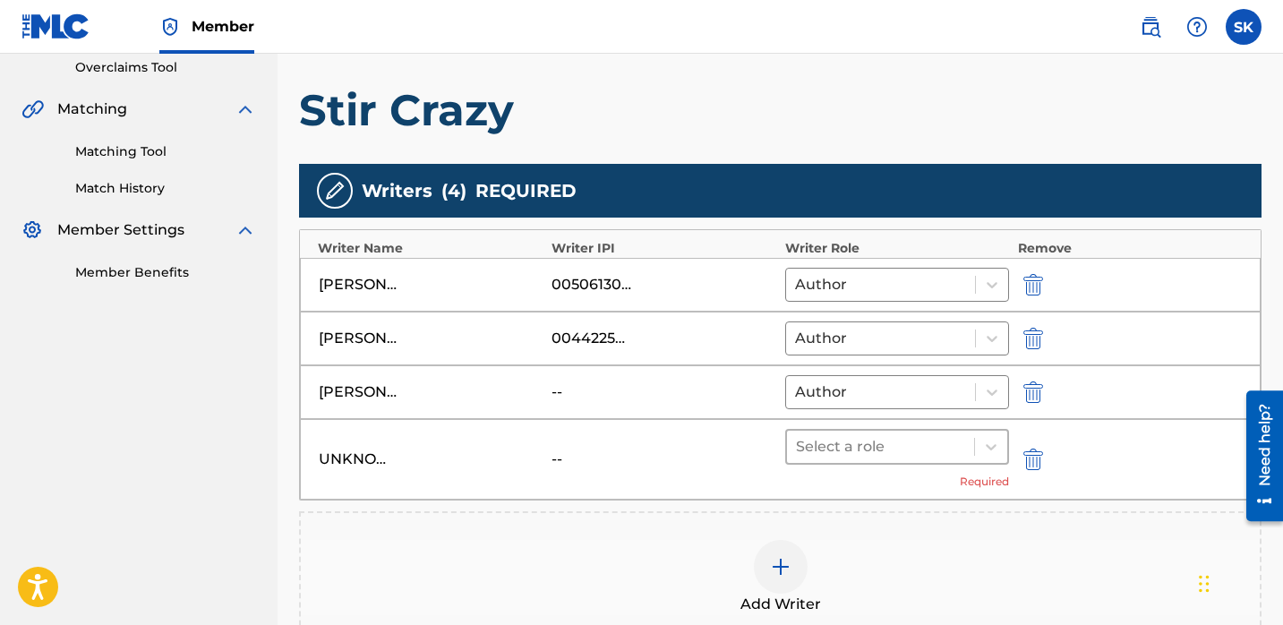
click at [872, 443] on div at bounding box center [880, 446] width 169 height 25
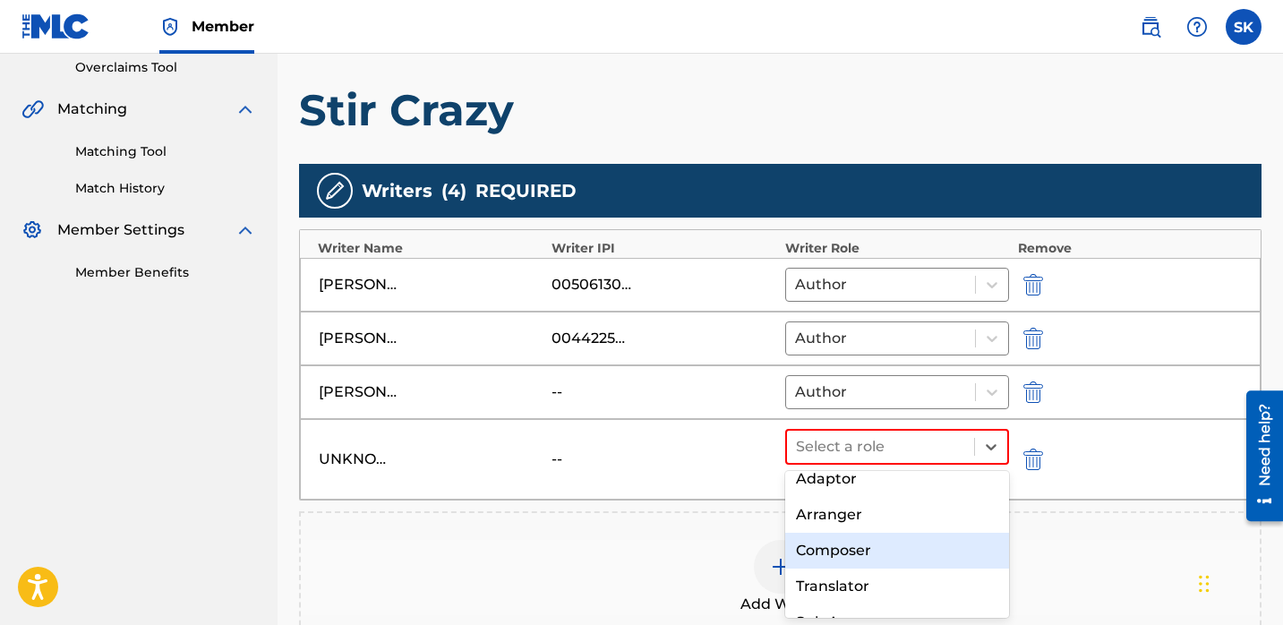
scroll to position [97, 0]
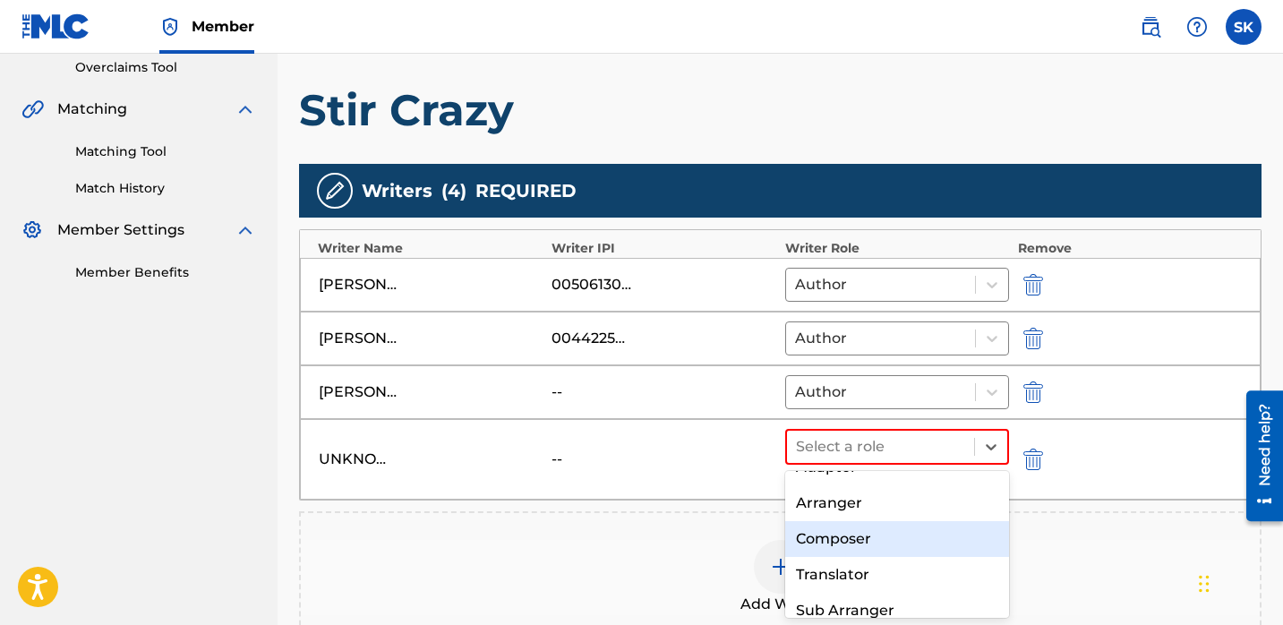
click at [876, 546] on div "Composer" at bounding box center [897, 539] width 224 height 36
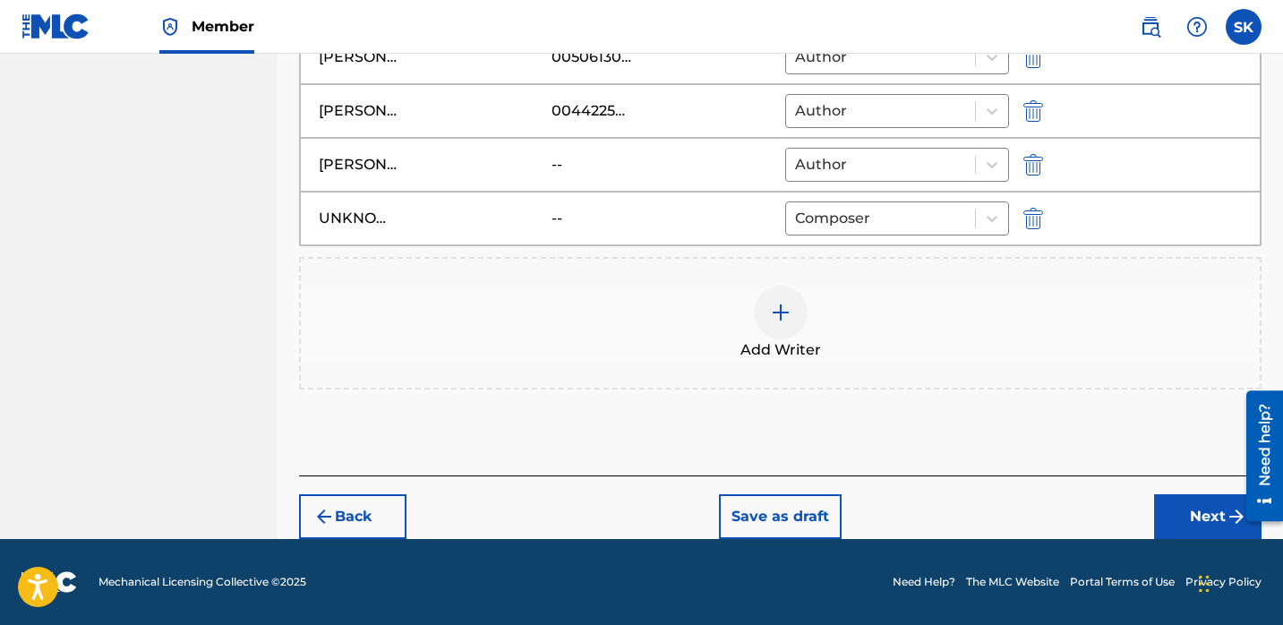
click at [1189, 519] on button "Next" at bounding box center [1207, 516] width 107 height 45
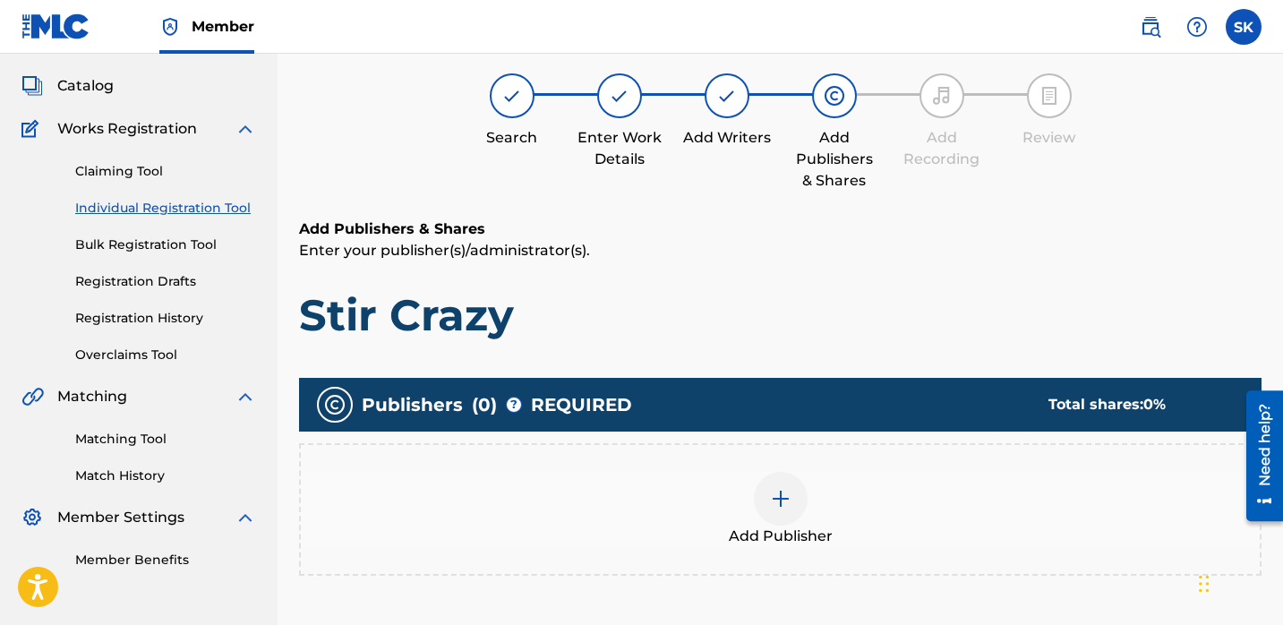
scroll to position [110, 0]
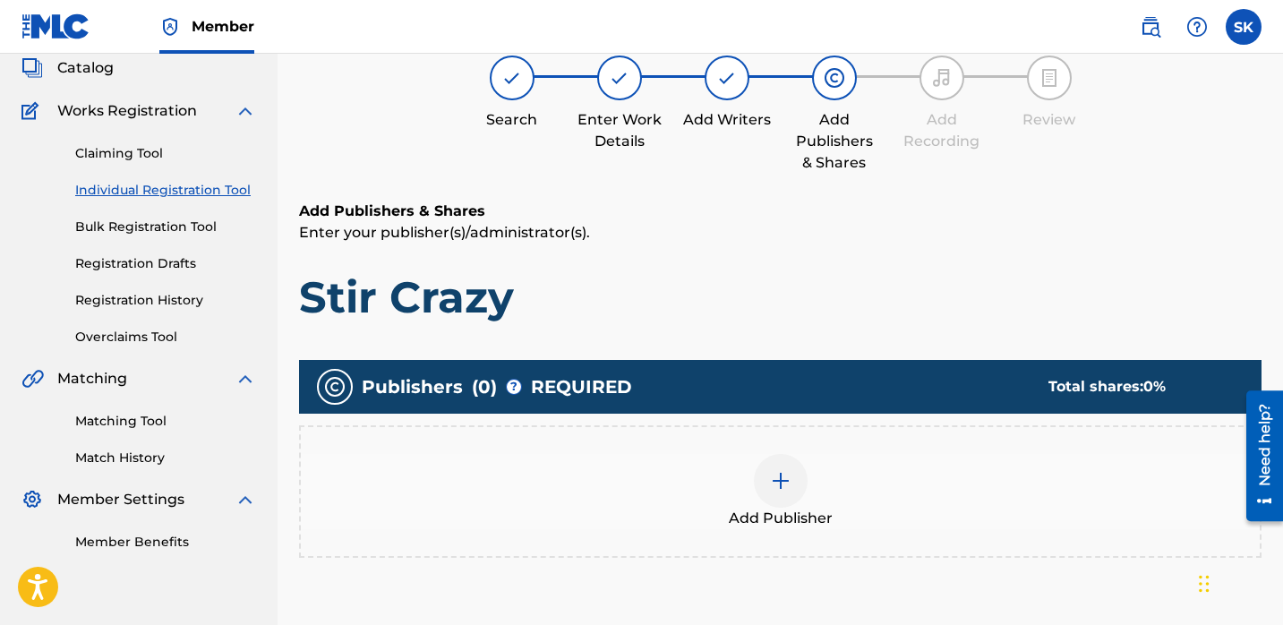
click at [884, 472] on div "Add Publisher" at bounding box center [780, 491] width 959 height 75
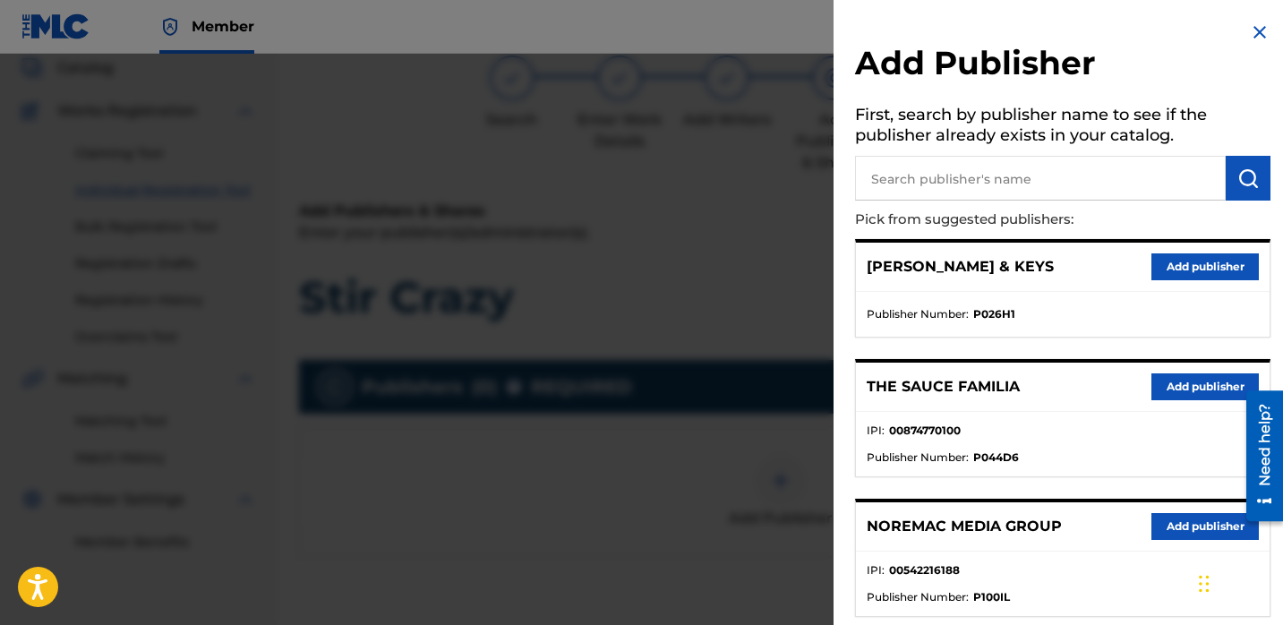
click at [1017, 176] on input "text" at bounding box center [1040, 178] width 371 height 45
type input "i own"
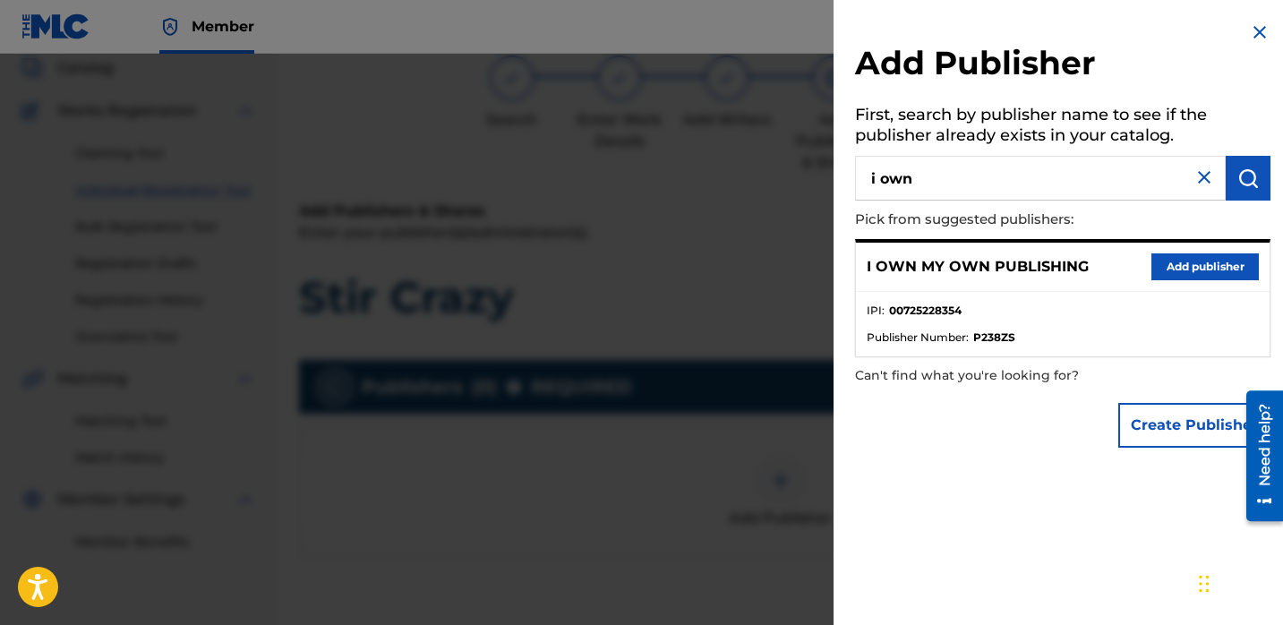
click at [1187, 266] on button "Add publisher" at bounding box center [1205, 266] width 107 height 27
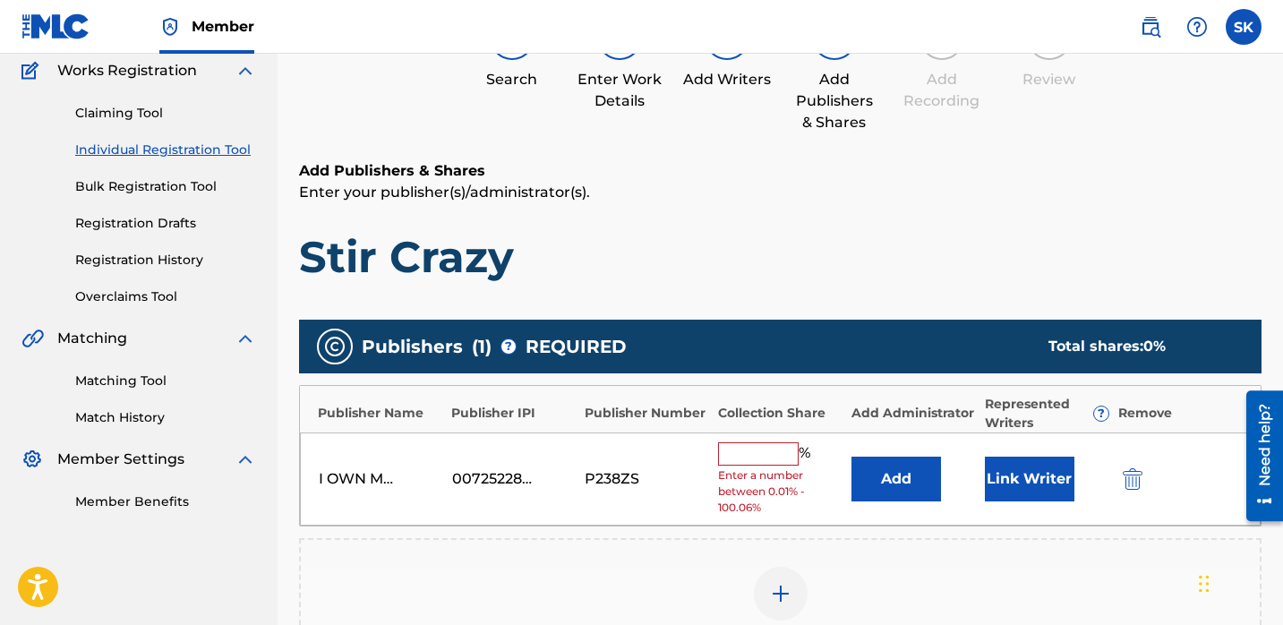
scroll to position [240, 0]
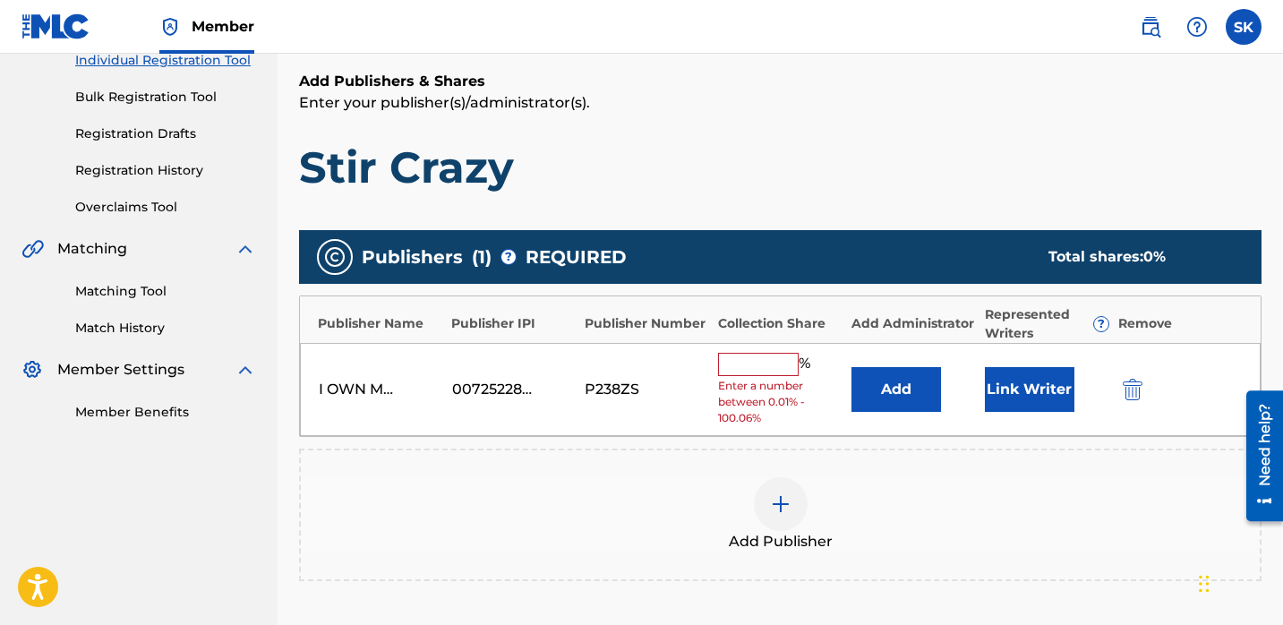
click at [887, 400] on button "Add" at bounding box center [897, 389] width 90 height 45
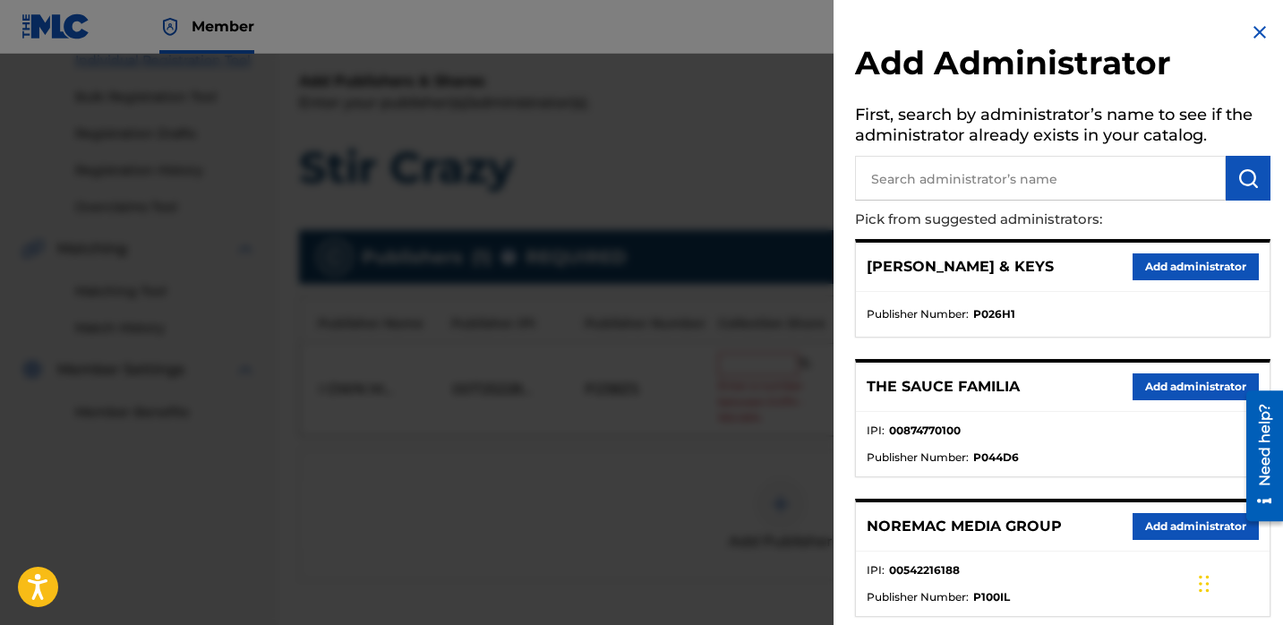
click at [909, 170] on input "text" at bounding box center [1040, 178] width 371 height 45
type input "[PERSON_NAME]"
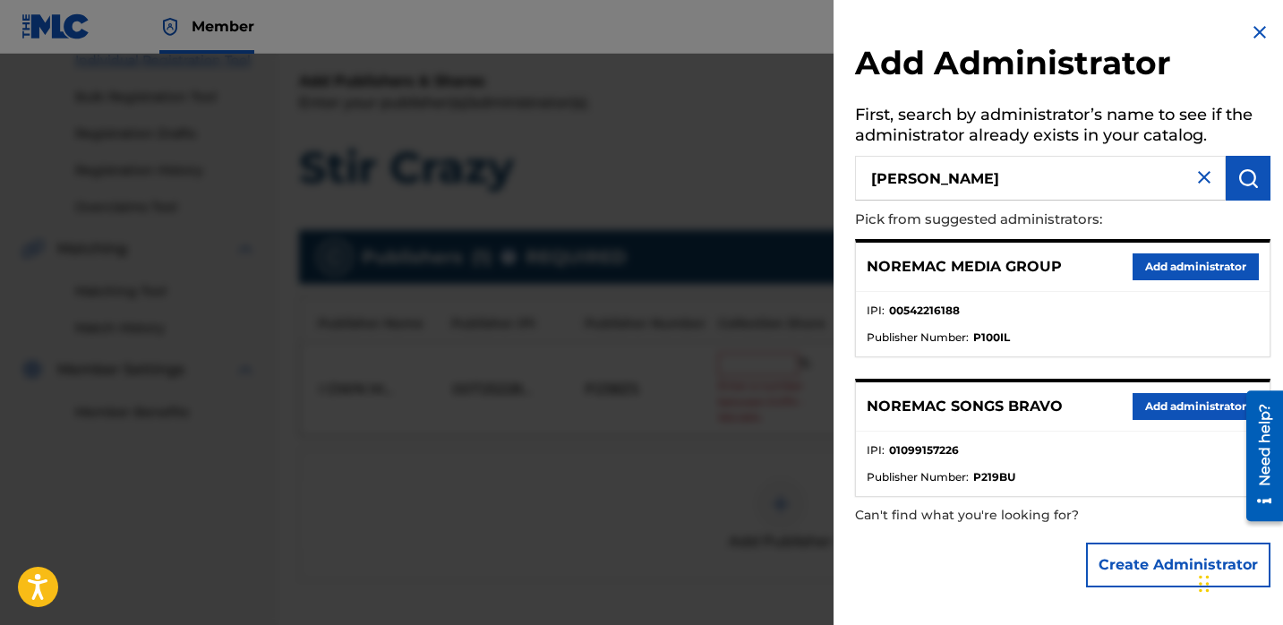
click at [1144, 397] on button "Add administrator" at bounding box center [1196, 406] width 126 height 27
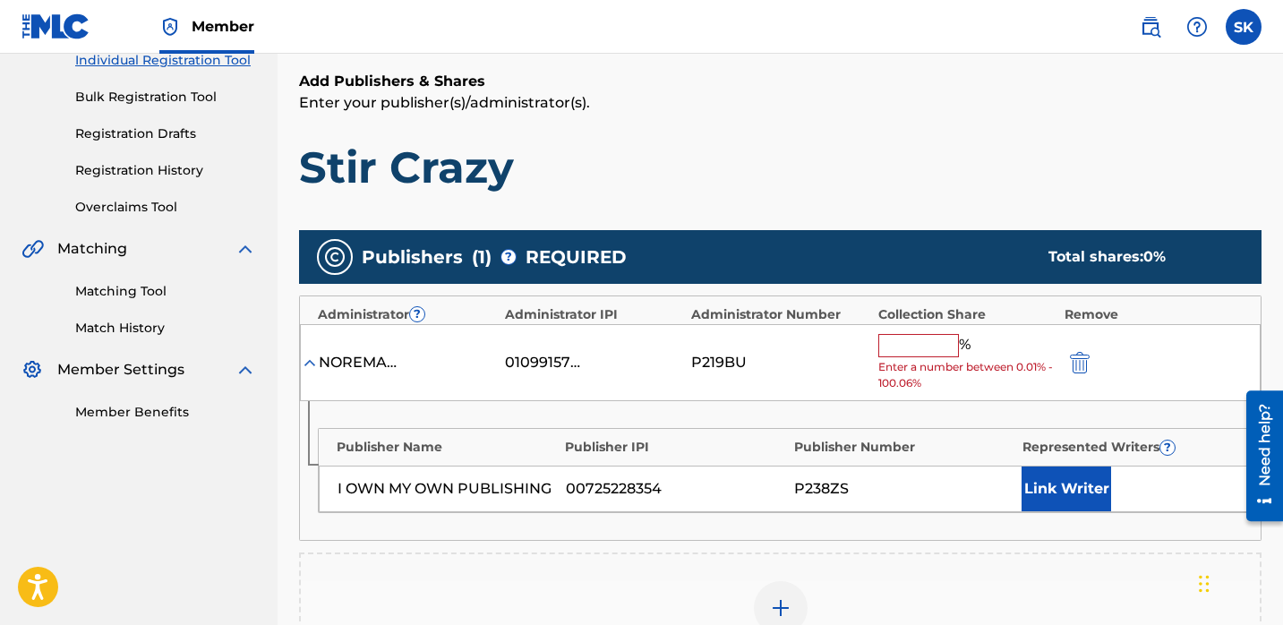
click at [912, 341] on input "text" at bounding box center [919, 345] width 81 height 23
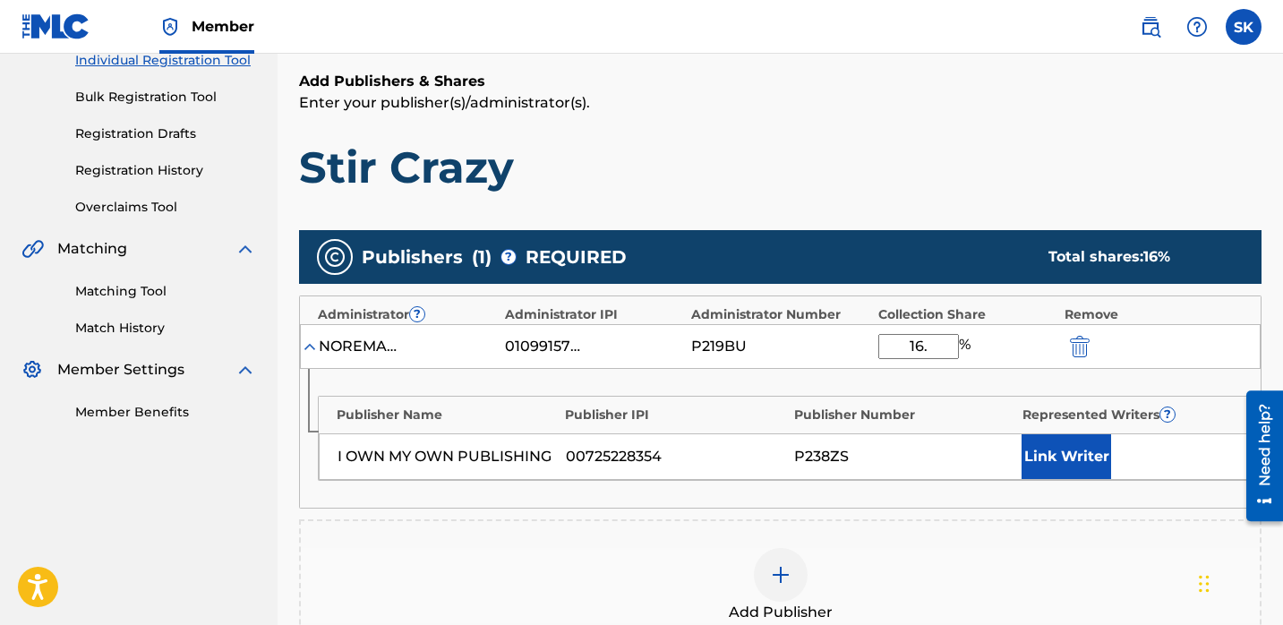
type input "16.67"
click at [1050, 466] on button "Link Writer" at bounding box center [1067, 456] width 90 height 45
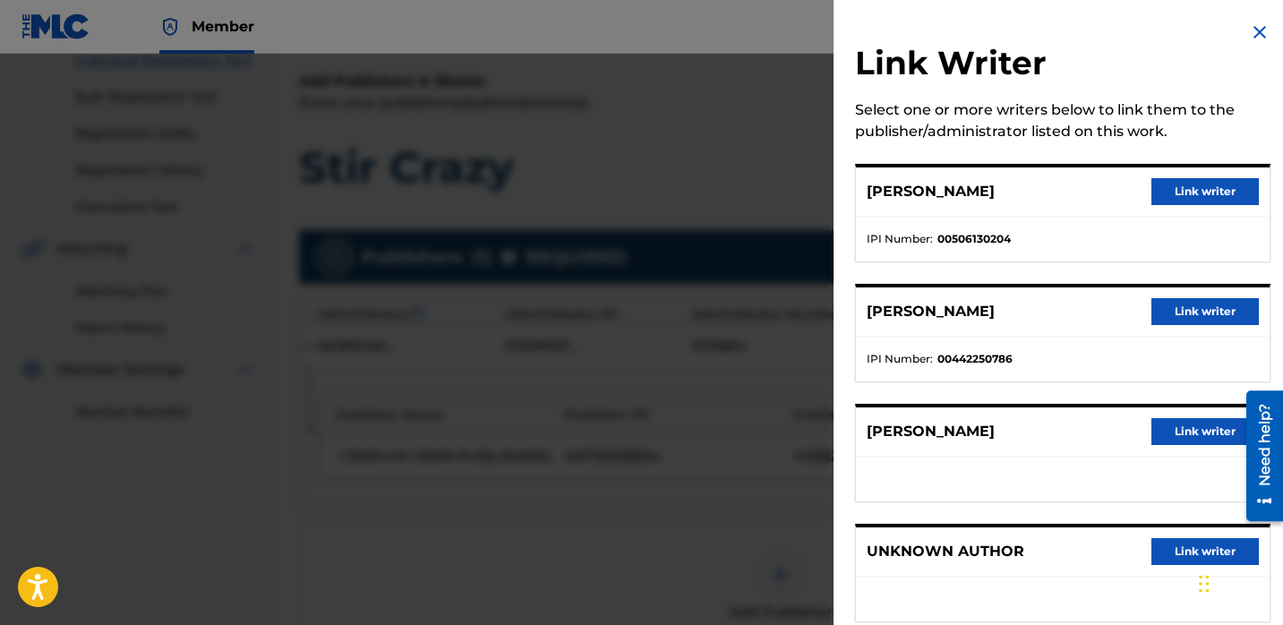
click at [1190, 192] on button "Link writer" at bounding box center [1205, 191] width 107 height 27
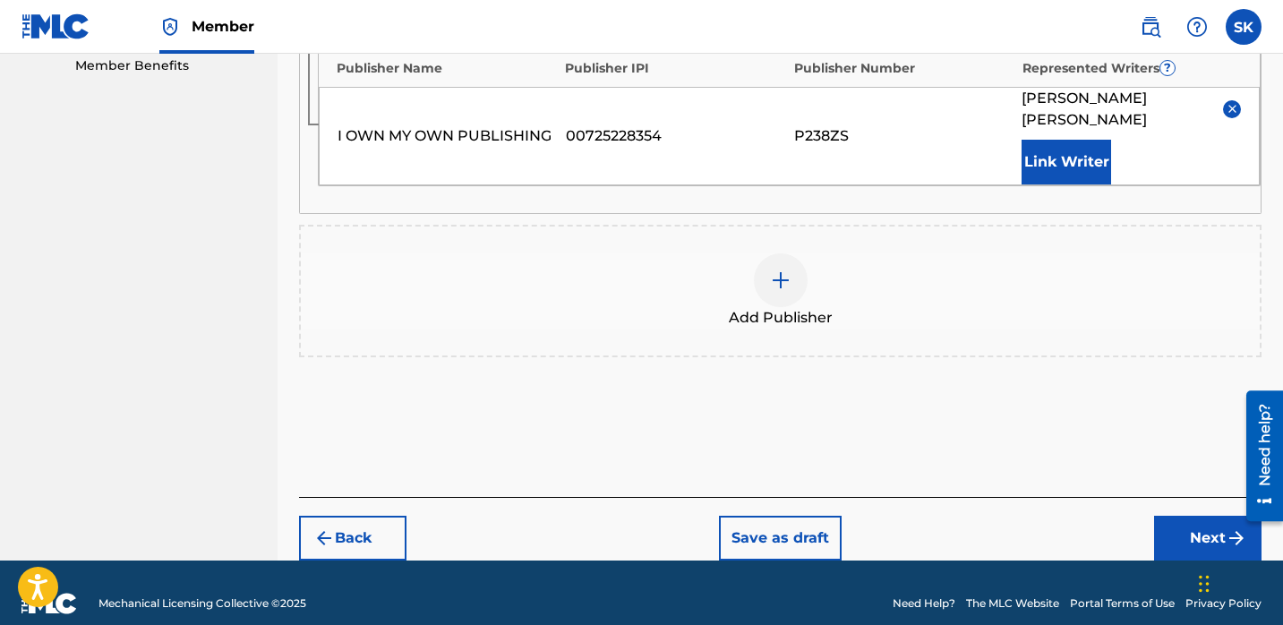
click at [1154, 516] on button "Next" at bounding box center [1207, 538] width 107 height 45
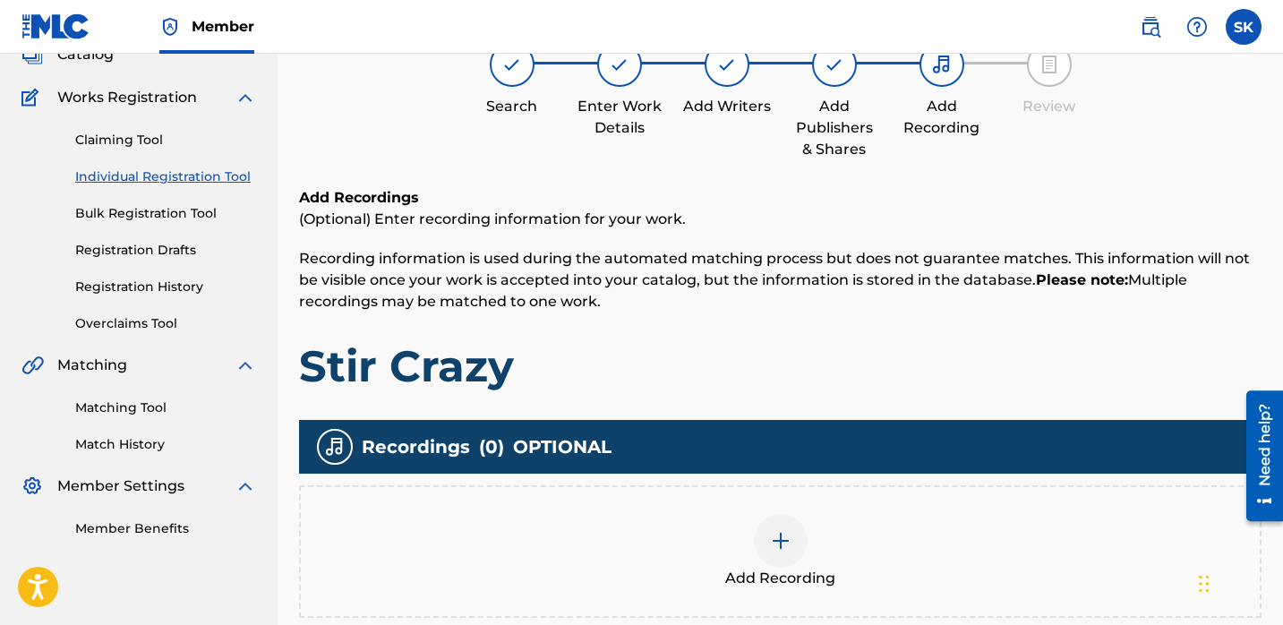
scroll to position [215, 0]
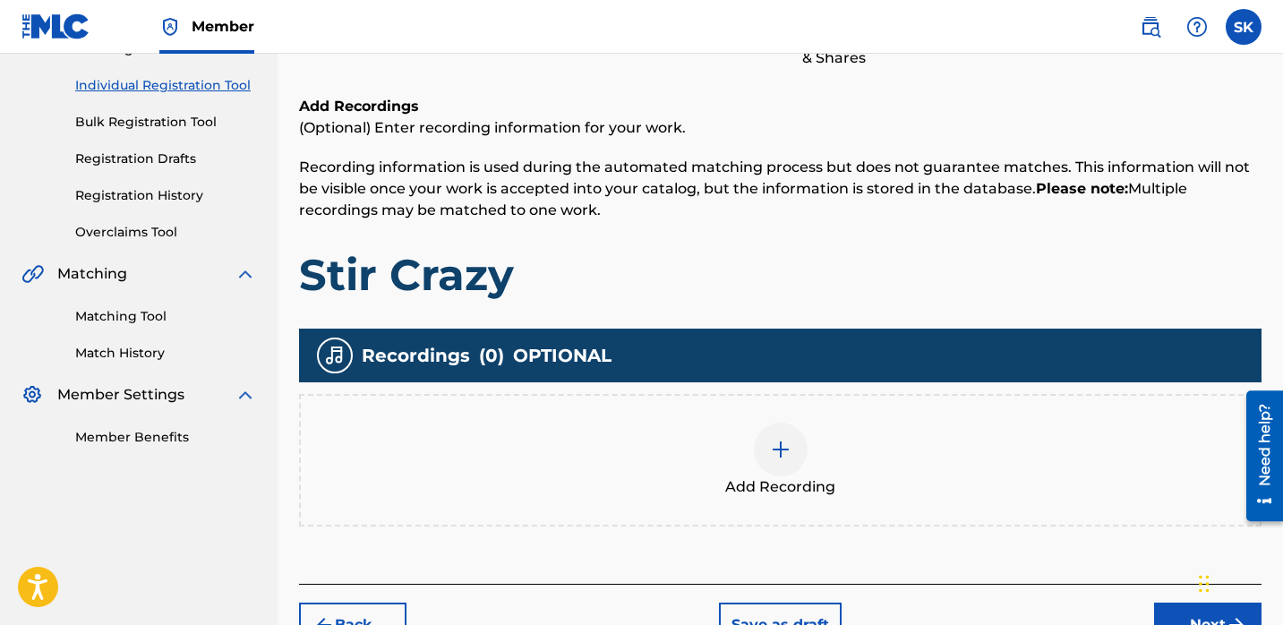
click at [913, 405] on div "Add Recording" at bounding box center [780, 460] width 963 height 133
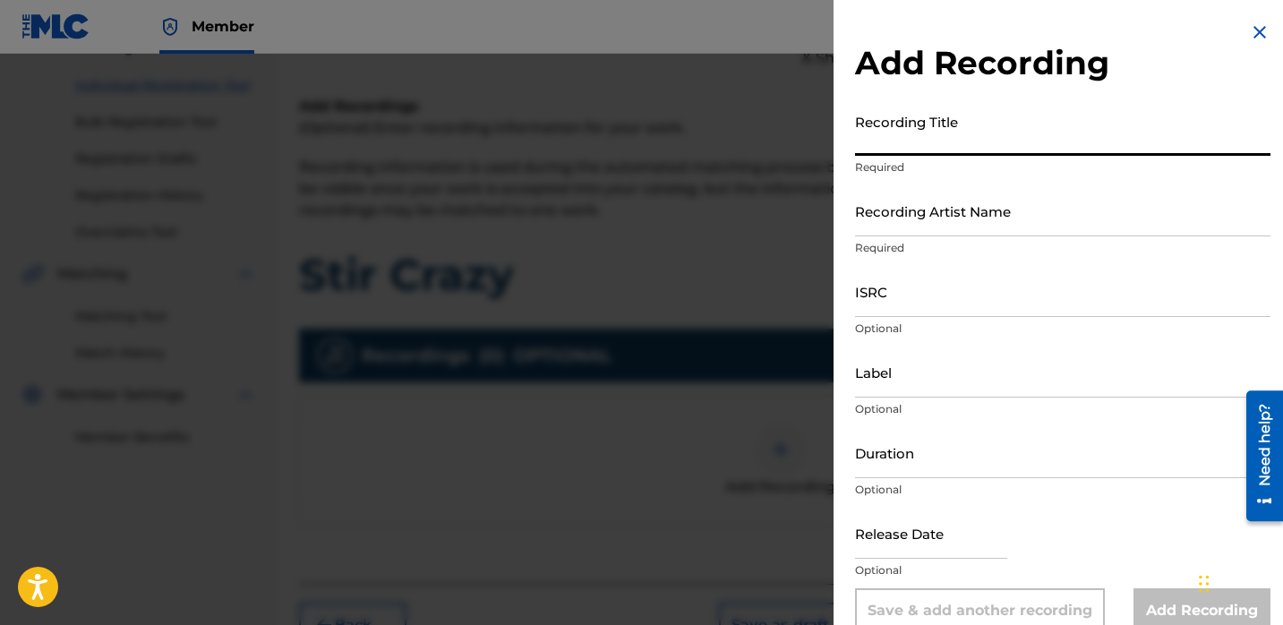
click at [950, 136] on input "Recording Title" at bounding box center [1063, 130] width 416 height 51
type input "Stir Crazy"
click at [976, 200] on input "Recording Artist Name" at bounding box center [1063, 210] width 416 height 51
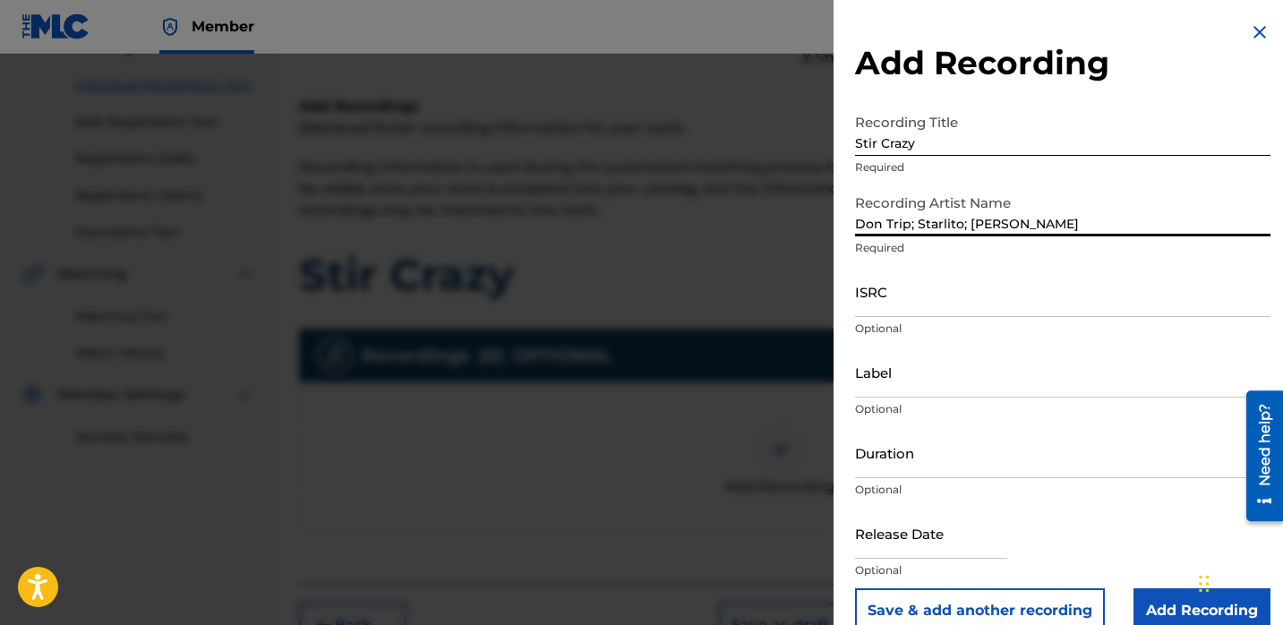
type input "Don Trip; Starlito; [PERSON_NAME]"
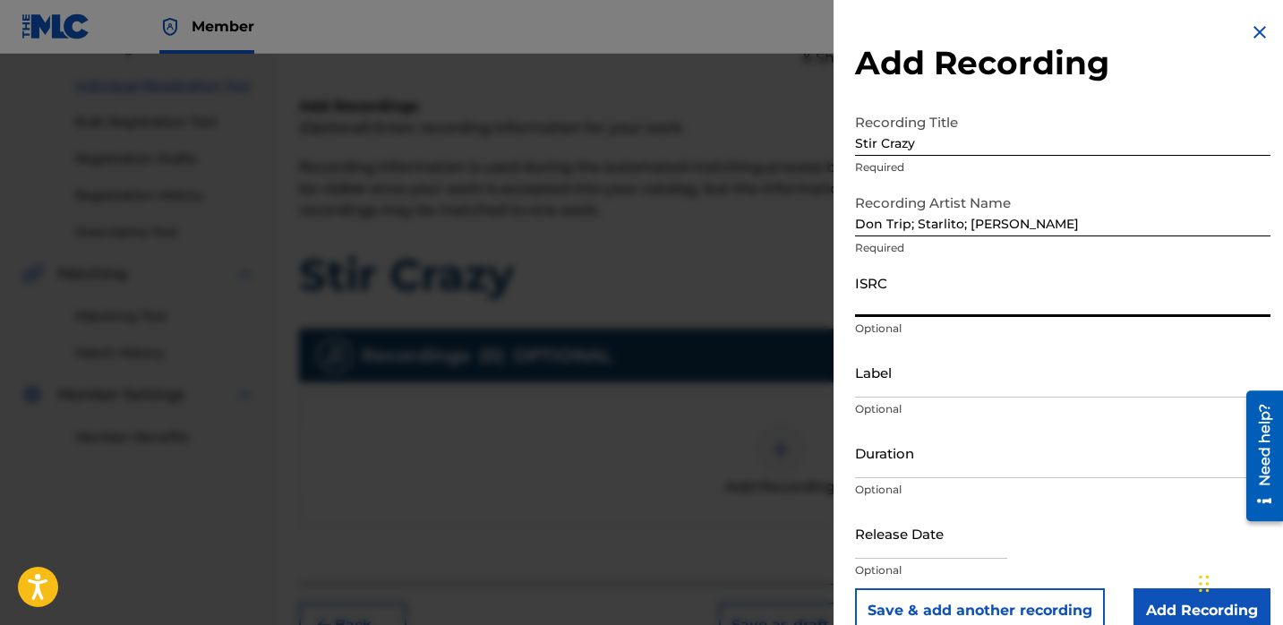
paste input "USUYG1173173"
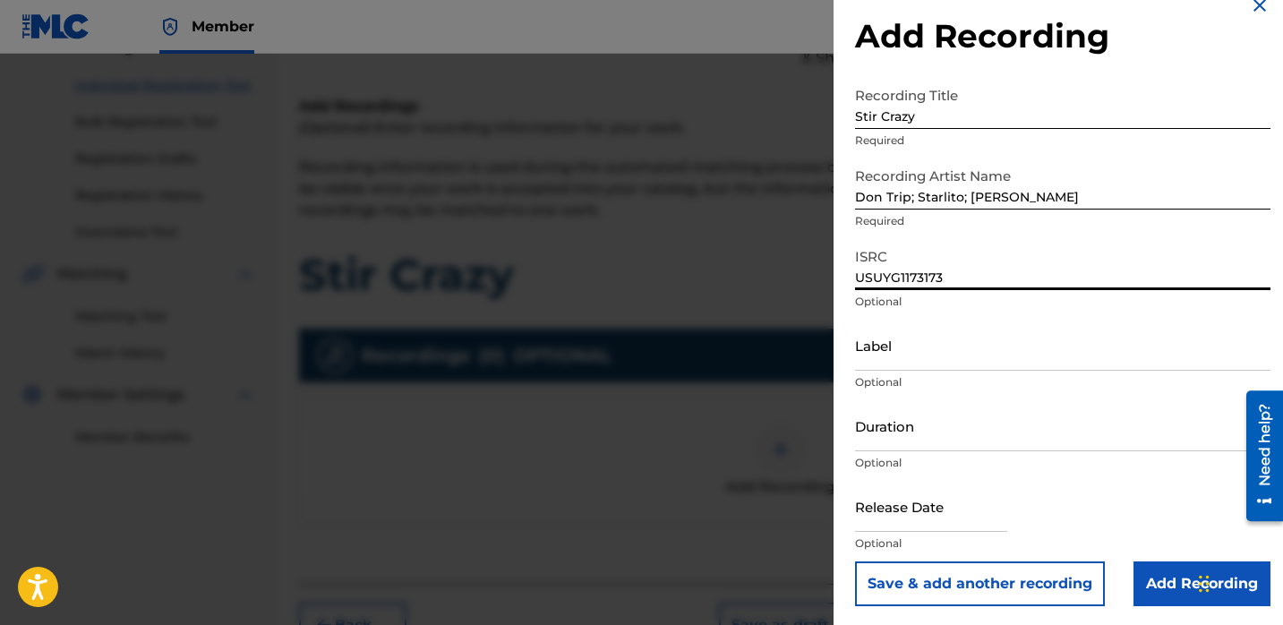
scroll to position [30, 0]
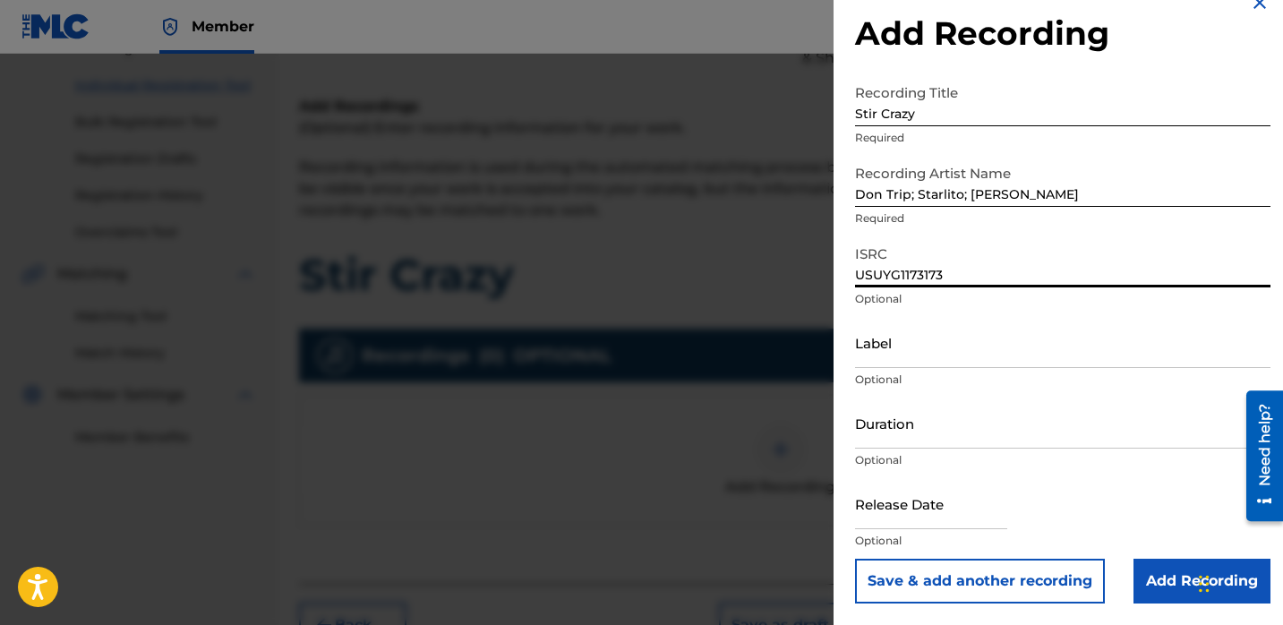
type input "USUYG1173173"
click at [1156, 579] on input "Add Recording" at bounding box center [1202, 581] width 137 height 45
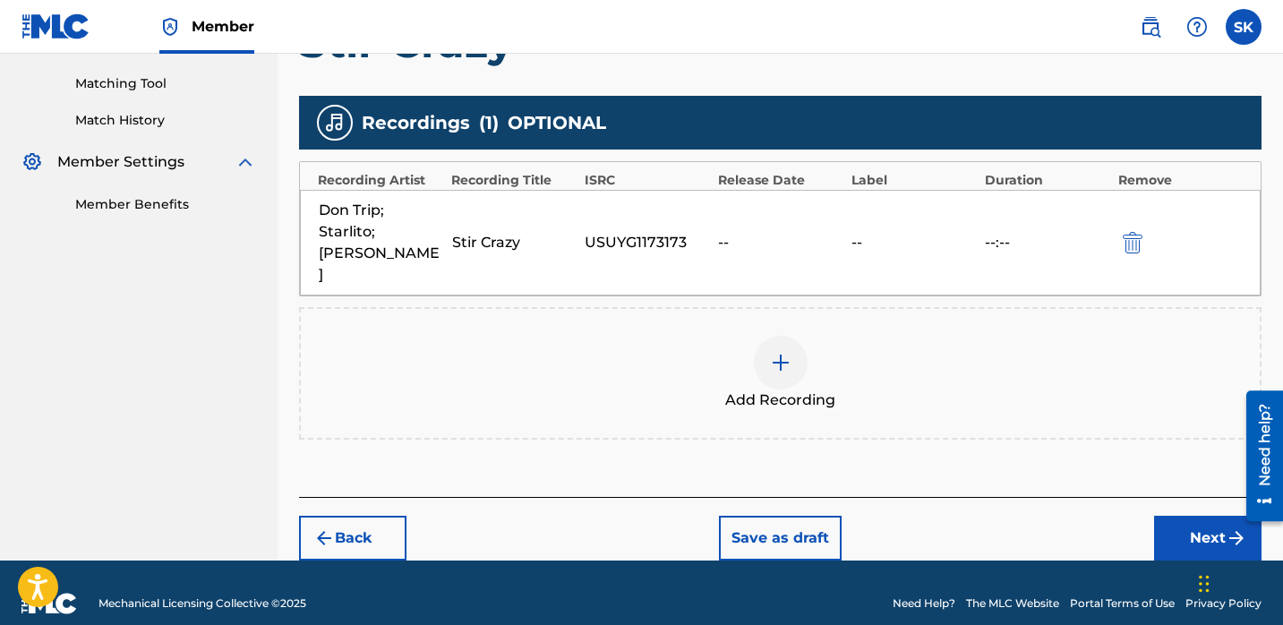
click at [1186, 516] on button "Next" at bounding box center [1207, 538] width 107 height 45
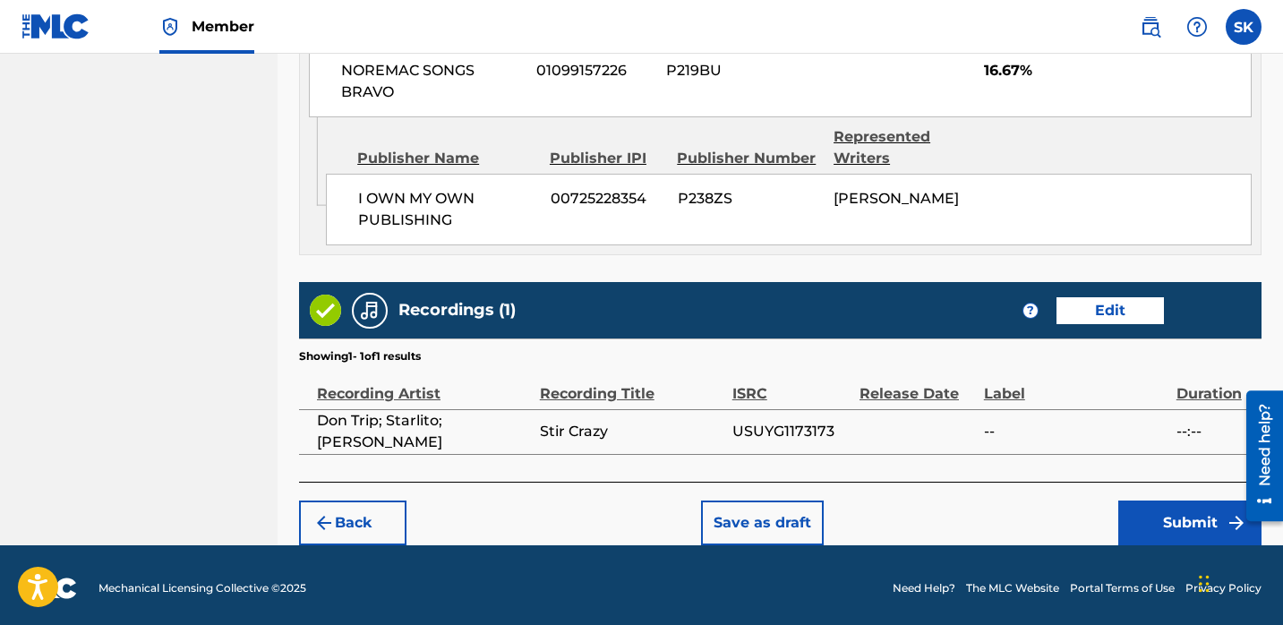
scroll to position [1113, 0]
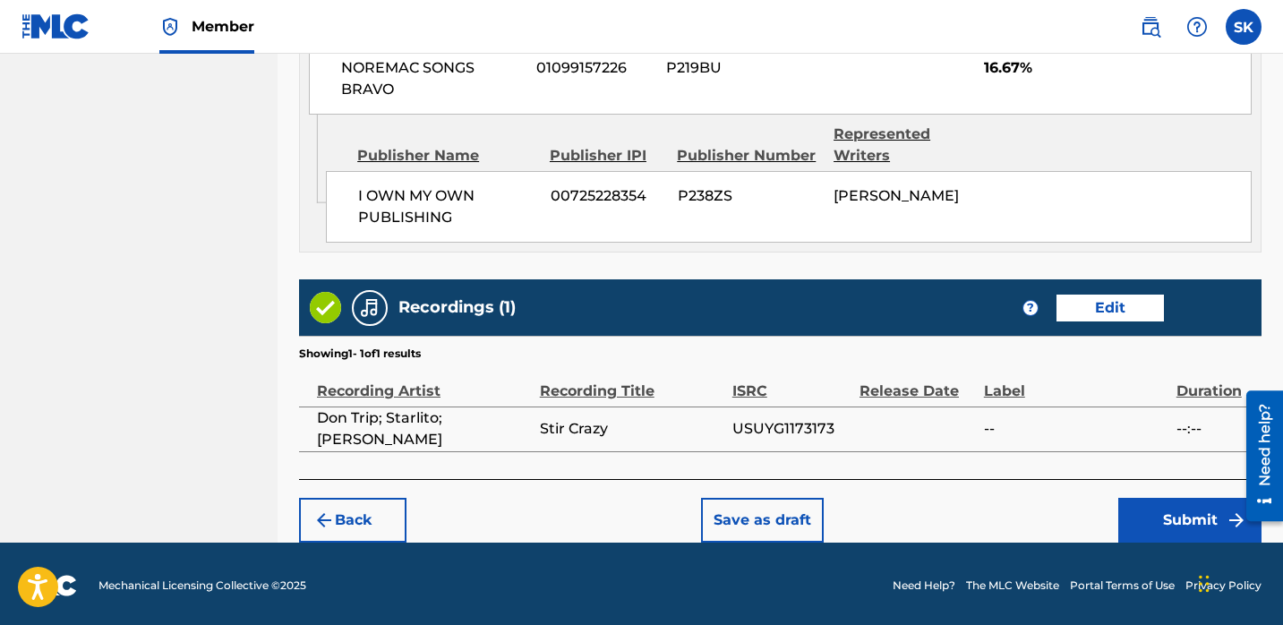
click at [1176, 520] on button "Submit" at bounding box center [1190, 520] width 143 height 45
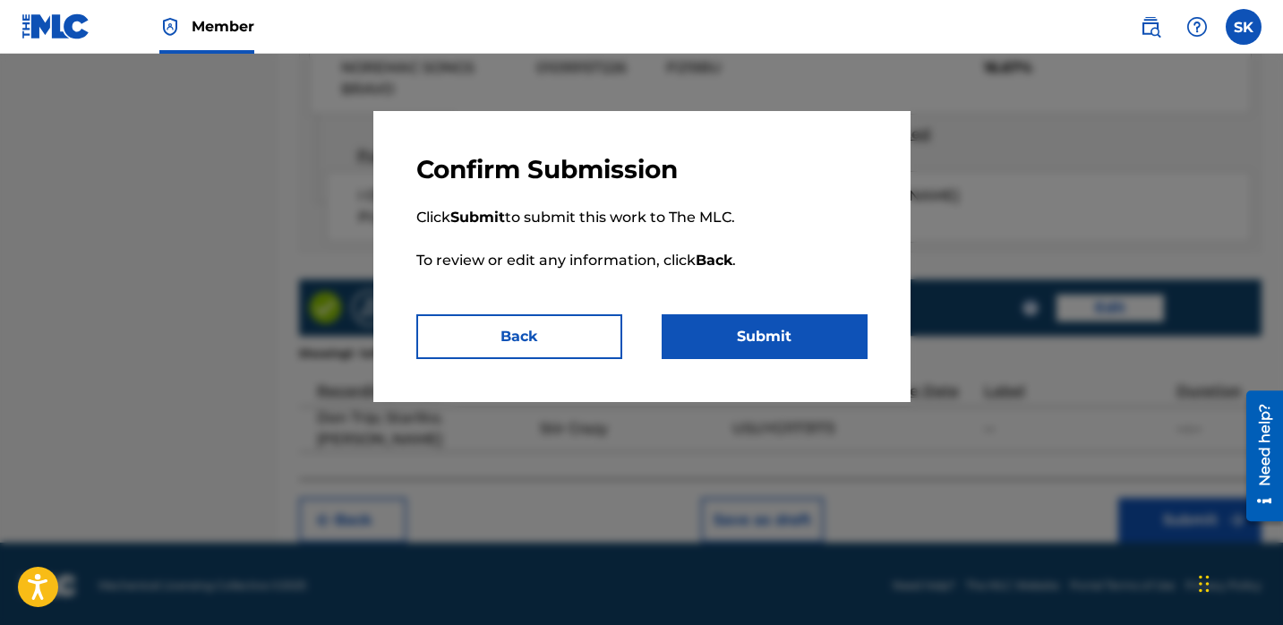
click at [767, 347] on button "Submit" at bounding box center [765, 336] width 206 height 45
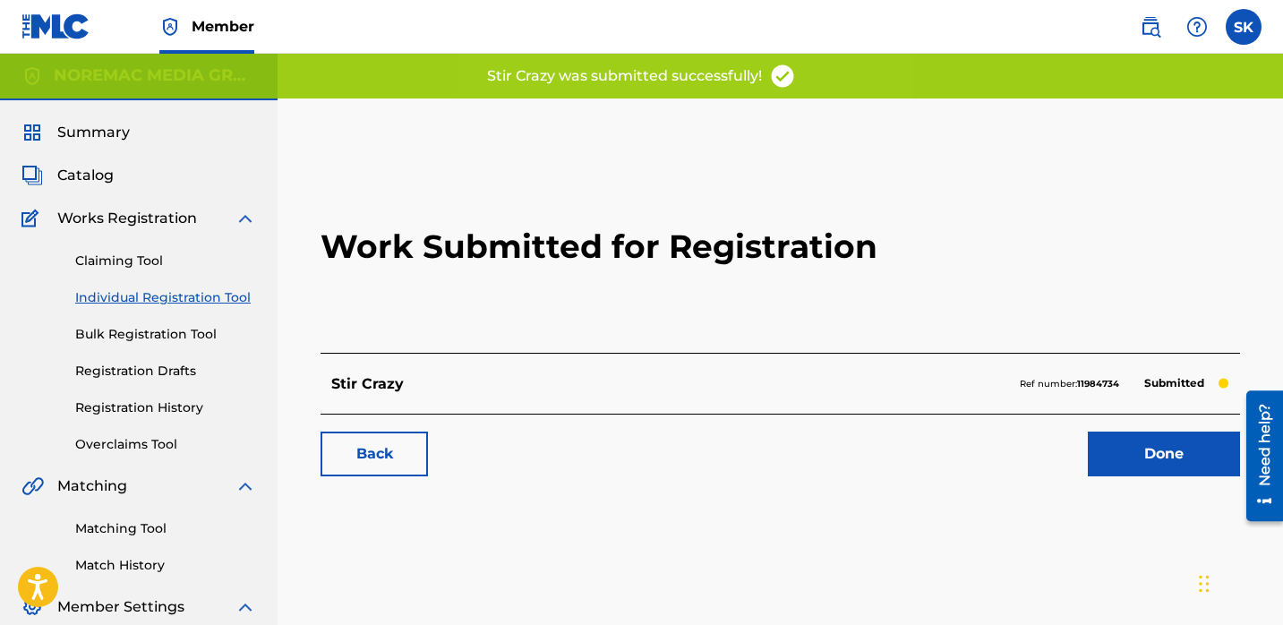
scroll to position [4, 0]
click at [1151, 465] on link "Done" at bounding box center [1164, 453] width 152 height 45
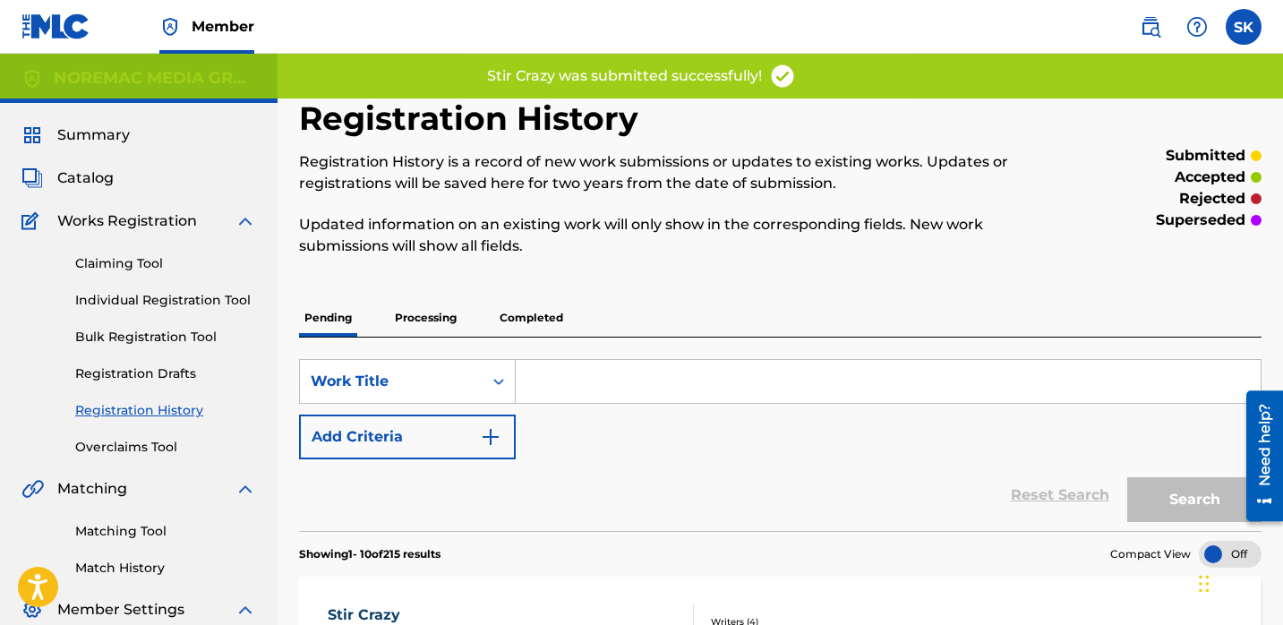
click at [71, 184] on span "Catalog" at bounding box center [85, 177] width 56 height 21
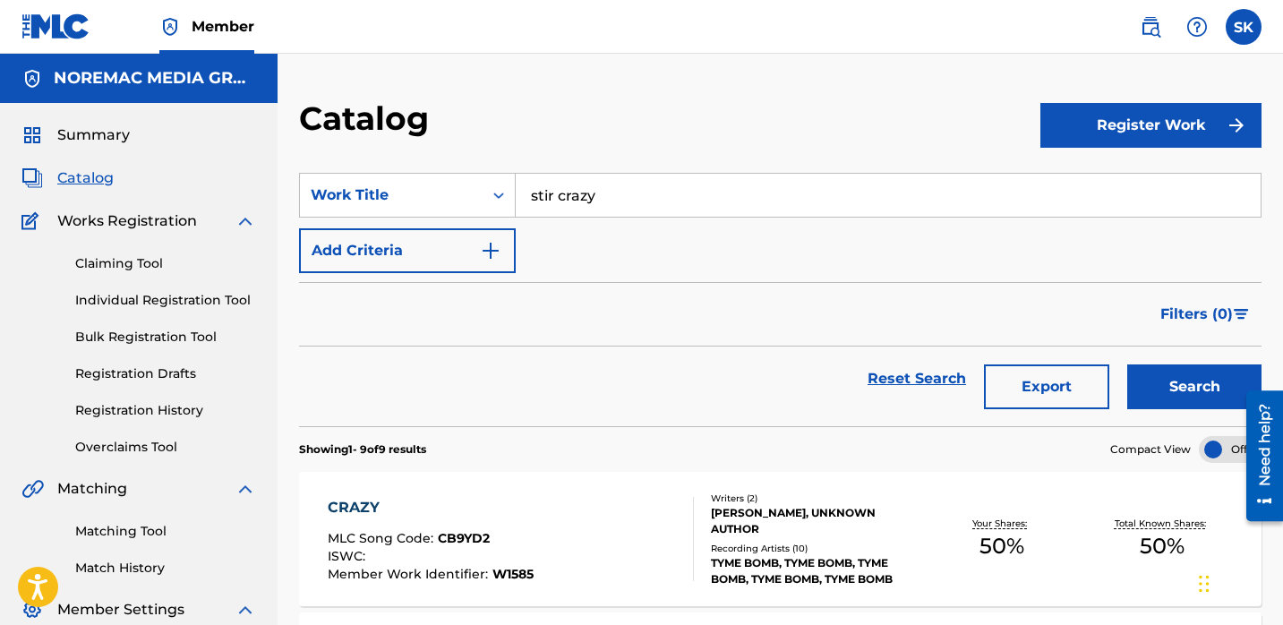
click at [582, 197] on input "stir crazy" at bounding box center [888, 195] width 745 height 43
click at [581, 199] on input "stir crazy" at bounding box center [888, 195] width 745 height 43
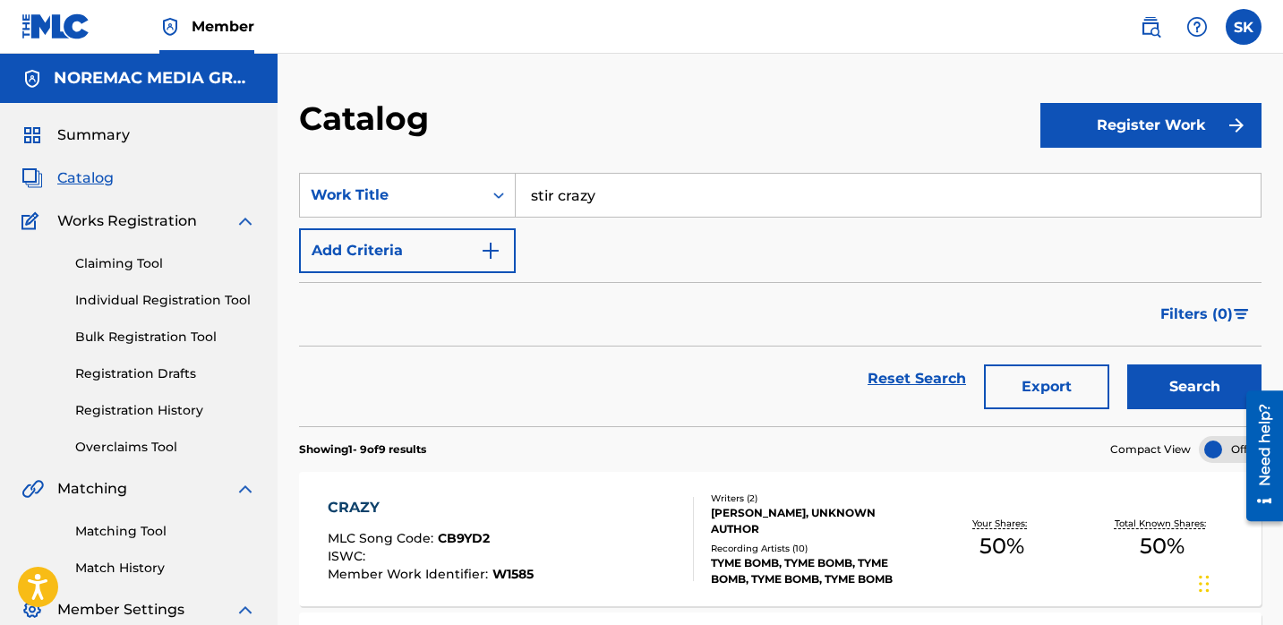
click at [581, 199] on input "stir crazy" at bounding box center [888, 195] width 745 height 43
click at [1127, 364] on button "Search" at bounding box center [1194, 386] width 134 height 45
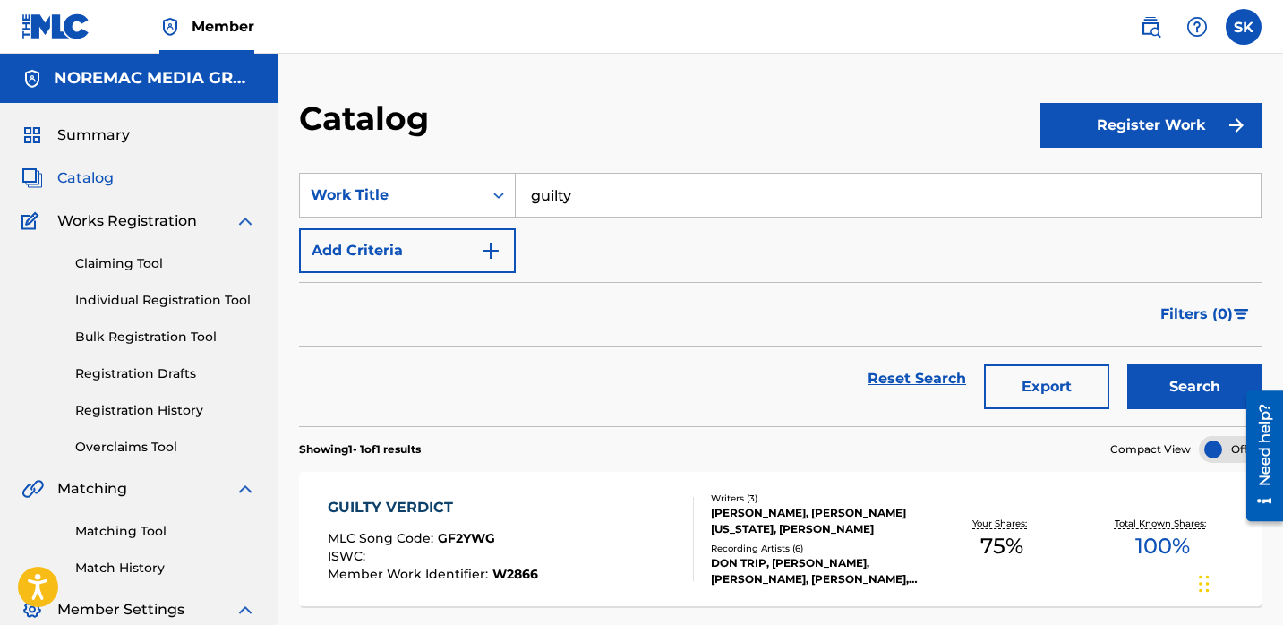
click at [581, 201] on input "guilty" at bounding box center [888, 195] width 745 height 43
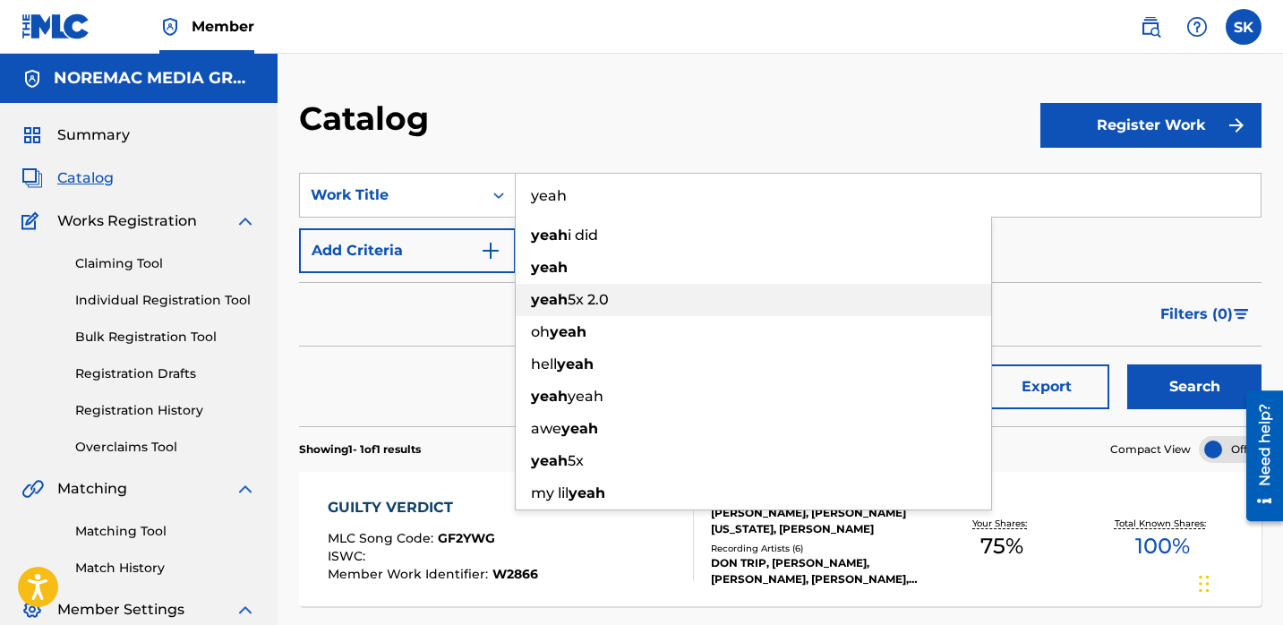
click at [558, 307] on strong "yeah" at bounding box center [549, 299] width 37 height 17
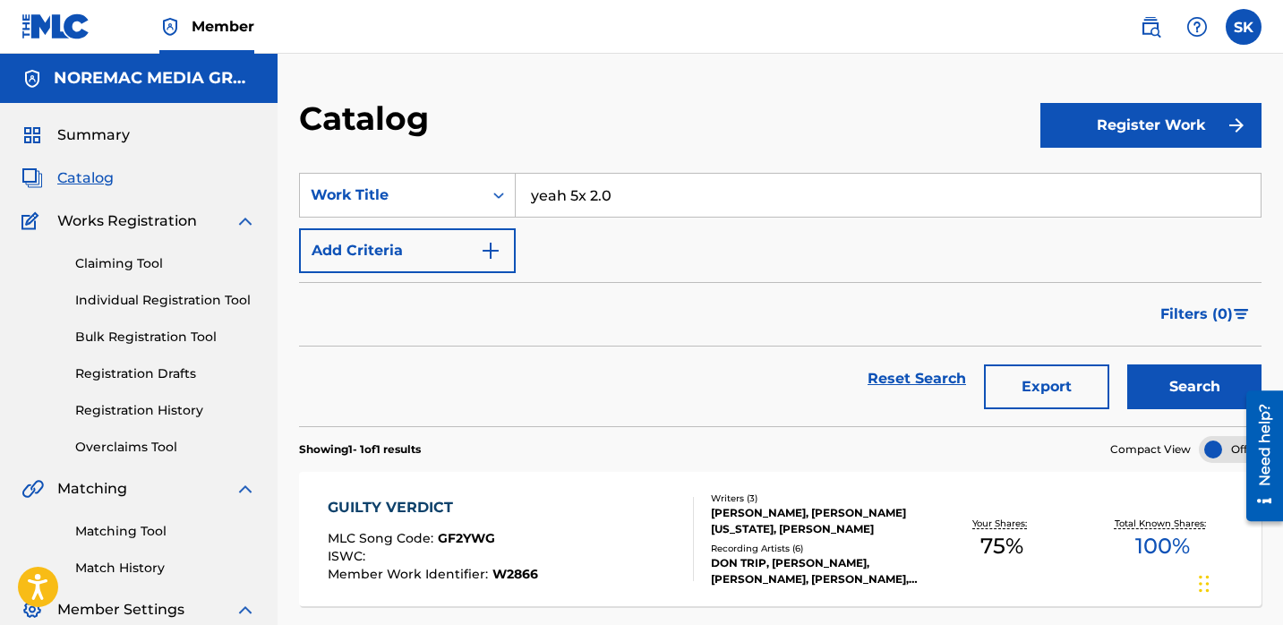
click at [1211, 398] on button "Search" at bounding box center [1194, 386] width 134 height 45
click at [682, 176] on input "yeah 5x 2.0" at bounding box center [888, 195] width 745 height 43
click at [665, 197] on input "yeah 5x 2.0" at bounding box center [888, 195] width 745 height 43
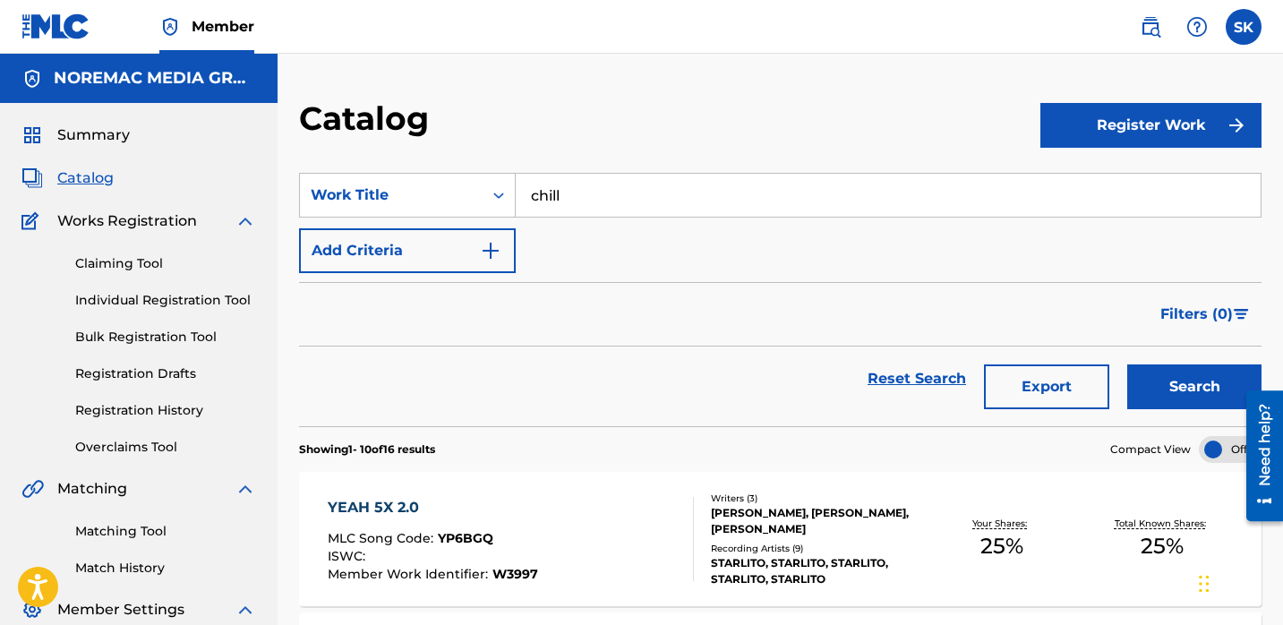
click at [1127, 364] on button "Search" at bounding box center [1194, 386] width 134 height 45
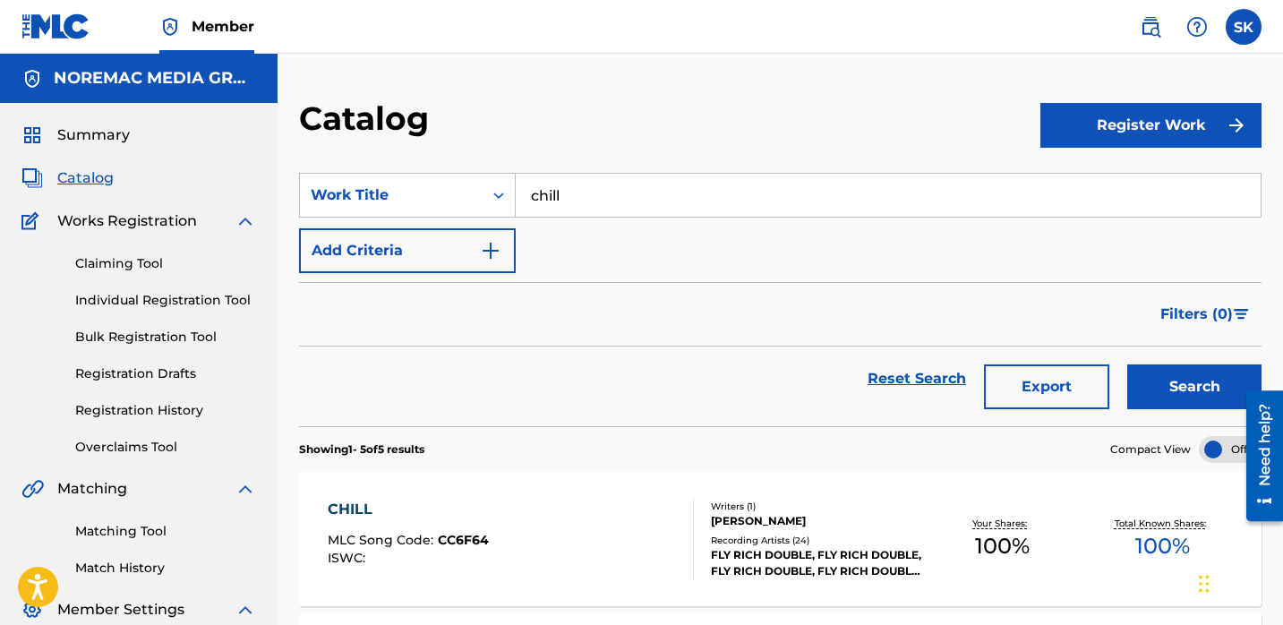
click at [627, 203] on input "chill" at bounding box center [888, 195] width 745 height 43
click at [628, 201] on input "chill" at bounding box center [888, 195] width 745 height 43
click at [1127, 364] on button "Search" at bounding box center [1194, 386] width 134 height 45
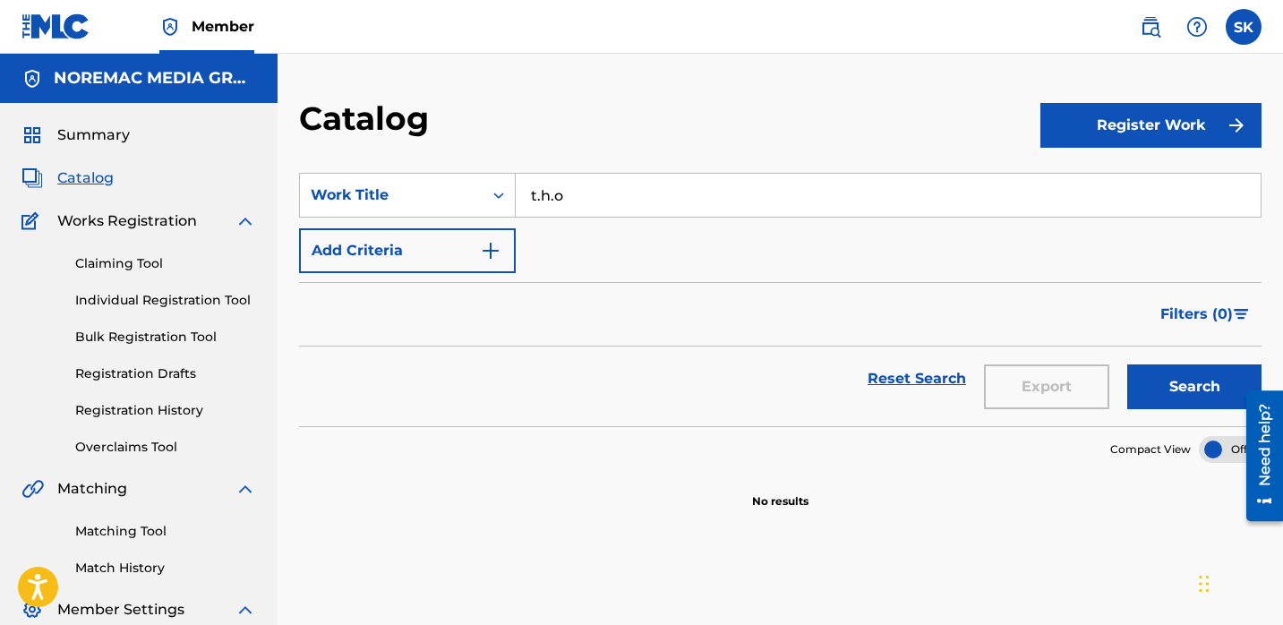
click at [1127, 364] on button "Search" at bounding box center [1194, 386] width 134 height 45
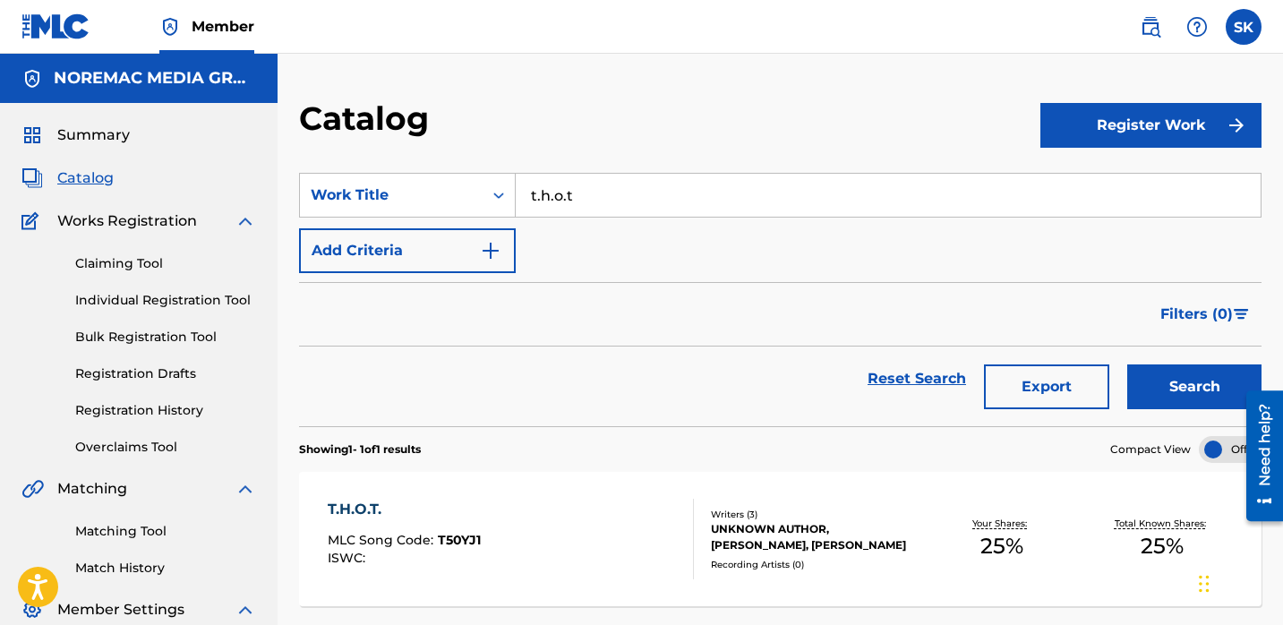
click at [660, 343] on div "Filters ( 0 )" at bounding box center [780, 314] width 963 height 64
click at [602, 191] on input "t.h.o.t" at bounding box center [888, 195] width 745 height 43
click at [1127, 364] on button "Search" at bounding box center [1194, 386] width 134 height 45
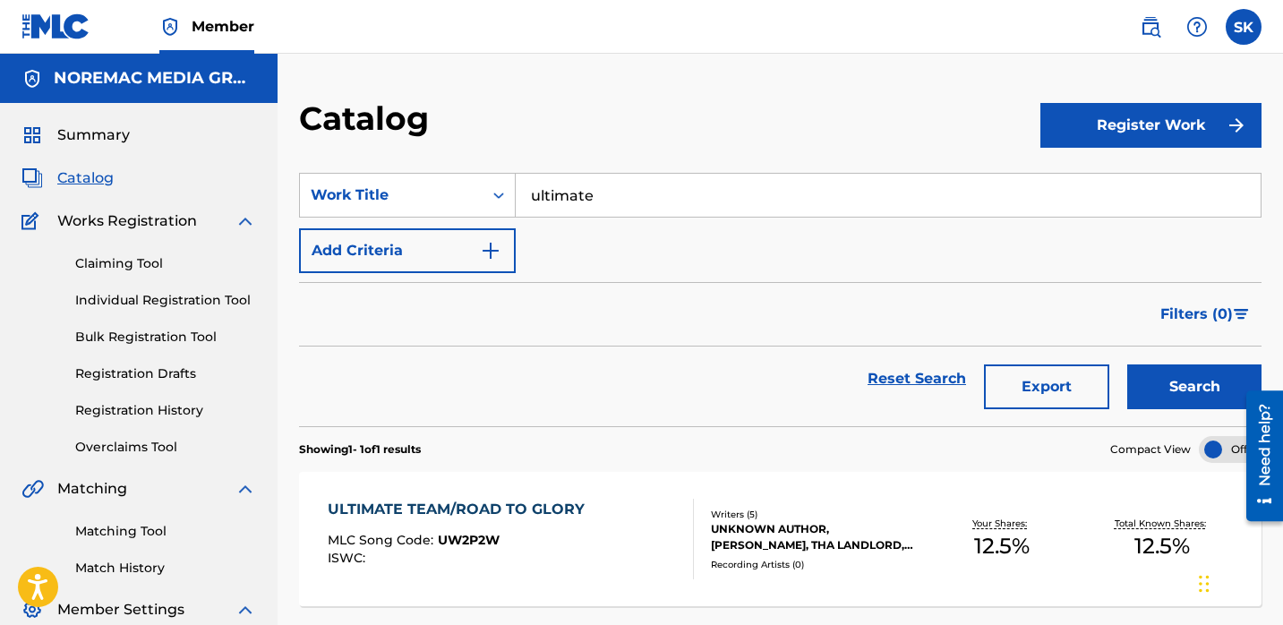
click at [769, 207] on input "ultimate" at bounding box center [888, 195] width 745 height 43
type input "a different"
click at [1127, 364] on button "Search" at bounding box center [1194, 386] width 134 height 45
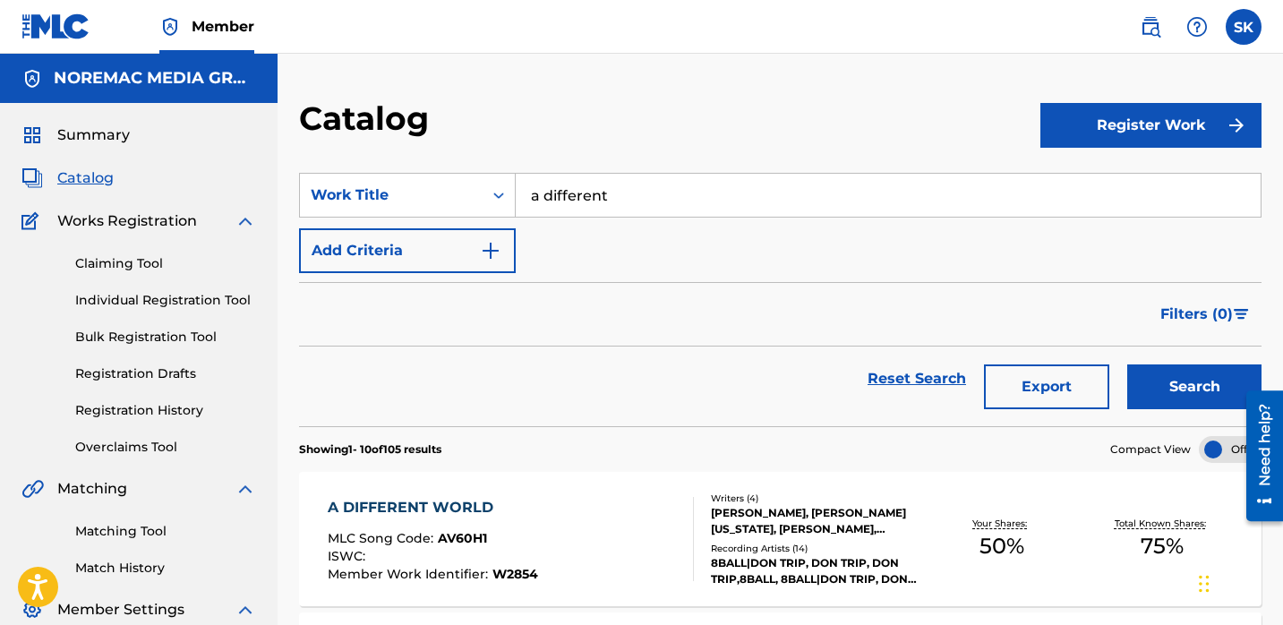
click at [81, 141] on span "Summary" at bounding box center [93, 134] width 73 height 21
